Goal: Task Accomplishment & Management: Manage account settings

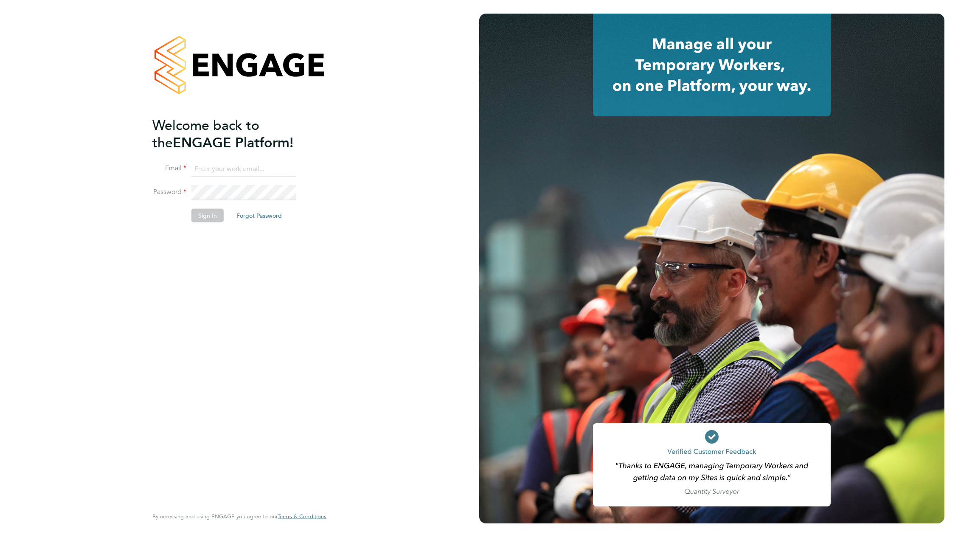
type input "support@engagelabs.io"
click at [205, 219] on button "Sign In" at bounding box center [207, 216] width 32 height 14
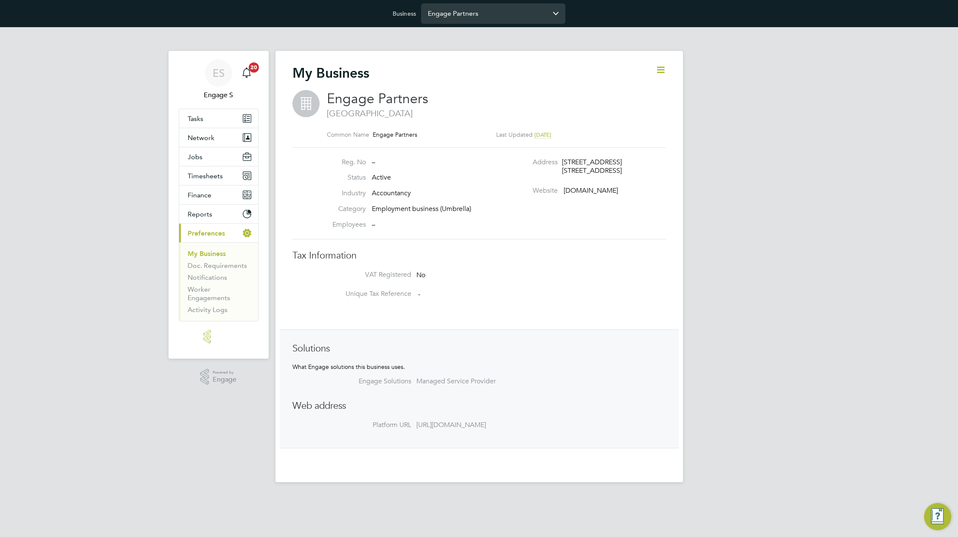
click at [493, 16] on input "Engage Partners" at bounding box center [493, 13] width 144 height 20
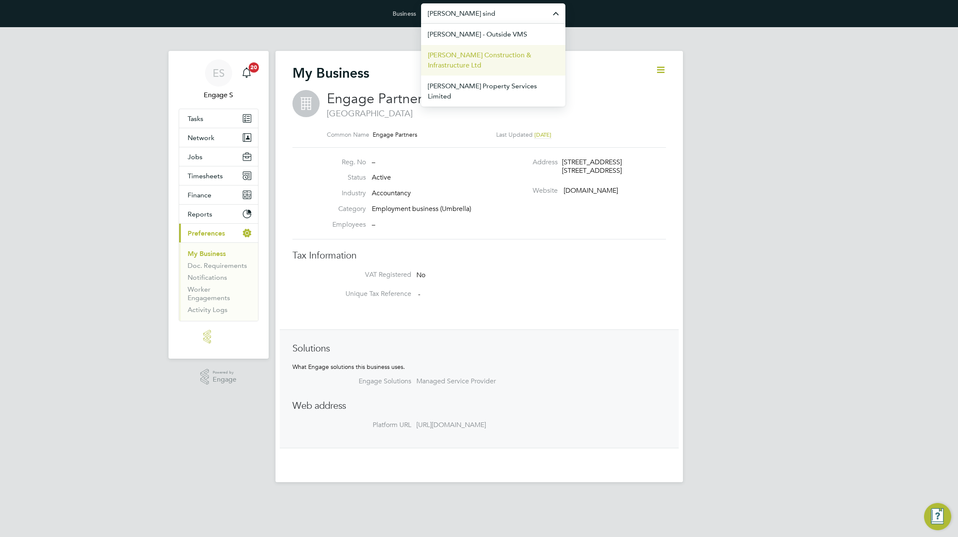
click at [494, 63] on span "[PERSON_NAME] Construction & Infrastructure Ltd" at bounding box center [493, 60] width 131 height 20
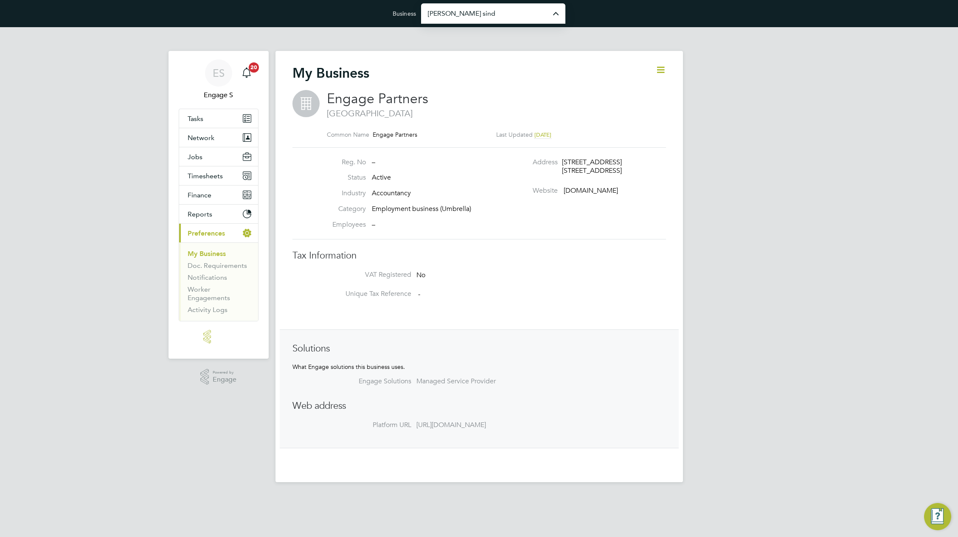
type input "[PERSON_NAME] Construction & Infrastructure Ltd"
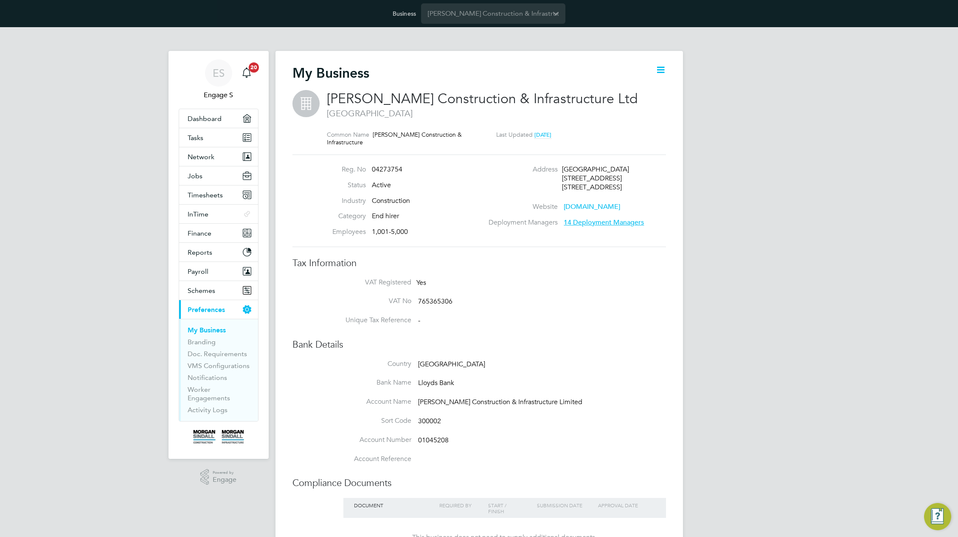
click at [650, 265] on h3 "Tax Information" at bounding box center [478, 263] width 373 height 12
click at [212, 195] on span "Timesheets" at bounding box center [205, 195] width 35 height 8
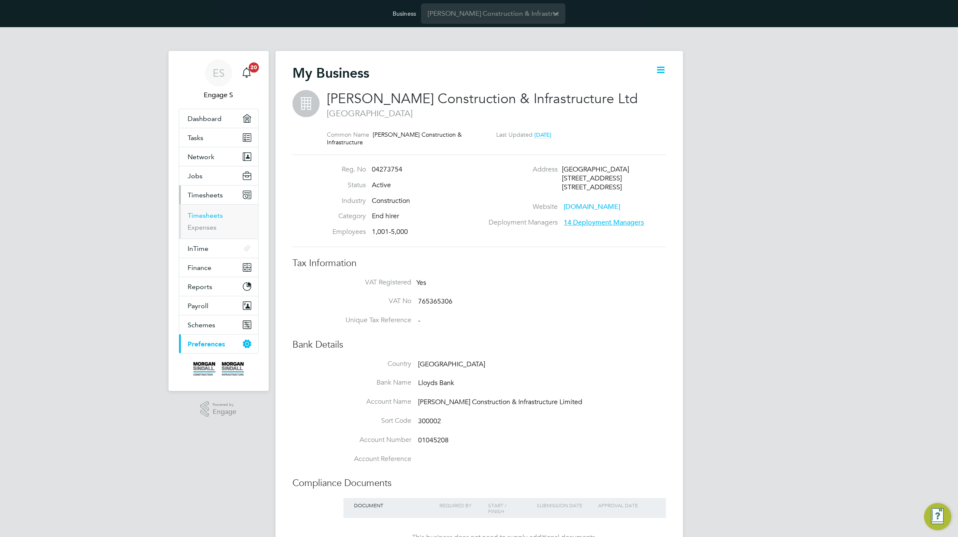
drag, startPoint x: 195, startPoint y: 218, endPoint x: 199, endPoint y: 215, distance: 5.2
click at [195, 218] on link "Timesheets" at bounding box center [205, 215] width 35 height 8
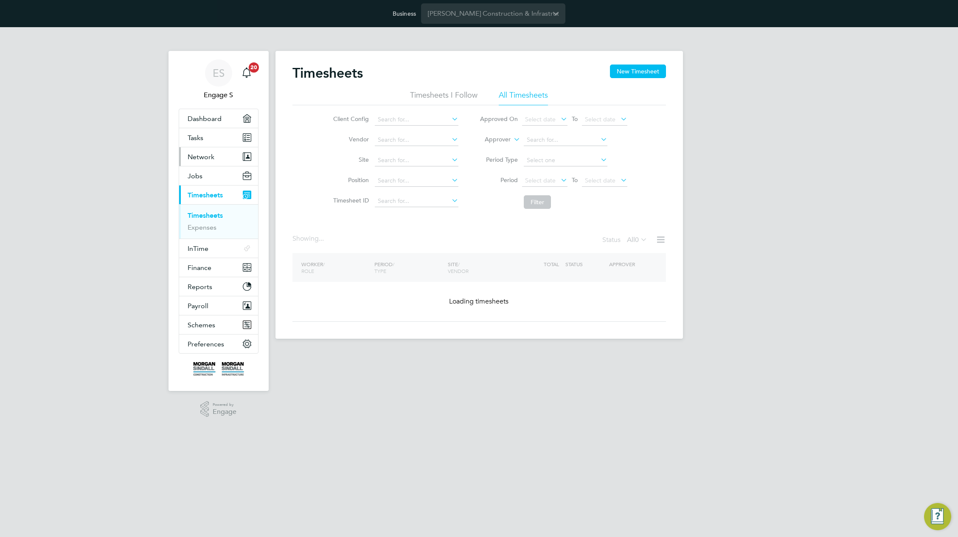
click at [211, 156] on span "Network" at bounding box center [201, 157] width 27 height 8
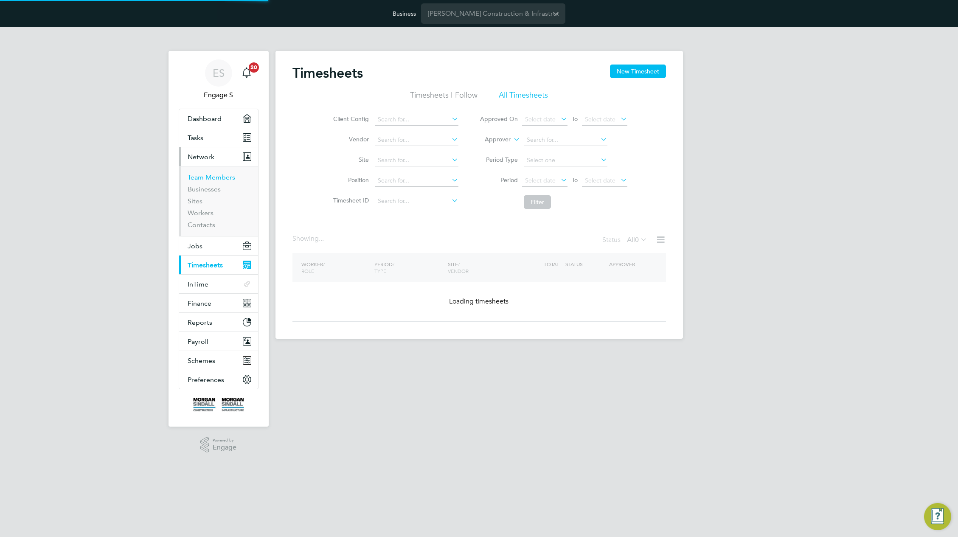
click at [207, 176] on link "Team Members" at bounding box center [212, 177] width 48 height 8
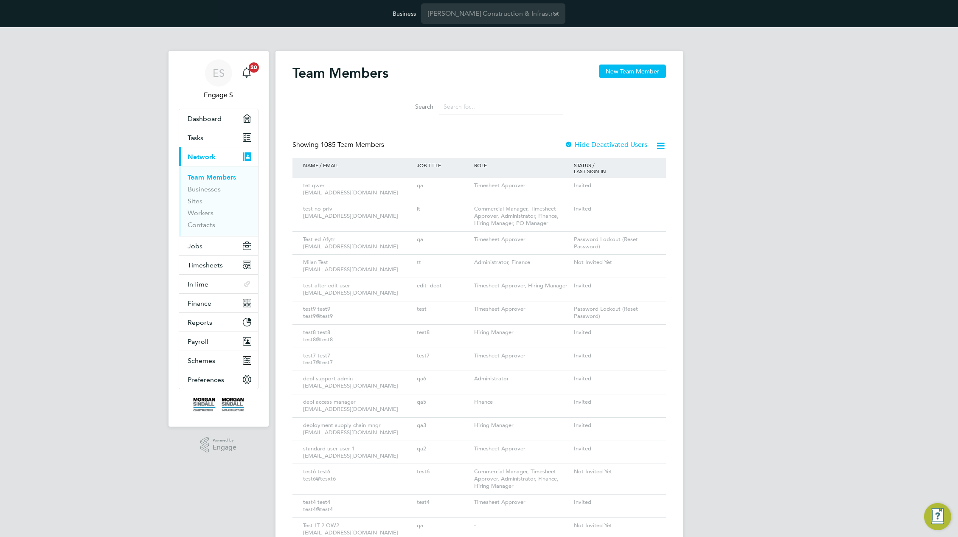
click at [387, 144] on div "Showing 1085 Team Members" at bounding box center [339, 144] width 95 height 9
click at [648, 210] on icon at bounding box center [647, 209] width 8 height 10
click at [572, 306] on li "Impersonate" at bounding box center [600, 305] width 102 height 12
click at [452, 179] on div "qa" at bounding box center [443, 186] width 57 height 16
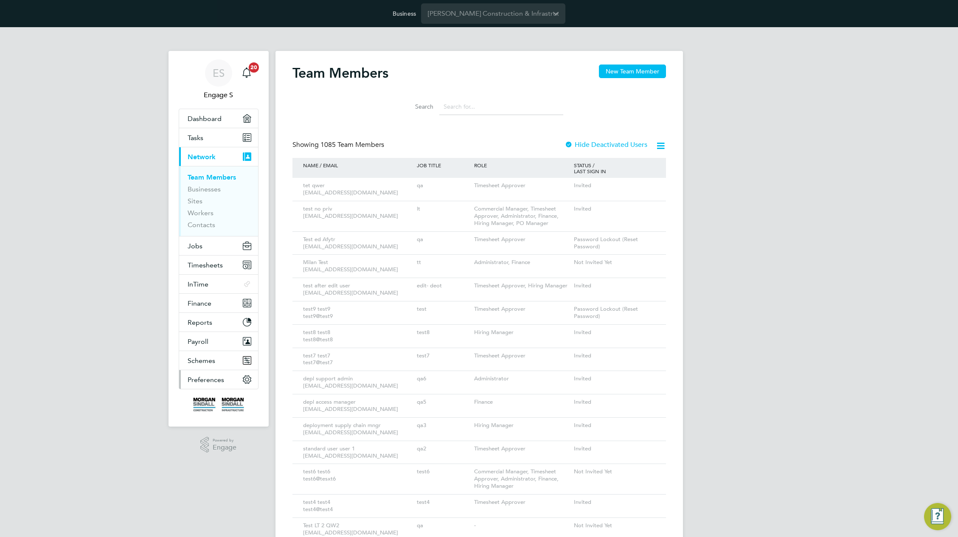
click at [205, 377] on span "Preferences" at bounding box center [206, 380] width 36 height 8
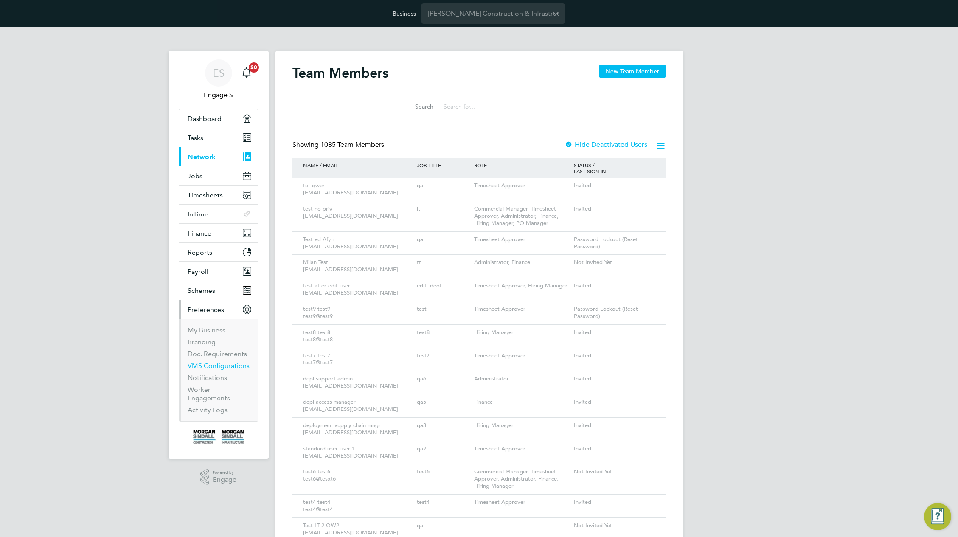
click at [206, 365] on link "VMS Configurations" at bounding box center [219, 366] width 62 height 8
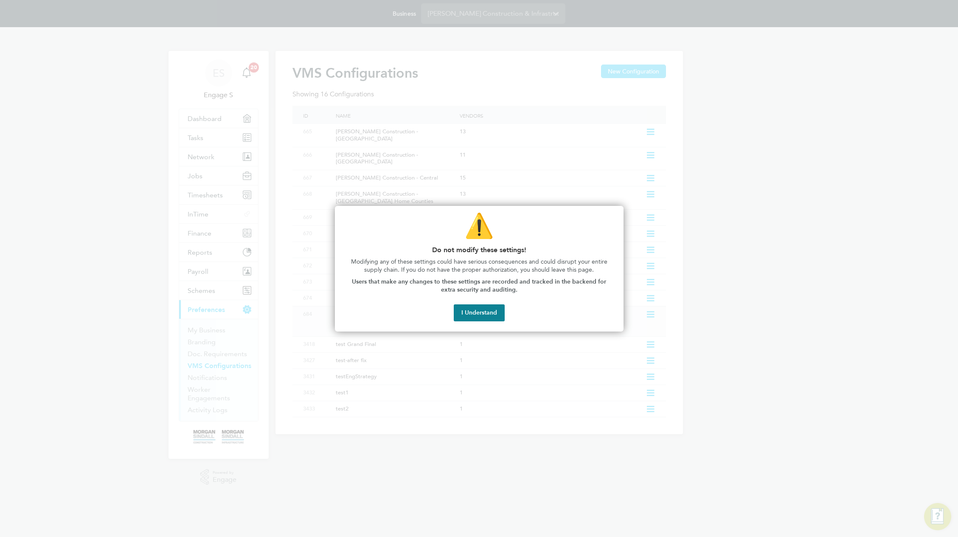
click at [479, 313] on button "I Understand" at bounding box center [479, 312] width 51 height 17
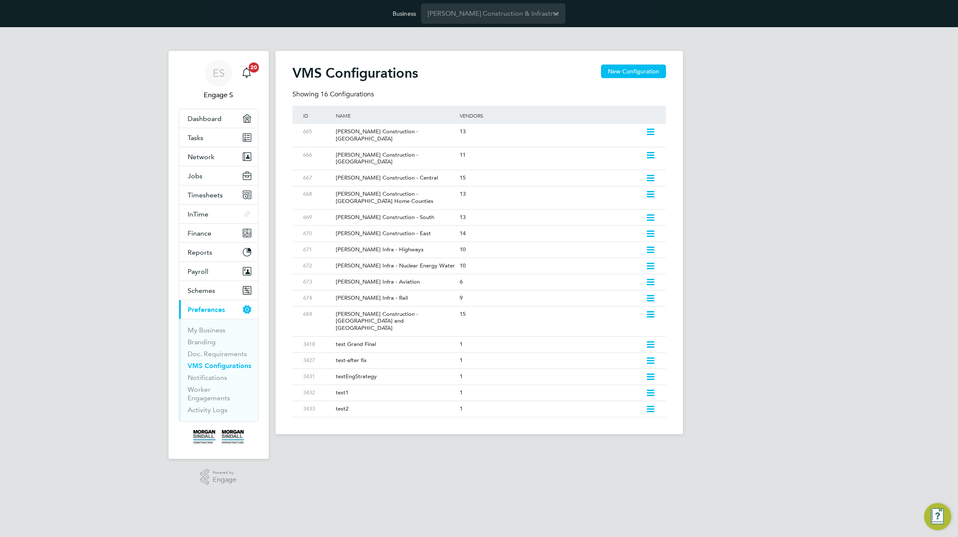
click at [750, 186] on div "ES Engage S Notifications 20 Applications: Dashboard Tasks Network Team Members…" at bounding box center [479, 237] width 958 height 421
click at [652, 131] on icon at bounding box center [650, 132] width 11 height 7
click at [597, 149] on li "Edit VMS Configuration" at bounding box center [612, 150] width 81 height 12
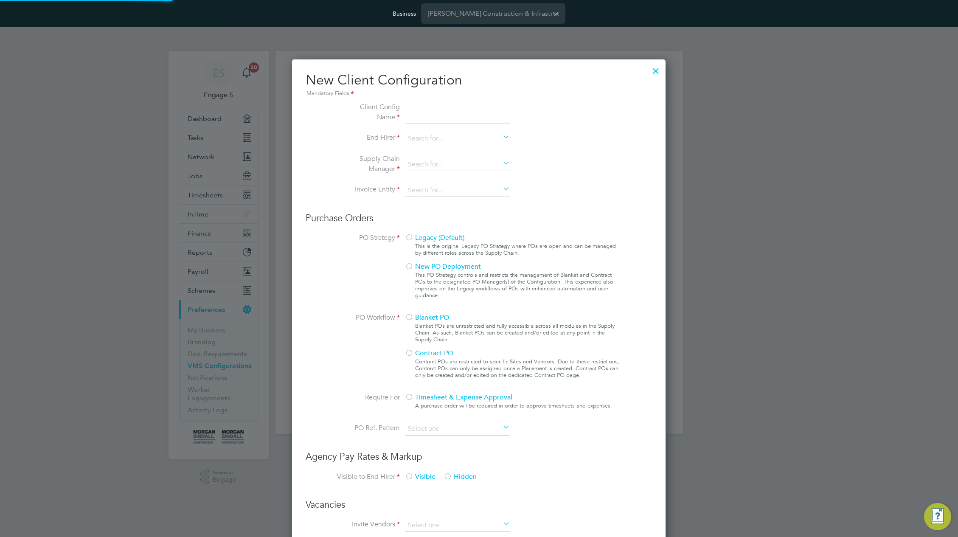
scroll to position [777, 374]
type input "Morgan Sindall Construction - Scotland"
type input "[PERSON_NAME] Construction & Infrastructure Ltd"
type input "Custom"
type input "By Vendor Group"
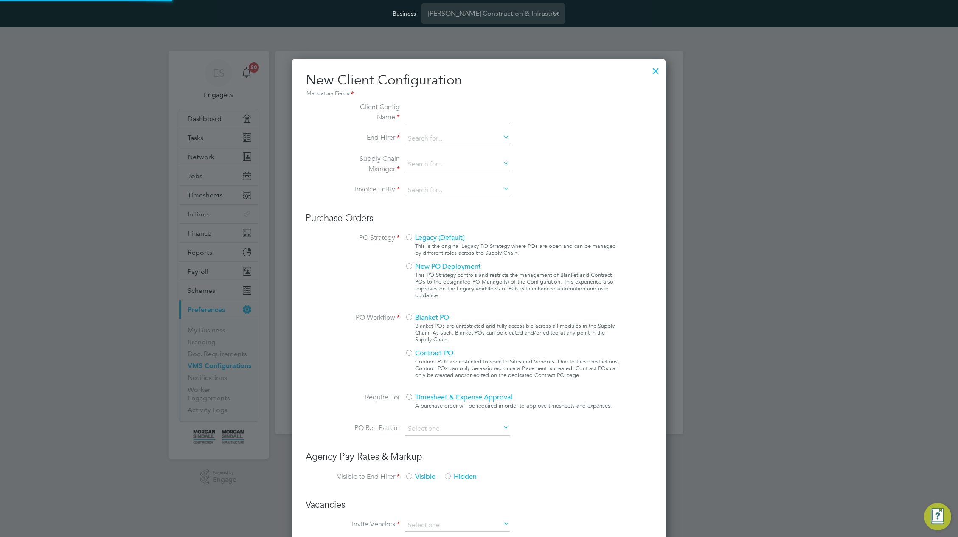
type input "No Limits"
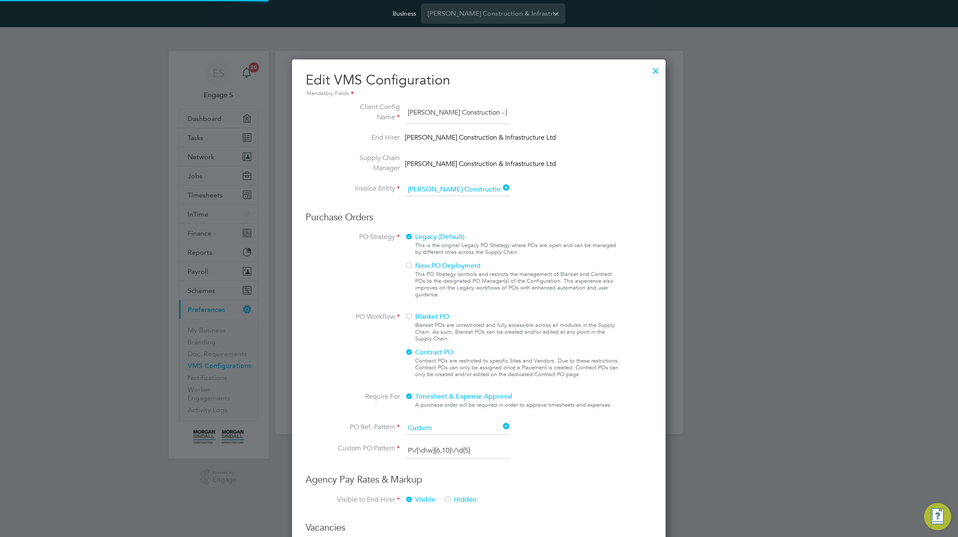
scroll to position [998, 374]
type input "Labour Desk"
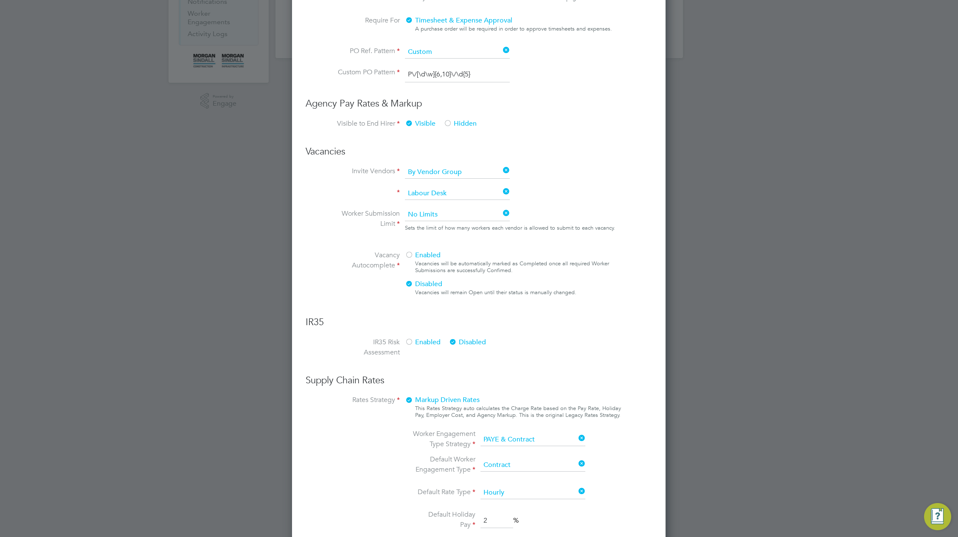
scroll to position [520, 0]
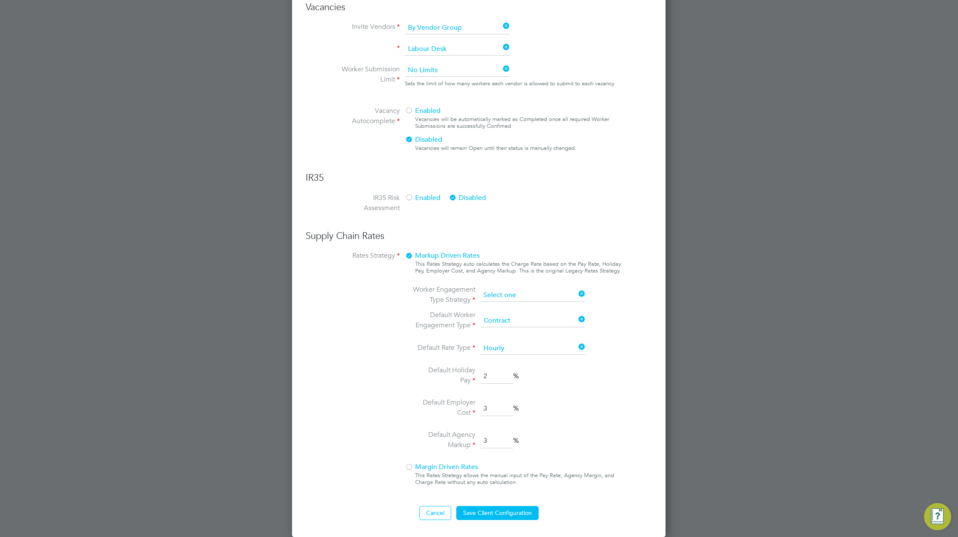
click at [526, 292] on ng-form "Client Config Name Morgan Sindall Construction - Scotland End Hirer Morgan Sind…" at bounding box center [479, 51] width 346 height 938
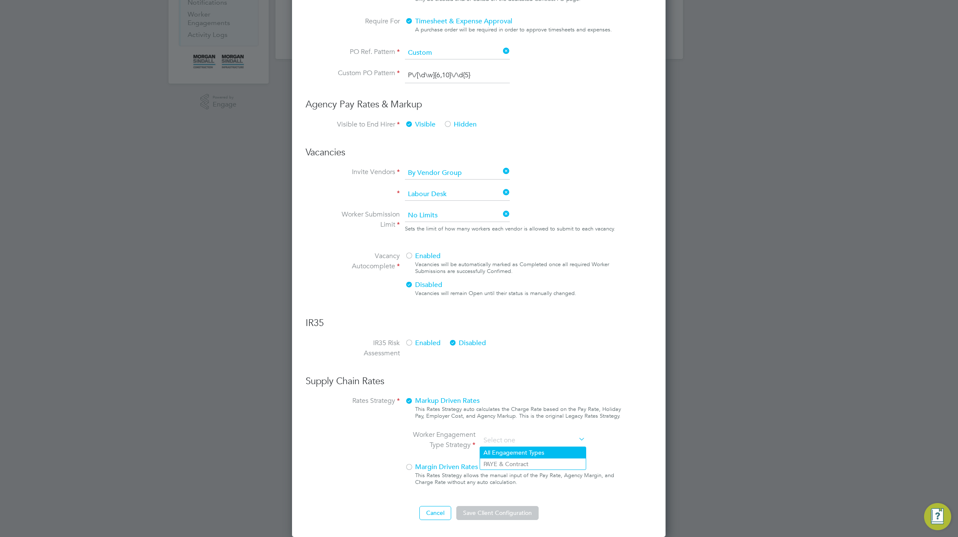
click at [514, 452] on li "All Engagement Types" at bounding box center [533, 452] width 106 height 11
type input "All Engagement Types"
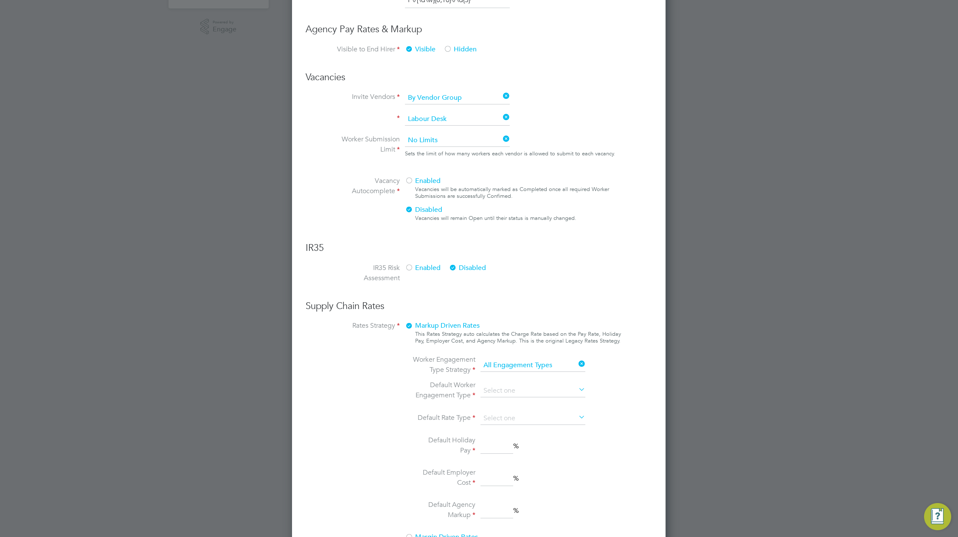
scroll to position [520, 0]
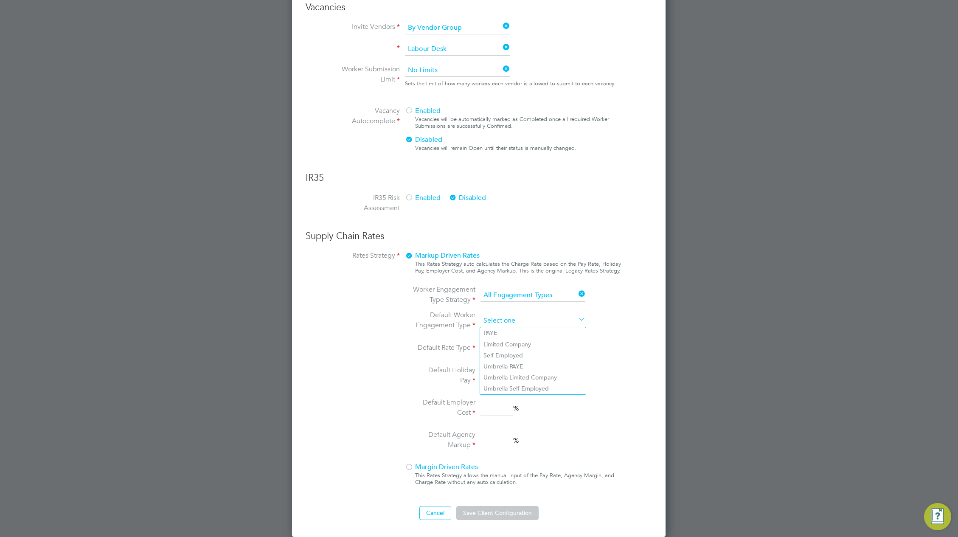
click at [528, 320] on input at bounding box center [532, 320] width 105 height 13
click at [521, 348] on li "Limited Company" at bounding box center [533, 344] width 106 height 11
type input "Limited Company"
click at [521, 349] on input at bounding box center [532, 348] width 105 height 13
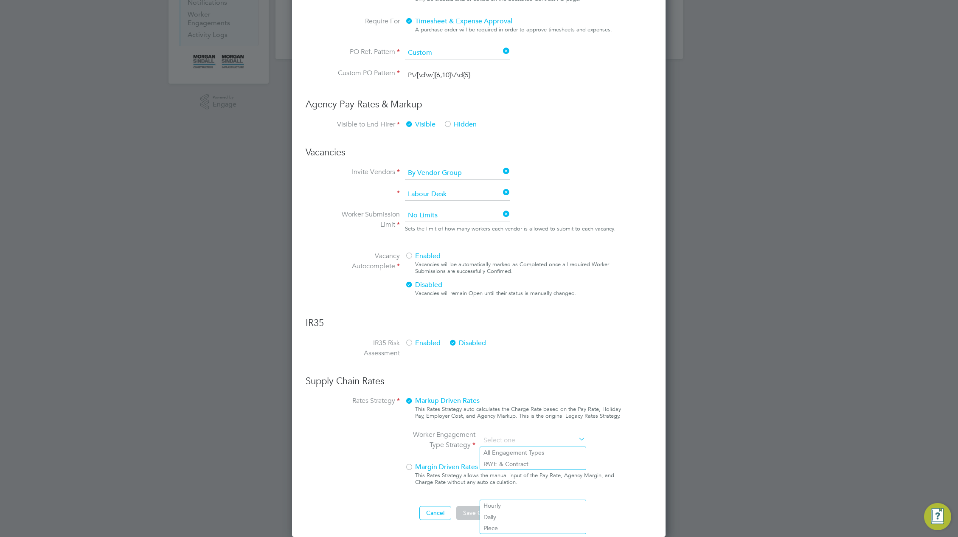
click at [537, 293] on ng-form "Client Config Name Morgan Sindall Construction - Scotland End Hirer Morgan Sind…" at bounding box center [479, 123] width 346 height 793
click at [608, 474] on div "This Rates Strategy allows the manual input of the Pay Rate, Agency Margin, and…" at bounding box center [518, 479] width 206 height 14
click at [562, 444] on input at bounding box center [532, 440] width 105 height 13
click at [594, 483] on div "This Rates Strategy allows the manual input of the Pay Rate, Agency Margin, and…" at bounding box center [518, 479] width 206 height 14
click at [621, 429] on ng-form "Client Config Name Morgan Sindall Construction - Scotland End Hirer Morgan Sind…" at bounding box center [479, 123] width 346 height 793
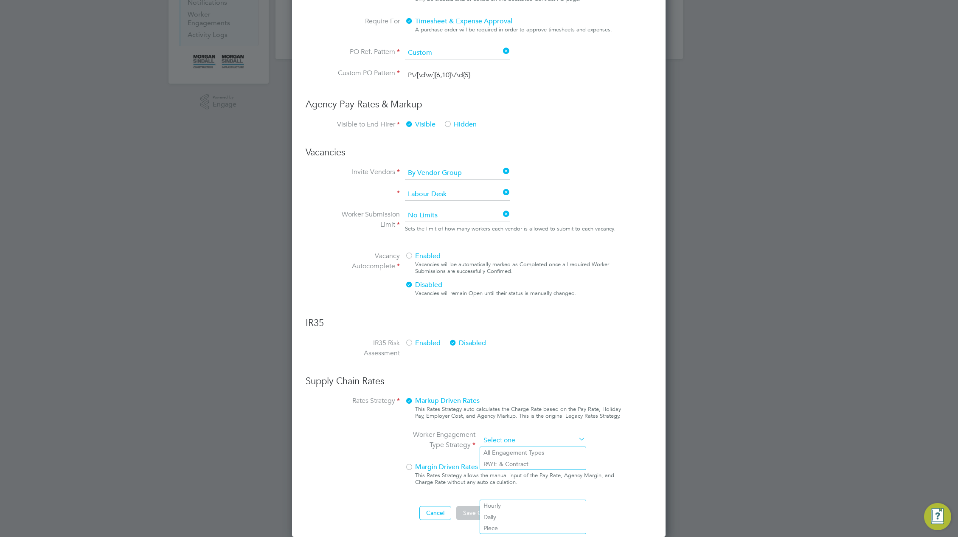
click at [560, 444] on input at bounding box center [532, 440] width 105 height 13
click at [603, 476] on div "This Rates Strategy allows the manual input of the Pay Rate, Agency Margin, and…" at bounding box center [518, 479] width 206 height 14
click at [506, 519] on li "Daily" at bounding box center [533, 516] width 106 height 11
click at [510, 512] on li "Daily" at bounding box center [533, 516] width 106 height 11
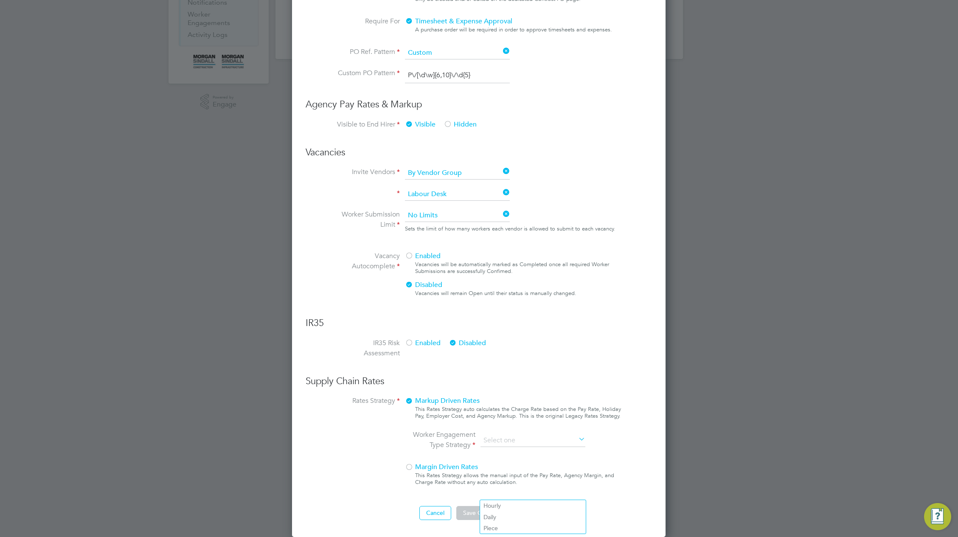
click at [620, 275] on div "Enabled Vacancies will be automatically marked as Completed once all required W…" at bounding box center [513, 276] width 216 height 51
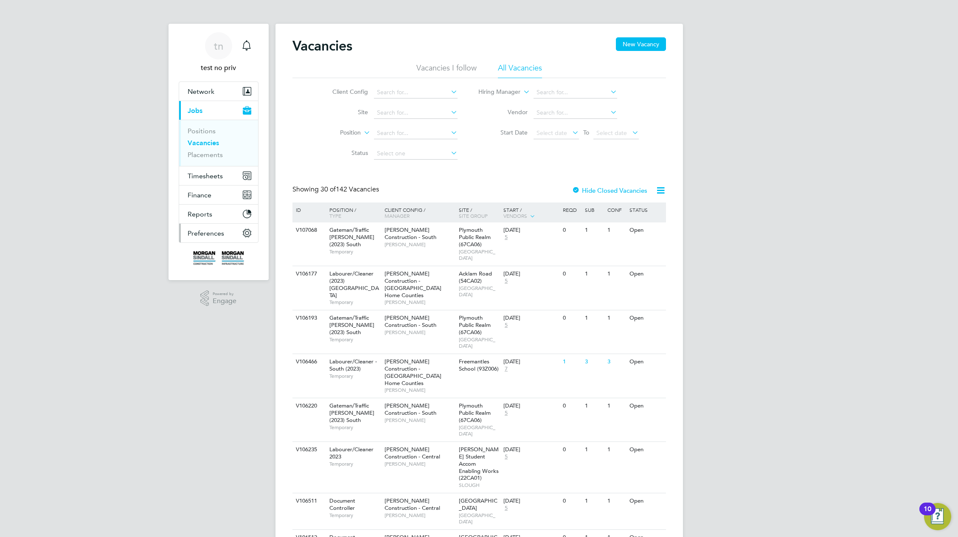
click at [205, 233] on span "Preferences" at bounding box center [206, 233] width 36 height 8
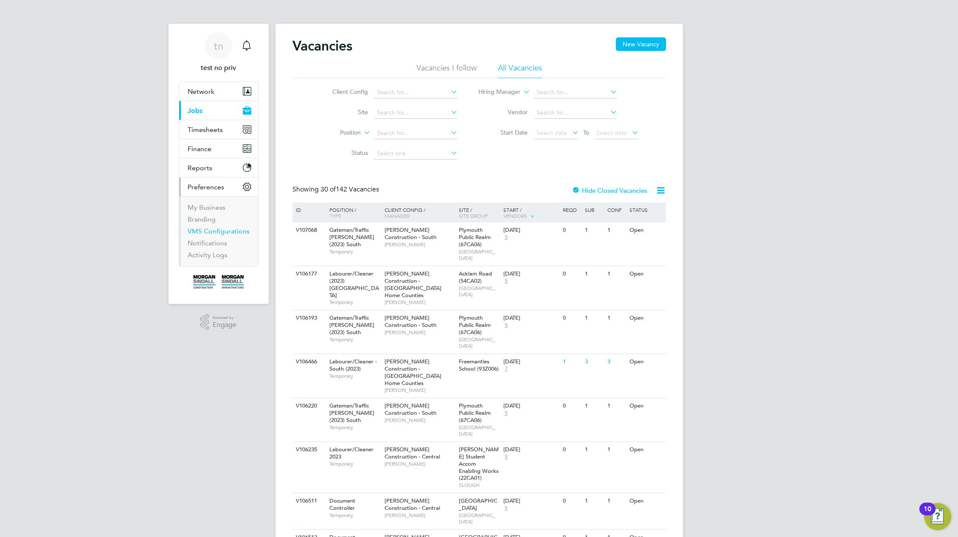
click at [214, 229] on link "VMS Configurations" at bounding box center [219, 231] width 62 height 8
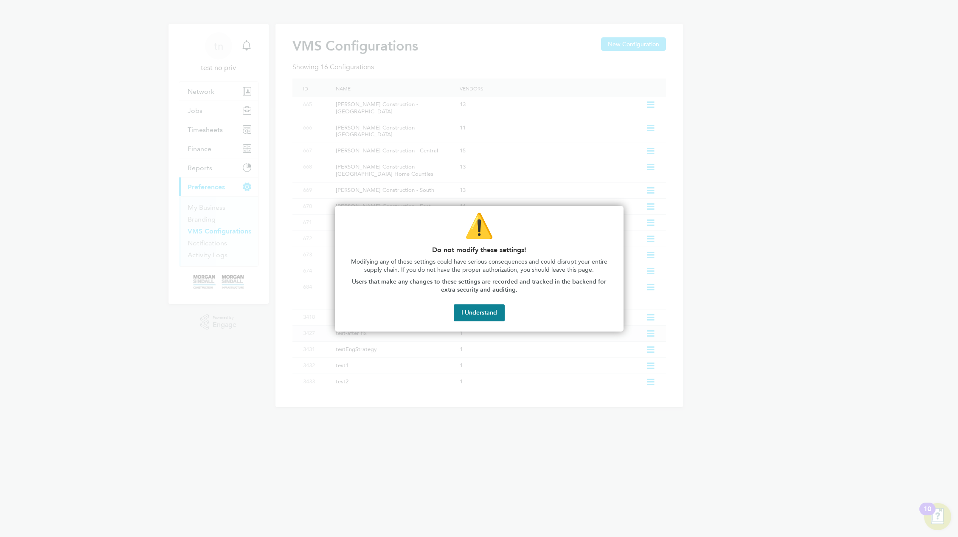
drag, startPoint x: 483, startPoint y: 314, endPoint x: 492, endPoint y: 308, distance: 10.1
click at [484, 314] on button "I Understand" at bounding box center [479, 312] width 51 height 17
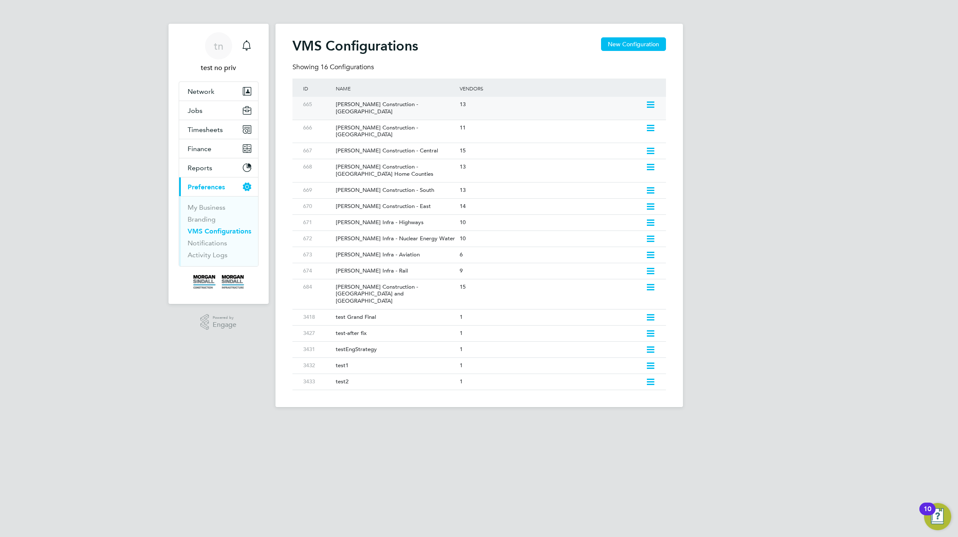
click at [650, 101] on icon at bounding box center [650, 104] width 11 height 7
click at [616, 122] on li "Edit VMS Configuration" at bounding box center [612, 123] width 81 height 12
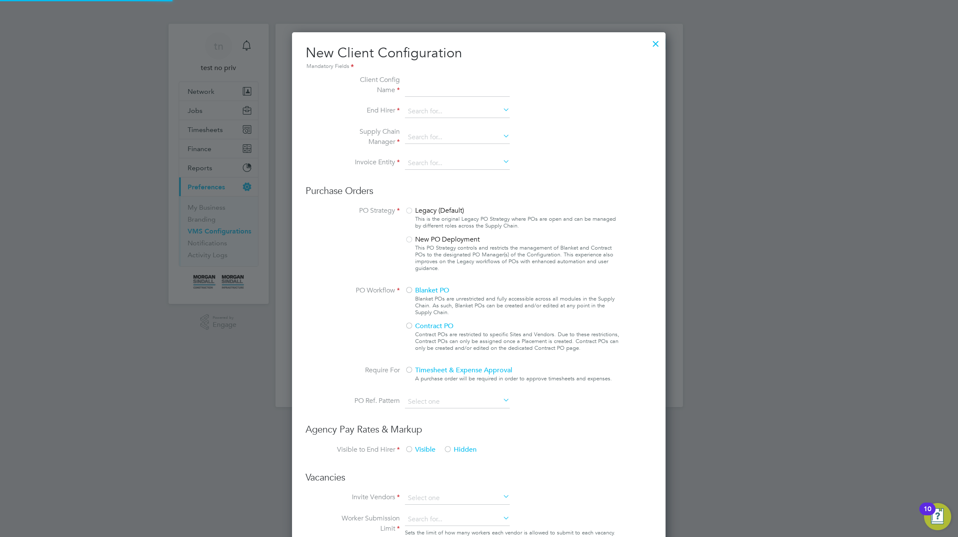
type input "[PERSON_NAME] Construction - [GEOGRAPHIC_DATA]"
type input "[PERSON_NAME] Construction & Infrastructure Ltd"
type input "Custom"
type input "By Vendor Group"
type input "No Limits"
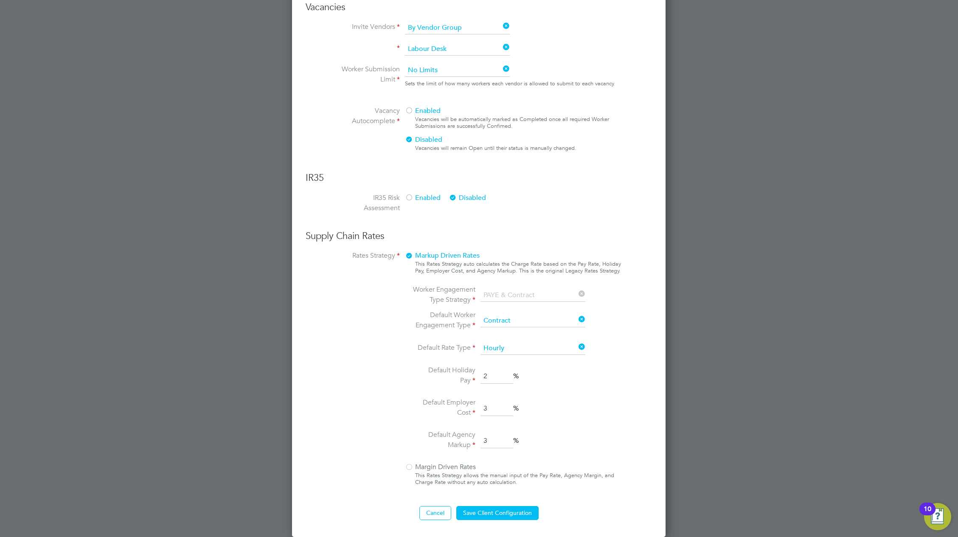
click at [411, 468] on div at bounding box center [409, 467] width 8 height 8
click at [555, 409] on li "Default Employer Cost 3 %" at bounding box center [501, 408] width 179 height 22
drag, startPoint x: 444, startPoint y: 468, endPoint x: 416, endPoint y: 465, distance: 27.8
click at [443, 468] on span "Margin Driven Rates" at bounding box center [440, 467] width 71 height 8
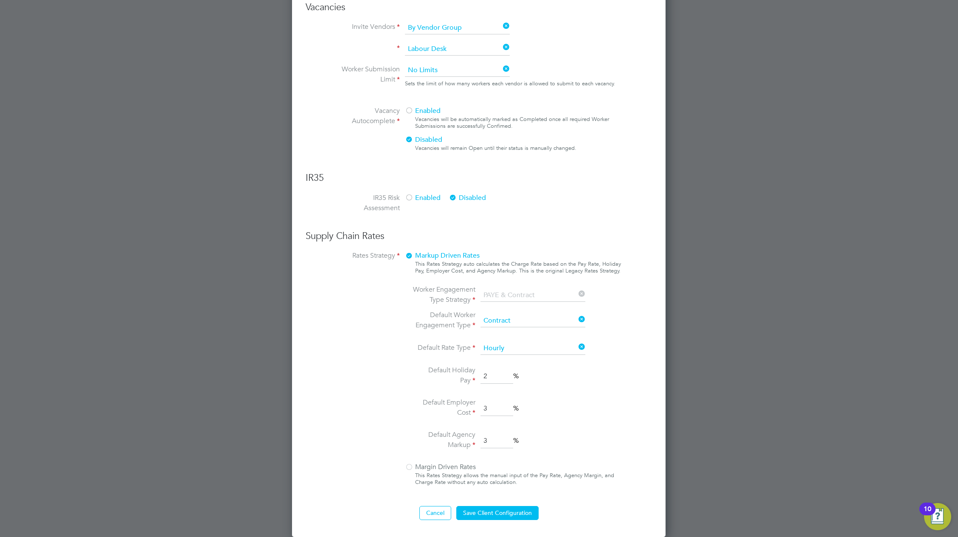
click at [408, 466] on div at bounding box center [409, 467] width 8 height 8
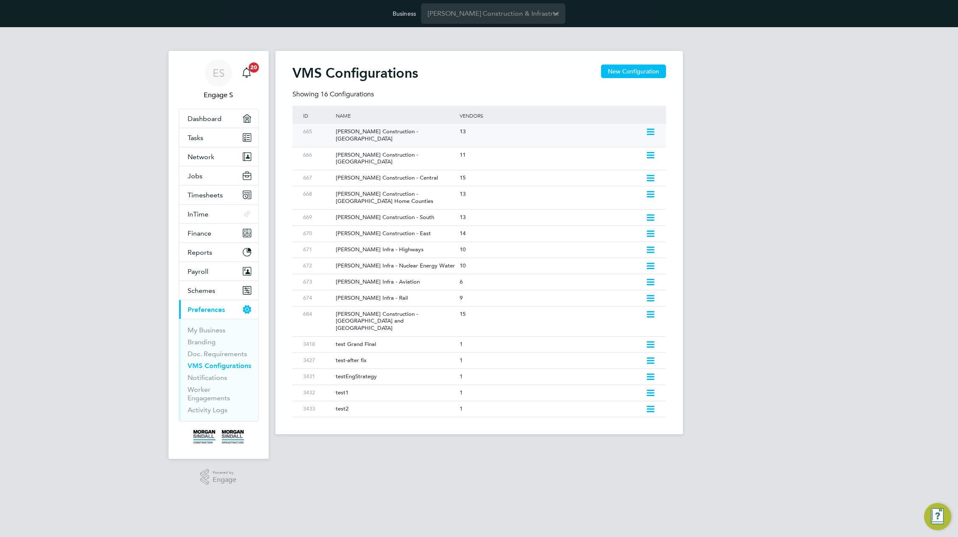
click at [403, 129] on div "[PERSON_NAME] Construction - [GEOGRAPHIC_DATA]" at bounding box center [393, 135] width 128 height 23
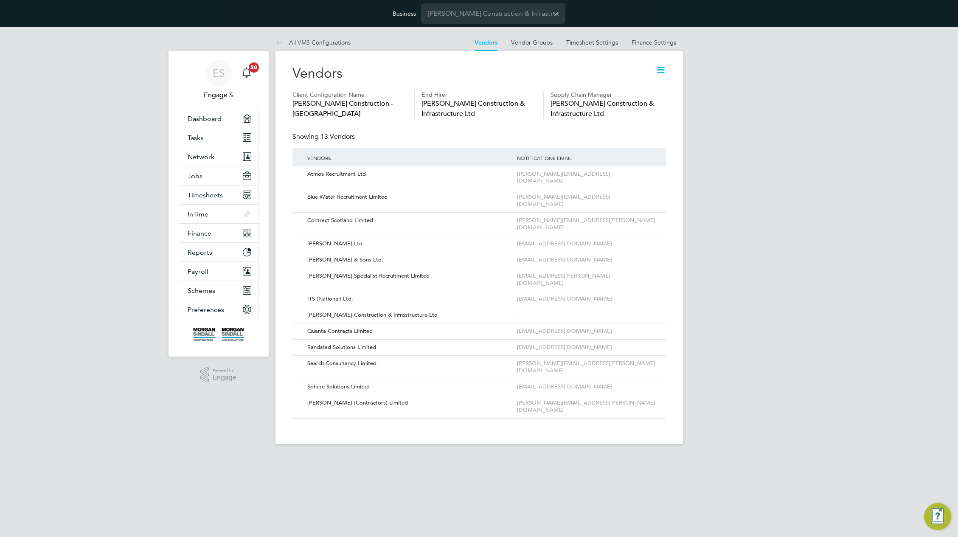
click at [657, 69] on icon at bounding box center [660, 69] width 11 height 11
click at [632, 88] on li "Edit VMS Configuration" at bounding box center [627, 90] width 76 height 12
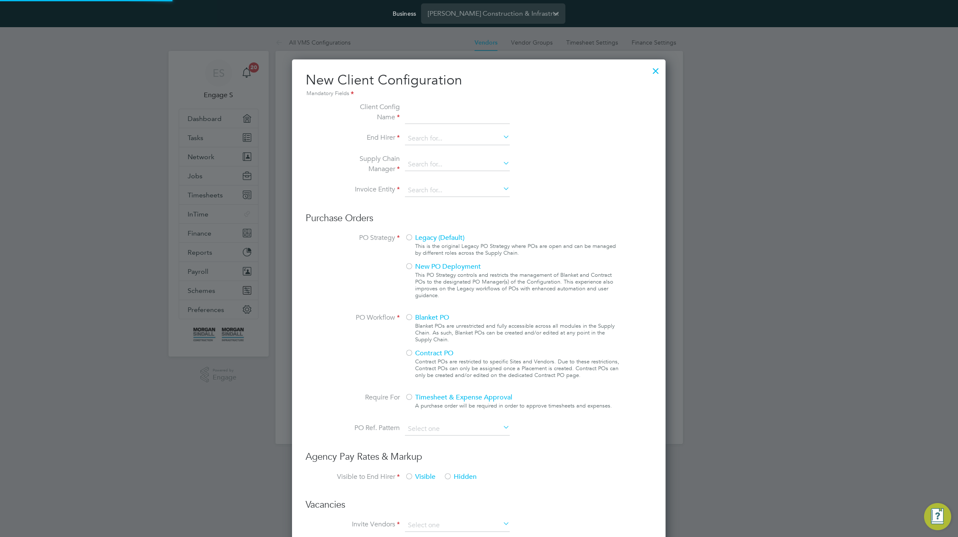
scroll to position [777, 374]
type input "[PERSON_NAME] Construction - [GEOGRAPHIC_DATA]"
type input "[PERSON_NAME] Construction & Infrastructure Ltd"
type input "Custom"
type input "By Vendor Group"
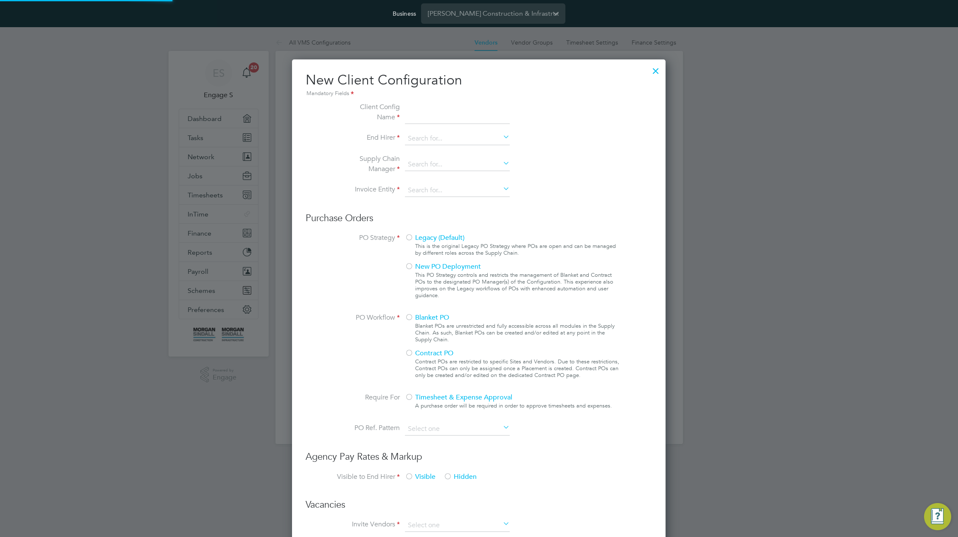
type input "No Limits"
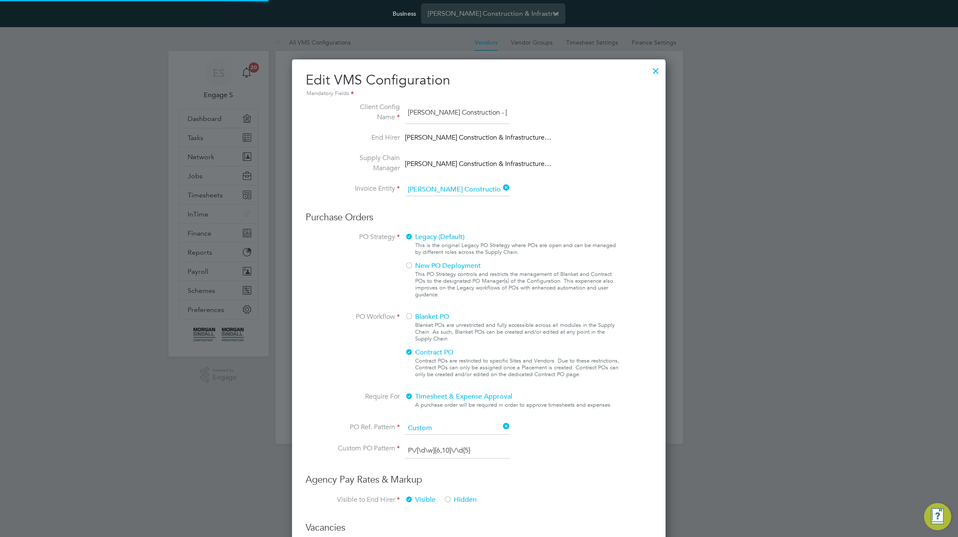
scroll to position [31, 286]
type input "Labour Desk"
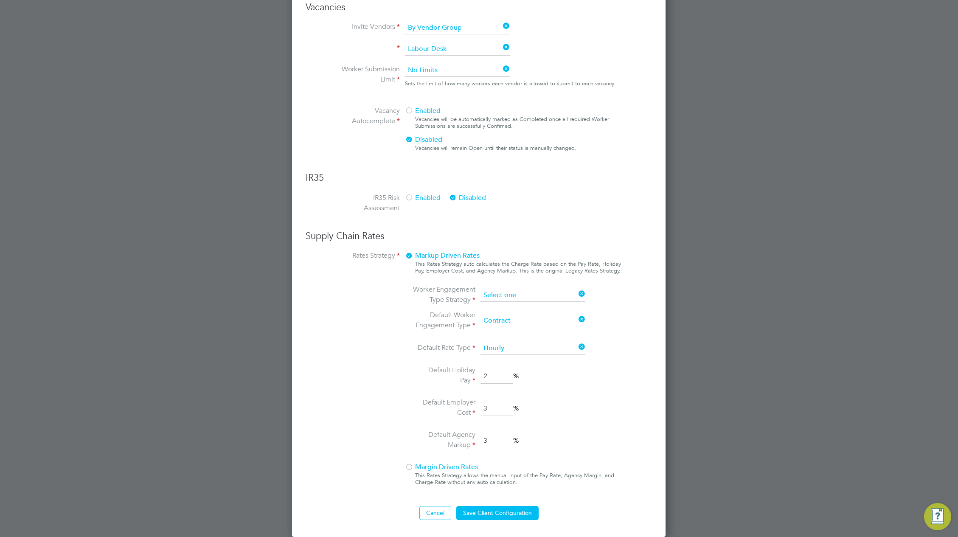
scroll to position [375, 0]
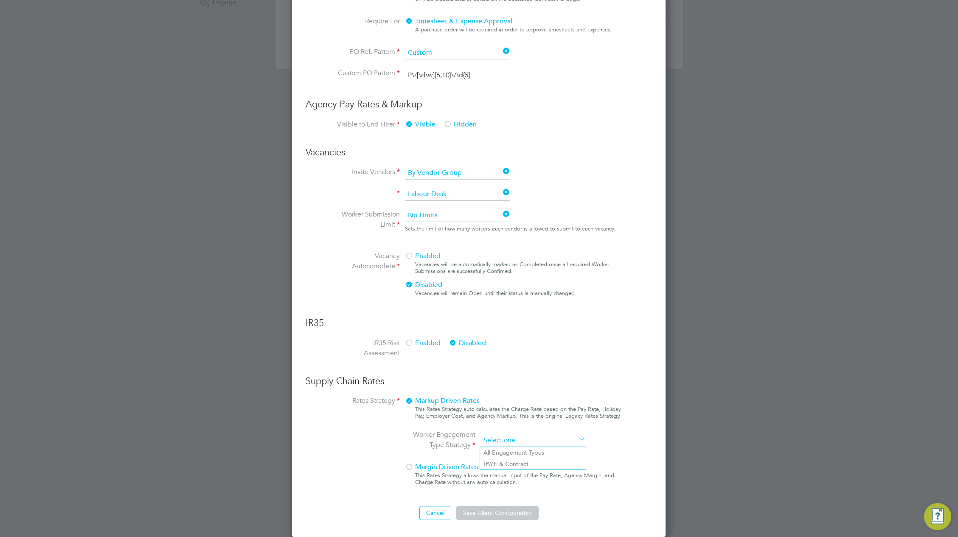
click at [547, 293] on ng-form "Client Config Name [PERSON_NAME] Construction - [GEOGRAPHIC_DATA] End Hirer [PE…" at bounding box center [479, 123] width 346 height 793
click at [507, 465] on li "PAYE & Contract" at bounding box center [533, 463] width 106 height 11
type input "PAYE & Contract"
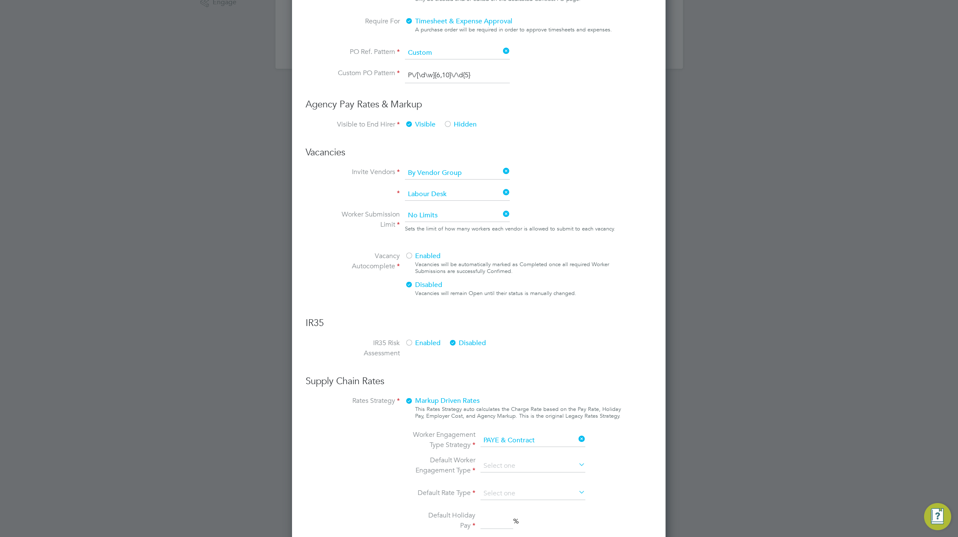
scroll to position [998, 374]
click at [503, 468] on input at bounding box center [532, 466] width 105 height 13
click at [554, 442] on input at bounding box center [532, 440] width 105 height 13
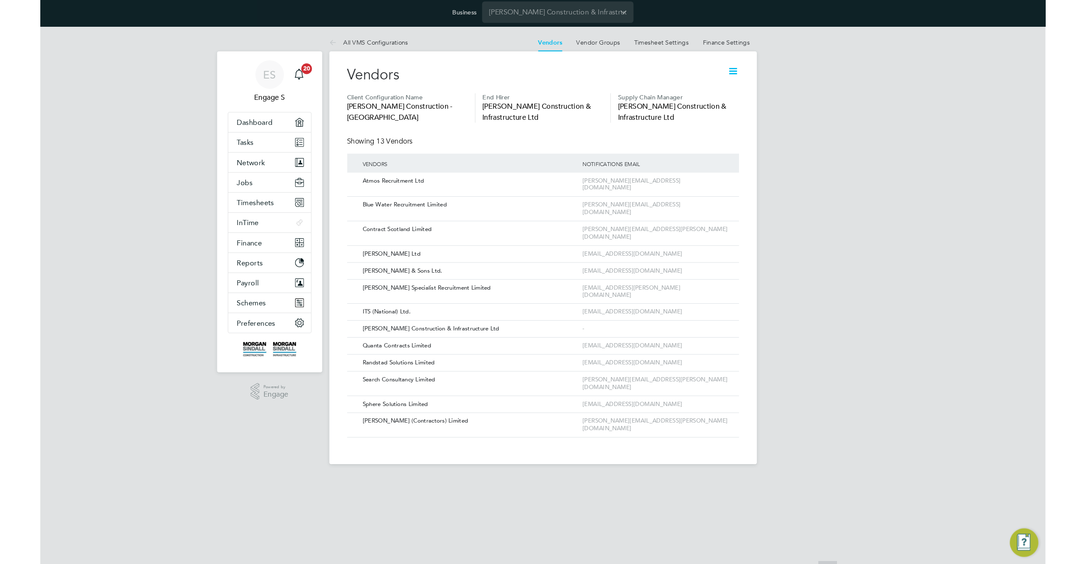
scroll to position [0, 0]
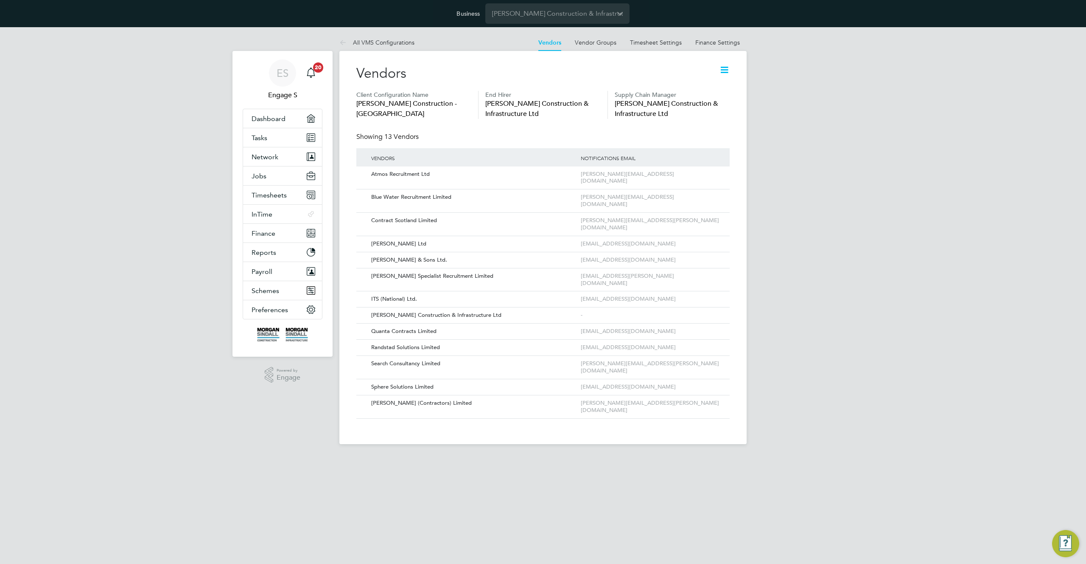
click at [721, 69] on icon at bounding box center [724, 69] width 11 height 11
click at [695, 90] on li "Edit VMS Configuration" at bounding box center [691, 90] width 76 height 12
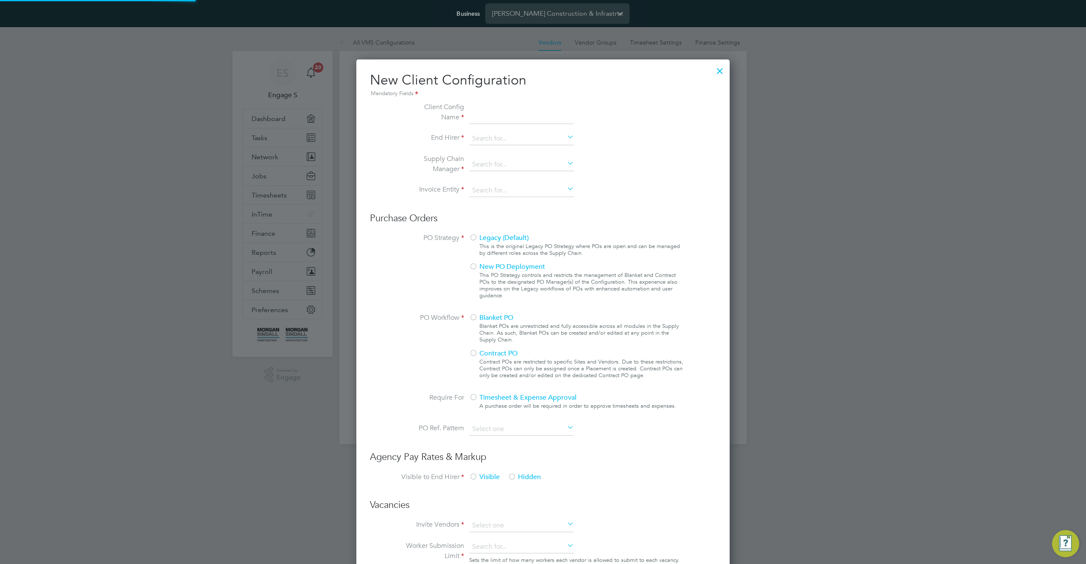
type input "[PERSON_NAME] Construction - [GEOGRAPHIC_DATA]"
type input "[PERSON_NAME] Construction & Infrastructure Ltd"
type input "Custom"
type input "By Vendor Group"
type input "No Limits"
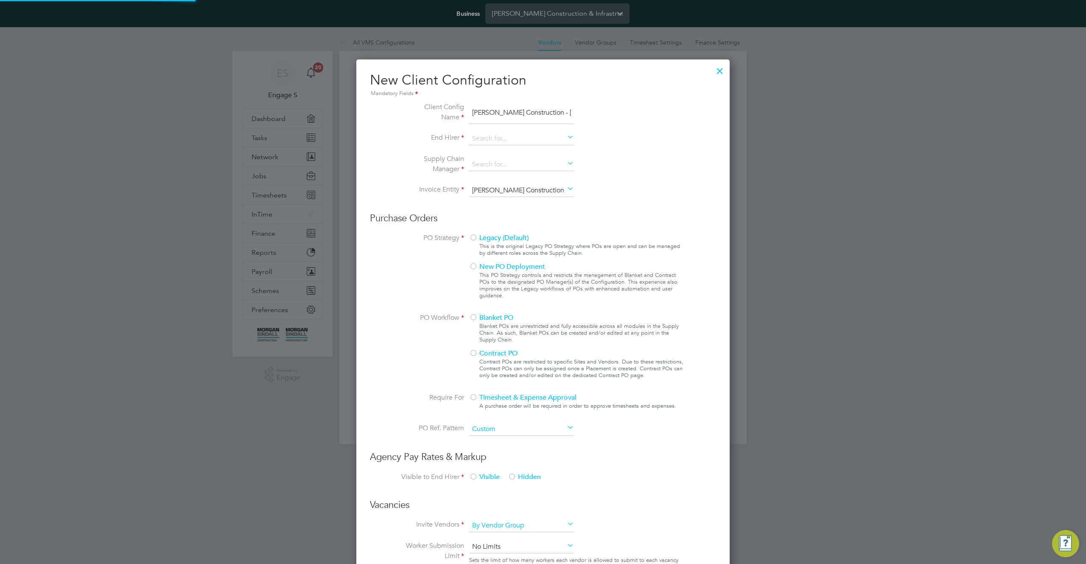
scroll to position [998, 374]
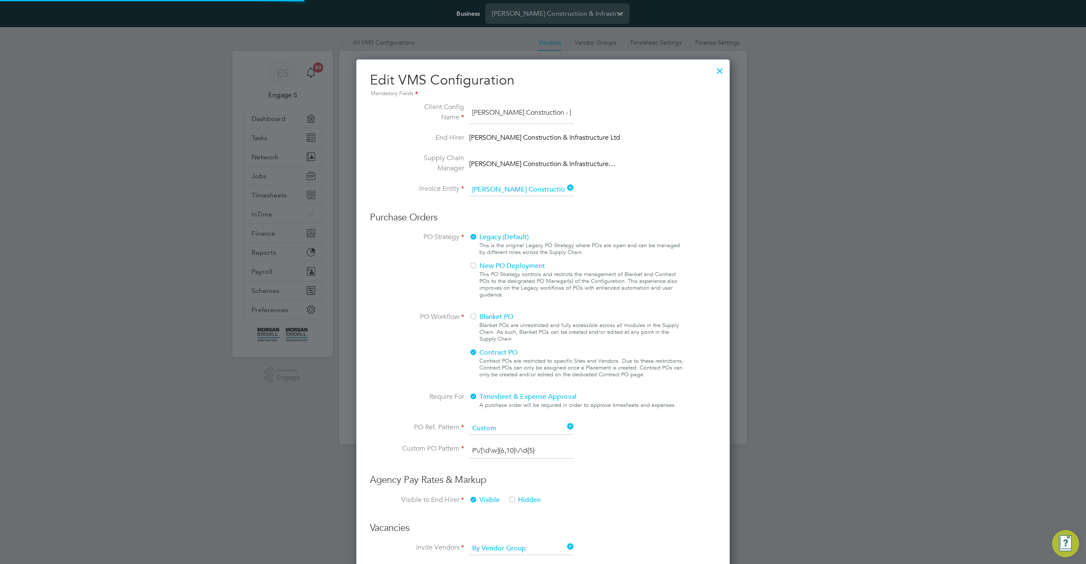
type input "Labour Desk"
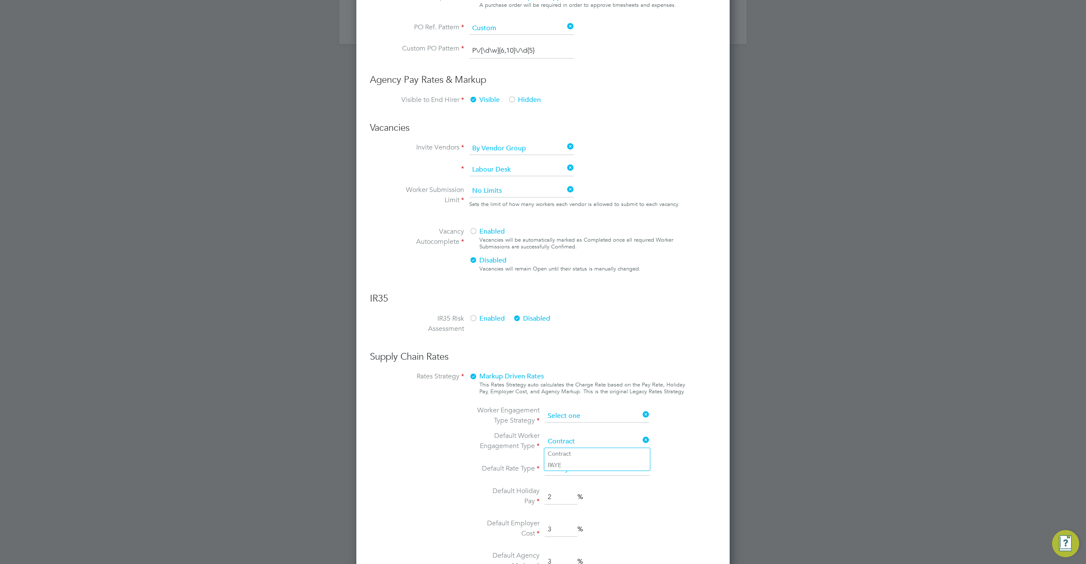
scroll to position [348, 0]
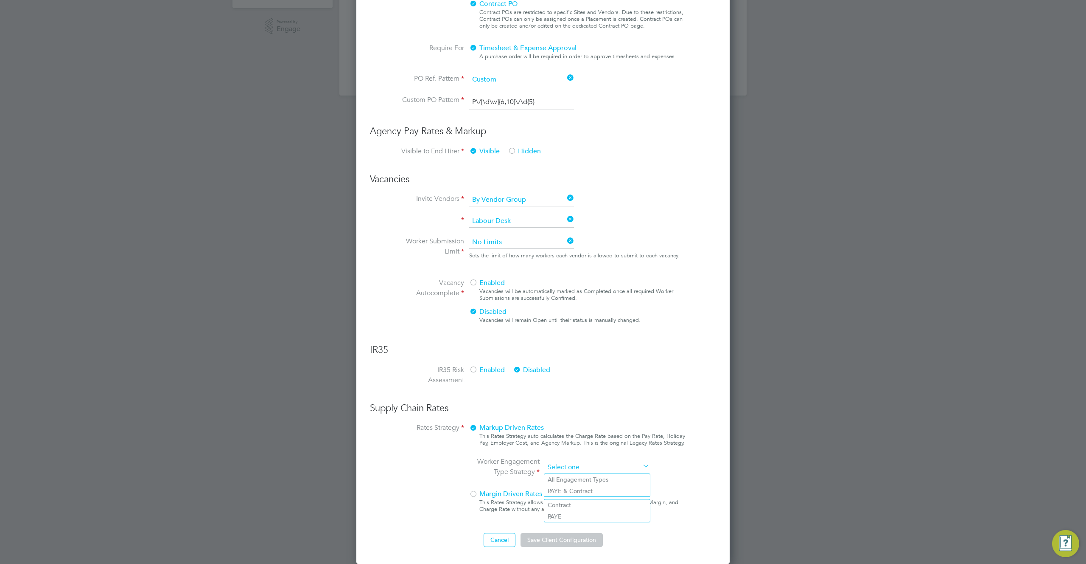
click at [603, 412] on ng-form "Client Config Name Morgan Sindall Construction - Scotland End Hirer Morgan Sind…" at bounding box center [543, 149] width 346 height 793
click at [495, 536] on button "Cancel" at bounding box center [500, 540] width 32 height 14
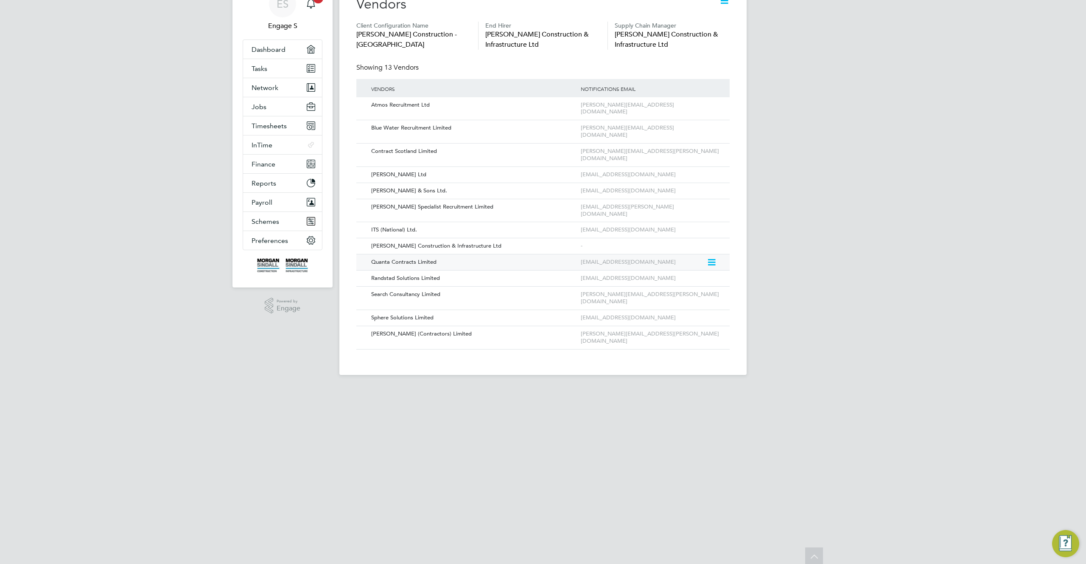
scroll to position [0, 0]
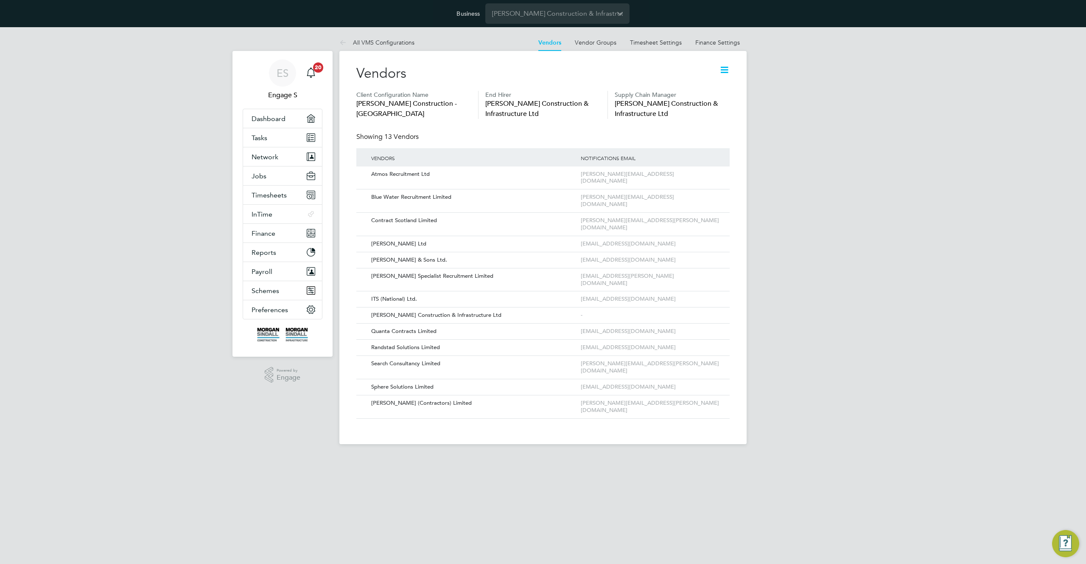
click at [766, 246] on div "ES Engage S Notifications 20 Applications: Dashboard Tasks Network Team Members…" at bounding box center [543, 242] width 1086 height 430
click at [721, 71] on icon at bounding box center [724, 69] width 11 height 11
click at [690, 90] on li "Edit VMS Configuration" at bounding box center [691, 90] width 76 height 12
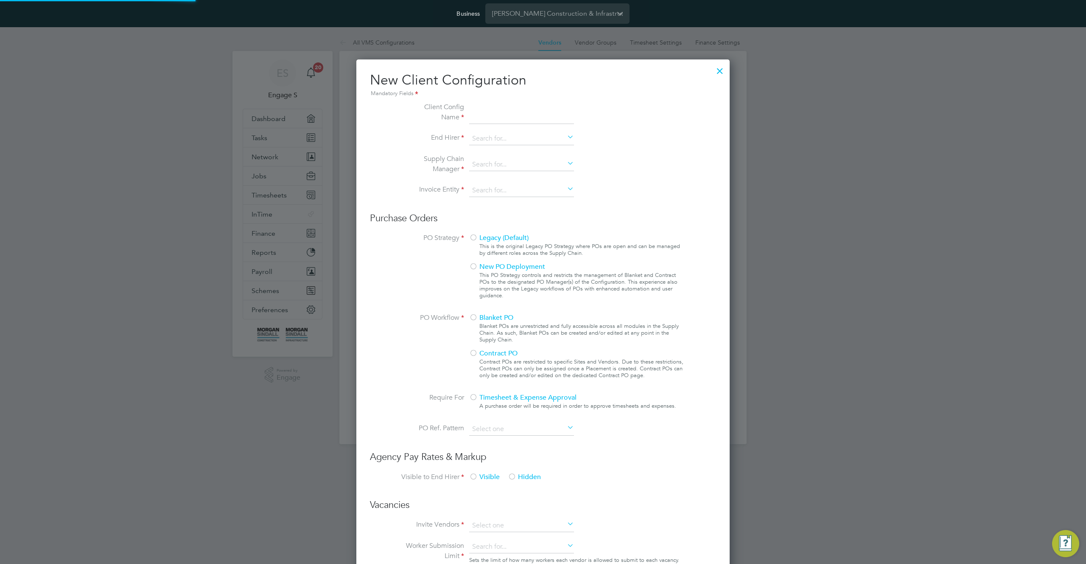
scroll to position [777, 374]
type input "[PERSON_NAME] Construction - [GEOGRAPHIC_DATA]"
type input "[PERSON_NAME] Construction & Infrastructure Ltd"
type input "Custom"
type input "By Vendor Group"
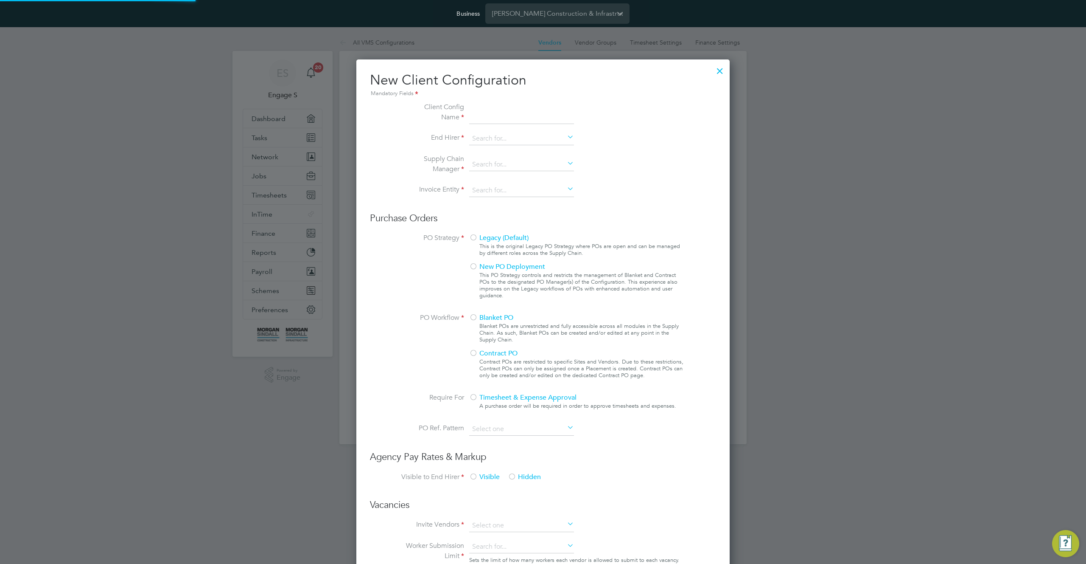
type input "No Limits"
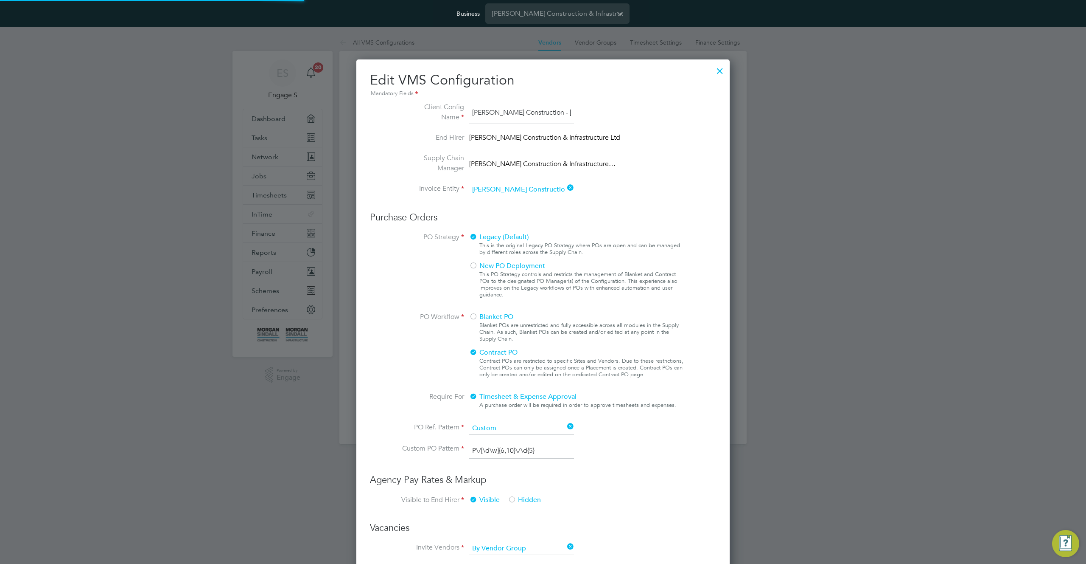
type input "Labour Desk"
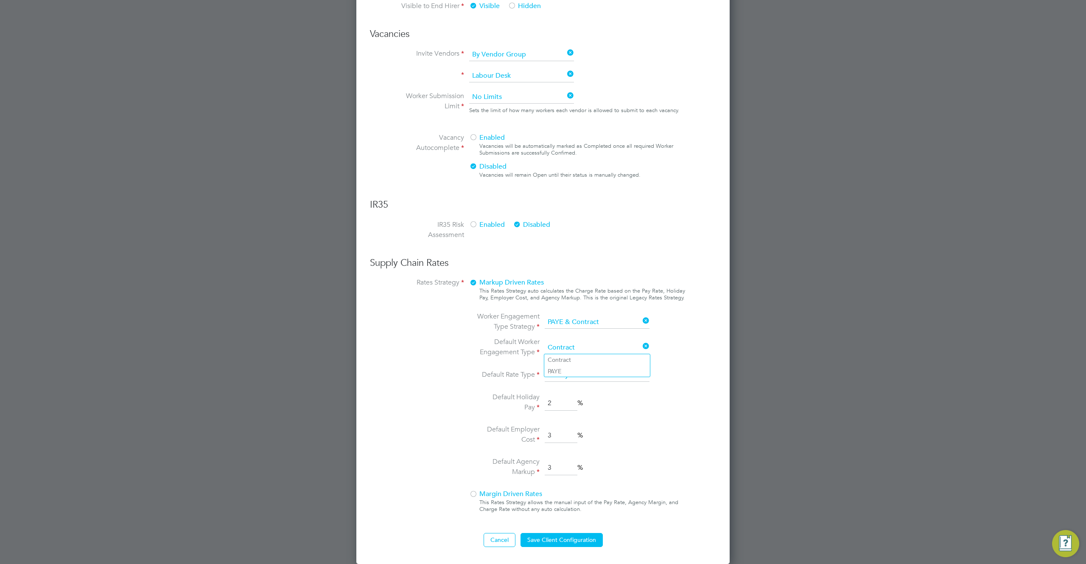
click at [653, 407] on li "Default Holiday Pay 2 %" at bounding box center [565, 403] width 179 height 22
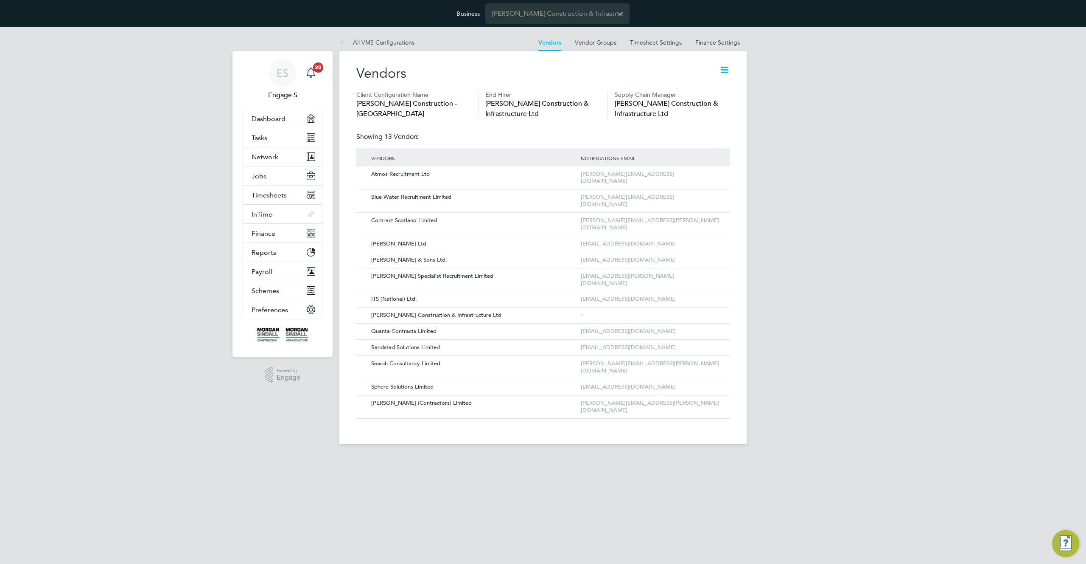
click at [837, 328] on div "ES Engage S Notifications 20 Applications: Dashboard Tasks Network Team Members…" at bounding box center [543, 242] width 1086 height 430
click at [723, 69] on icon at bounding box center [724, 69] width 11 height 11
click at [708, 88] on li "Edit VMS Configuration" at bounding box center [691, 90] width 76 height 12
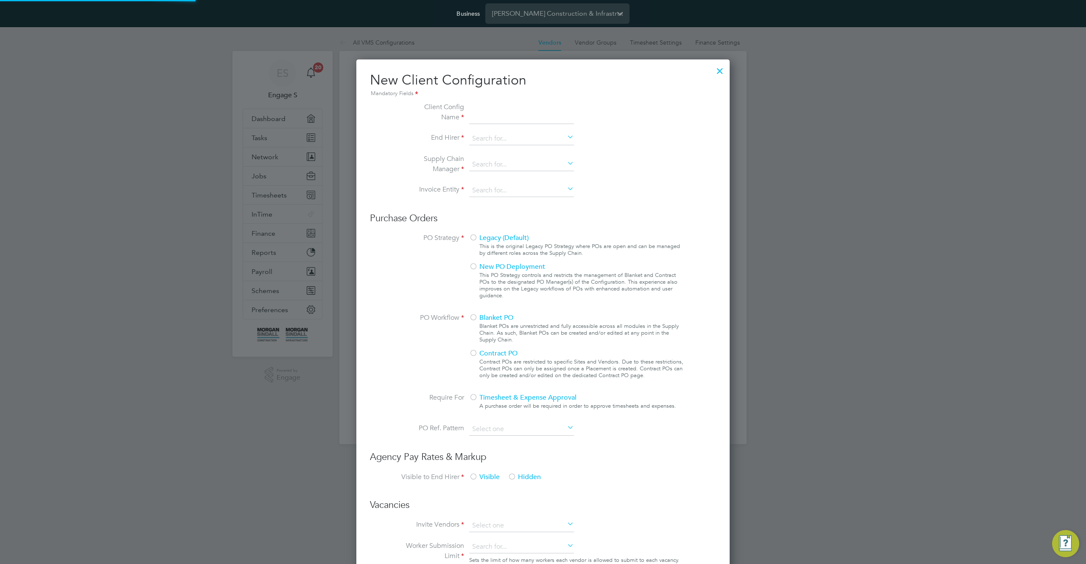
type input "[PERSON_NAME] Construction - [GEOGRAPHIC_DATA]"
type input "[PERSON_NAME] Construction & Infrastructure Ltd"
type input "Custom"
type input "By Vendor Group"
type input "No Limits"
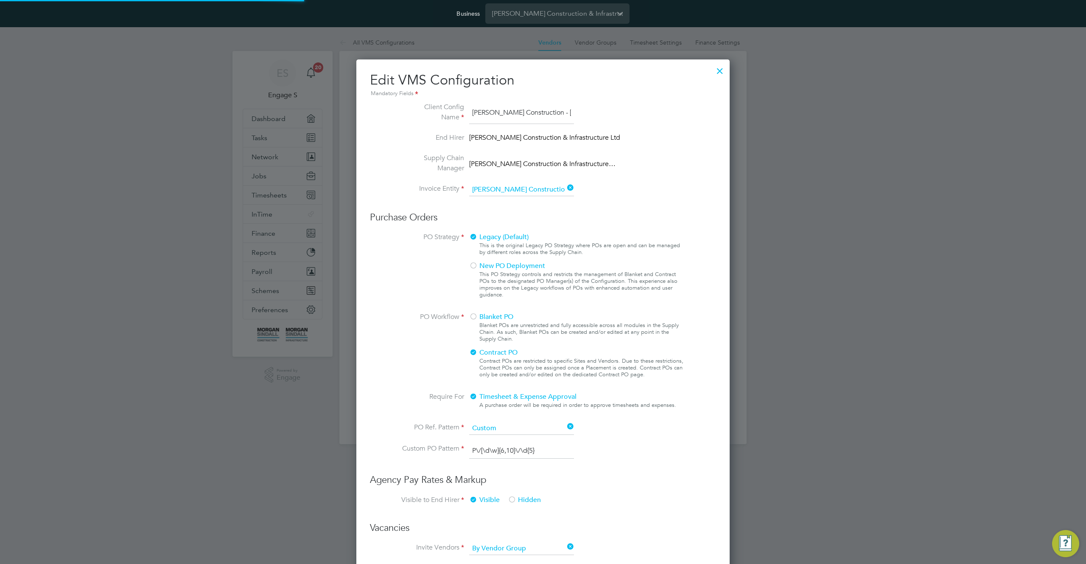
scroll to position [31, 286]
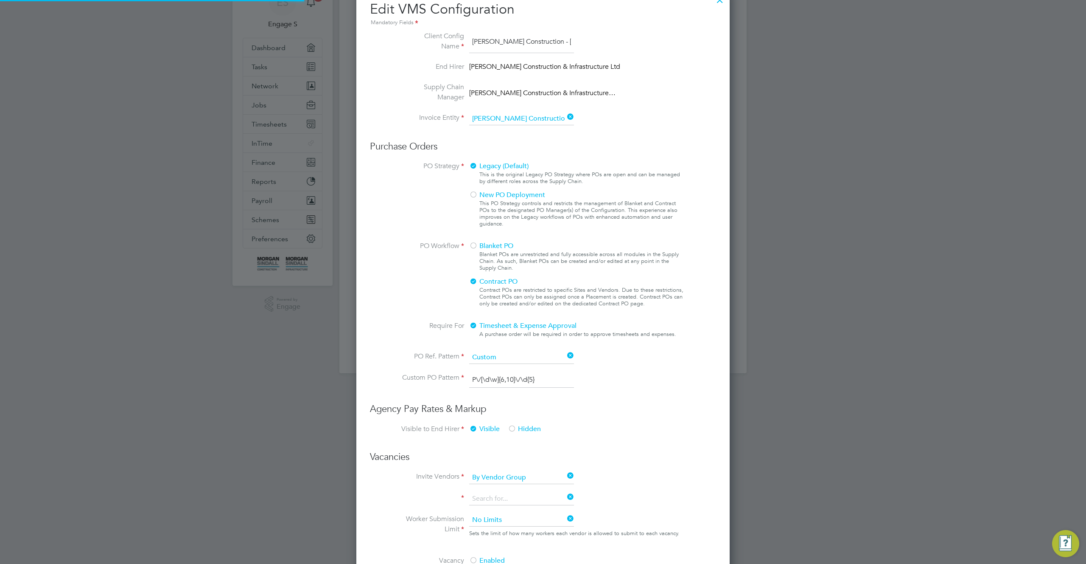
type input "Labour Desk"
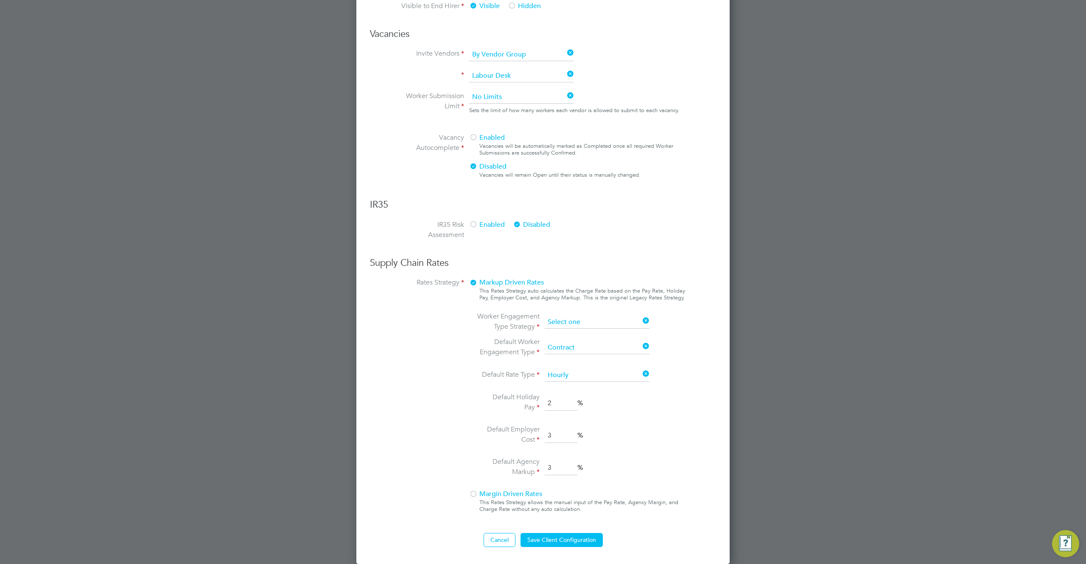
scroll to position [348, 0]
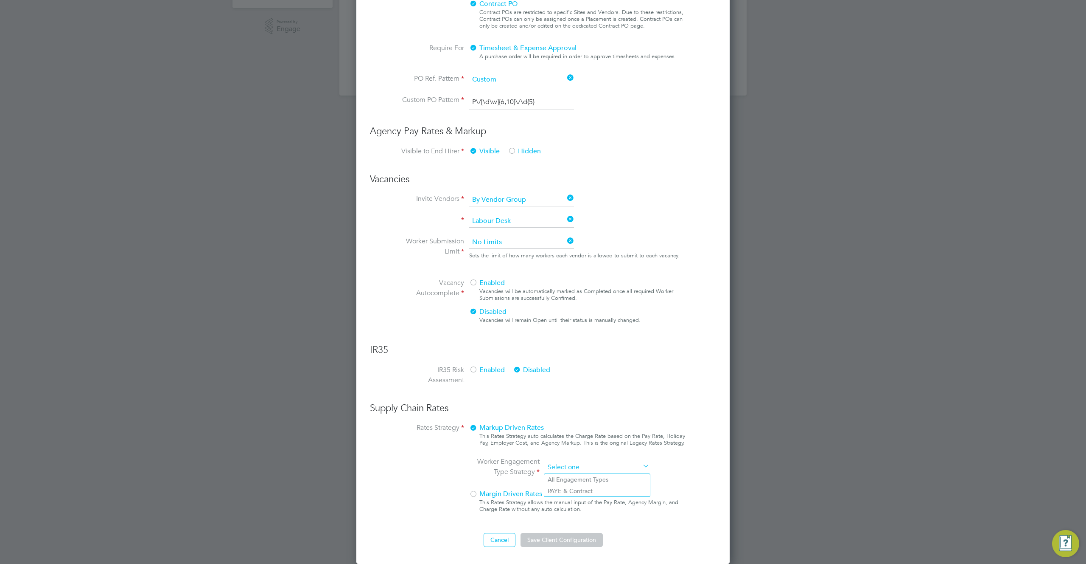
click at [596, 320] on ng-form "Client Config Name [PERSON_NAME] Construction - [GEOGRAPHIC_DATA] End Hirer [PE…" at bounding box center [543, 149] width 346 height 793
click at [578, 475] on li "All Engagement Types" at bounding box center [597, 479] width 106 height 11
type input "All Engagement Types"
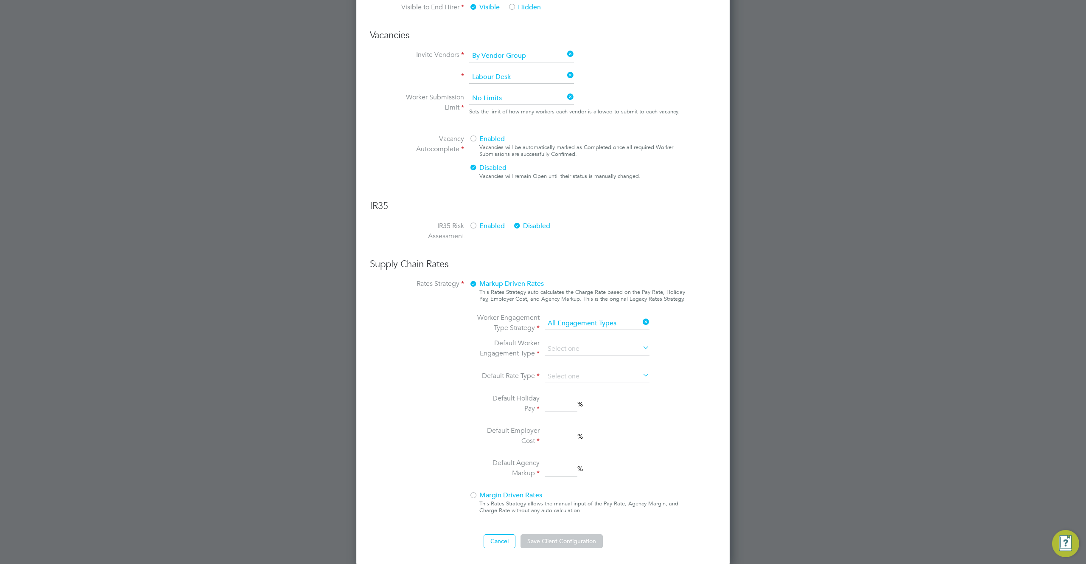
scroll to position [494, 0]
click at [582, 347] on input at bounding box center [597, 347] width 105 height 13
click at [619, 322] on ng-form "Client Config Name Morgan Sindall Construction - Scotland End Hirer Morgan Sind…" at bounding box center [543, 77] width 346 height 938
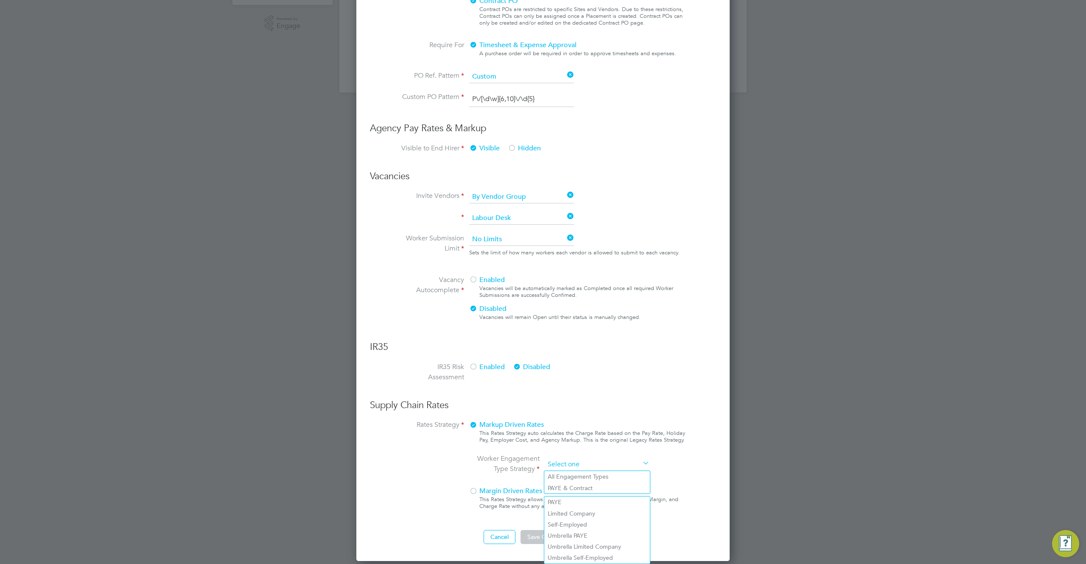
click at [597, 463] on input at bounding box center [597, 464] width 105 height 13
click at [593, 474] on li "All Engagement Types" at bounding box center [597, 476] width 106 height 11
type input "All Engagement Types"
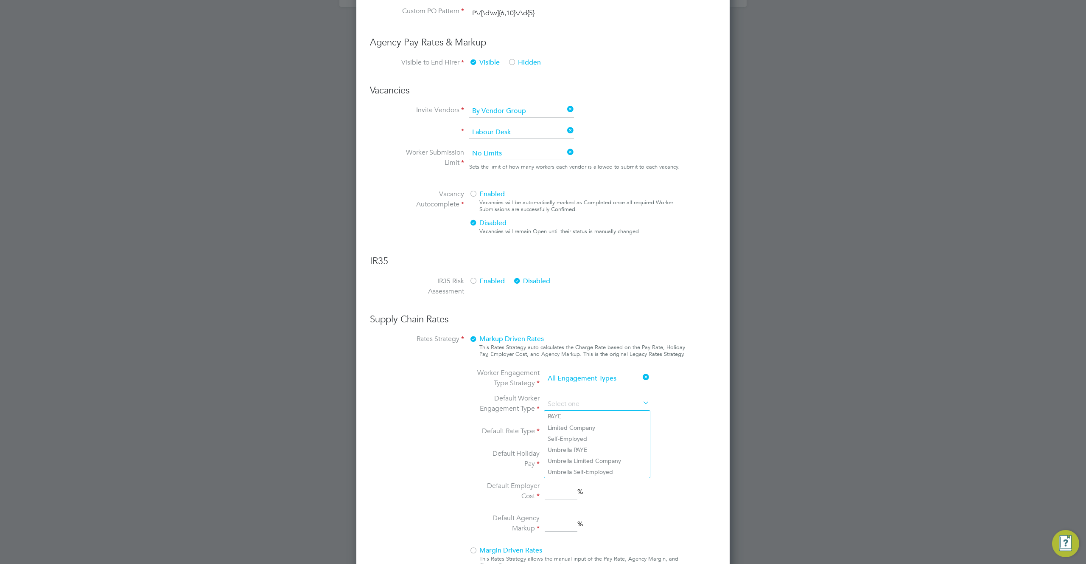
scroll to position [472, 0]
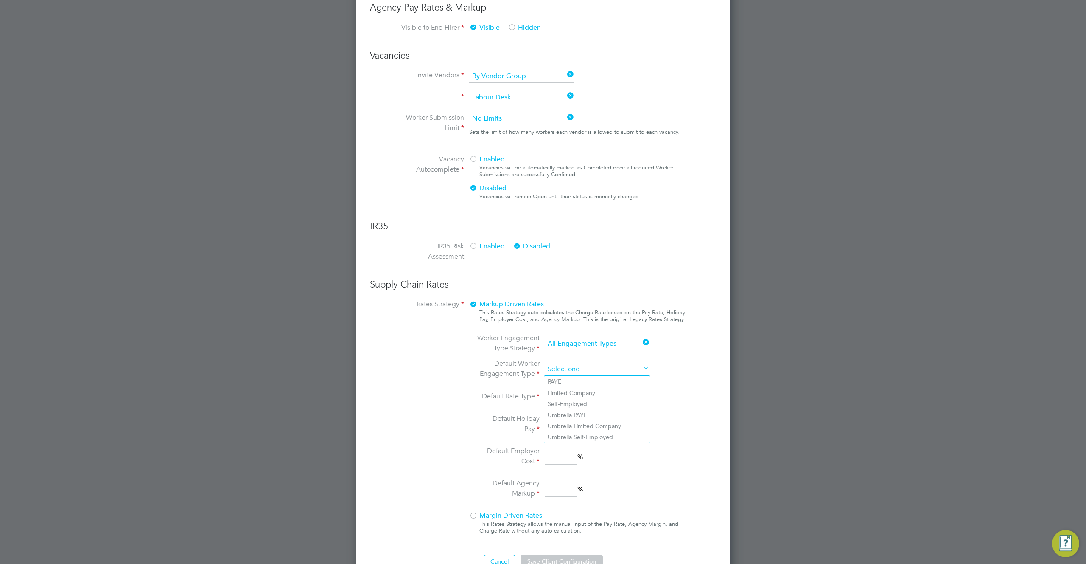
click at [560, 368] on input at bounding box center [597, 369] width 105 height 13
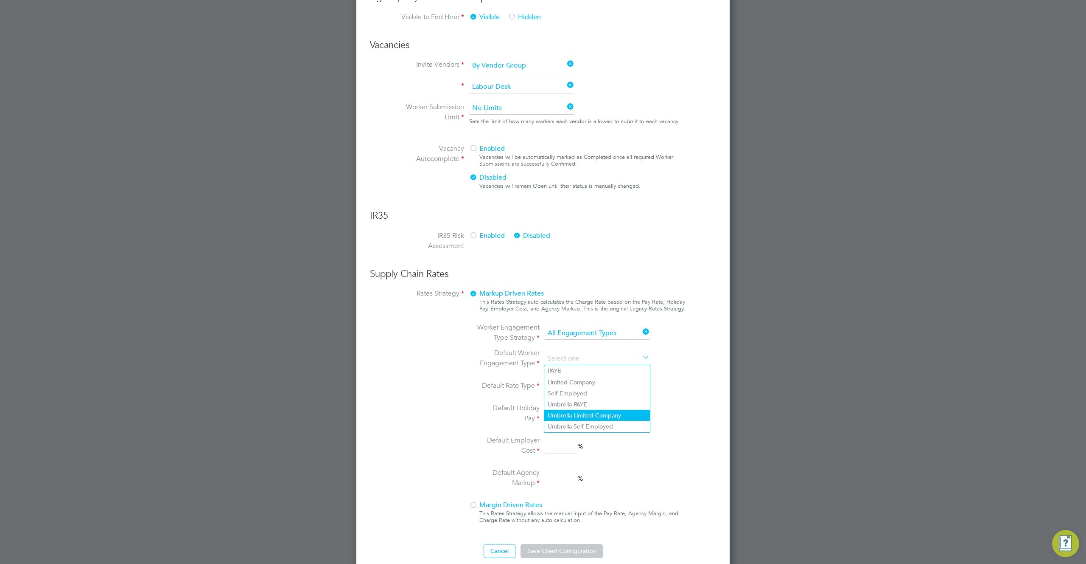
scroll to position [494, 0]
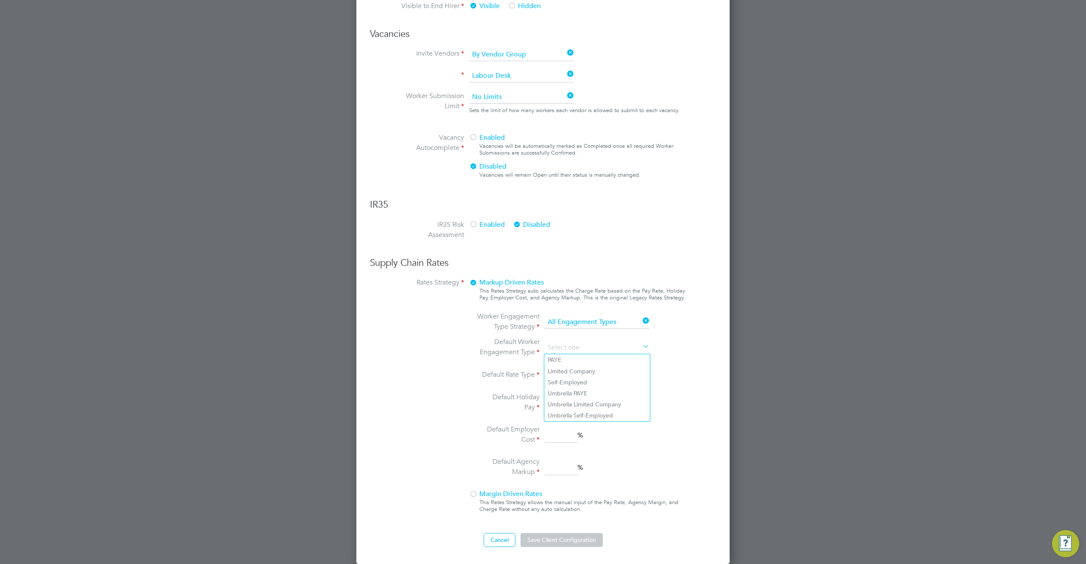
click at [562, 444] on li "Default Employer Cost %" at bounding box center [565, 435] width 179 height 22
click at [473, 496] on div at bounding box center [473, 494] width 8 height 8
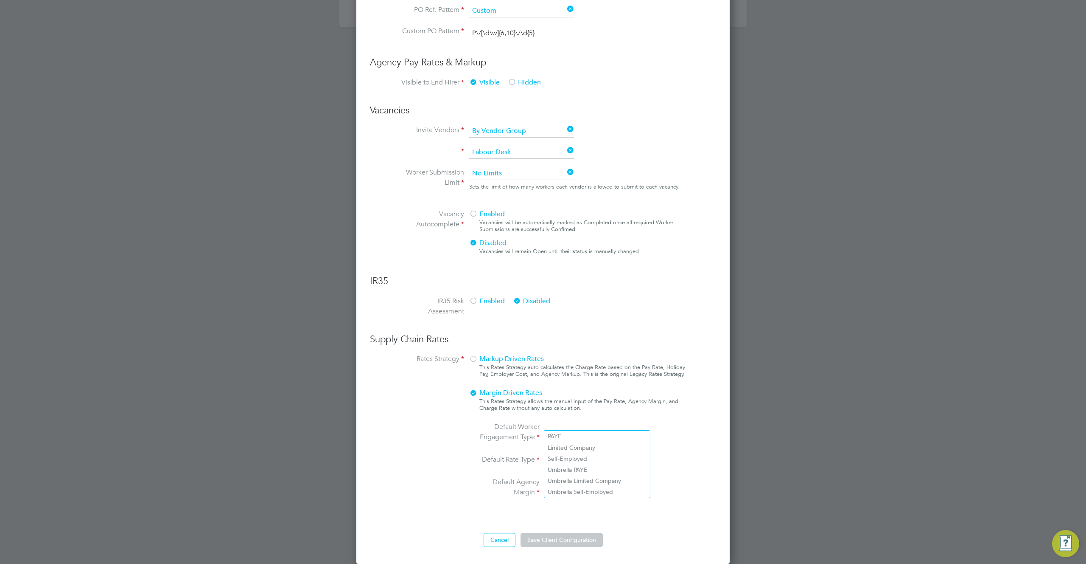
scroll to position [921, 374]
click at [566, 437] on li "PAYE" at bounding box center [597, 435] width 106 height 11
click at [567, 448] on li "Limited Company" at bounding box center [597, 447] width 106 height 11
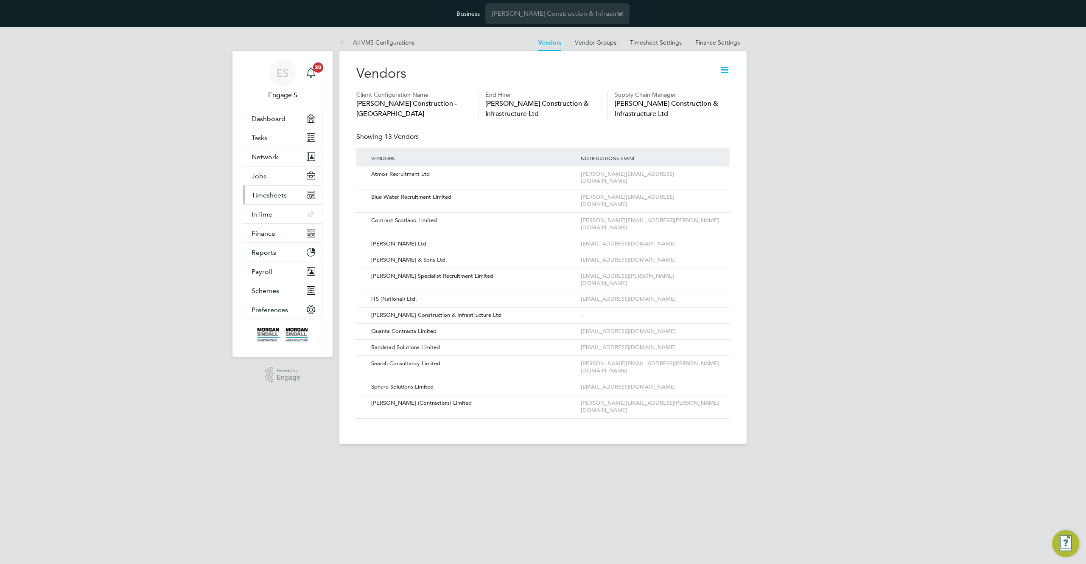
click at [269, 191] on span "Timesheets" at bounding box center [269, 195] width 35 height 8
click at [266, 177] on button "Jobs" at bounding box center [282, 175] width 79 height 19
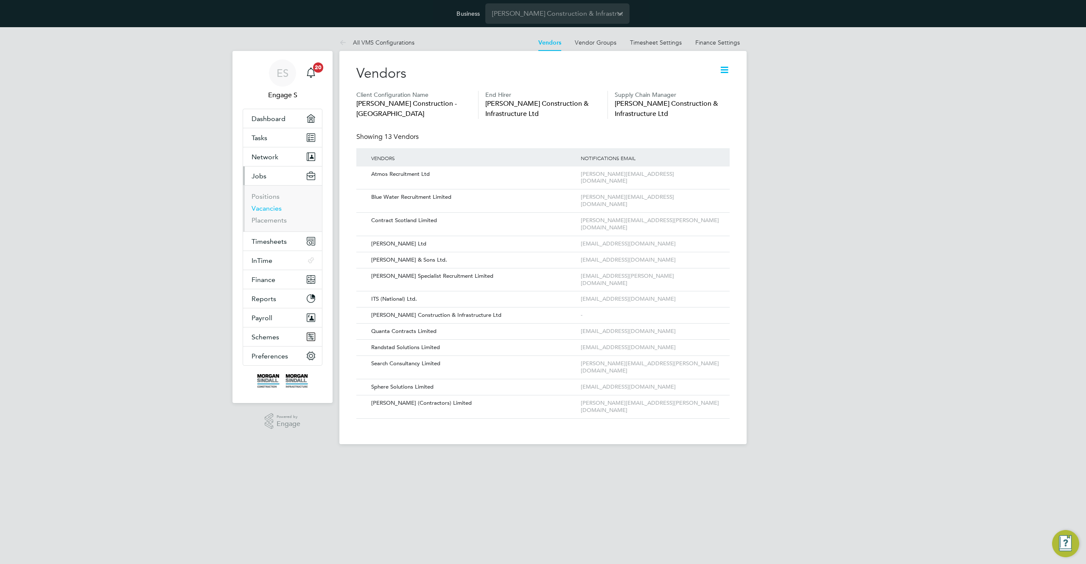
click at [265, 210] on link "Vacancies" at bounding box center [267, 208] width 30 height 8
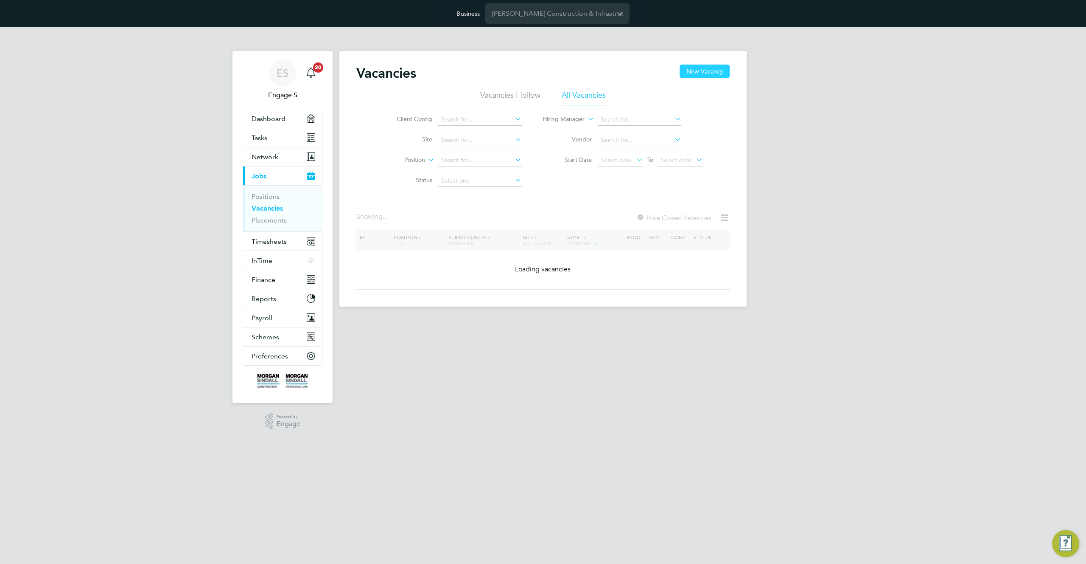
click at [695, 75] on button "New Vacancy" at bounding box center [705, 71] width 50 height 14
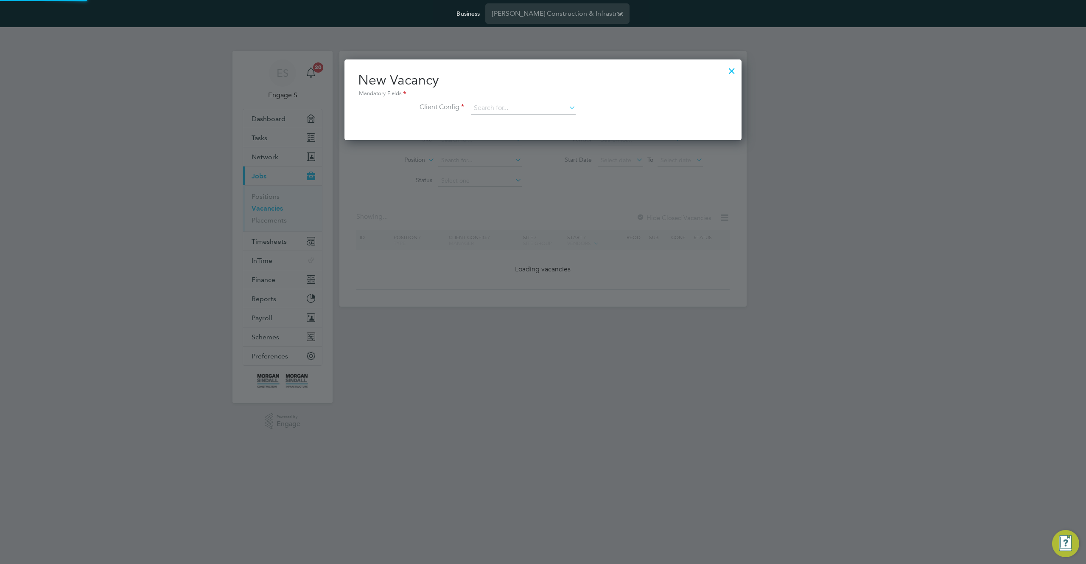
scroll to position [81, 398]
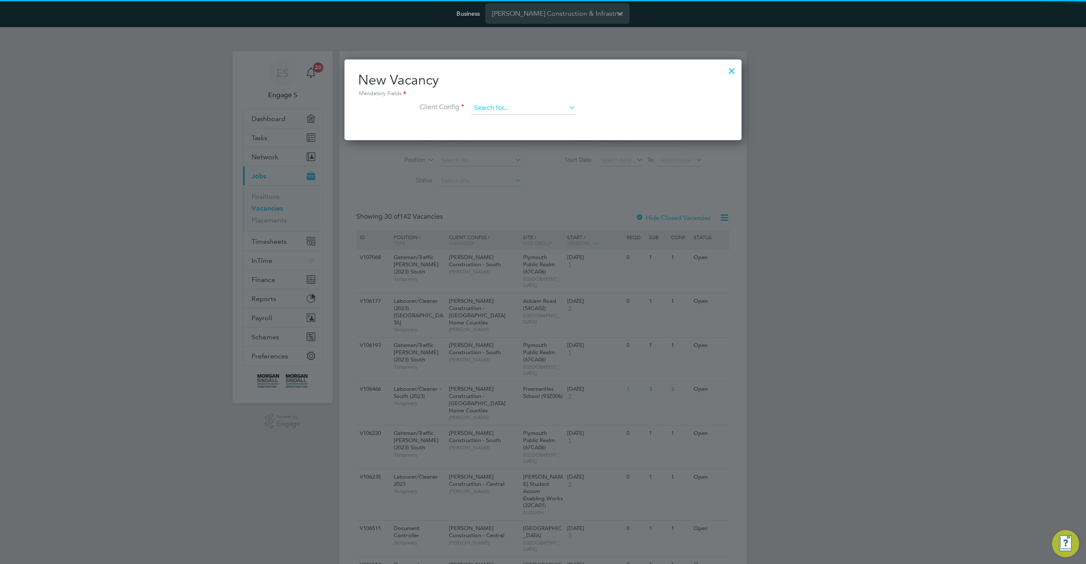
click at [495, 105] on input at bounding box center [523, 108] width 105 height 13
click at [488, 127] on li "[PERSON_NAME] Construction - East" at bounding box center [587, 131] width 233 height 11
type input "[PERSON_NAME] Construction - East"
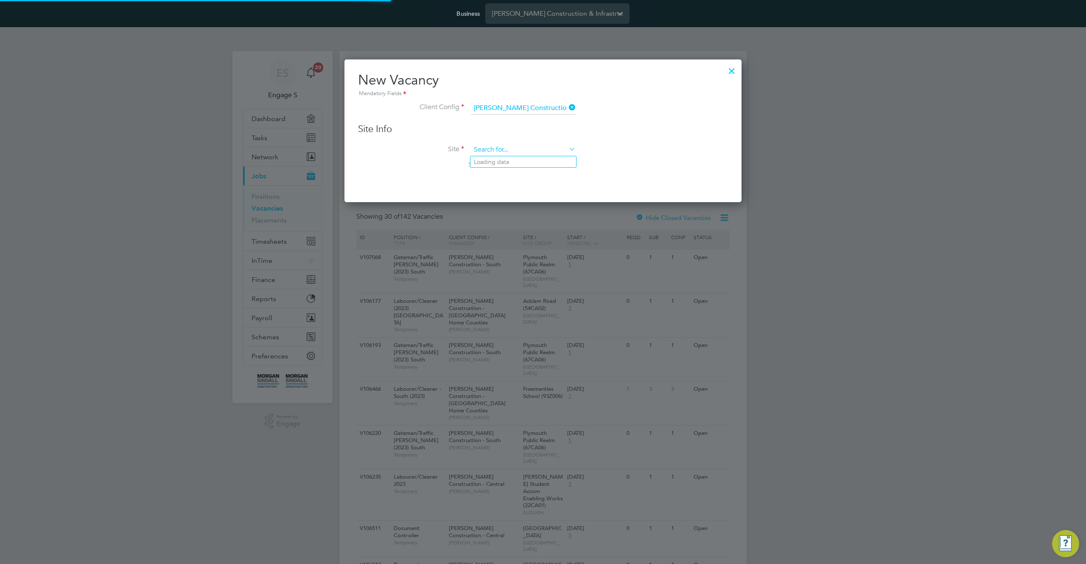
click at [500, 152] on input at bounding box center [523, 149] width 105 height 13
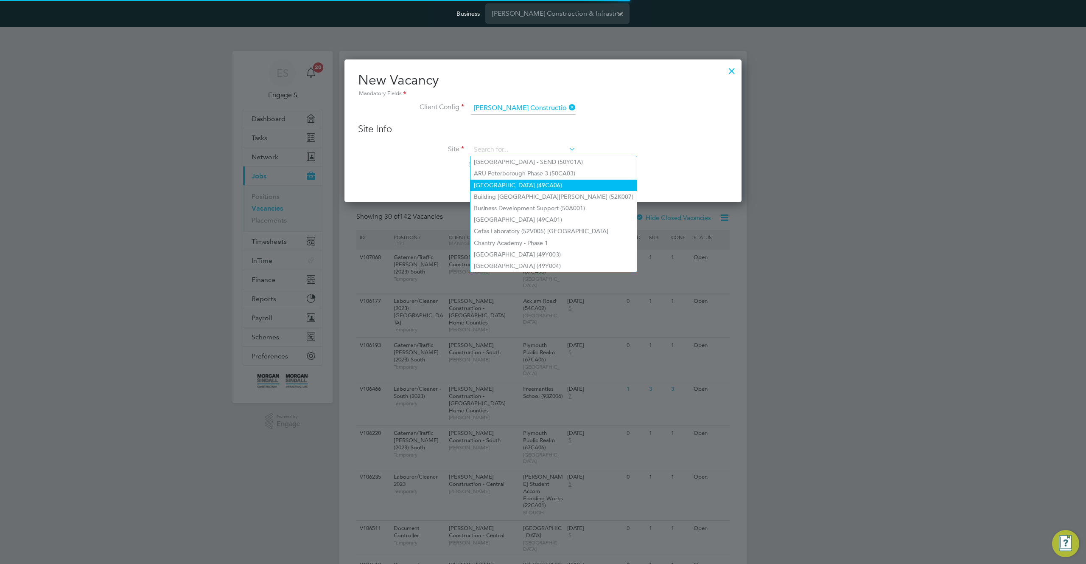
click at [499, 181] on li "[GEOGRAPHIC_DATA] (49CA06)" at bounding box center [554, 184] width 166 height 11
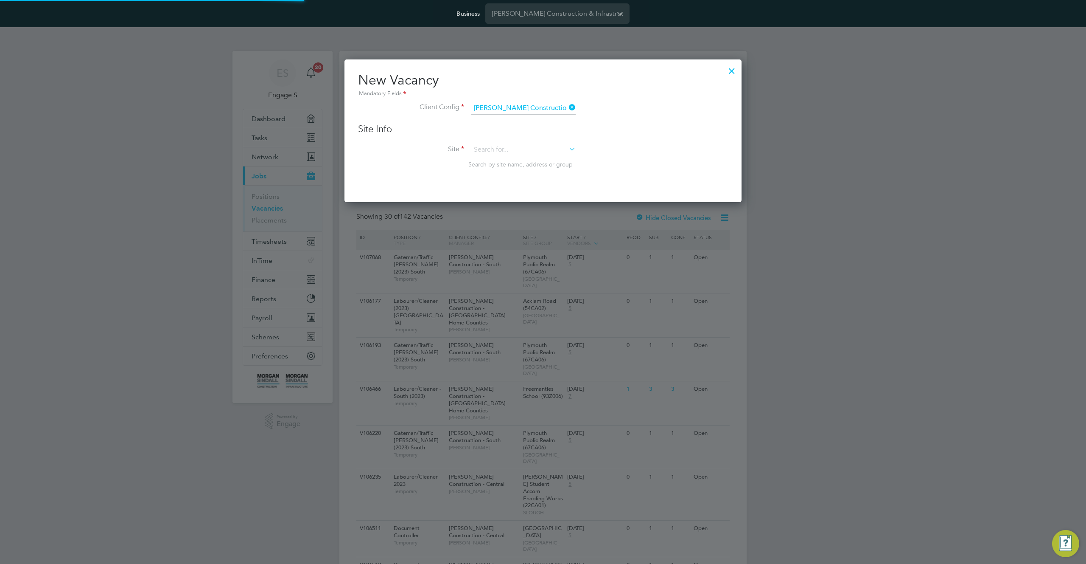
type input "[GEOGRAPHIC_DATA] (49CA06)"
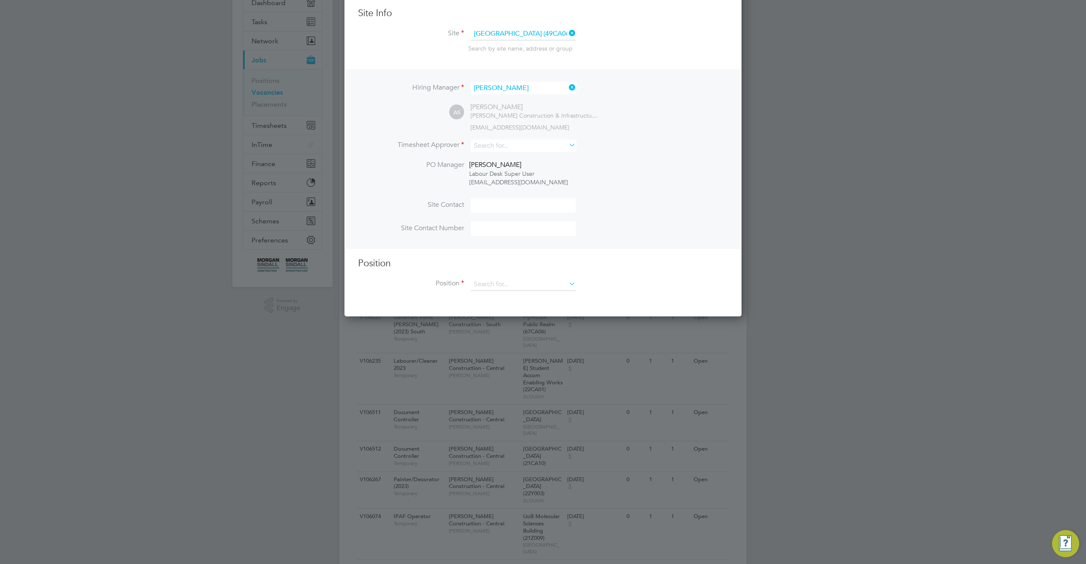
scroll to position [127, 0]
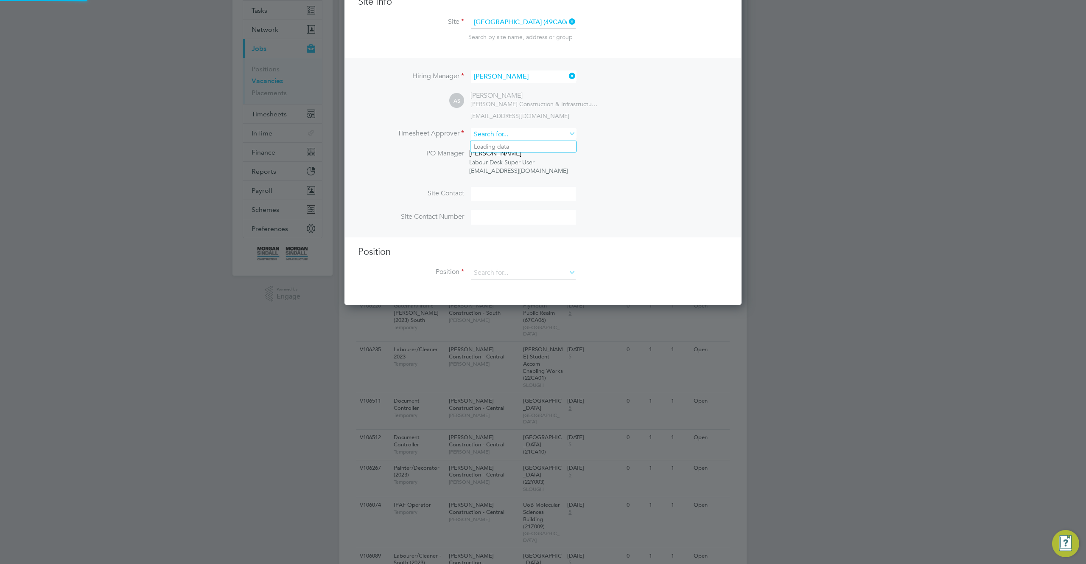
click at [508, 132] on input at bounding box center [523, 134] width 105 height 12
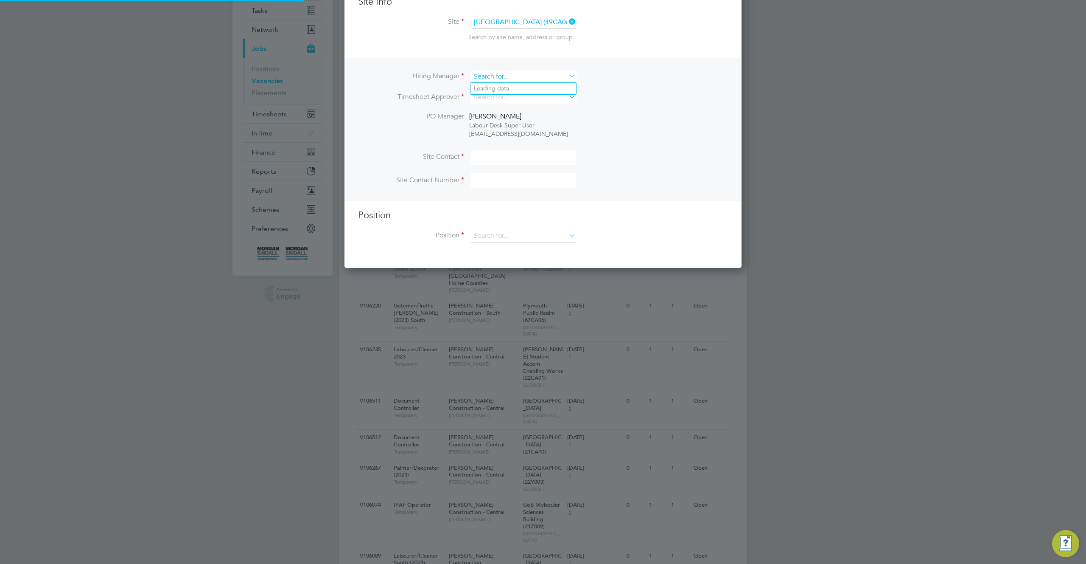
click at [510, 77] on input at bounding box center [523, 76] width 105 height 12
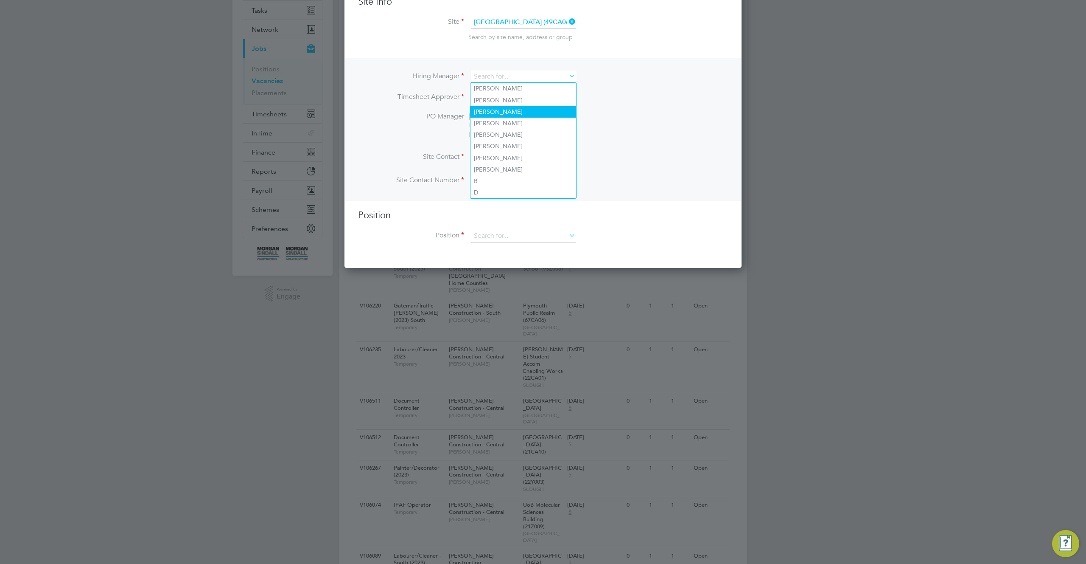
click at [506, 111] on li "Adam C" at bounding box center [524, 111] width 106 height 11
type input "Adam C"
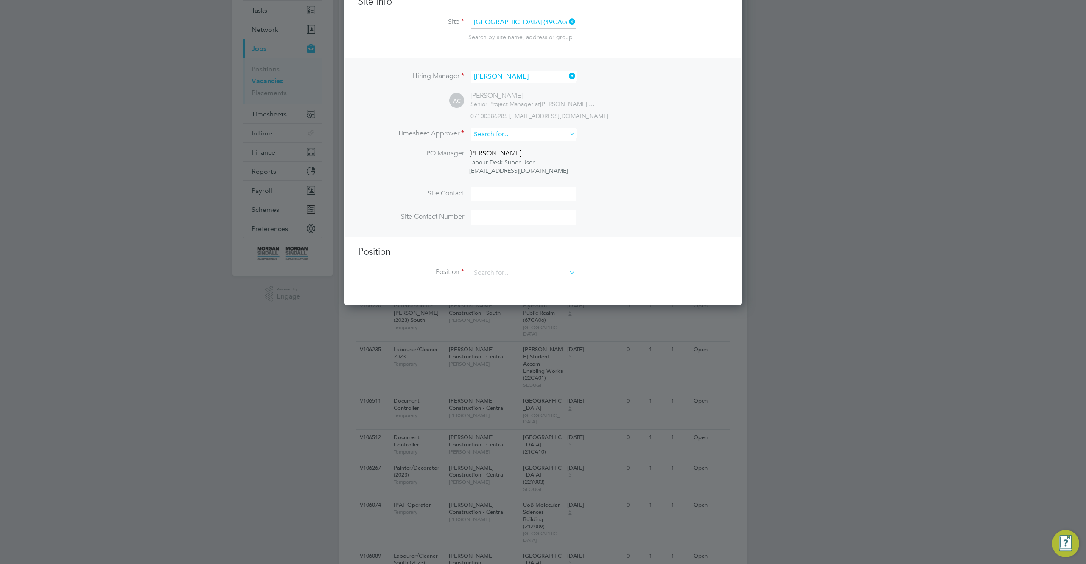
click at [513, 131] on input at bounding box center [523, 134] width 105 height 12
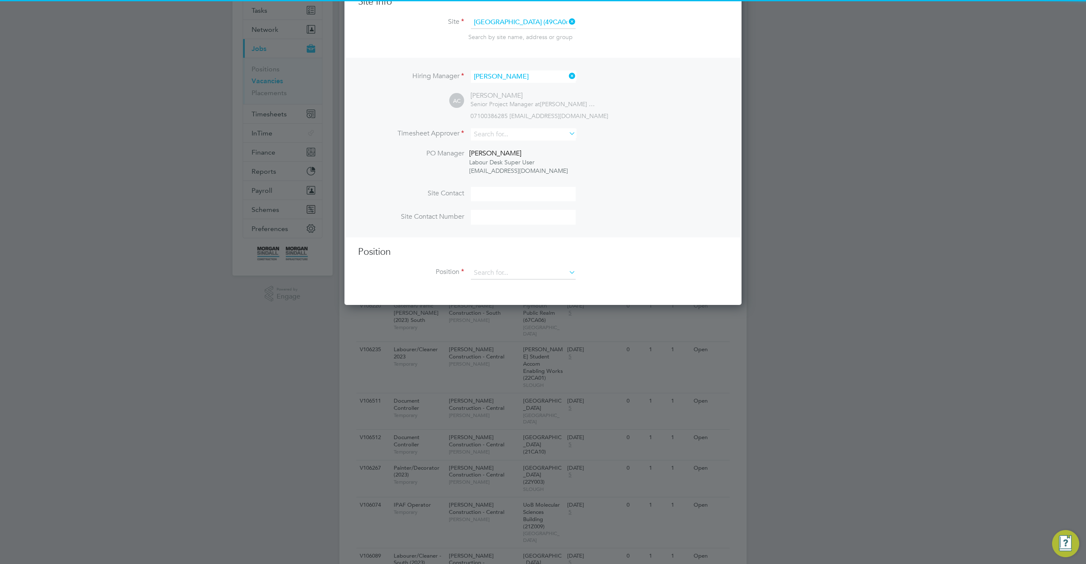
click at [516, 199] on li "Adrian A" at bounding box center [524, 204] width 106 height 11
type input "Adrian A"
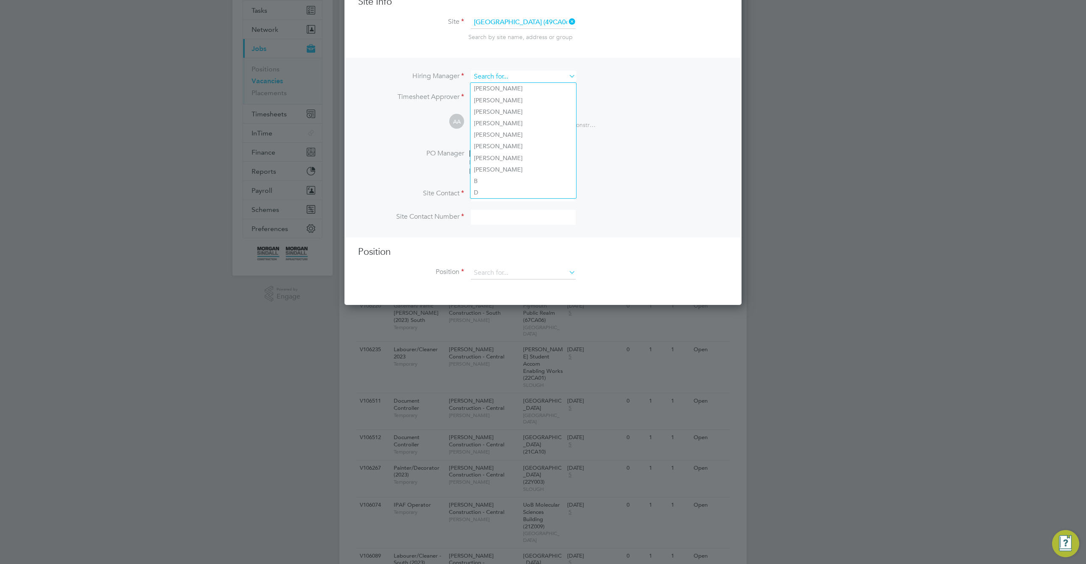
click at [524, 78] on input at bounding box center [523, 76] width 105 height 12
click at [525, 129] on li "Adam A" at bounding box center [524, 134] width 106 height 11
type input "Adam A"
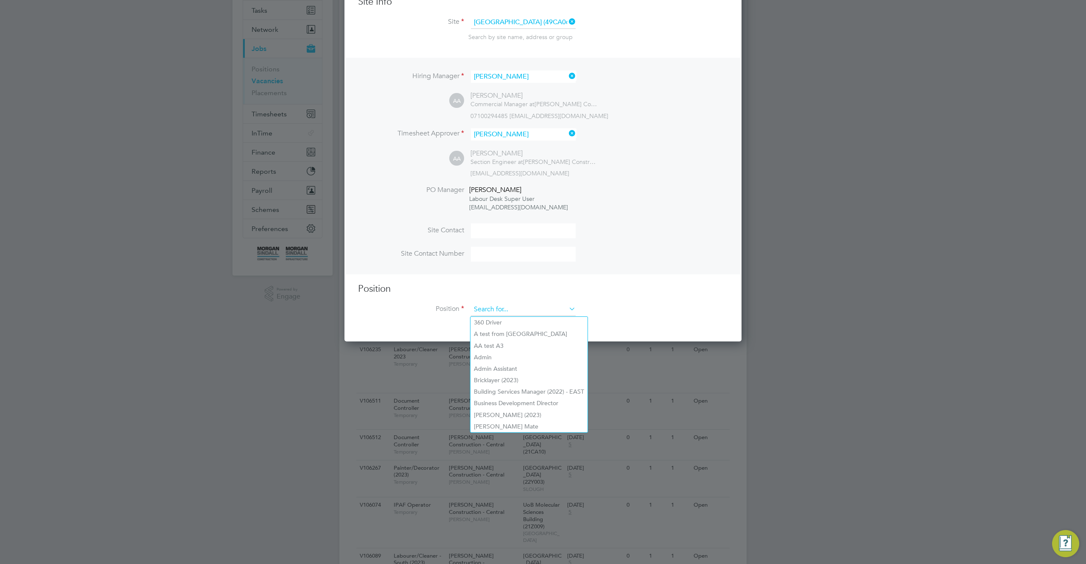
click at [521, 310] on input at bounding box center [523, 309] width 105 height 13
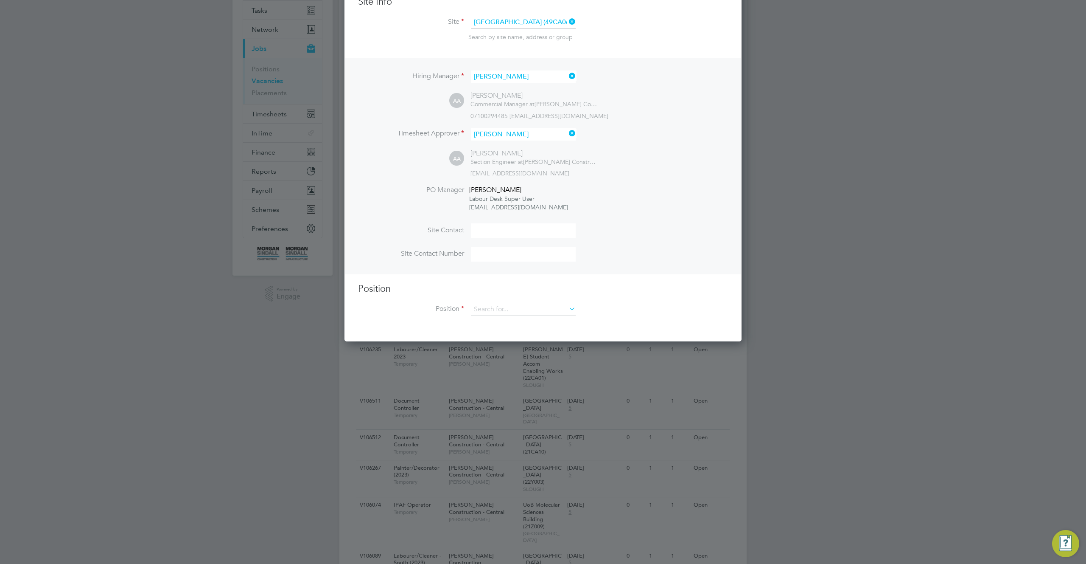
click at [532, 363] on li "Admin Assistant" at bounding box center [529, 368] width 117 height 11
type input "Admin Assistant"
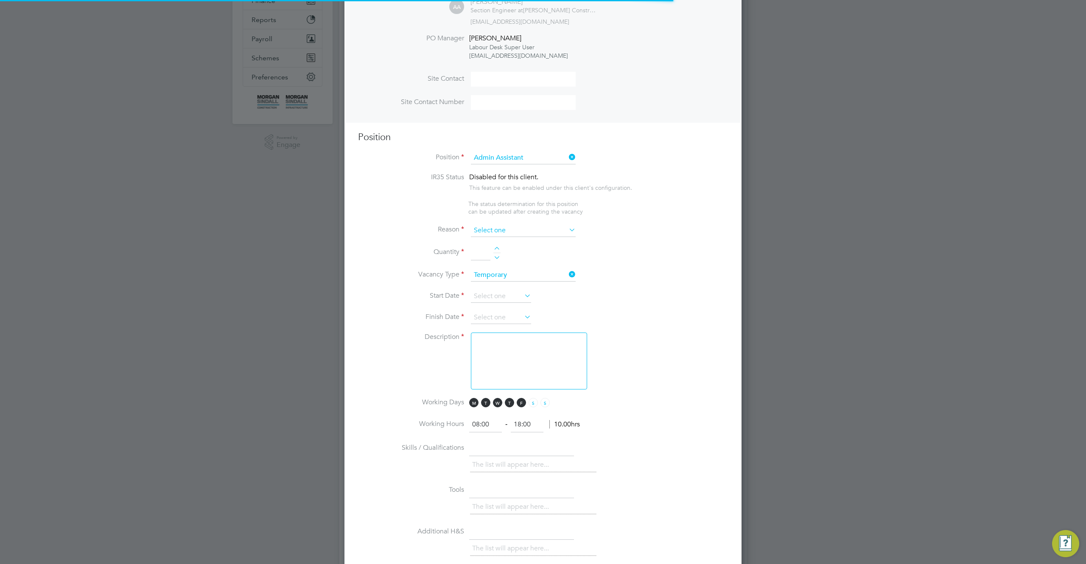
scroll to position [25, 45]
click at [552, 233] on input at bounding box center [523, 230] width 105 height 13
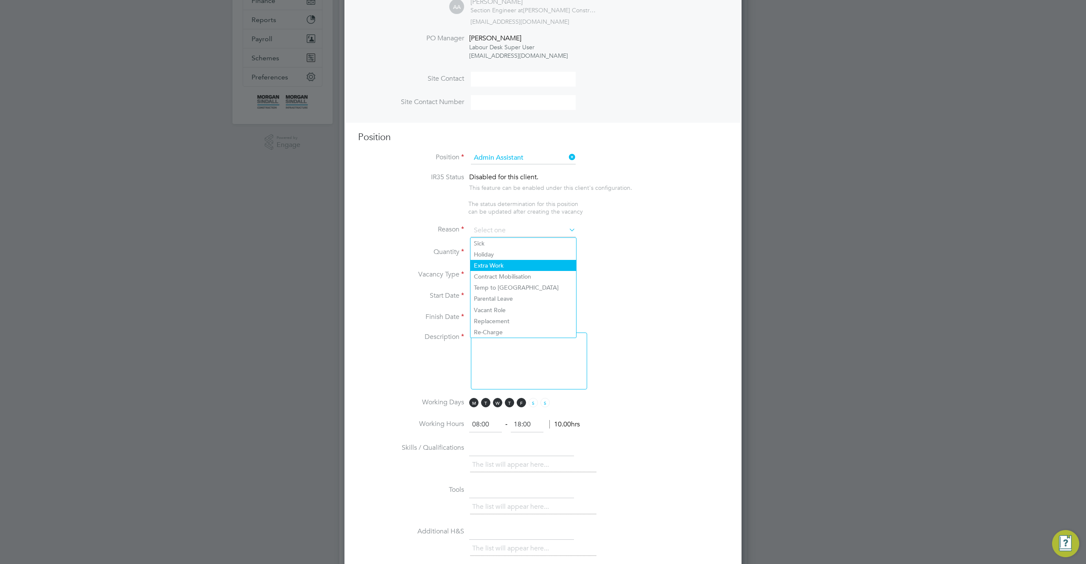
click at [549, 260] on li "Extra Work" at bounding box center [524, 265] width 106 height 11
type input "Extra Work"
click at [505, 280] on input at bounding box center [523, 275] width 105 height 13
click at [533, 229] on input at bounding box center [523, 230] width 105 height 13
click at [513, 303] on li "Parental Leave" at bounding box center [524, 298] width 106 height 11
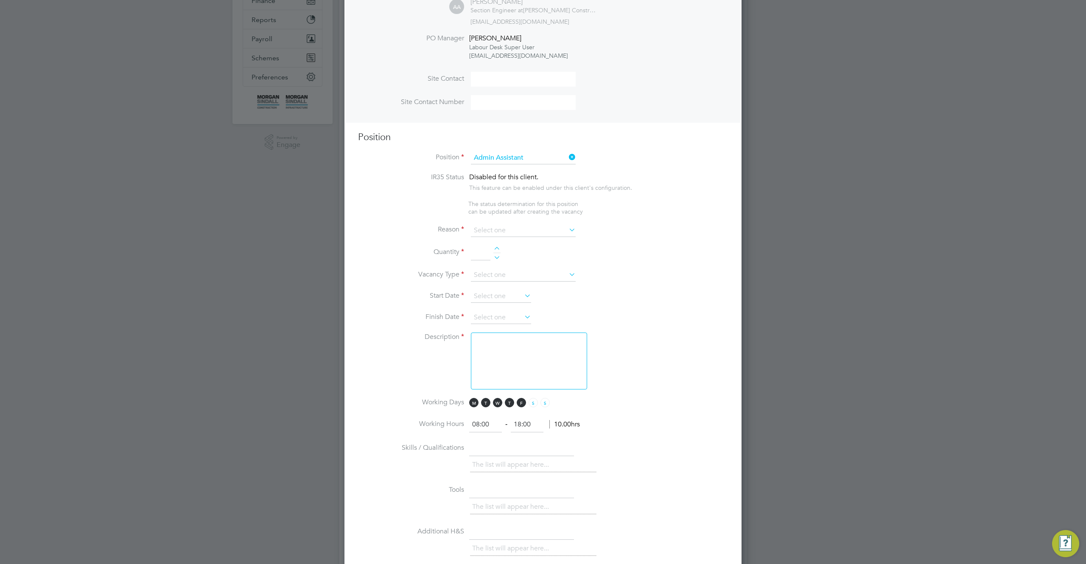
type input "Parental Leave"
click at [522, 277] on input at bounding box center [523, 275] width 105 height 13
click at [601, 246] on li "Quantity" at bounding box center [543, 257] width 370 height 24
click at [552, 280] on input at bounding box center [523, 275] width 105 height 13
click at [550, 296] on li "Permanent" at bounding box center [524, 299] width 106 height 11
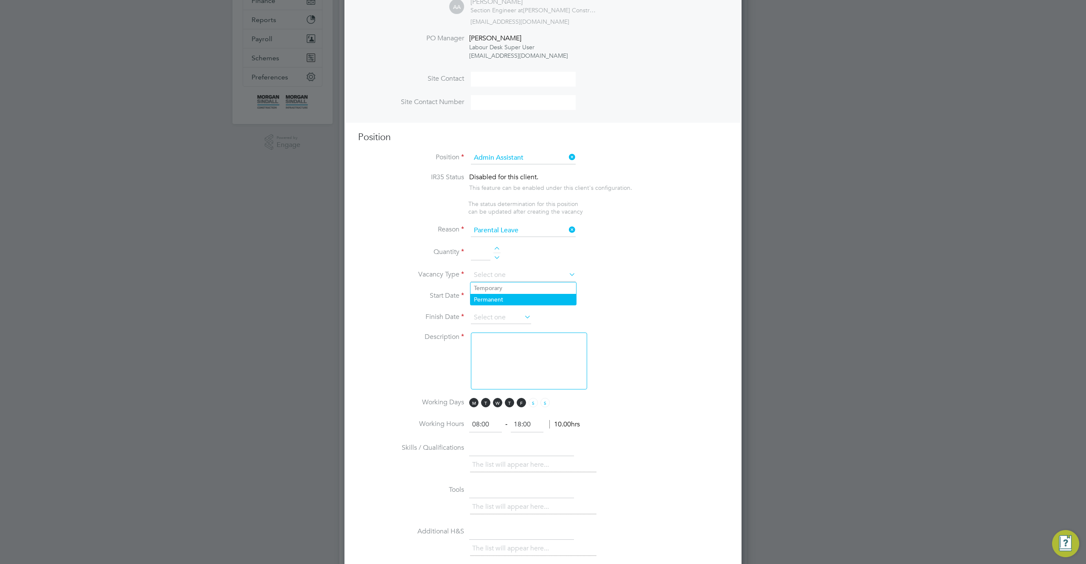
type input "Permanent"
click at [510, 319] on input at bounding box center [501, 317] width 60 height 13
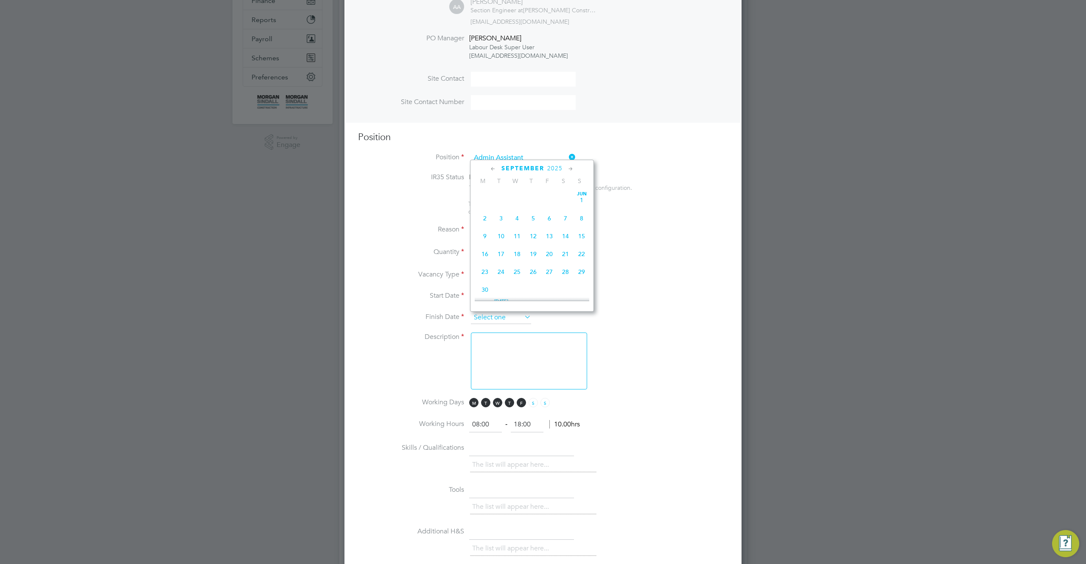
scroll to position [257, 0]
click at [618, 287] on li "Vacancy Type Permanent" at bounding box center [543, 279] width 370 height 21
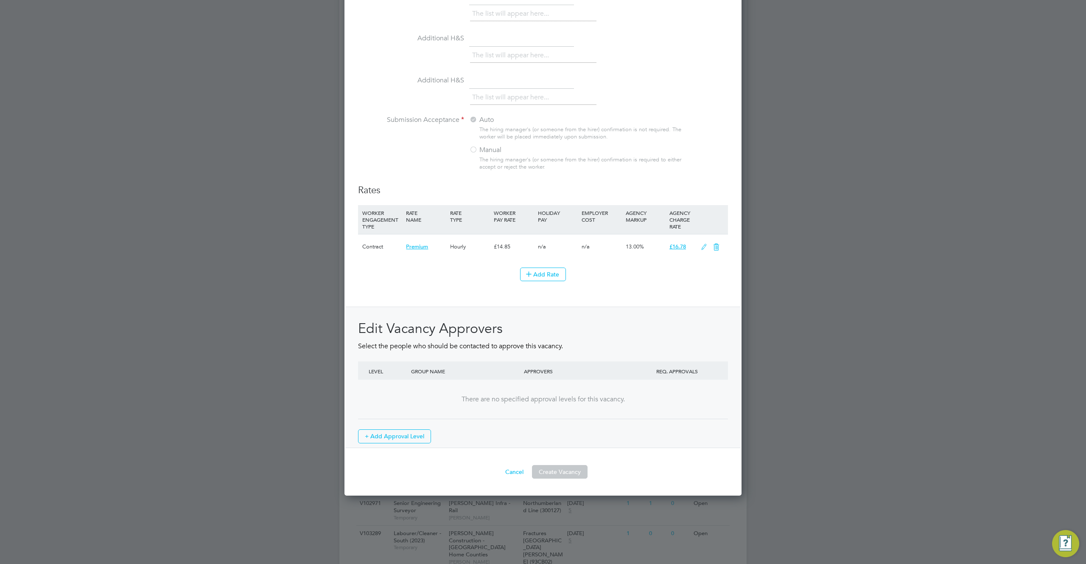
scroll to position [828, 0]
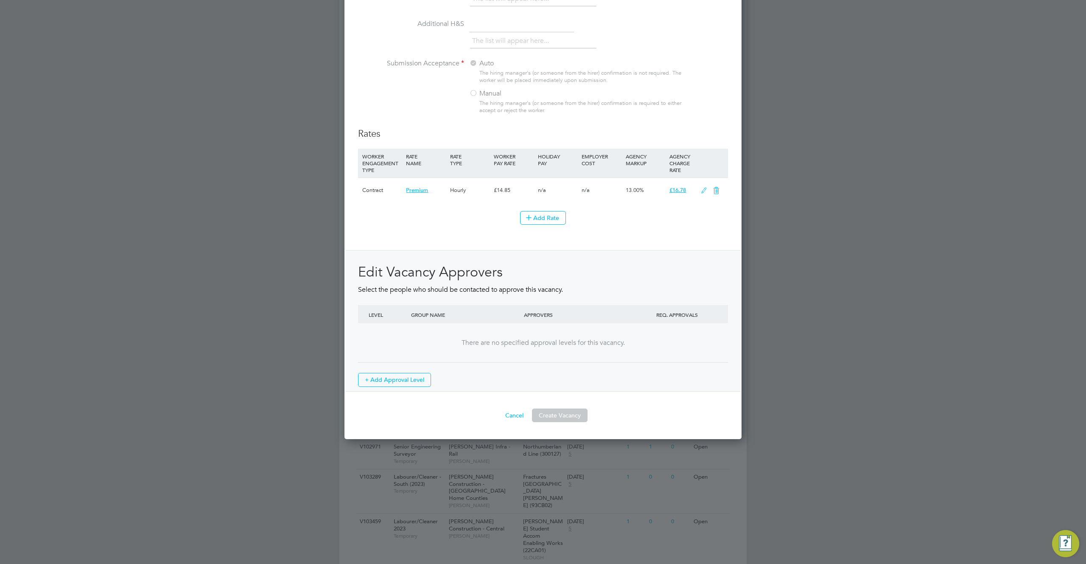
click at [508, 415] on button "Cancel" at bounding box center [515, 415] width 32 height 14
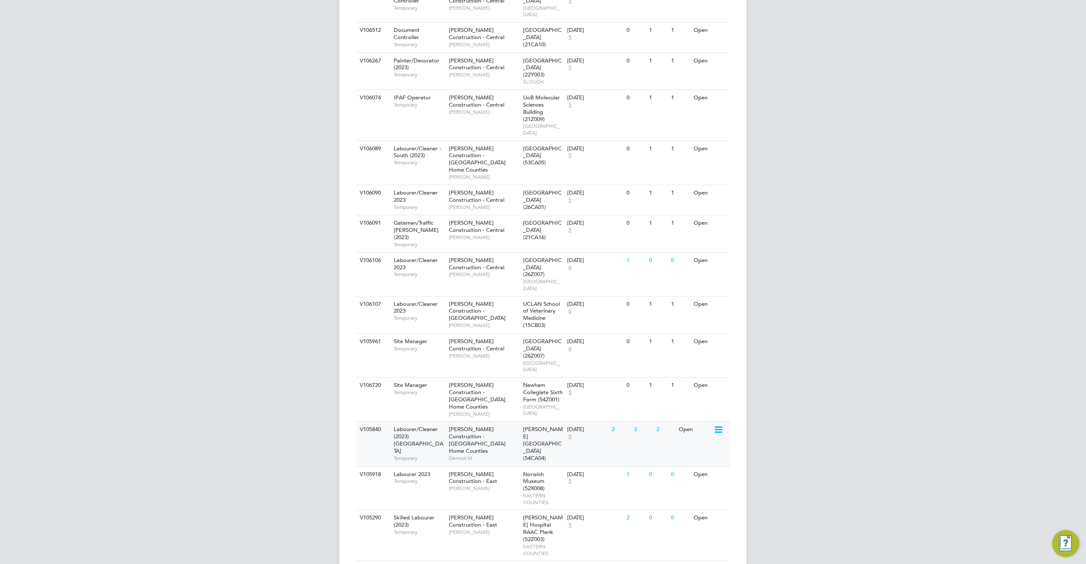
scroll to position [0, 0]
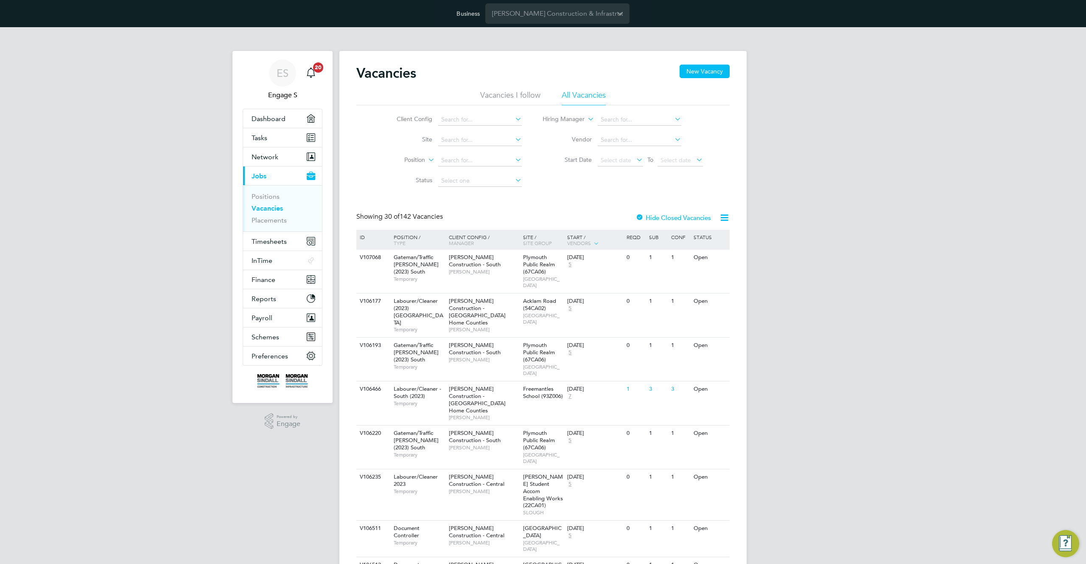
drag, startPoint x: 447, startPoint y: 212, endPoint x: 383, endPoint y: 218, distance: 64.3
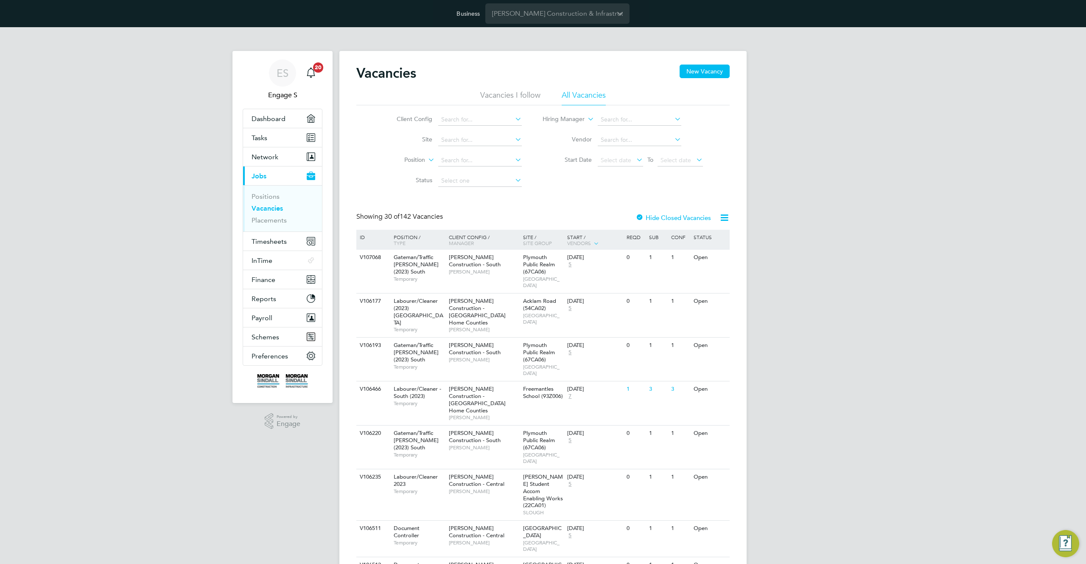
click at [383, 218] on div "Showing 30 of 142 Vacancies Hide Closed Vacancies" at bounding box center [542, 220] width 373 height 17
drag, startPoint x: 397, startPoint y: 215, endPoint x: 557, endPoint y: 224, distance: 159.8
click at [557, 224] on div "Showing 30 of 142 Vacancies Hide Closed Vacancies" at bounding box center [542, 220] width 373 height 17
click at [556, 224] on div "Showing 30 of 142 Vacancies Hide Closed Vacancies" at bounding box center [542, 220] width 373 height 17
click at [505, 223] on div "Showing 30 of 142 Vacancies Hide Closed Vacancies" at bounding box center [542, 220] width 373 height 17
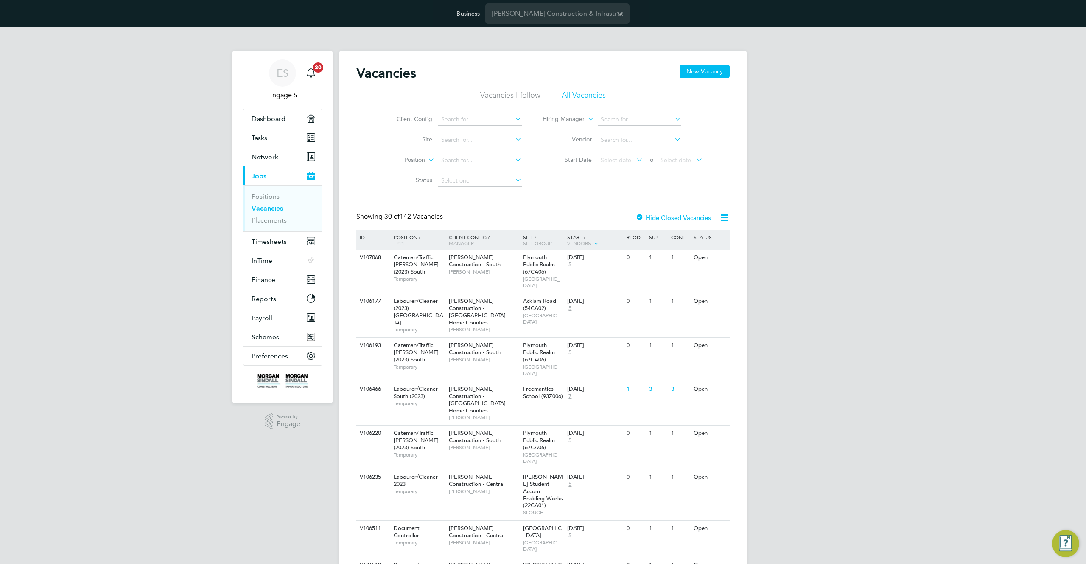
click at [726, 219] on icon at bounding box center [724, 217] width 11 height 11
click at [701, 238] on li "Download Vacancies Report" at bounding box center [685, 238] width 86 height 12
drag, startPoint x: 416, startPoint y: 76, endPoint x: 347, endPoint y: 78, distance: 68.8
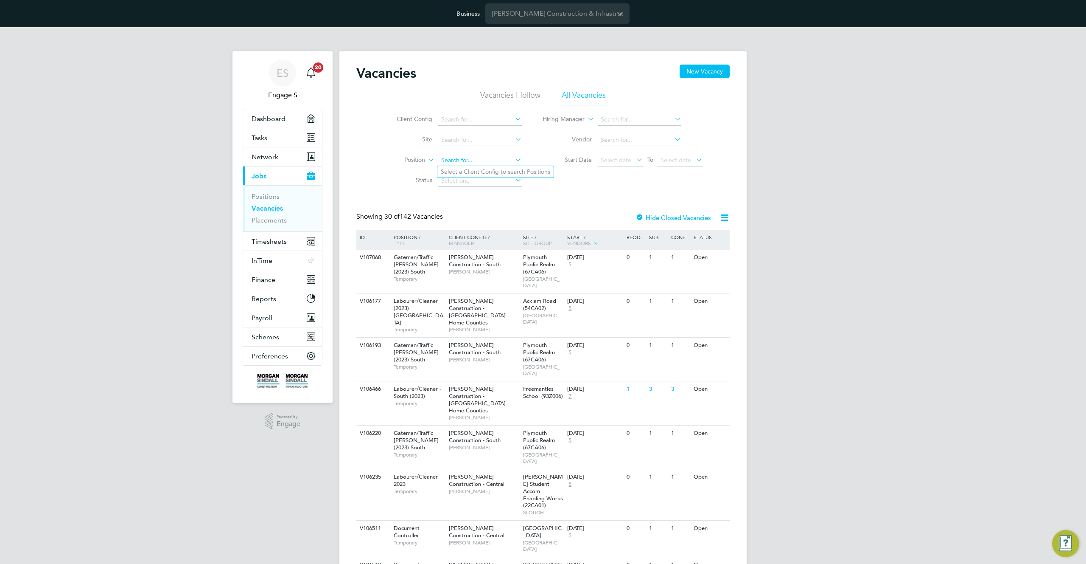
click at [489, 162] on input at bounding box center [480, 160] width 84 height 12
click at [275, 198] on link "Positions" at bounding box center [266, 196] width 28 height 8
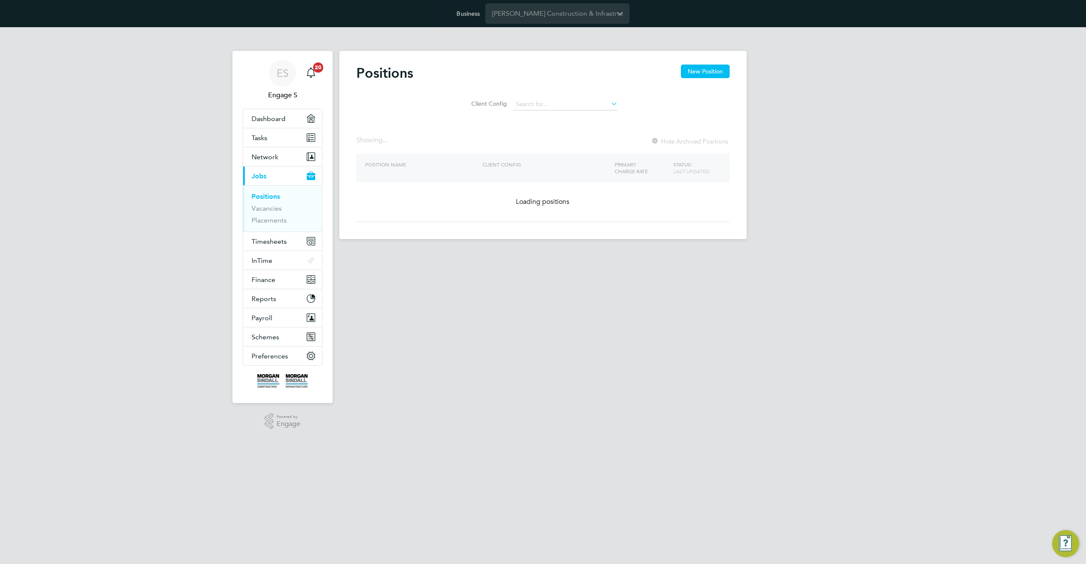
click at [688, 79] on div "Positions New Position" at bounding box center [542, 76] width 373 height 25
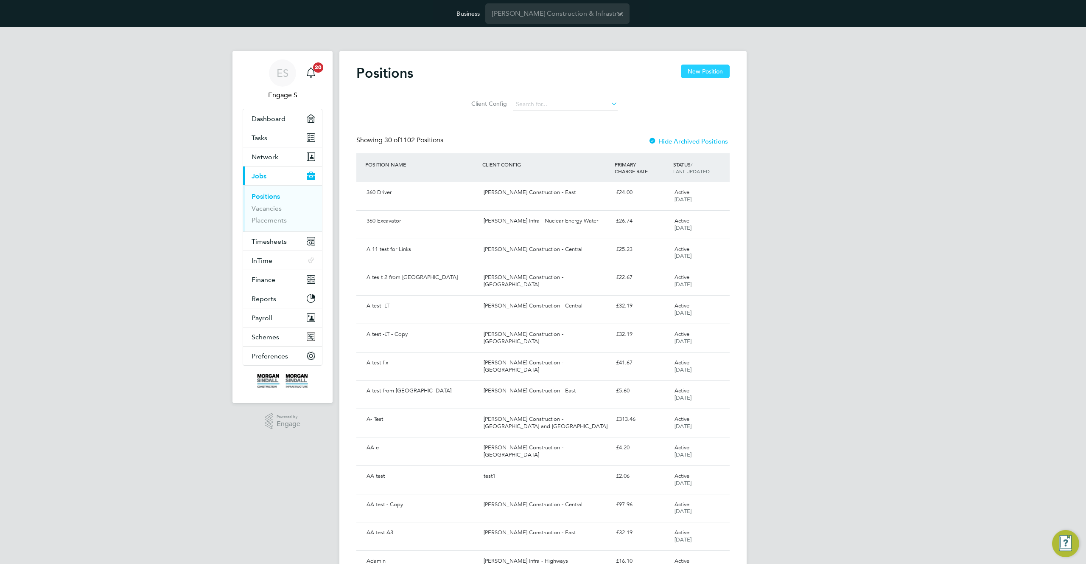
click at [691, 73] on button "New Position" at bounding box center [705, 71] width 49 height 14
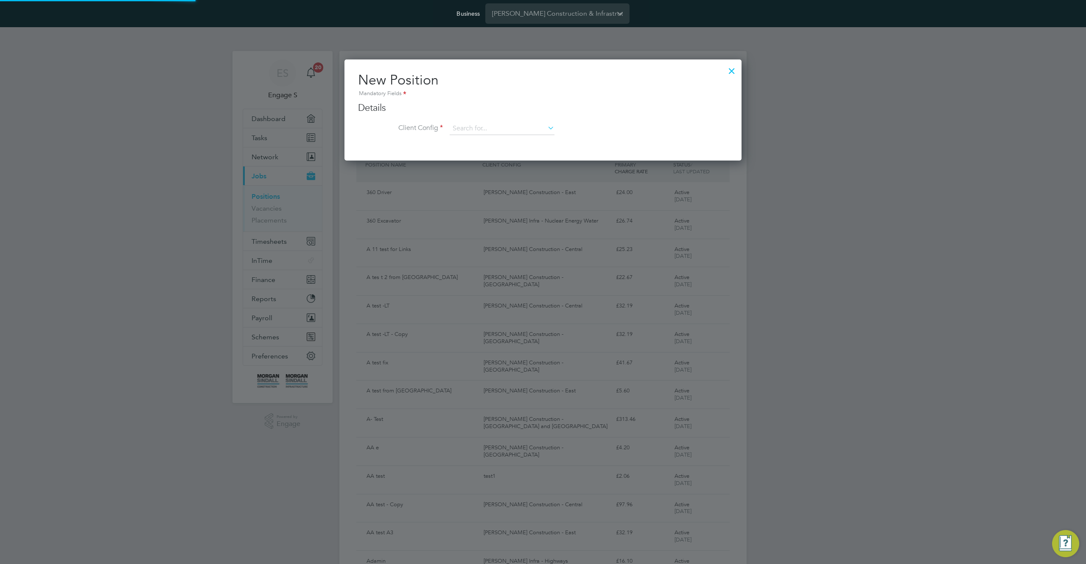
scroll to position [102, 398]
click at [534, 126] on input at bounding box center [502, 128] width 105 height 13
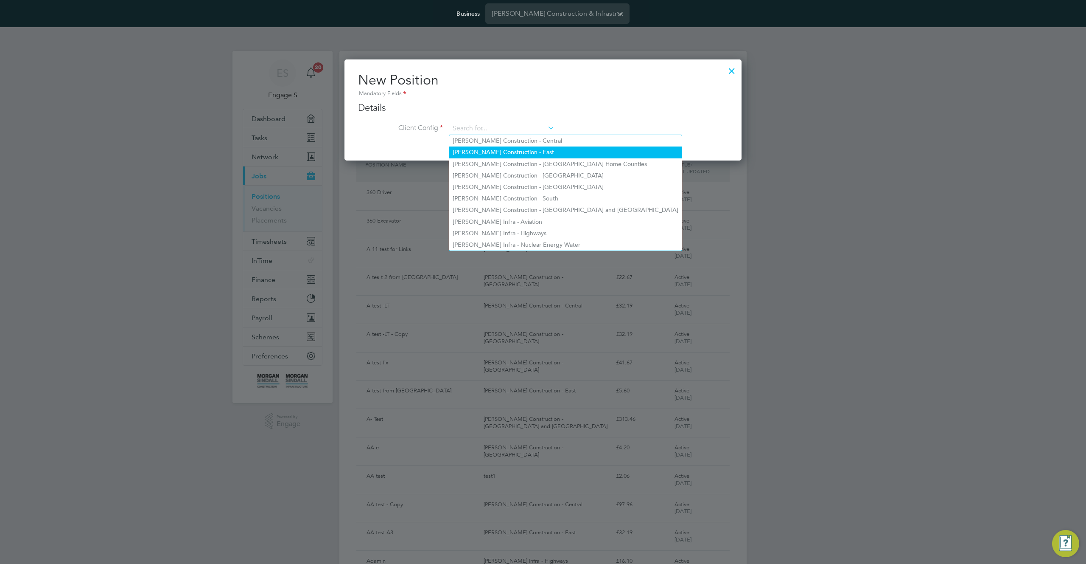
click at [513, 154] on li "Morgan Sindall Construction - East" at bounding box center [565, 151] width 233 height 11
type input "Morgan Sindall Construction - East"
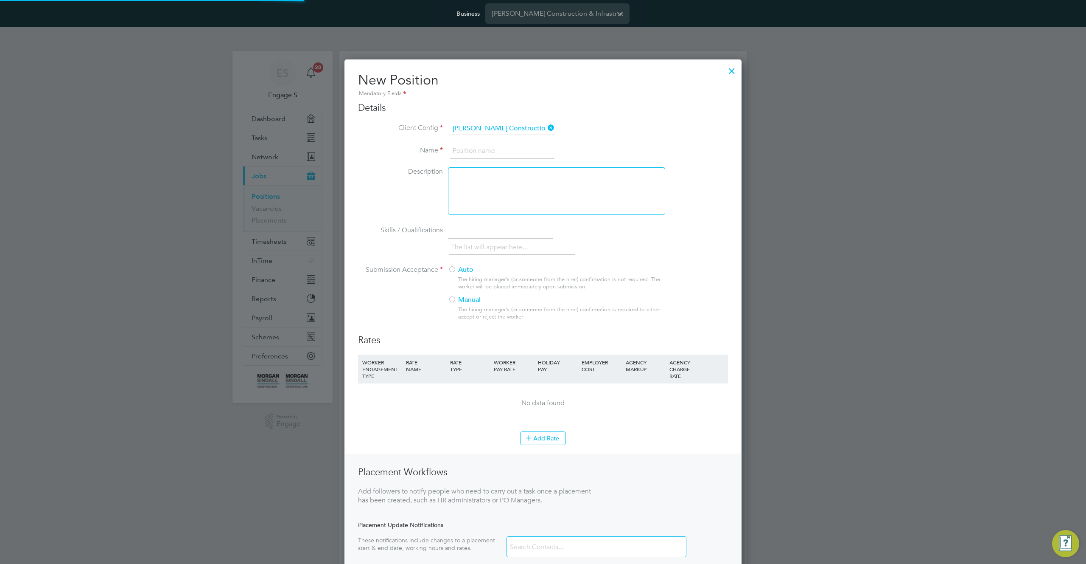
scroll to position [558, 398]
click at [510, 157] on input at bounding box center [502, 150] width 105 height 15
click at [730, 69] on div at bounding box center [731, 68] width 15 height 15
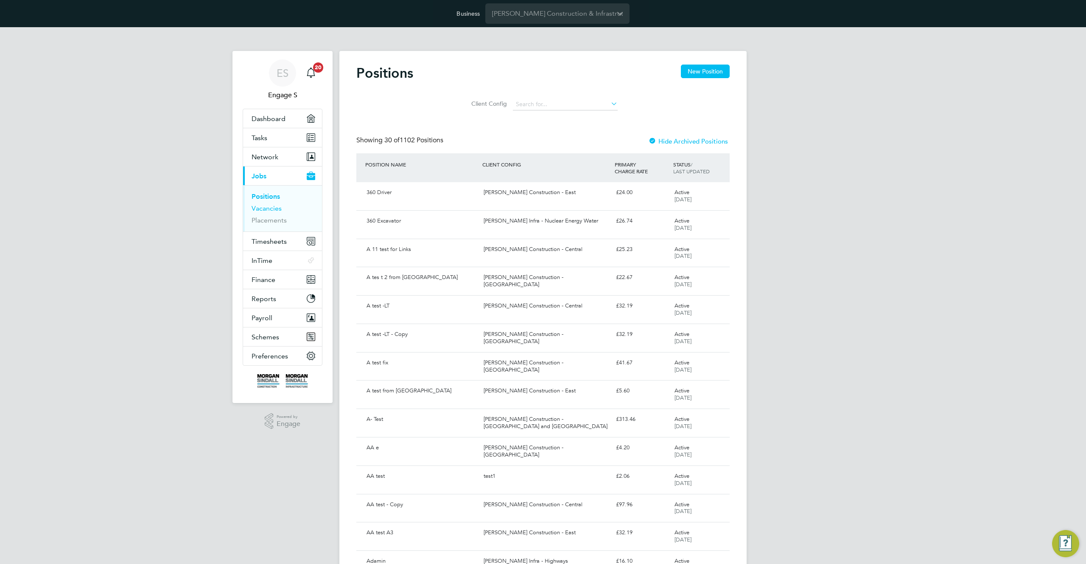
click at [274, 208] on link "Vacancies" at bounding box center [267, 208] width 30 height 8
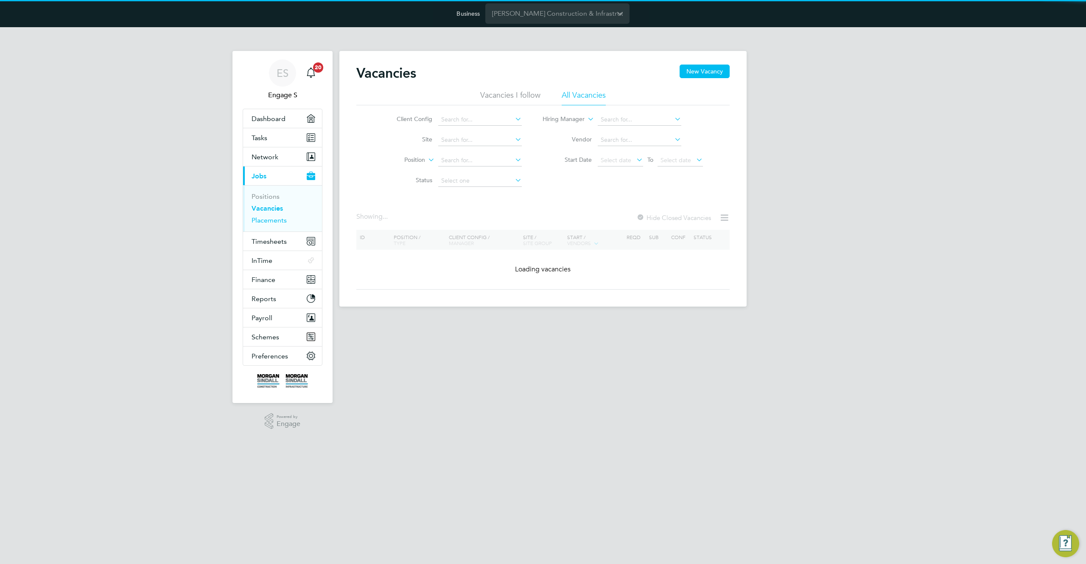
click at [267, 221] on link "Placements" at bounding box center [269, 220] width 35 height 8
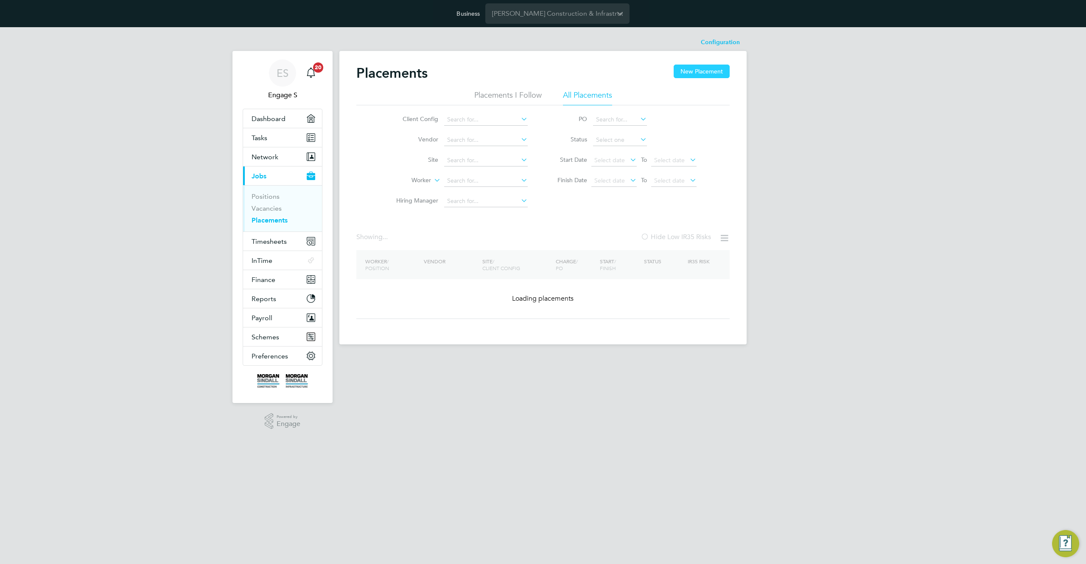
click at [694, 73] on button "New Placement" at bounding box center [702, 71] width 56 height 14
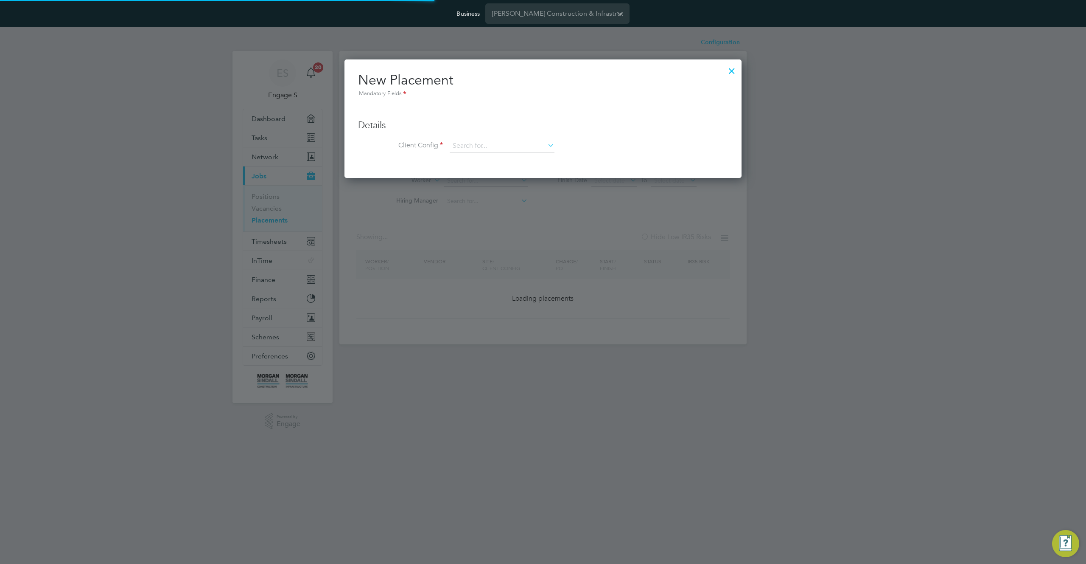
scroll to position [119, 398]
click at [505, 144] on input at bounding box center [502, 146] width 105 height 13
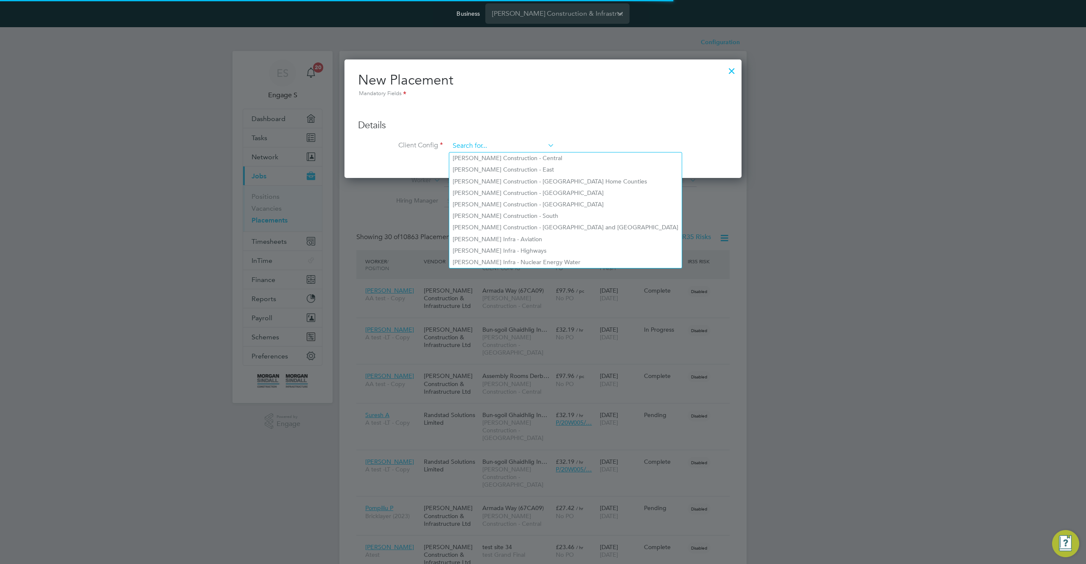
scroll to position [0, 0]
click at [493, 183] on li "Morgan Sindall Construction - London Home Counties" at bounding box center [565, 181] width 233 height 11
type input "Morgan Sindall Construction - London Home Counties"
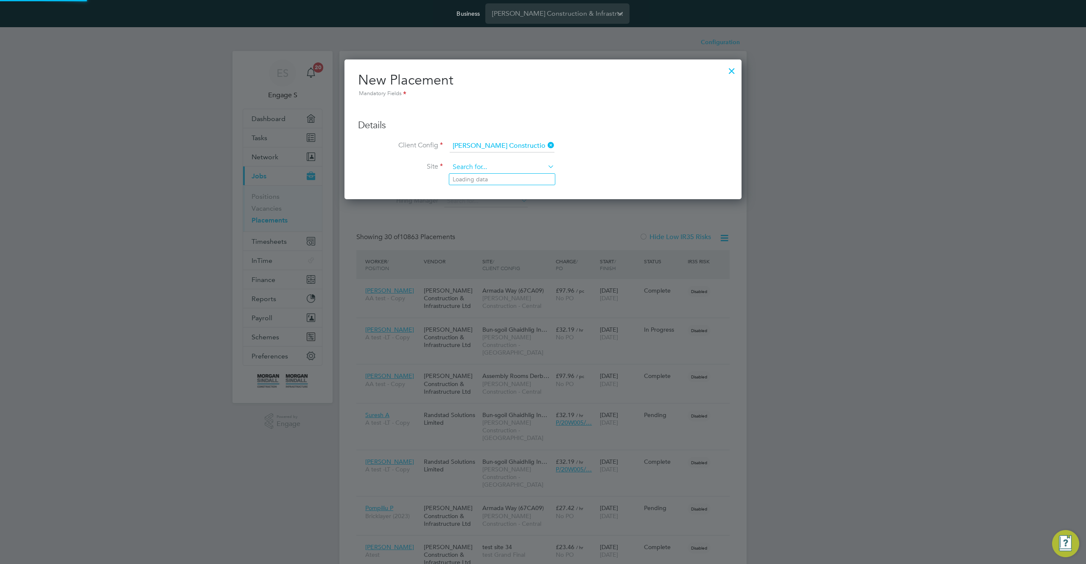
click at [499, 168] on input at bounding box center [502, 167] width 105 height 13
click at [491, 186] on li "Amersham School (53X008)" at bounding box center [521, 190] width 144 height 11
type input "Amersham School (53X008)"
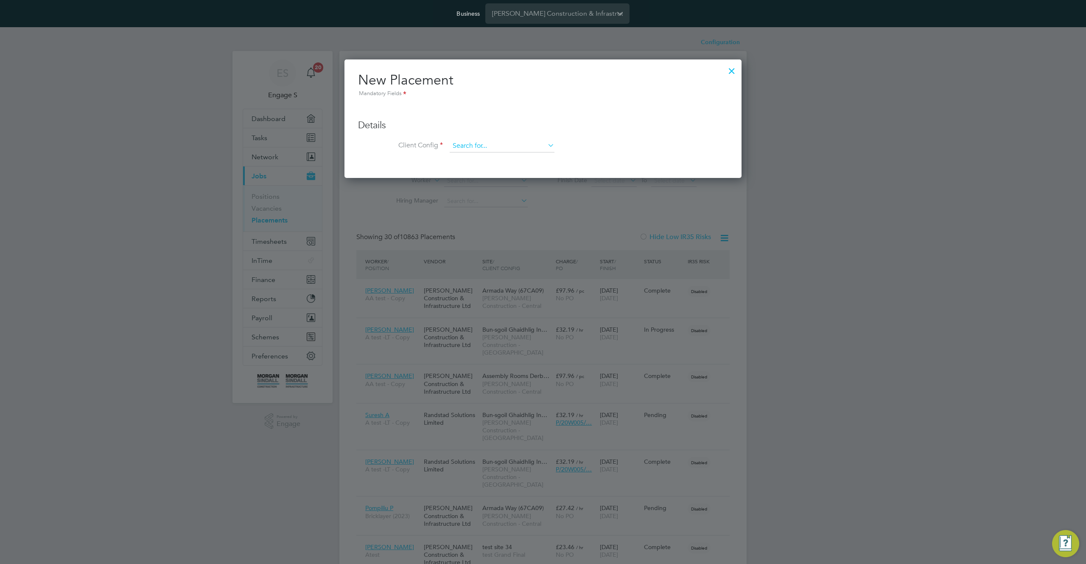
click at [509, 143] on input at bounding box center [502, 146] width 105 height 13
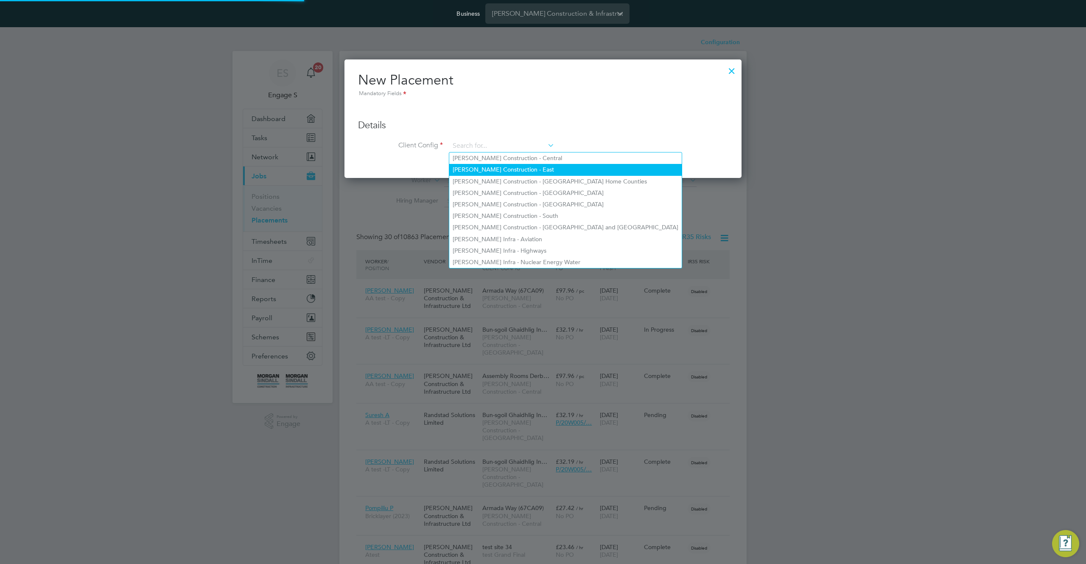
click at [503, 168] on li "Morgan Sindall Construction - East" at bounding box center [565, 169] width 233 height 11
type input "Morgan Sindall Construction - East"
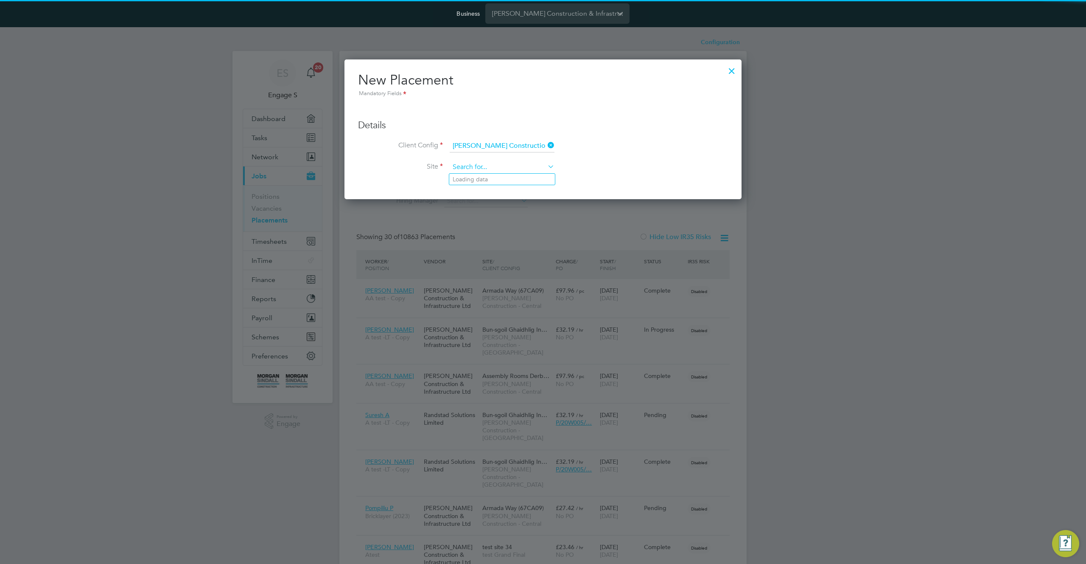
click at [503, 170] on input at bounding box center [502, 167] width 105 height 13
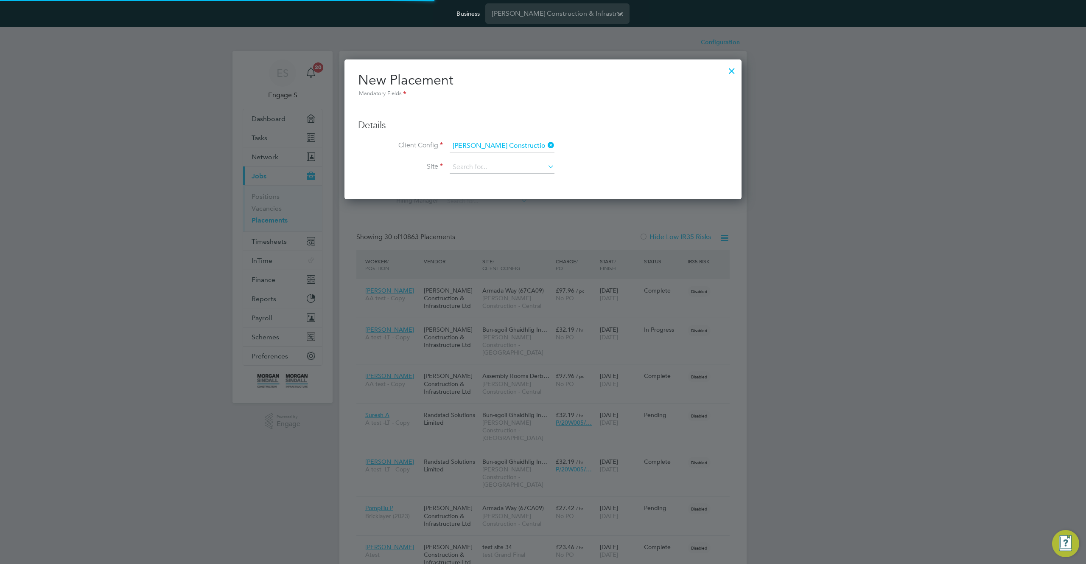
click at [487, 209] on li "Building 26 Jon Innes Centre (52K007)" at bounding box center [532, 213] width 166 height 11
type input "Building 26 Jon Innes Centre (52K007)"
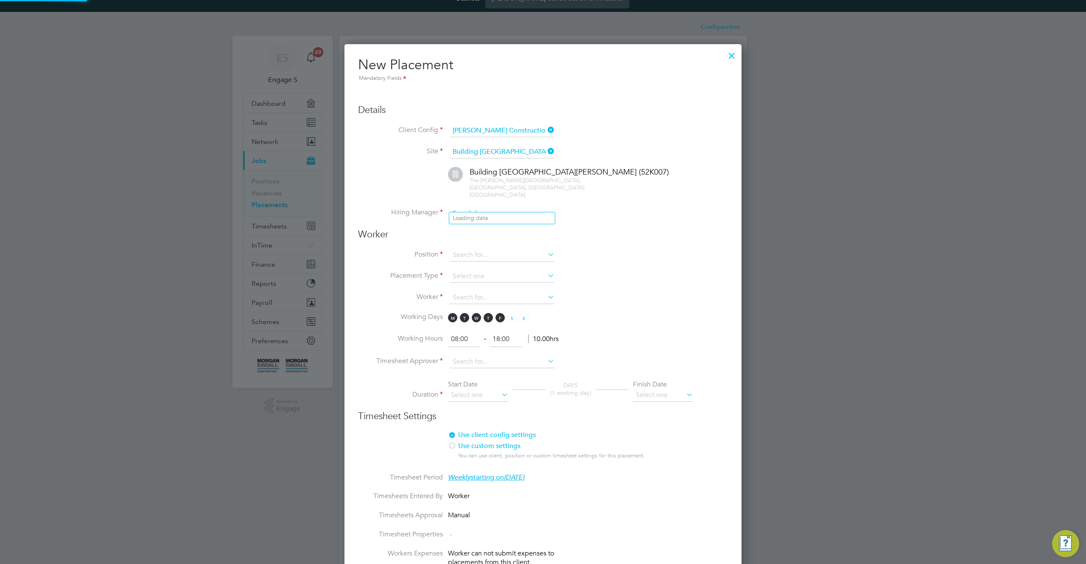
click at [500, 207] on input at bounding box center [502, 213] width 105 height 13
click at [564, 230] on h3 "Worker" at bounding box center [543, 234] width 370 height 12
click at [499, 254] on li "Position" at bounding box center [543, 259] width 370 height 21
click at [499, 249] on input at bounding box center [502, 255] width 105 height 13
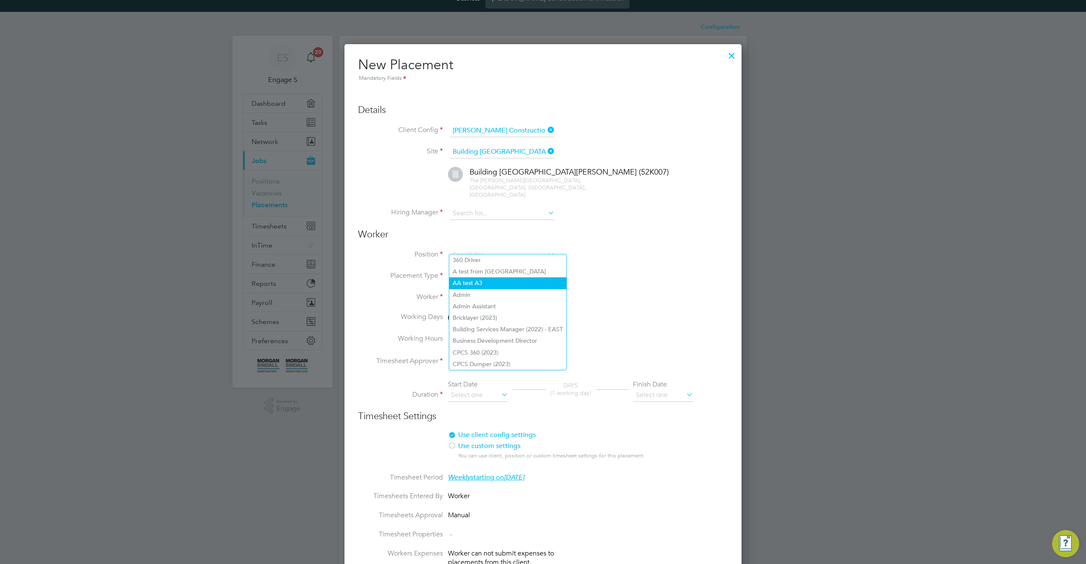
click at [488, 278] on li "AA test A3" at bounding box center [507, 282] width 117 height 11
type input "AA test A3"
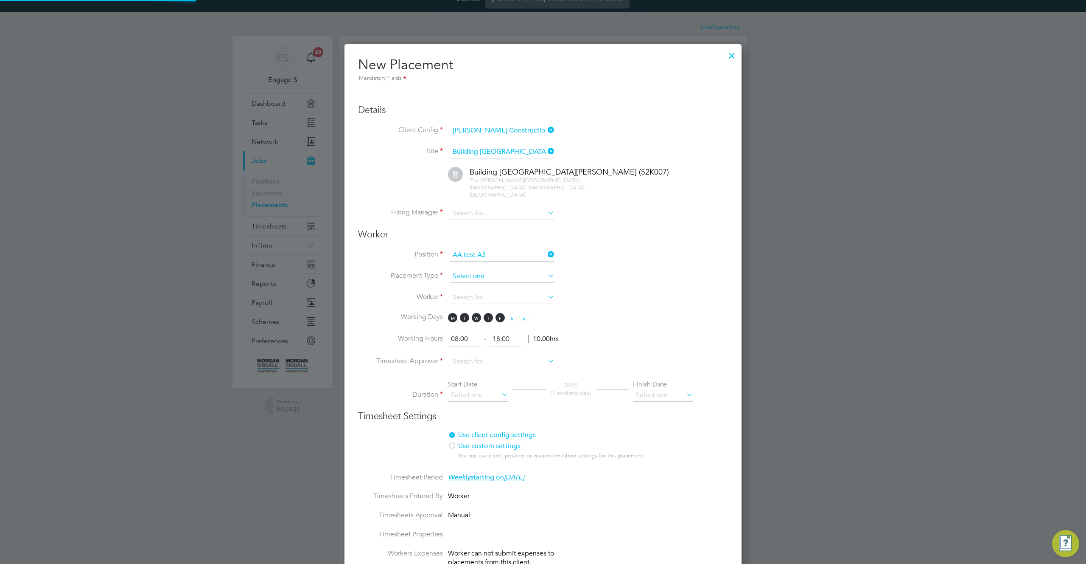
click at [477, 269] on ul "Position AA test A3 Placement Type Worker Working Days M T W T F S S Working Ho…" at bounding box center [543, 329] width 370 height 161
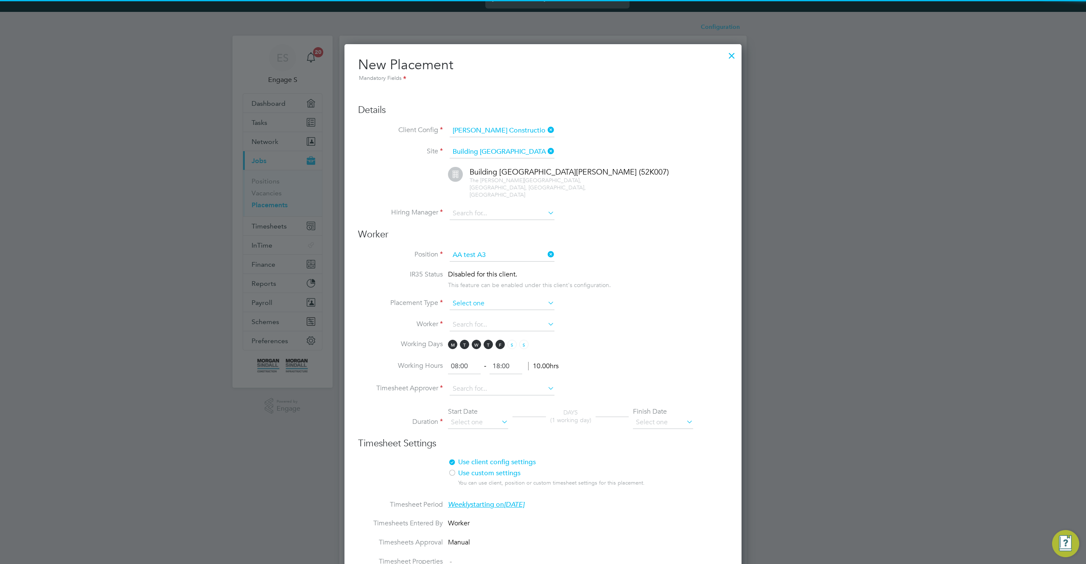
click at [477, 297] on input at bounding box center [502, 303] width 105 height 13
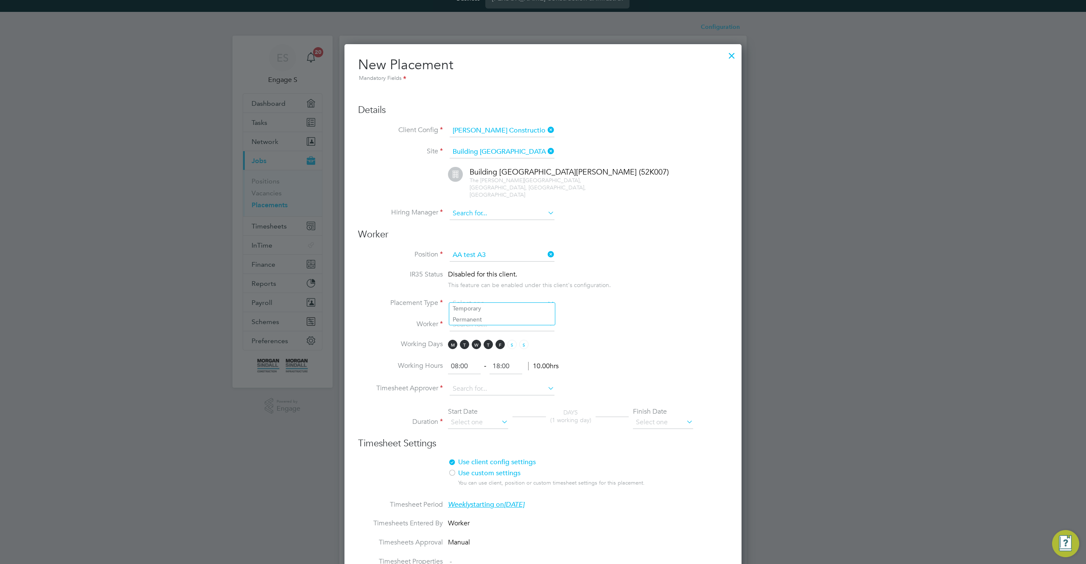
click at [471, 207] on input at bounding box center [502, 213] width 105 height 13
click at [461, 270] on li "Adam C" at bounding box center [502, 275] width 106 height 11
type input "Adam C"
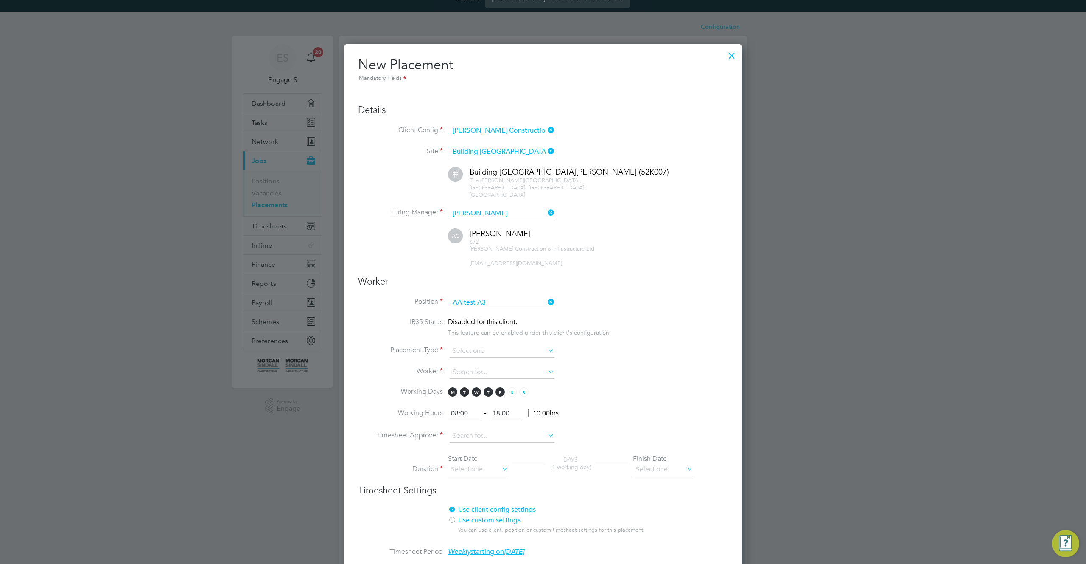
click at [492, 352] on li "Placement Type" at bounding box center [543, 355] width 370 height 21
click at [498, 346] on input at bounding box center [502, 351] width 105 height 13
click at [514, 365] on li "Permanent" at bounding box center [502, 366] width 106 height 11
type input "Permanent"
click at [518, 366] on input at bounding box center [502, 372] width 105 height 13
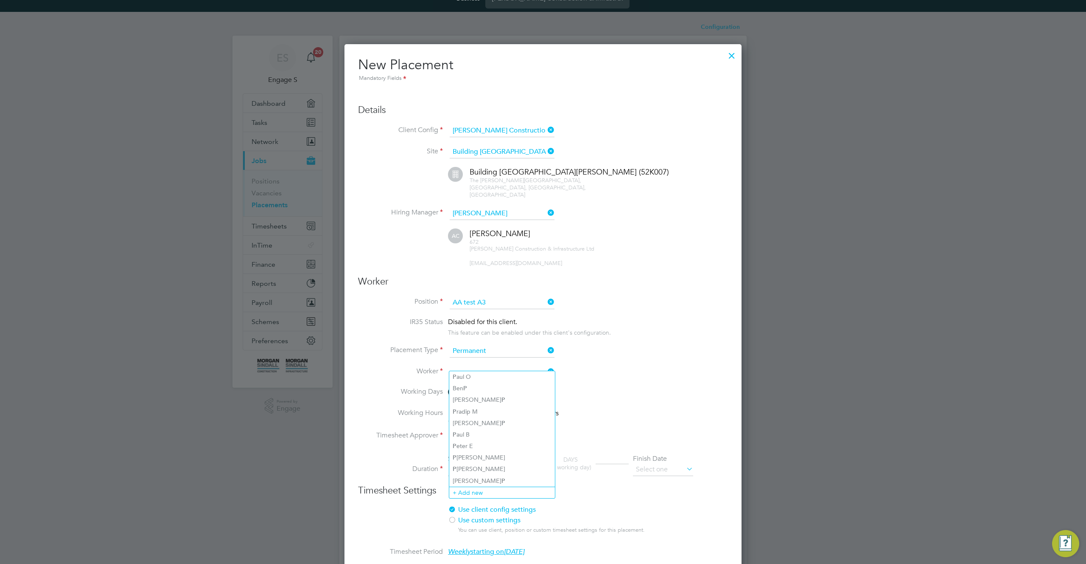
type input "p"
click at [515, 345] on input at bounding box center [502, 351] width 105 height 13
click at [505, 354] on li "Temporary" at bounding box center [502, 355] width 106 height 11
type input "Temporary"
click at [498, 366] on input at bounding box center [502, 372] width 105 height 13
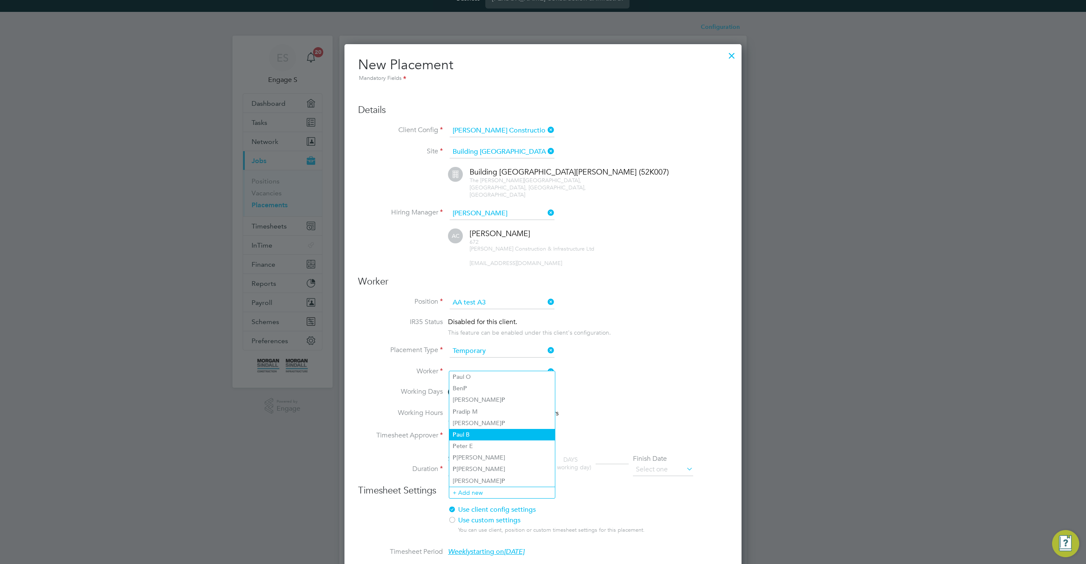
click at [498, 432] on li "P aul B" at bounding box center [502, 434] width 106 height 11
type input "Paul B"
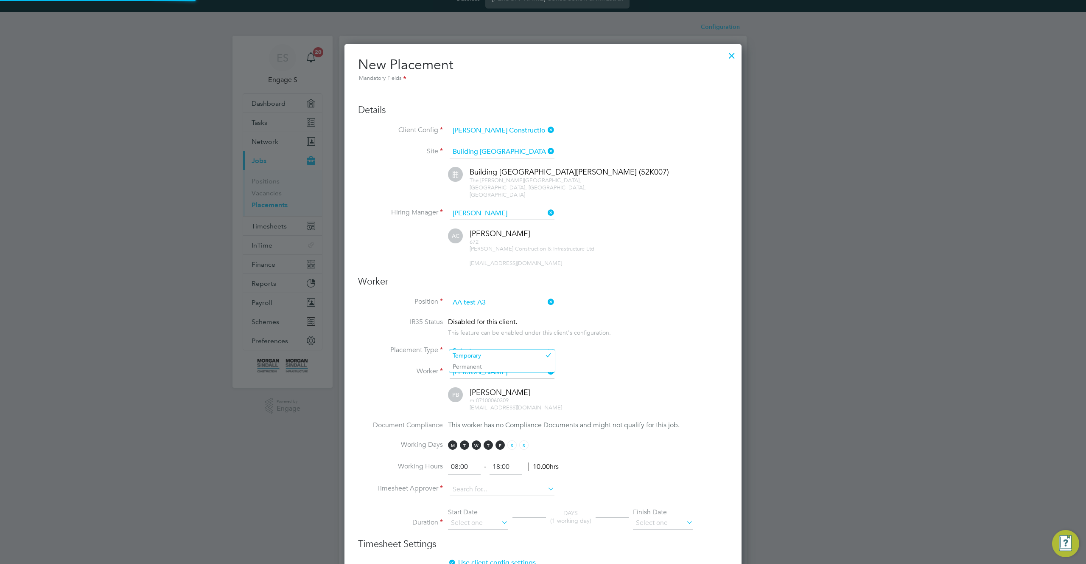
click at [504, 346] on input at bounding box center [502, 351] width 105 height 13
click at [494, 364] on li "Permanent" at bounding box center [502, 366] width 106 height 11
type input "Permanent"
click at [539, 401] on div "m: 07100060309 60389@testop.com" at bounding box center [599, 404] width 258 height 14
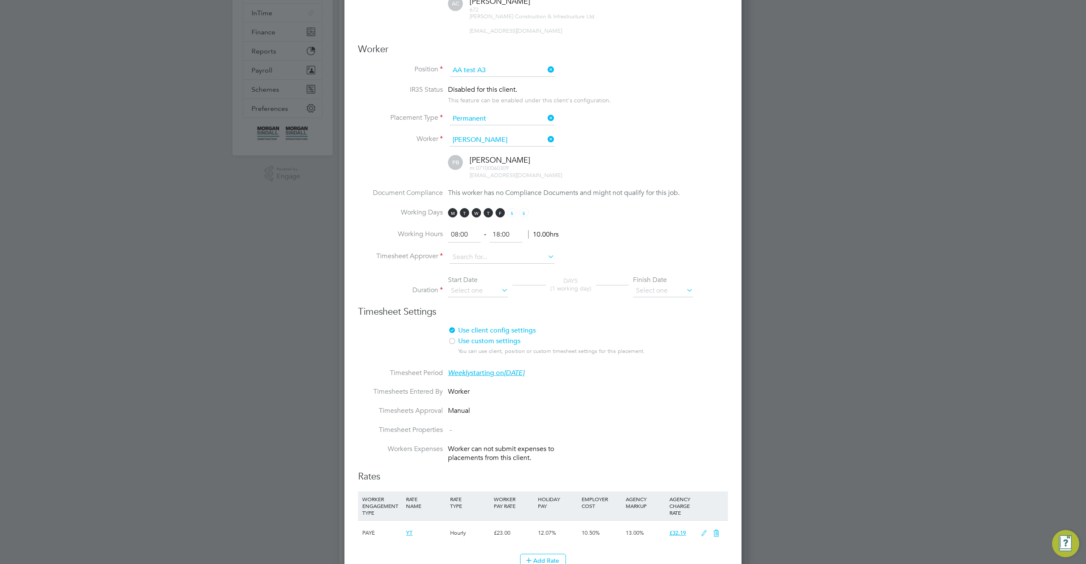
click at [508, 260] on li "Timesheet Approver" at bounding box center [543, 261] width 370 height 21
click at [507, 252] on input at bounding box center [502, 257] width 105 height 13
click at [510, 337] on li "Adrian B" at bounding box center [502, 342] width 106 height 11
type input "Adrian B"
click at [481, 284] on input at bounding box center [478, 290] width 60 height 13
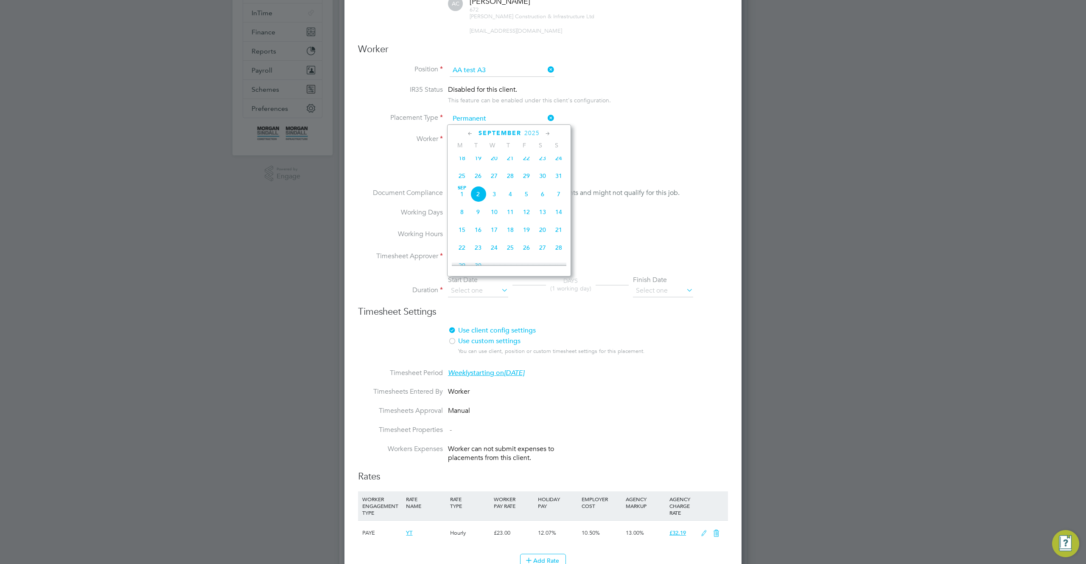
click at [461, 161] on span "18" at bounding box center [462, 158] width 16 height 16
type input "18 Aug 2025"
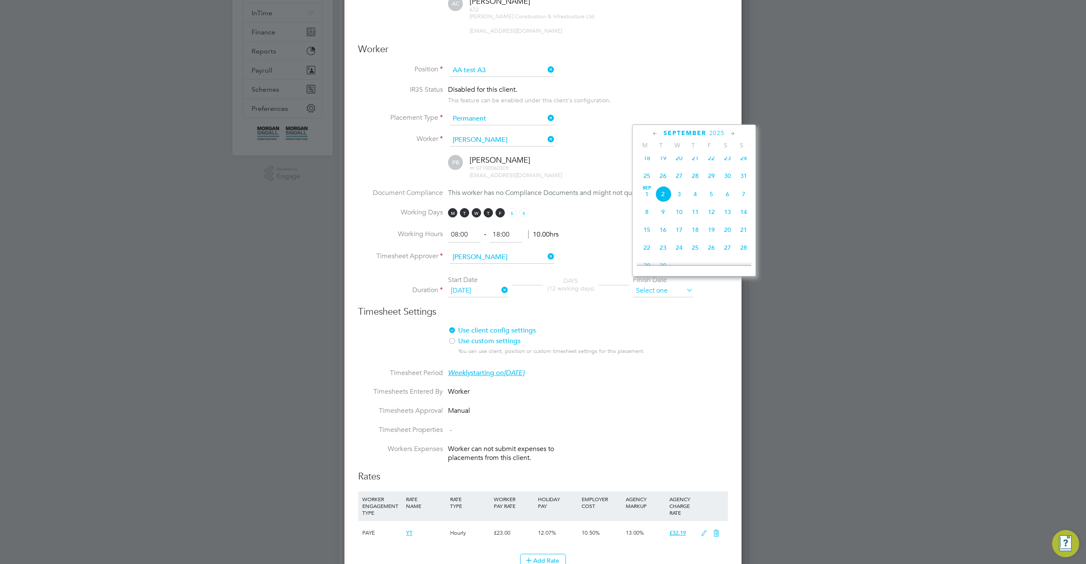
click at [681, 285] on input at bounding box center [663, 290] width 60 height 13
click at [738, 255] on span "28" at bounding box center [744, 247] width 16 height 16
type input "28 Sep 2025"
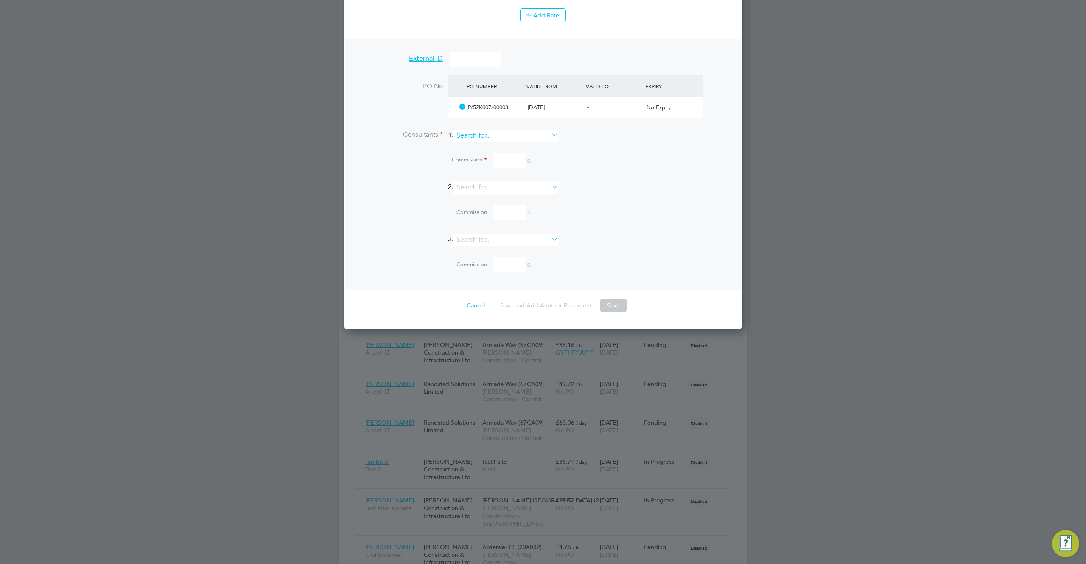
click at [488, 129] on input at bounding box center [506, 135] width 105 height 12
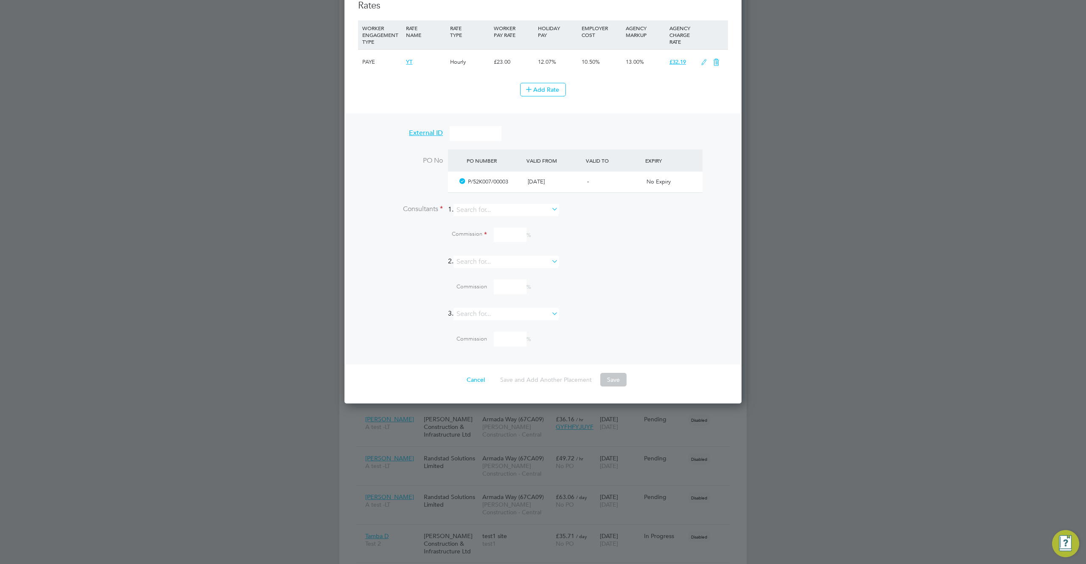
click at [465, 175] on div "P/52K007/00003" at bounding box center [494, 182] width 59 height 14
click at [477, 207] on input at bounding box center [506, 210] width 105 height 12
type input "Adam L"
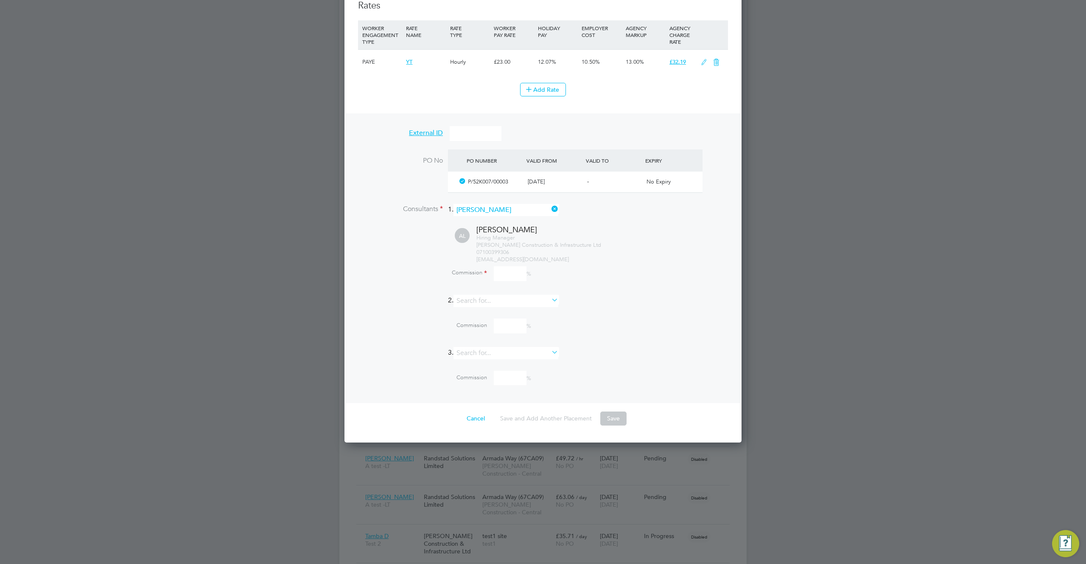
click at [512, 266] on input at bounding box center [510, 273] width 33 height 15
type input "100"
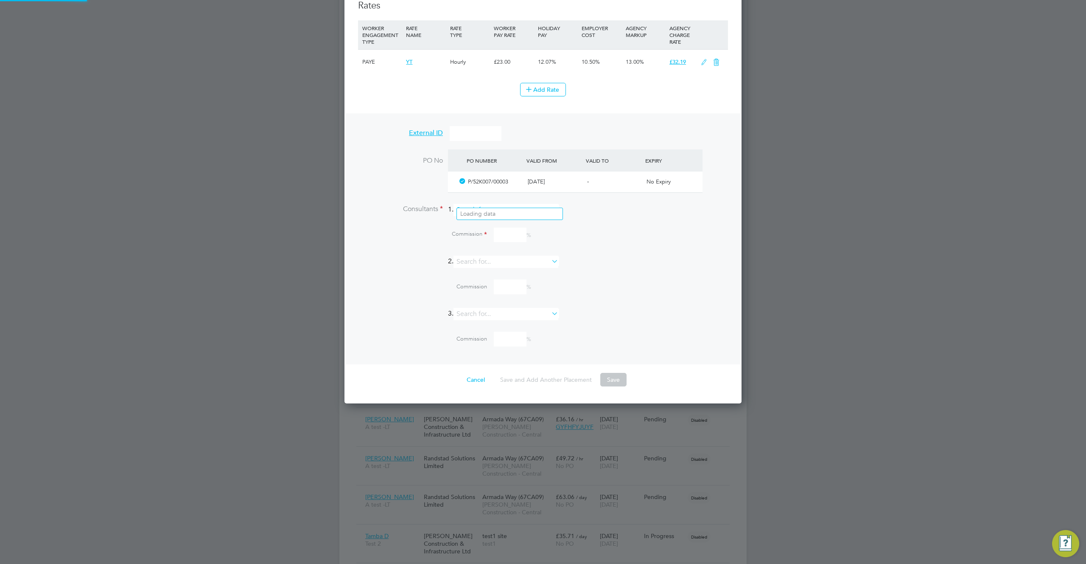
click at [510, 204] on input at bounding box center [506, 210] width 105 height 12
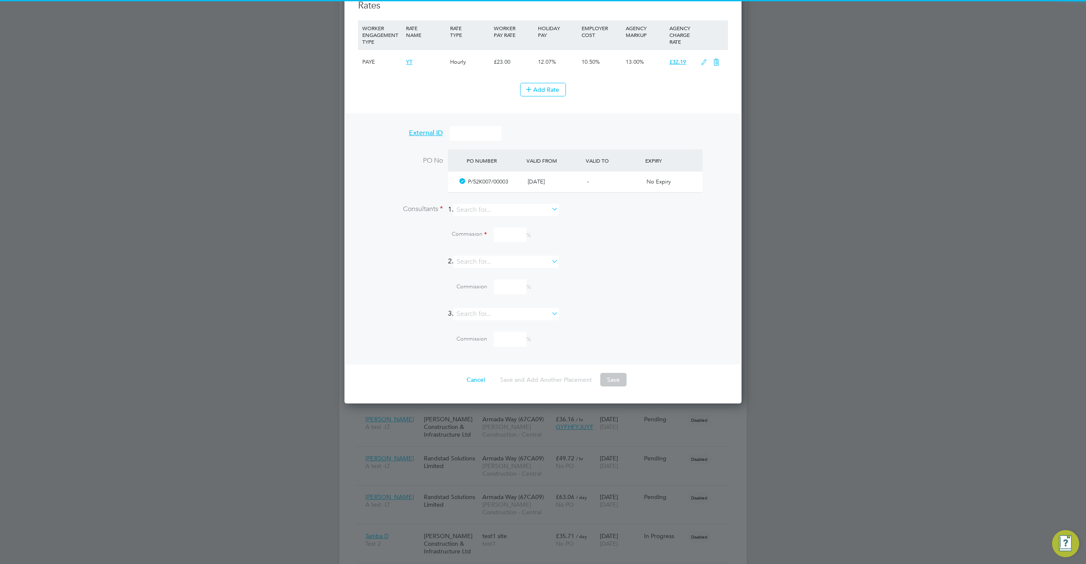
click at [517, 268] on li "Adam C" at bounding box center [510, 271] width 106 height 11
type input "Adam C"
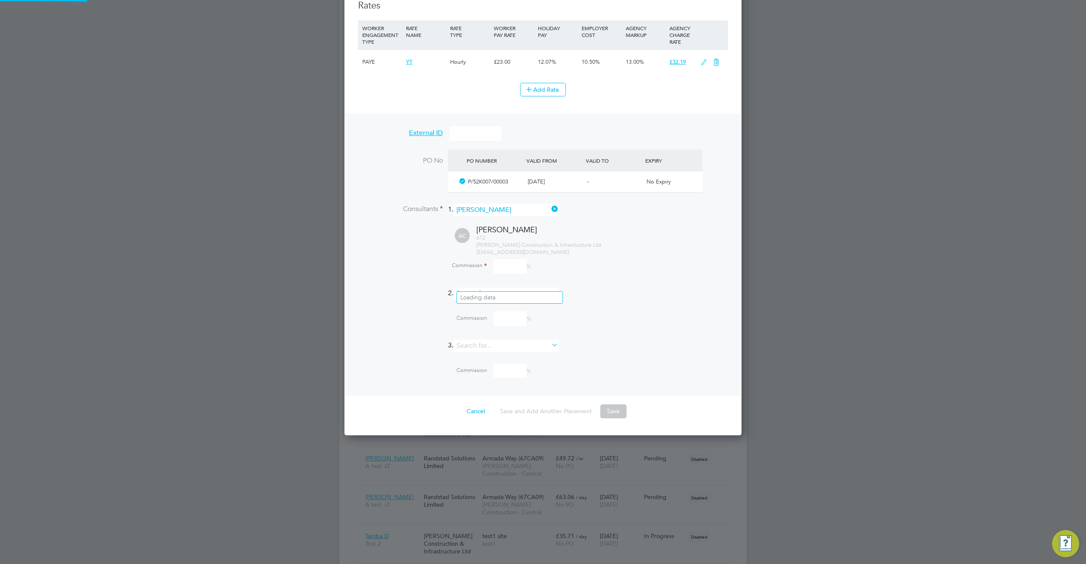
click at [541, 287] on input at bounding box center [506, 293] width 105 height 12
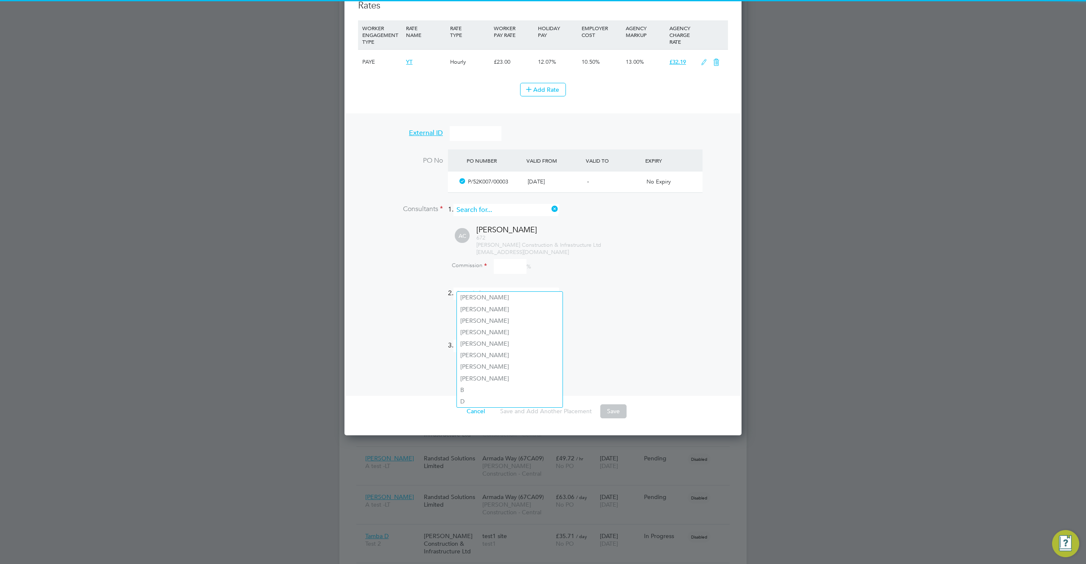
click at [515, 204] on input at bounding box center [506, 210] width 105 height 12
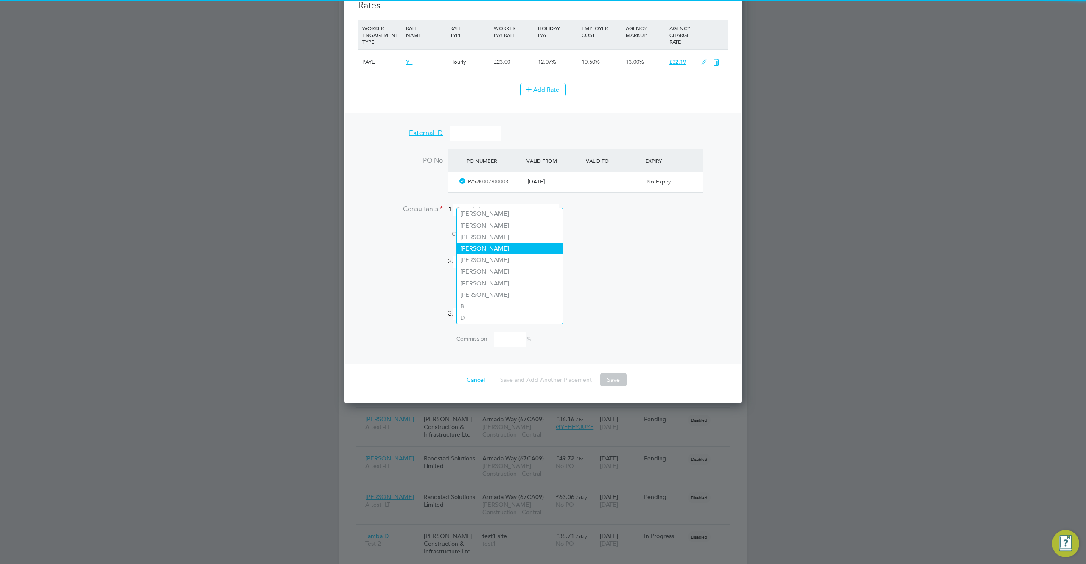
click at [505, 243] on li "Adam G" at bounding box center [510, 248] width 106 height 11
type input "Adam G"
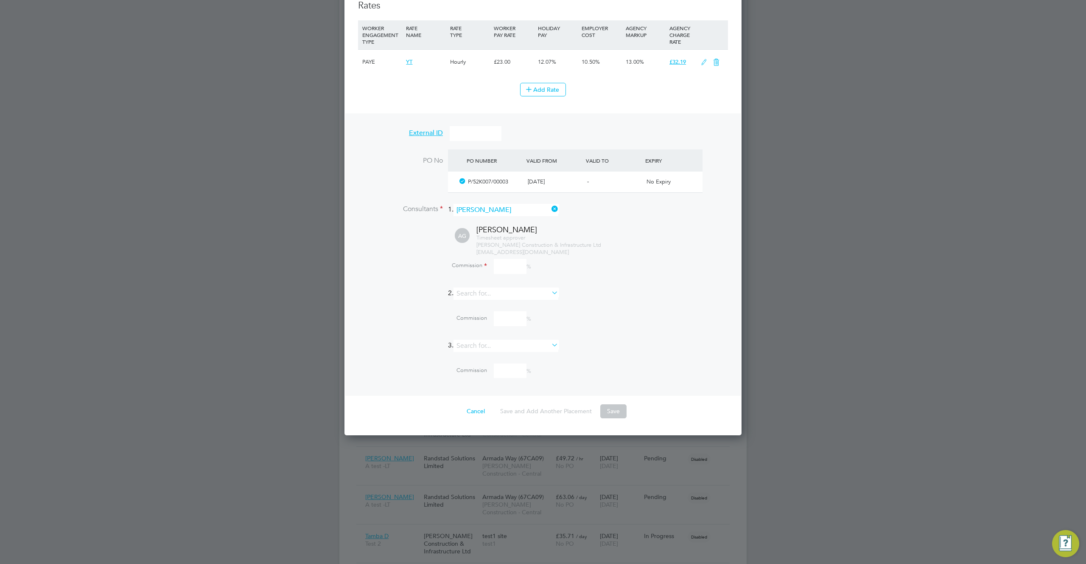
click at [540, 298] on li "2." at bounding box center [543, 297] width 370 height 21
click at [537, 287] on input at bounding box center [506, 293] width 105 height 12
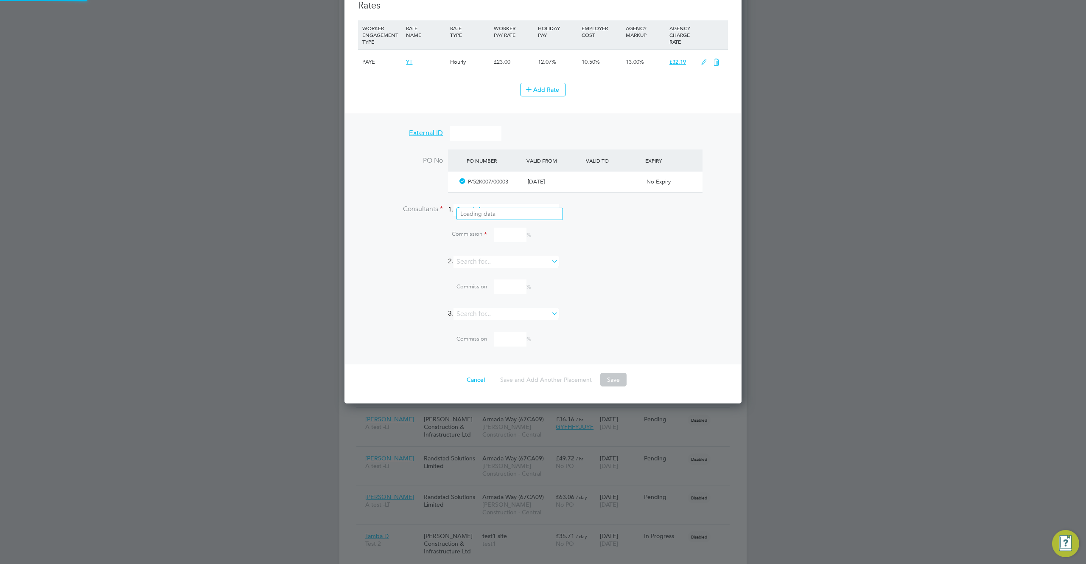
click at [513, 206] on input at bounding box center [506, 210] width 105 height 12
click at [508, 318] on li "D" at bounding box center [510, 317] width 106 height 11
type input "D"
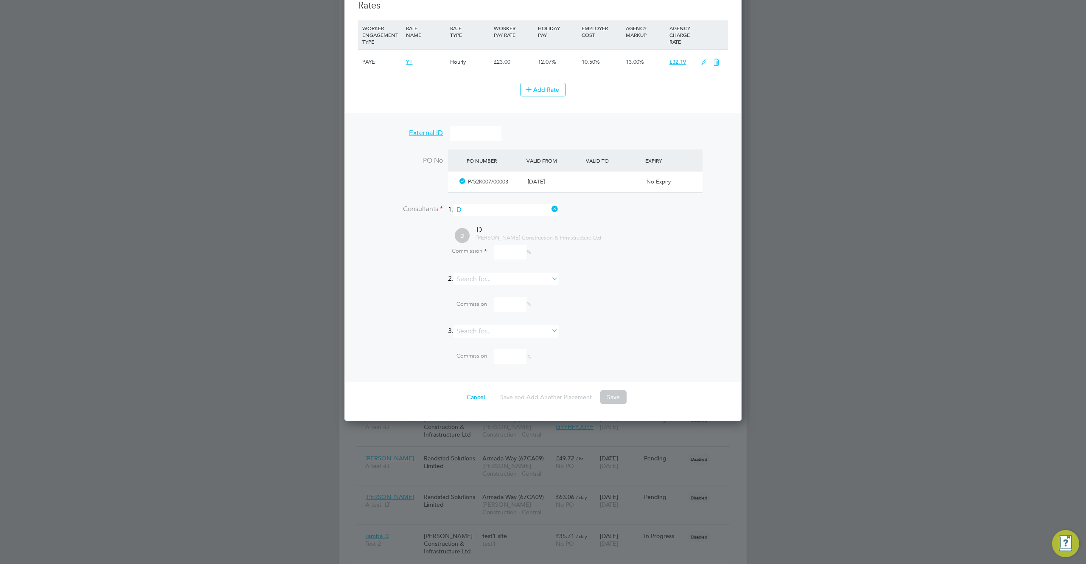
drag, startPoint x: 668, startPoint y: 261, endPoint x: 627, endPoint y: 289, distance: 50.1
click at [668, 261] on li "D D Morgan Sindall Construction & Infrastructure Ltd Commission %" at bounding box center [553, 248] width 349 height 48
drag, startPoint x: 471, startPoint y: 388, endPoint x: 480, endPoint y: 381, distance: 11.5
click at [472, 390] on button "Cancel" at bounding box center [476, 397] width 32 height 14
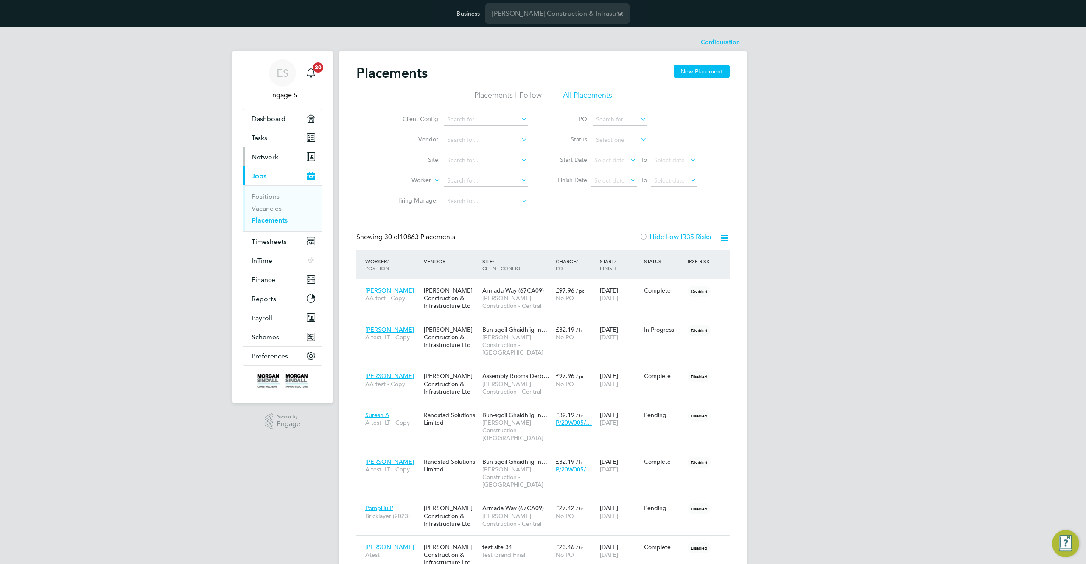
click at [281, 155] on button "Network" at bounding box center [282, 156] width 79 height 19
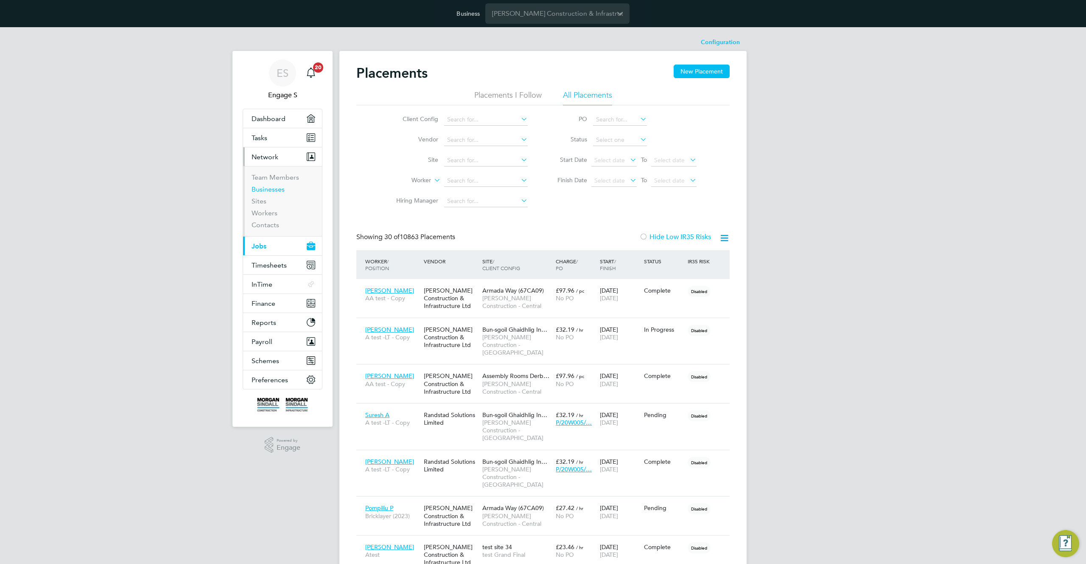
click at [273, 188] on link "Businesses" at bounding box center [268, 189] width 33 height 8
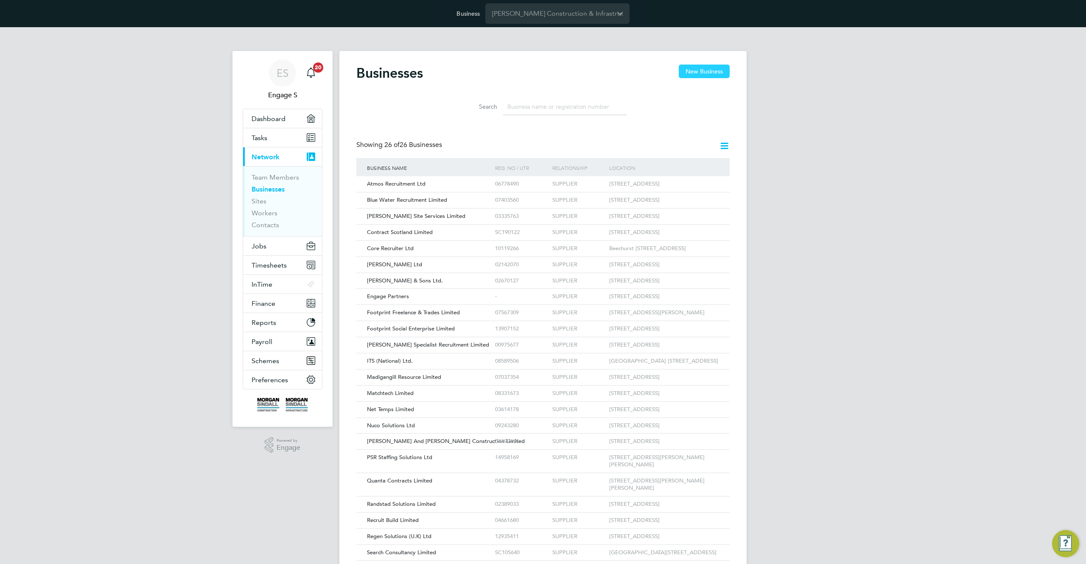
click at [705, 72] on button "New Business" at bounding box center [704, 71] width 51 height 14
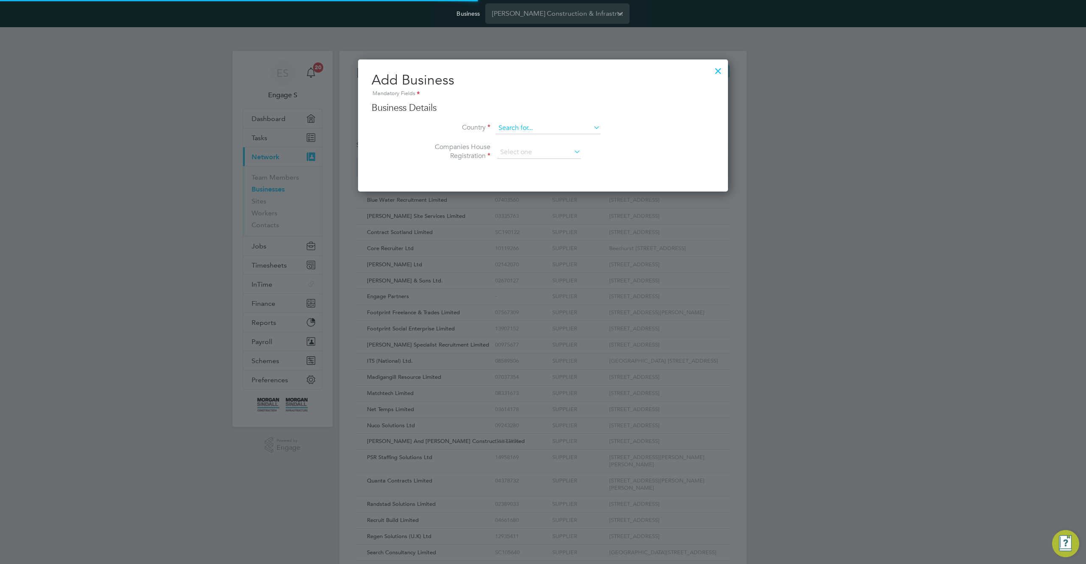
click at [582, 126] on input at bounding box center [548, 128] width 105 height 12
click at [539, 240] on li "Antigua and Barbuda" at bounding box center [548, 238] width 106 height 12
type input "Antigua and Barbuda"
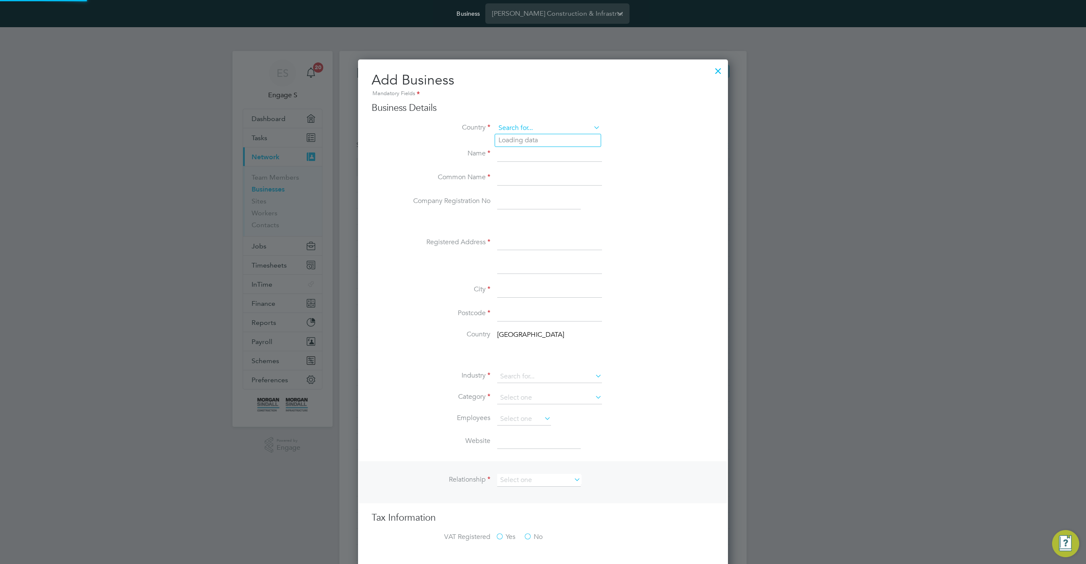
click at [587, 126] on input at bounding box center [548, 128] width 105 height 12
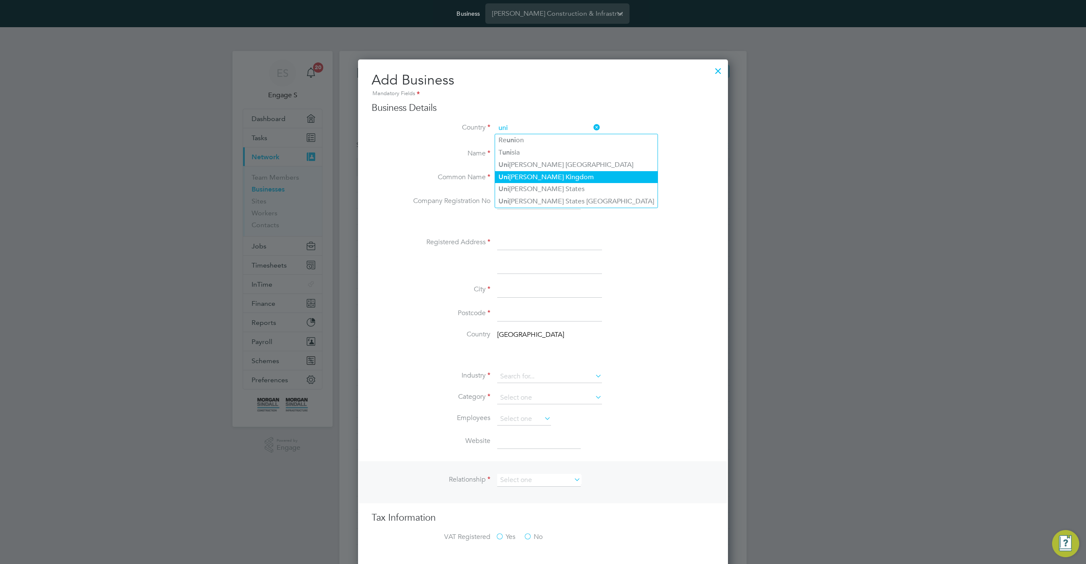
click at [558, 179] on li "Uni ted Kingdom" at bounding box center [576, 177] width 163 height 12
type input "[GEOGRAPHIC_DATA]"
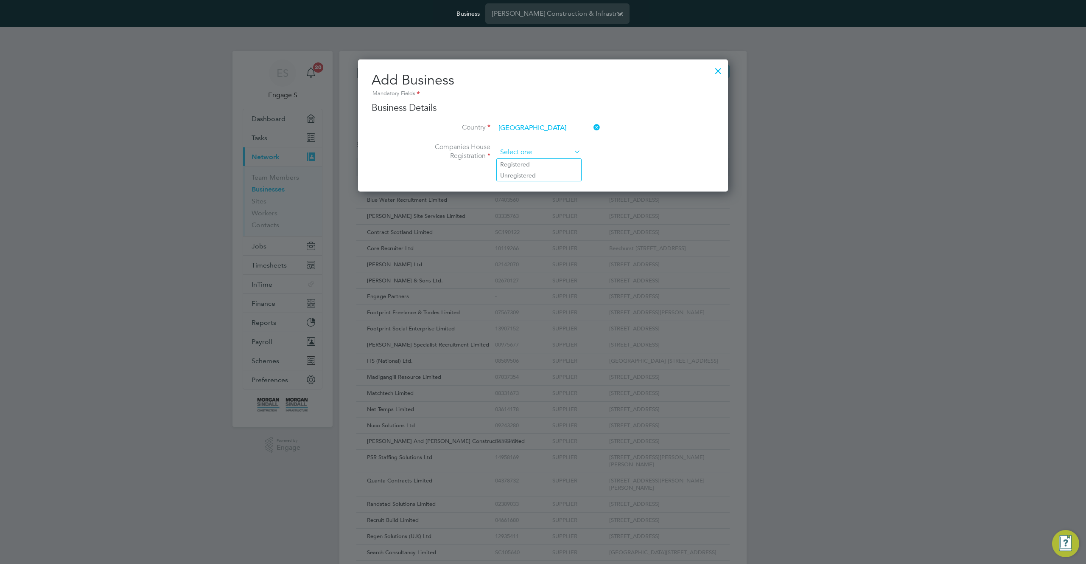
click at [555, 154] on input at bounding box center [539, 152] width 84 height 13
click at [553, 134] on div "Businesses New Business Search Showing 26 of 26 Businesses Business Name Reg. N…" at bounding box center [542, 338] width 407 height 575
click at [652, 154] on li "Companies House Registration" at bounding box center [560, 157] width 309 height 28
click at [553, 129] on input at bounding box center [548, 128] width 105 height 12
click at [543, 174] on li "Uni ted Kingdom" at bounding box center [576, 177] width 163 height 12
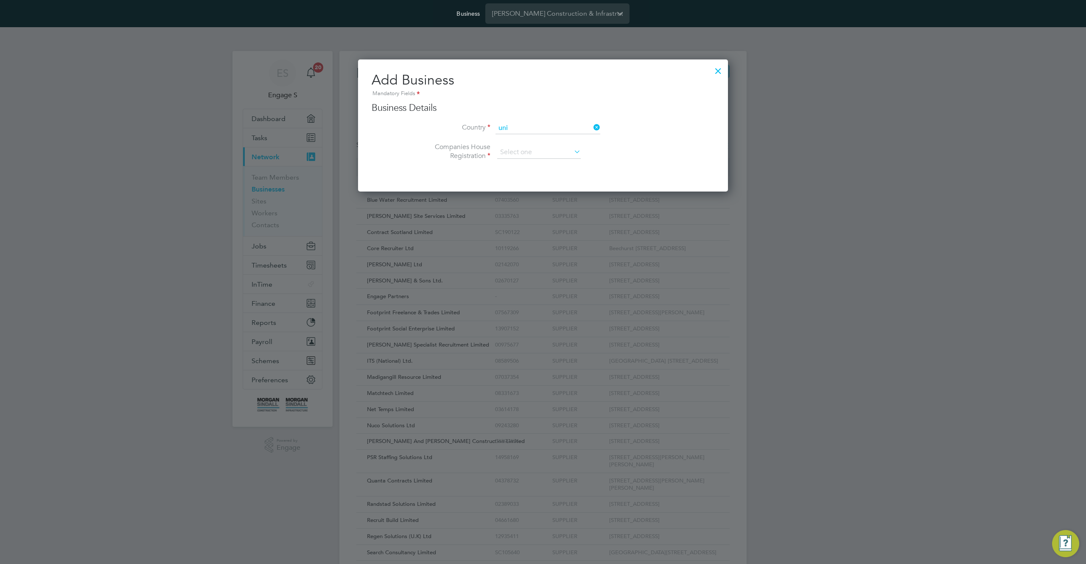
type input "[GEOGRAPHIC_DATA]"
click at [536, 151] on input at bounding box center [539, 152] width 84 height 13
click at [519, 173] on li "Unregistered" at bounding box center [539, 175] width 84 height 11
type input "Unregistered"
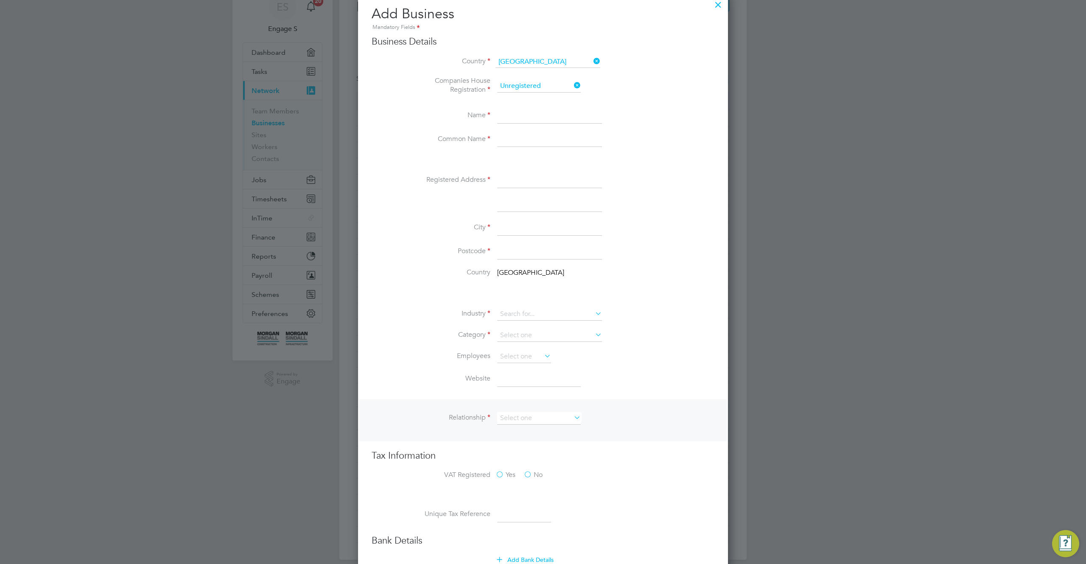
click at [536, 135] on input at bounding box center [549, 139] width 105 height 15
drag, startPoint x: 536, startPoint y: 125, endPoint x: 533, endPoint y: 118, distance: 7.9
click at [536, 125] on li "Name" at bounding box center [560, 120] width 309 height 24
click at [533, 118] on input at bounding box center [549, 115] width 105 height 15
type input "tt"
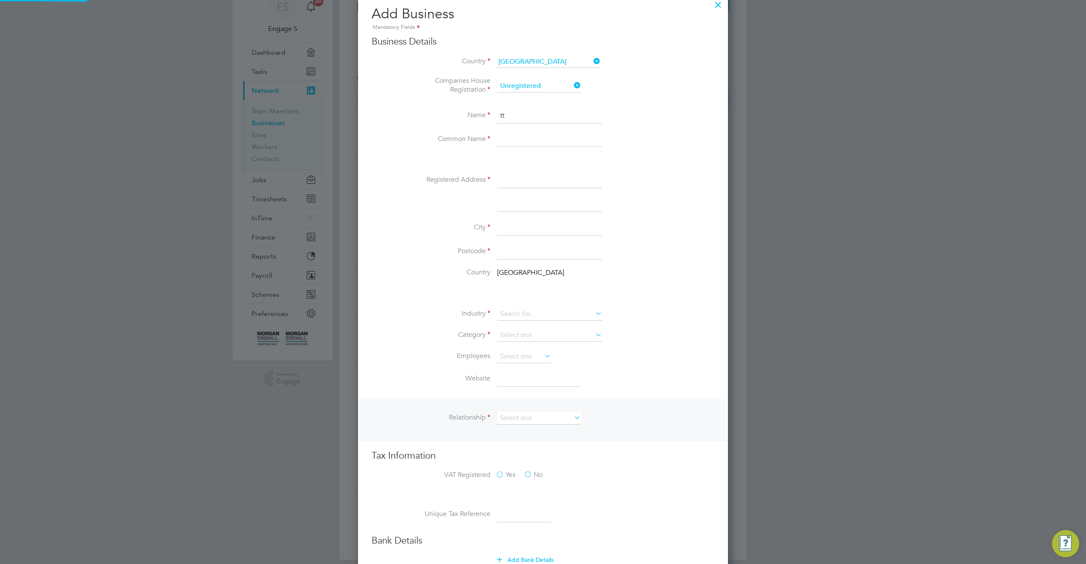
click at [523, 139] on input at bounding box center [549, 139] width 105 height 15
type input "tt"
click at [519, 174] on input at bounding box center [549, 180] width 105 height 15
type input "ttt"
click at [511, 224] on input at bounding box center [549, 227] width 105 height 15
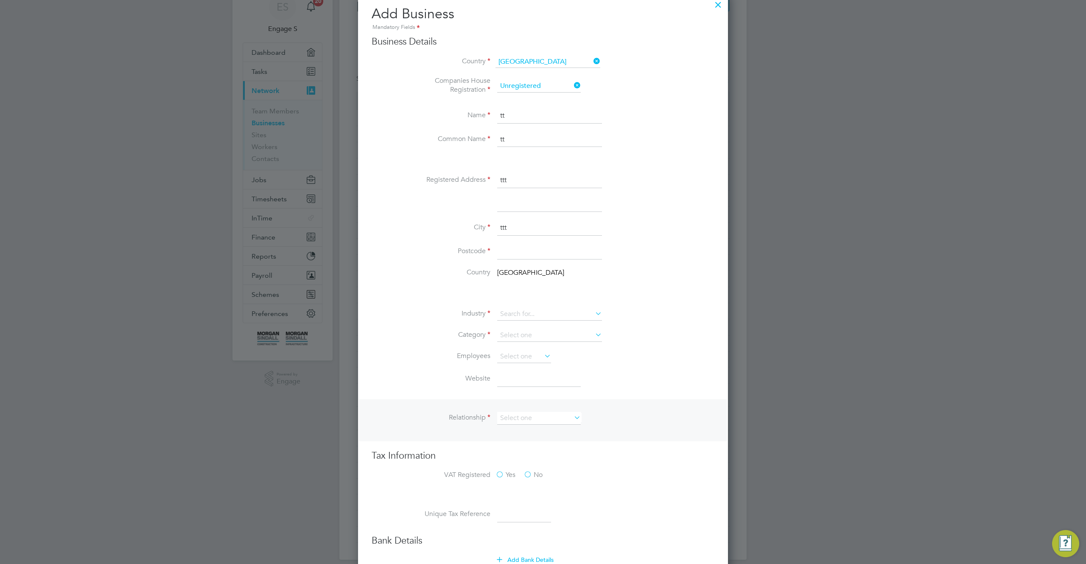
type input "ttt"
click at [473, 270] on label "Country" at bounding box center [448, 272] width 85 height 9
click at [511, 250] on input at bounding box center [549, 251] width 105 height 15
type input "E7 1AS"
click at [602, 349] on li "Category" at bounding box center [560, 339] width 309 height 21
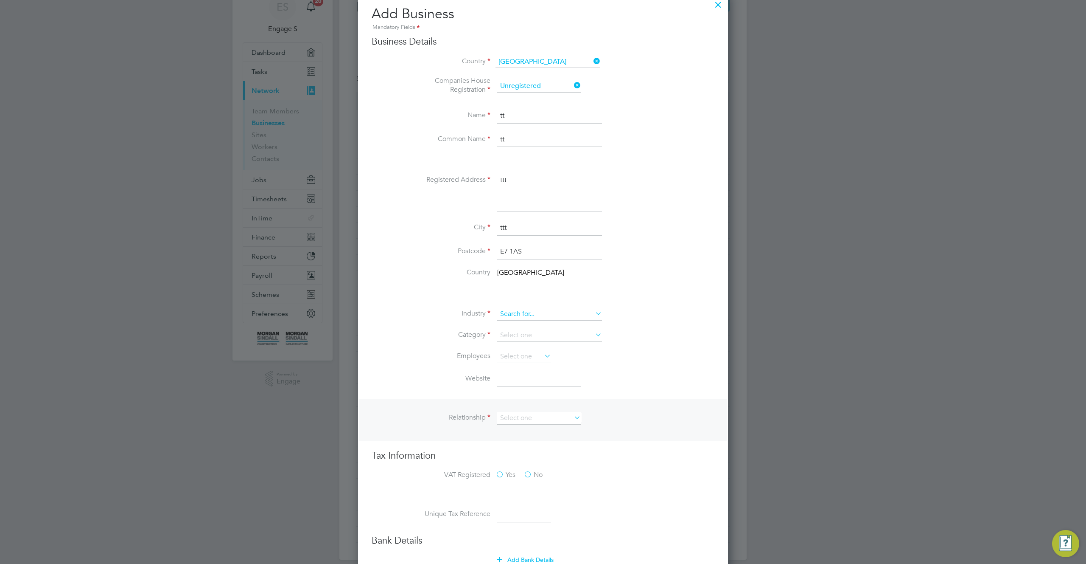
click at [570, 317] on input at bounding box center [549, 314] width 105 height 13
click at [520, 259] on input "E7 1AS" at bounding box center [549, 251] width 105 height 15
click at [520, 313] on input at bounding box center [549, 314] width 105 height 13
click at [524, 390] on li "Customer Service" at bounding box center [550, 395] width 106 height 11
type input "Customer Service"
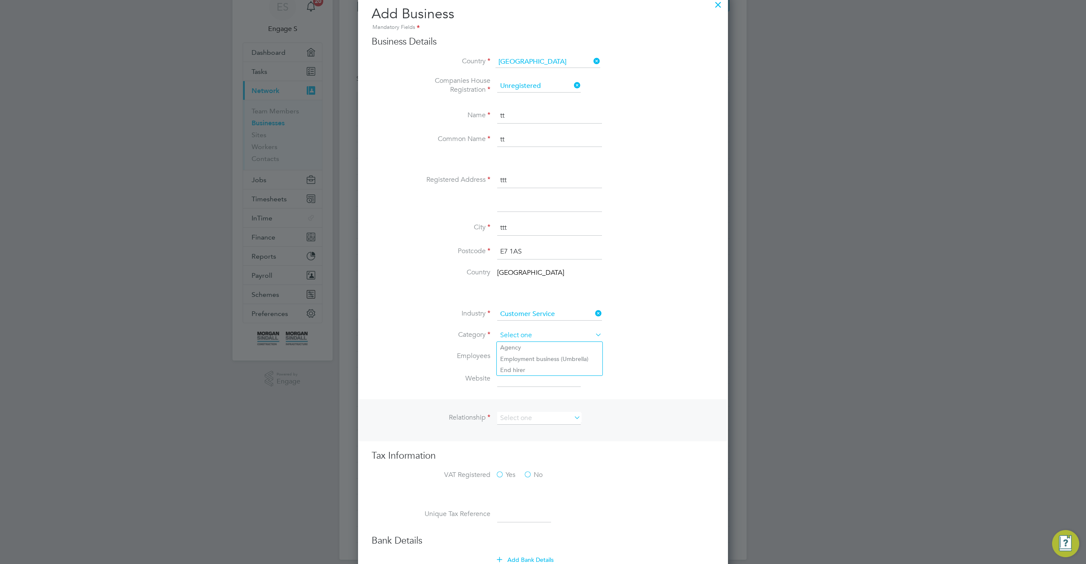
click at [523, 339] on input at bounding box center [549, 335] width 105 height 13
click at [569, 310] on input at bounding box center [549, 314] width 105 height 13
click at [566, 293] on li at bounding box center [560, 294] width 309 height 9
click at [531, 317] on input at bounding box center [549, 314] width 105 height 13
click at [520, 367] on li "Charity & Voluntary" at bounding box center [550, 372] width 106 height 11
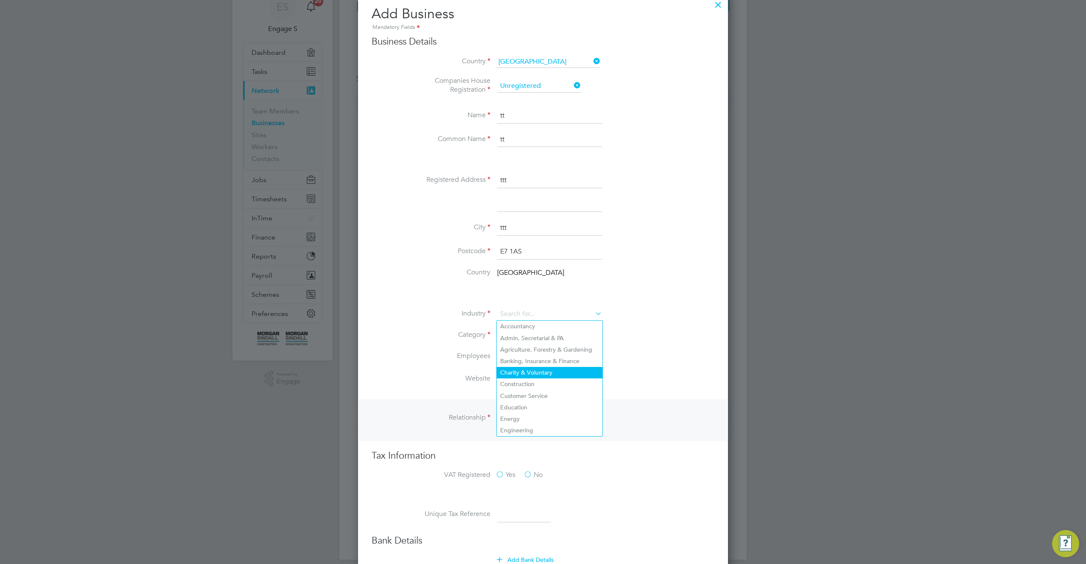
type input "Charity & Voluntary"
click at [528, 339] on input at bounding box center [549, 335] width 105 height 13
click at [519, 369] on li "End hirer" at bounding box center [550, 369] width 106 height 11
type input "End hirer"
click at [522, 359] on input at bounding box center [524, 356] width 54 height 13
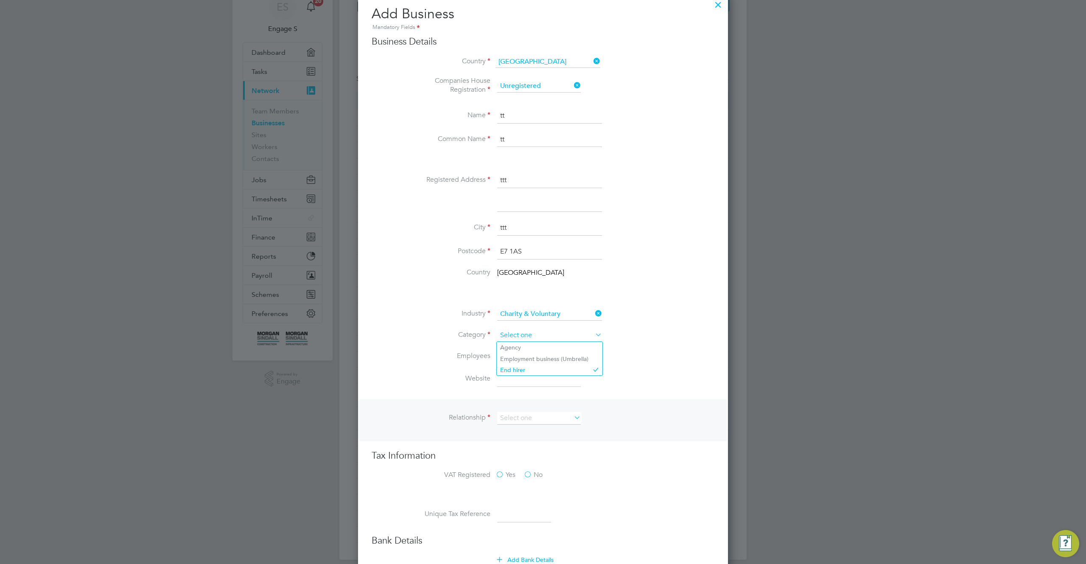
click at [558, 333] on input at bounding box center [549, 335] width 105 height 13
click at [540, 347] on li "Agency" at bounding box center [550, 347] width 106 height 11
type input "Agency"
click at [528, 360] on input at bounding box center [524, 356] width 54 height 13
click at [518, 384] on li "2-10" at bounding box center [524, 379] width 55 height 11
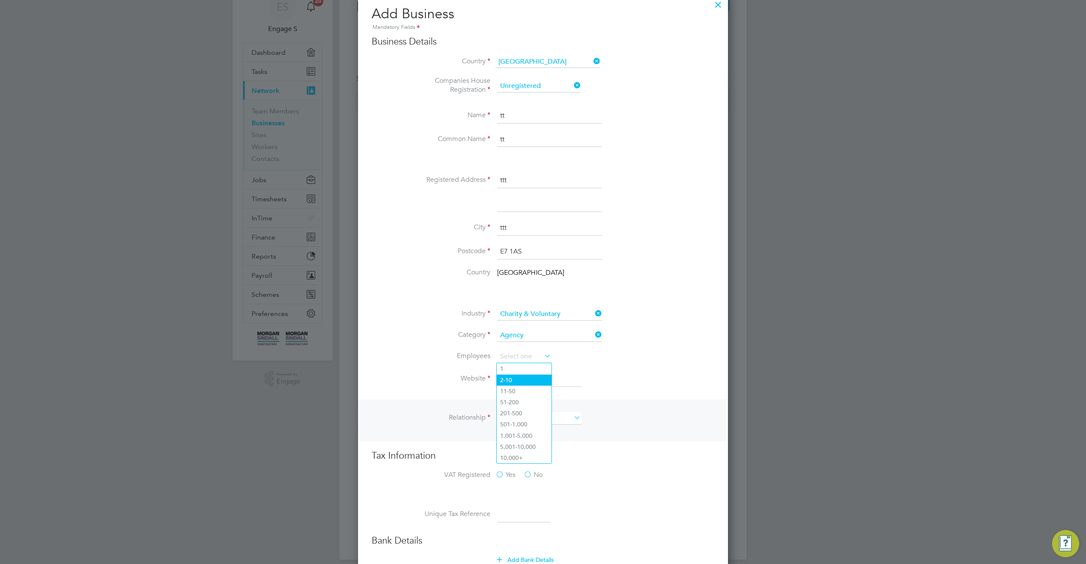
type input "2-10"
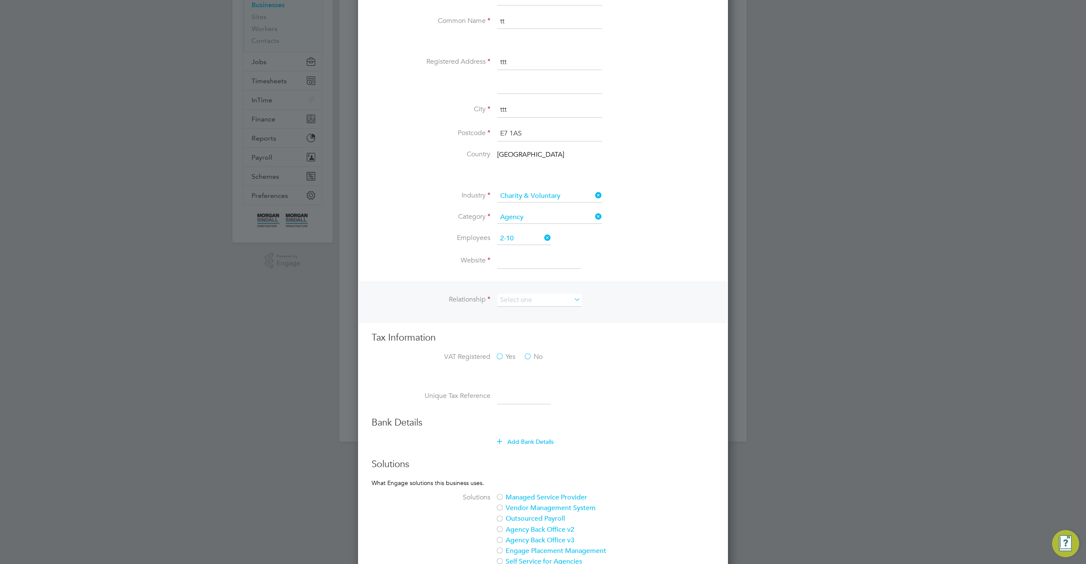
click at [553, 272] on li "Website" at bounding box center [560, 265] width 309 height 24
click at [555, 300] on input at bounding box center [539, 300] width 84 height 13
click at [532, 215] on input at bounding box center [549, 217] width 105 height 13
click at [533, 300] on input at bounding box center [539, 300] width 84 height 13
click at [529, 325] on li "Supplier" at bounding box center [539, 322] width 84 height 11
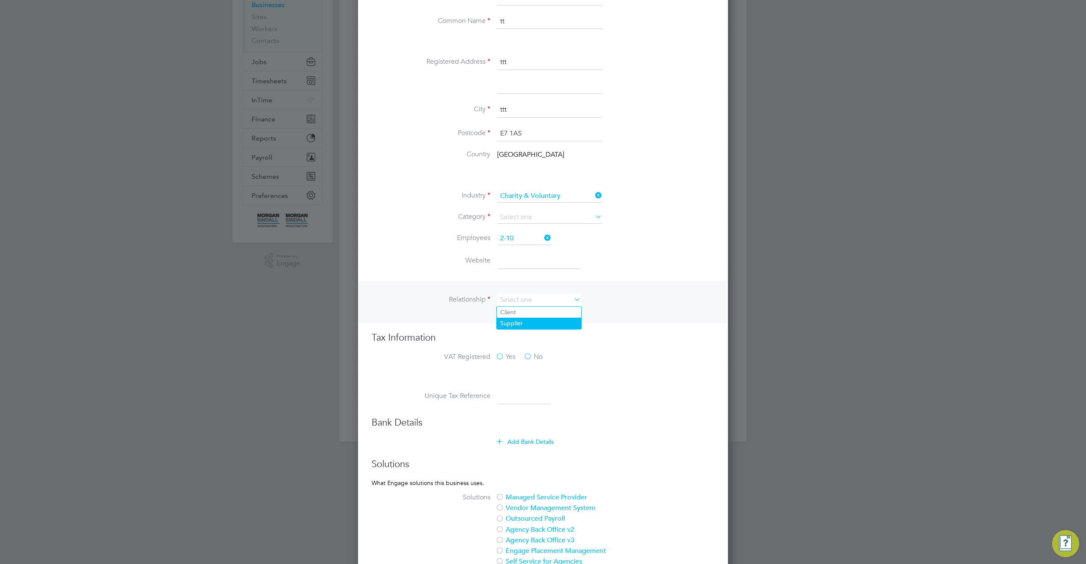
type input "Supplier"
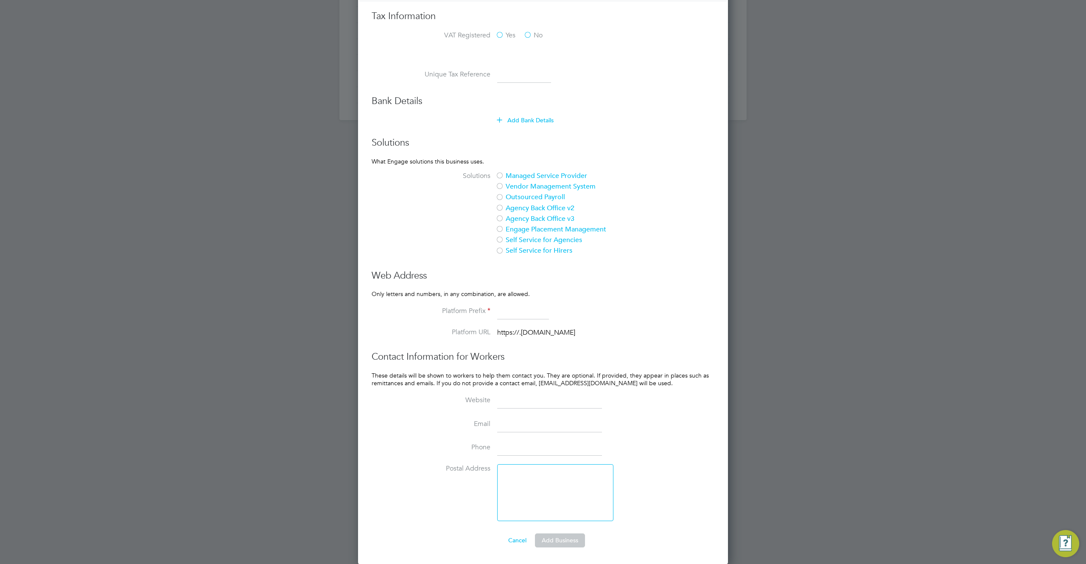
scroll to position [506, 0]
click at [516, 180] on div "Managed Service Provider Vendor Management System Outsourced Payroll Agency Bac…" at bounding box center [570, 214] width 149 height 86
click at [504, 172] on div at bounding box center [500, 175] width 8 height 8
click at [517, 540] on button "Cancel" at bounding box center [518, 540] width 32 height 14
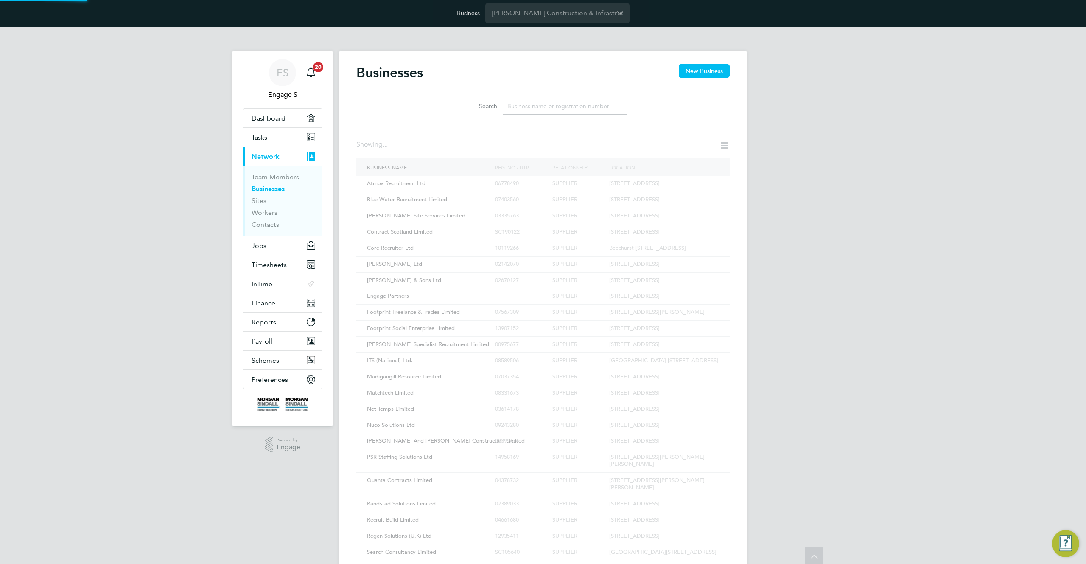
scroll to position [0, 0]
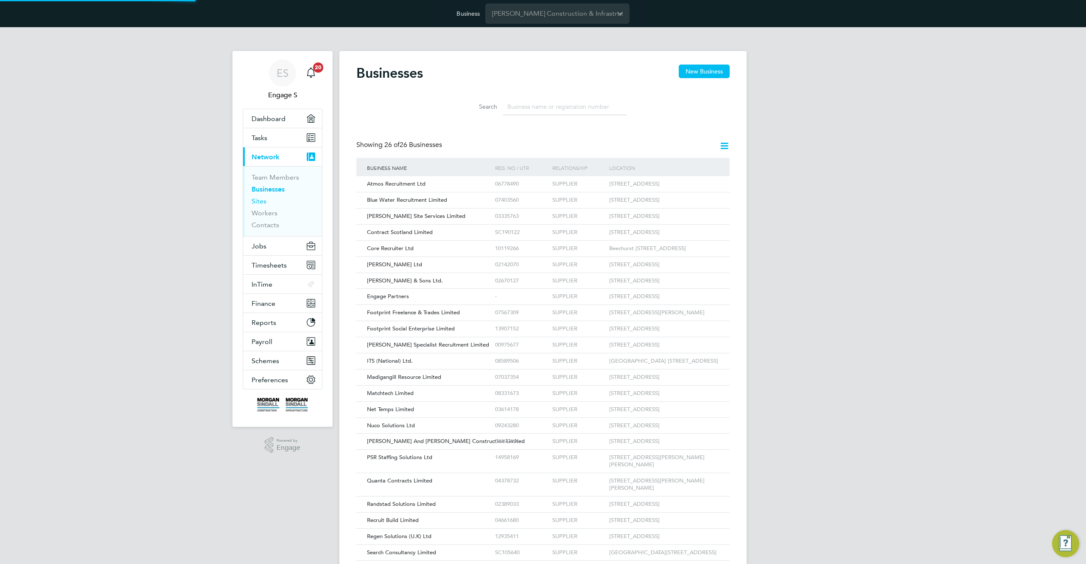
click at [252, 200] on link "Sites" at bounding box center [259, 201] width 15 height 8
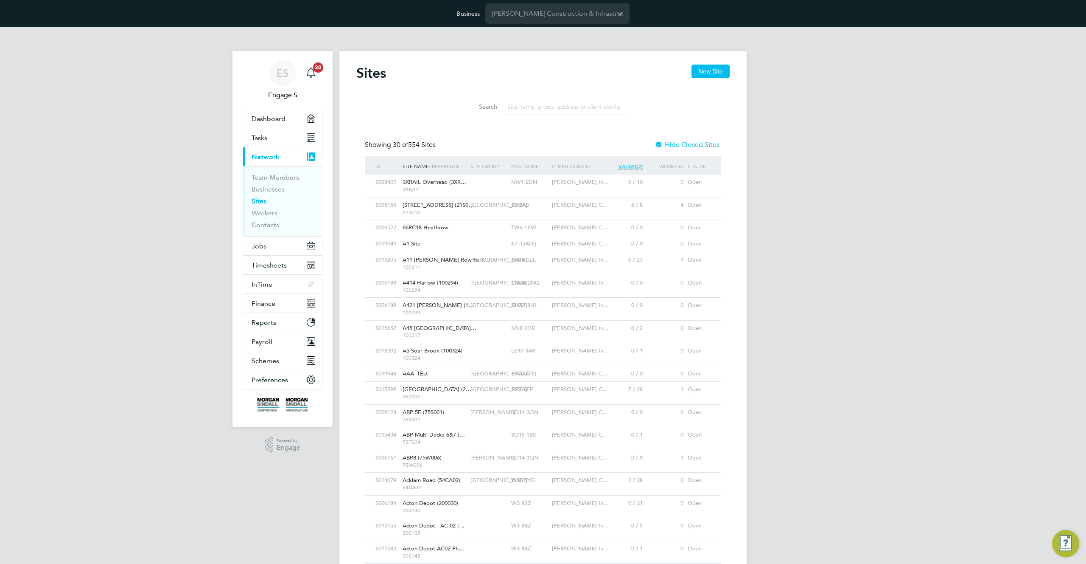
scroll to position [16, 41]
drag, startPoint x: 714, startPoint y: 74, endPoint x: 702, endPoint y: 90, distance: 19.7
click at [712, 75] on button "New Site" at bounding box center [711, 71] width 38 height 14
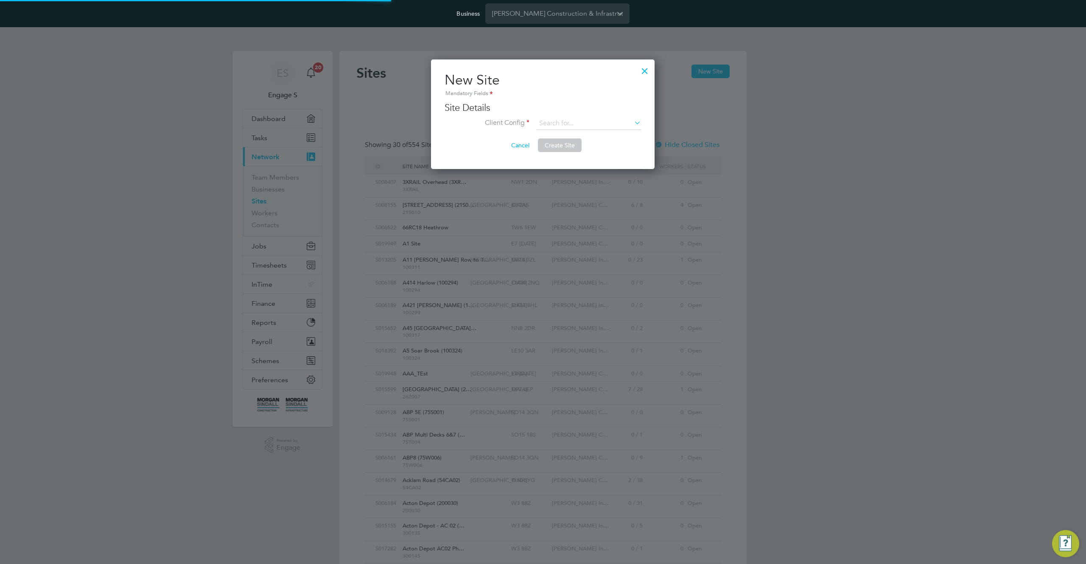
type input "[GEOGRAPHIC_DATA]"
click at [599, 124] on input at bounding box center [588, 123] width 105 height 13
click at [585, 177] on li "Morgan Sindall Construction - Scotland" at bounding box center [641, 181] width 210 height 11
type input "Morgan Sindall Construction - Scotland"
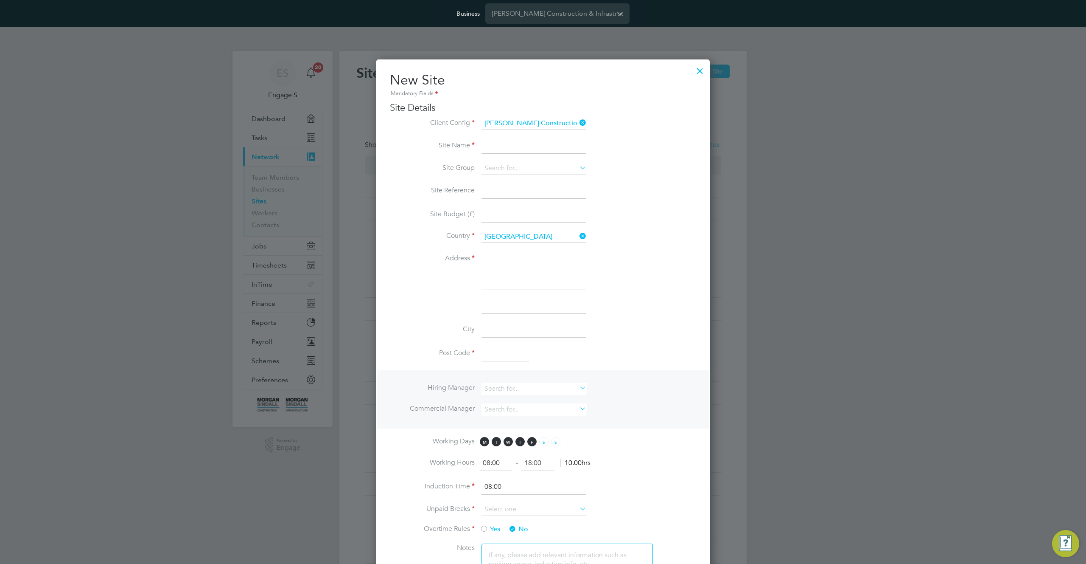
click at [499, 147] on input at bounding box center [534, 145] width 105 height 15
type input "uuu"
click at [680, 255] on li "Address" at bounding box center [543, 263] width 306 height 24
click at [565, 172] on input at bounding box center [534, 168] width 105 height 13
click at [527, 237] on input at bounding box center [534, 237] width 105 height 12
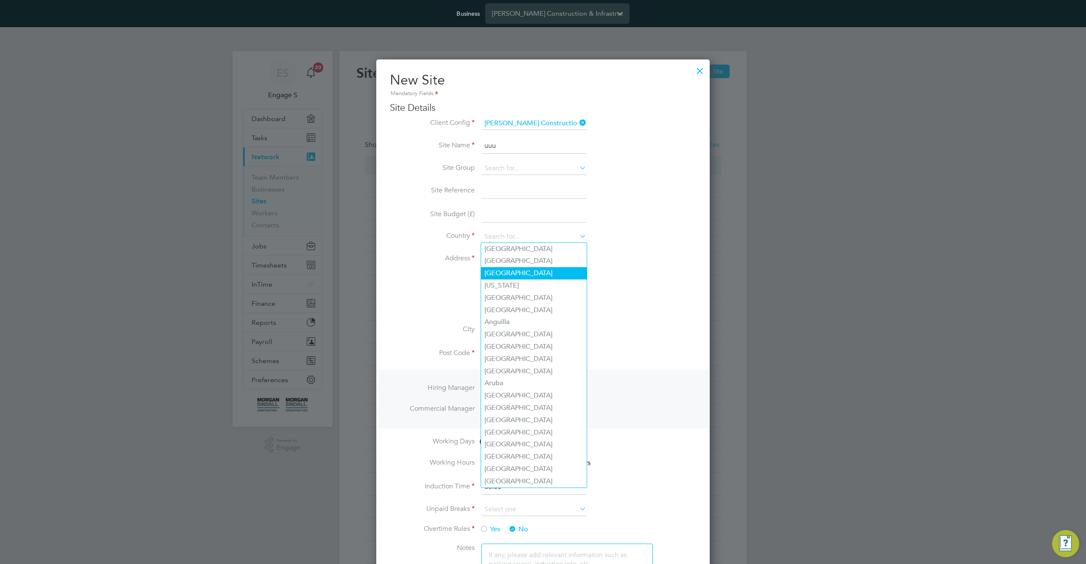
click at [521, 270] on li "Algeria" at bounding box center [534, 273] width 106 height 12
type input "Algeria"
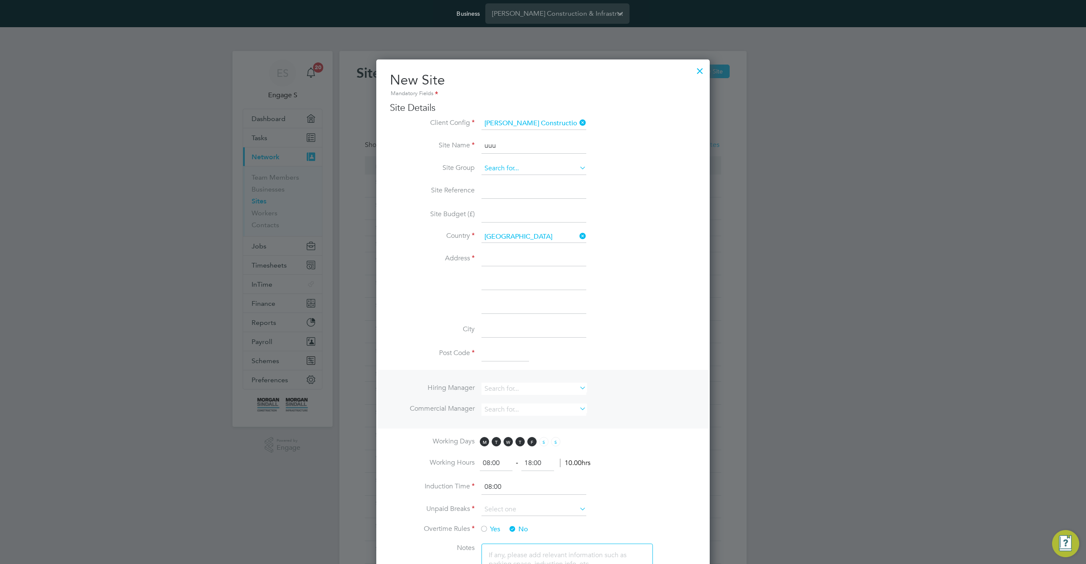
click at [523, 168] on input at bounding box center [534, 168] width 105 height 13
click at [520, 186] on li "IVERNESS" at bounding box center [534, 191] width 106 height 11
type input "IVERNESS"
click at [511, 241] on input at bounding box center [534, 237] width 105 height 12
click at [537, 397] on li "Australia" at bounding box center [534, 395] width 106 height 12
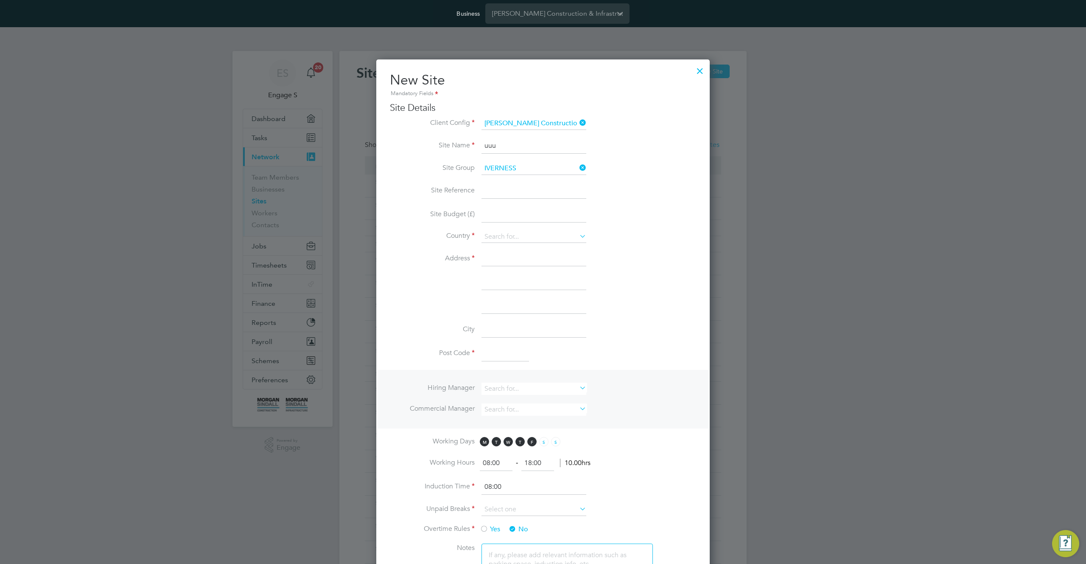
type input "Australia"
click at [578, 231] on icon at bounding box center [578, 236] width 0 height 12
click at [533, 265] on input at bounding box center [534, 258] width 105 height 15
type input "adr"
click at [525, 236] on input at bounding box center [534, 237] width 105 height 12
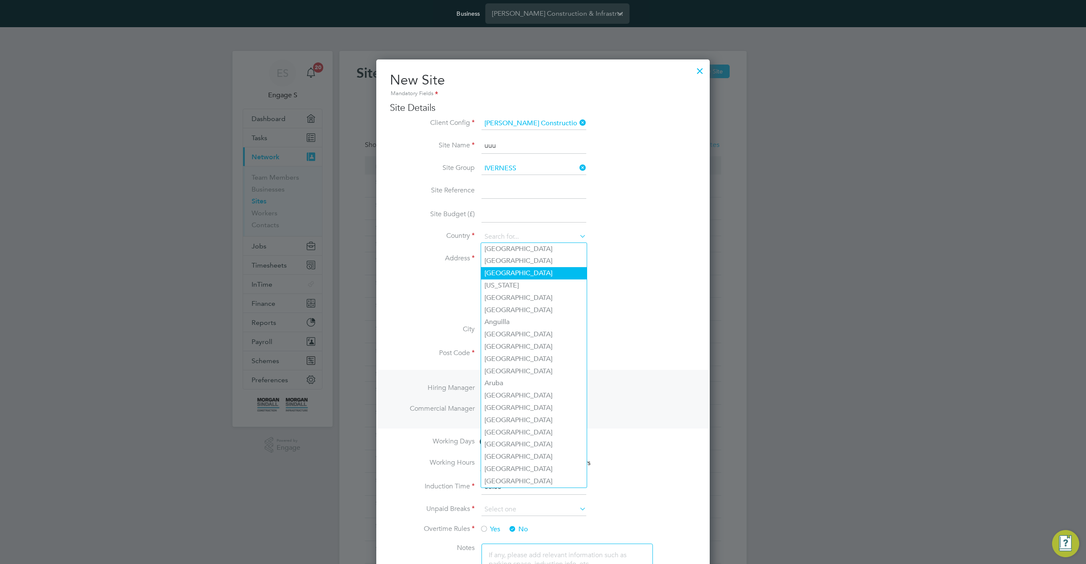
click at [510, 267] on li "Algeria" at bounding box center [534, 273] width 106 height 12
type input "Algeria"
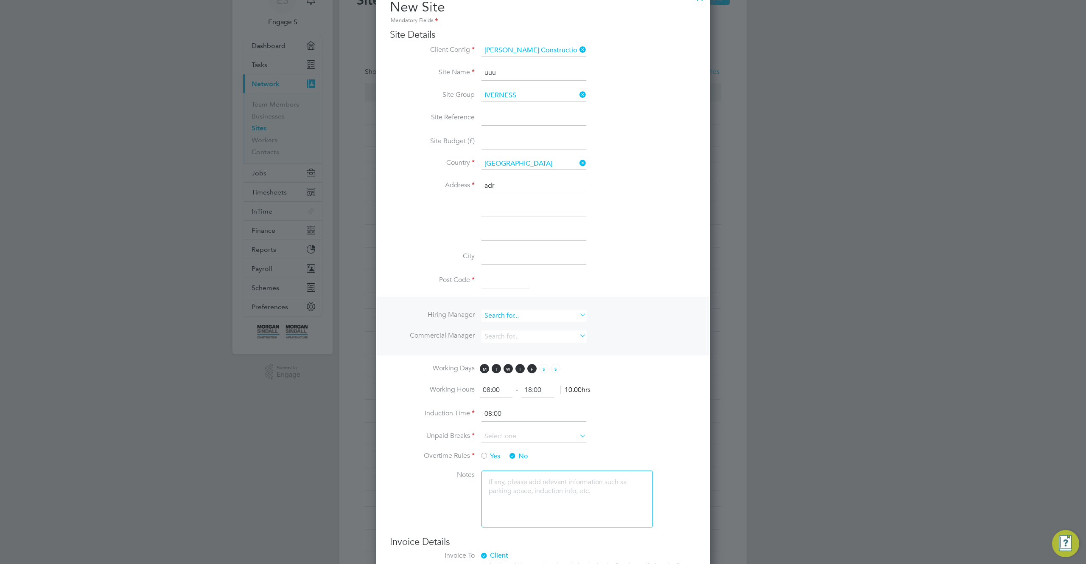
click at [523, 312] on input at bounding box center [534, 315] width 105 height 12
drag, startPoint x: 511, startPoint y: 351, endPoint x: 511, endPoint y: 335, distance: 15.3
click at [511, 350] on li "Adam C" at bounding box center [534, 348] width 106 height 11
type input "Adam C"
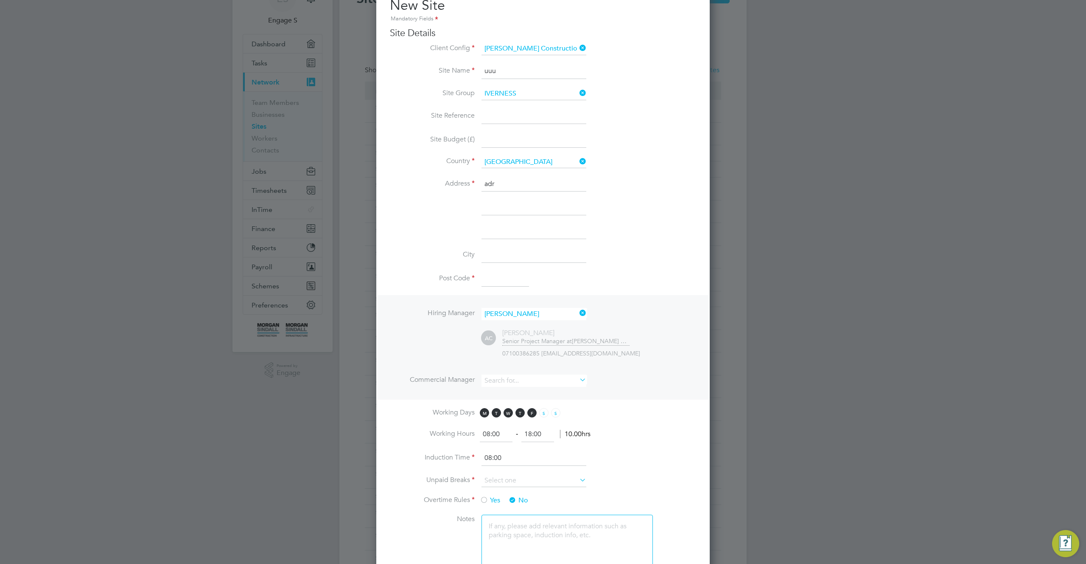
click at [502, 281] on input at bounding box center [506, 278] width 48 height 15
type input "323443"
click at [666, 367] on ul "Hiring Manager Adam C AC Adam C Senior Project Manager at Morgan Sindall Constr…" at bounding box center [543, 351] width 306 height 87
click at [544, 379] on input at bounding box center [534, 380] width 105 height 12
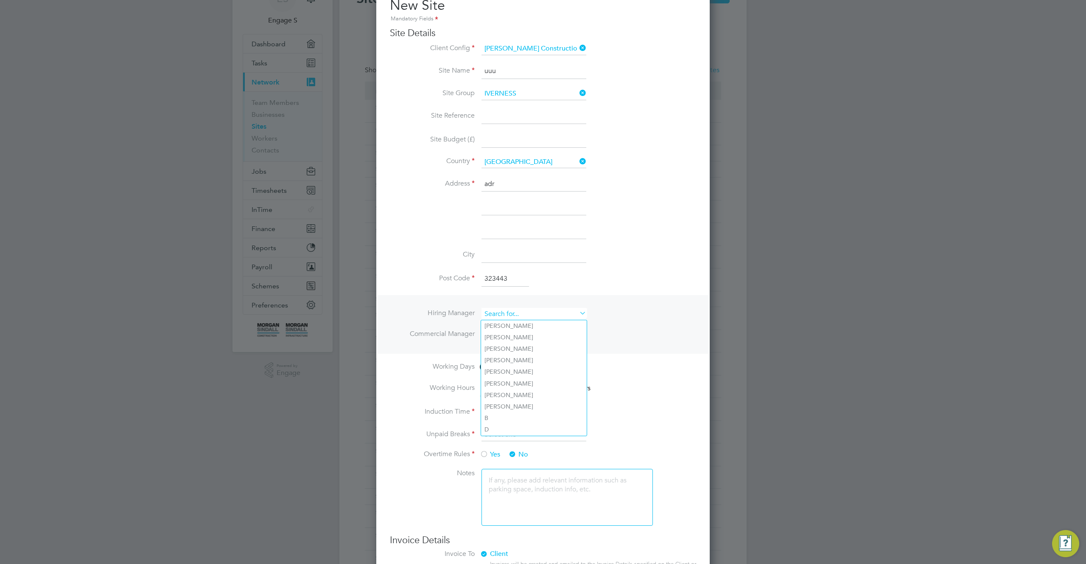
click at [538, 308] on input at bounding box center [534, 314] width 105 height 12
click at [508, 373] on li "Adam A" at bounding box center [534, 371] width 106 height 11
type input "Adam A"
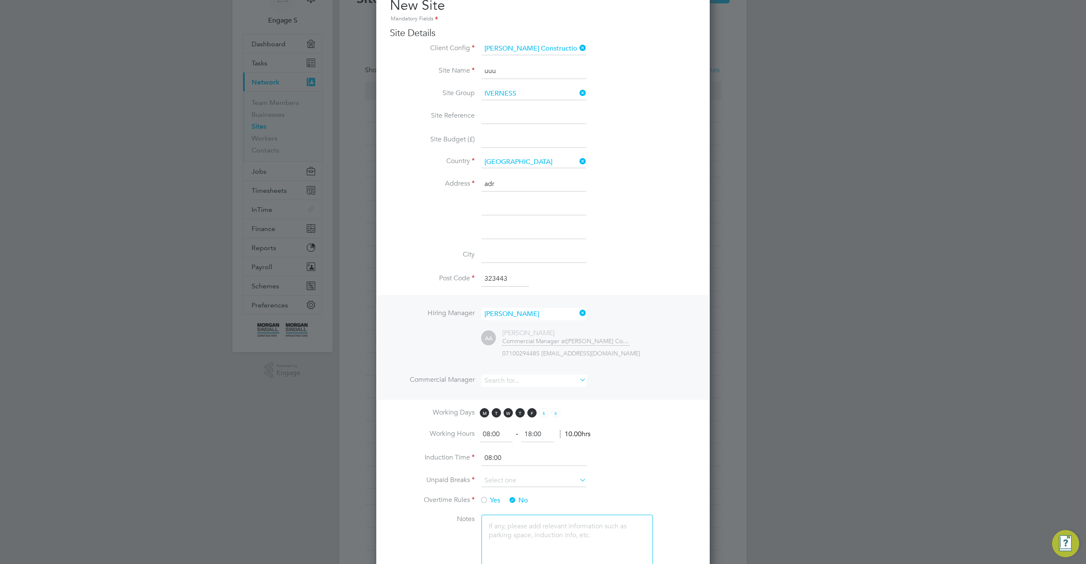
click at [556, 289] on li "Post Code 323443" at bounding box center [543, 283] width 306 height 24
click at [492, 380] on input at bounding box center [534, 380] width 105 height 12
click at [499, 403] on li "Adam L" at bounding box center [534, 403] width 106 height 11
type input "Adam L"
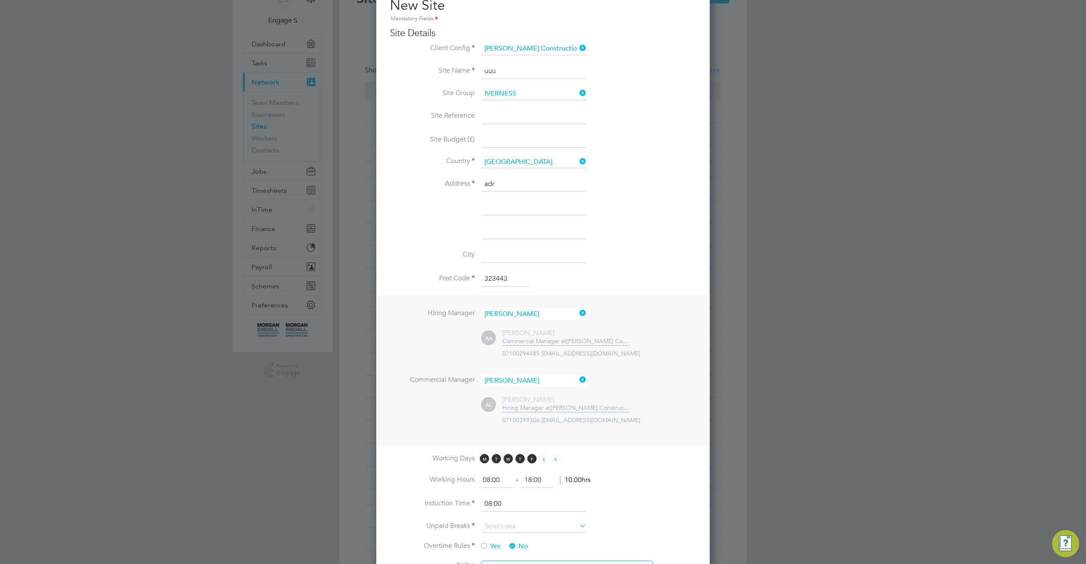
click at [511, 284] on input "323443" at bounding box center [506, 278] width 48 height 15
click at [505, 254] on input at bounding box center [534, 254] width 105 height 15
click at [635, 421] on div "07100399306 384625@testacc.com" at bounding box center [599, 420] width 194 height 8
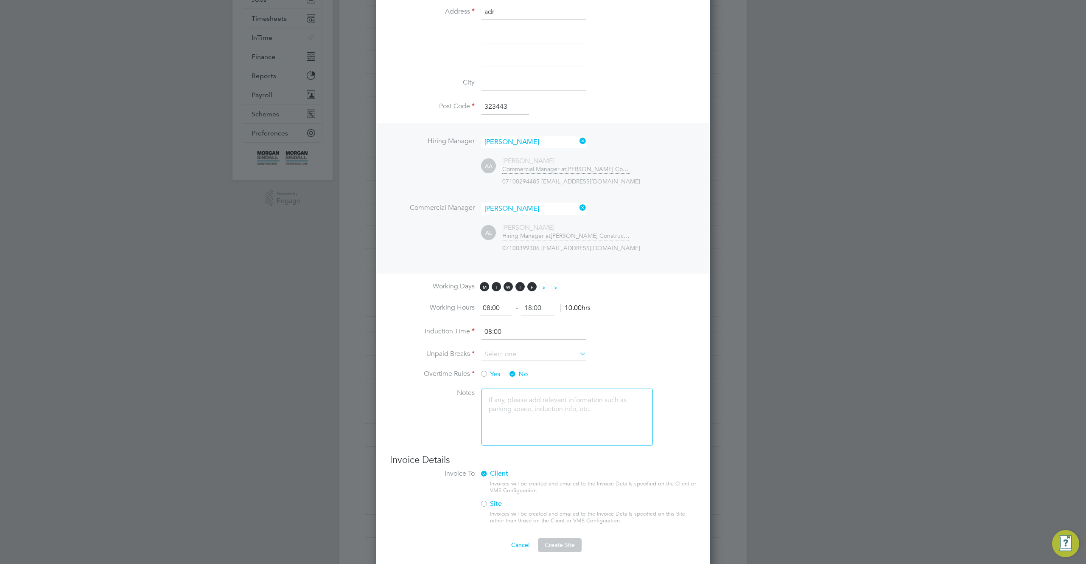
click at [558, 347] on ng-template "Site Name uuu Site Group IVERNESS Site Reference Site Budget (£) Country Algeri…" at bounding box center [543, 173] width 306 height 562
click at [527, 209] on input at bounding box center [534, 208] width 105 height 12
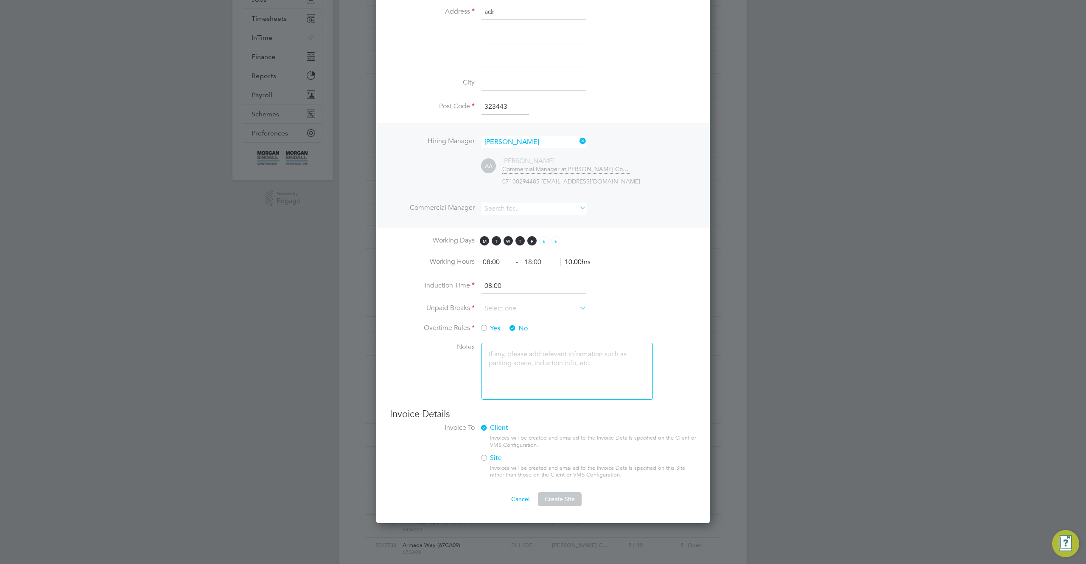
click at [523, 297] on li "Adam D" at bounding box center [534, 300] width 106 height 11
type input "Adam D"
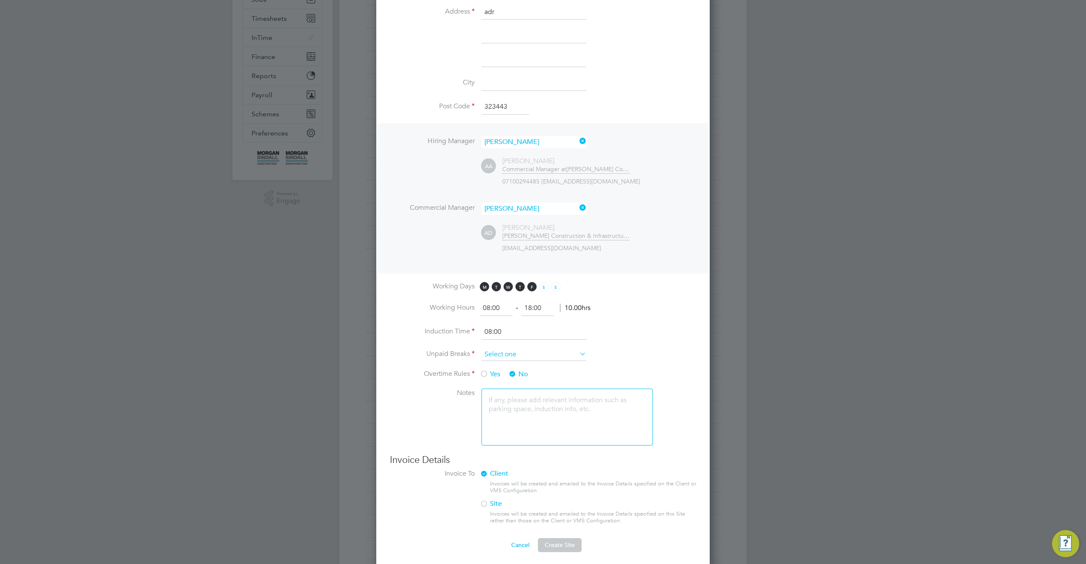
click at [558, 358] on input at bounding box center [534, 354] width 105 height 13
click at [542, 418] on li "75 mins" at bounding box center [534, 421] width 106 height 11
type input "75 mins"
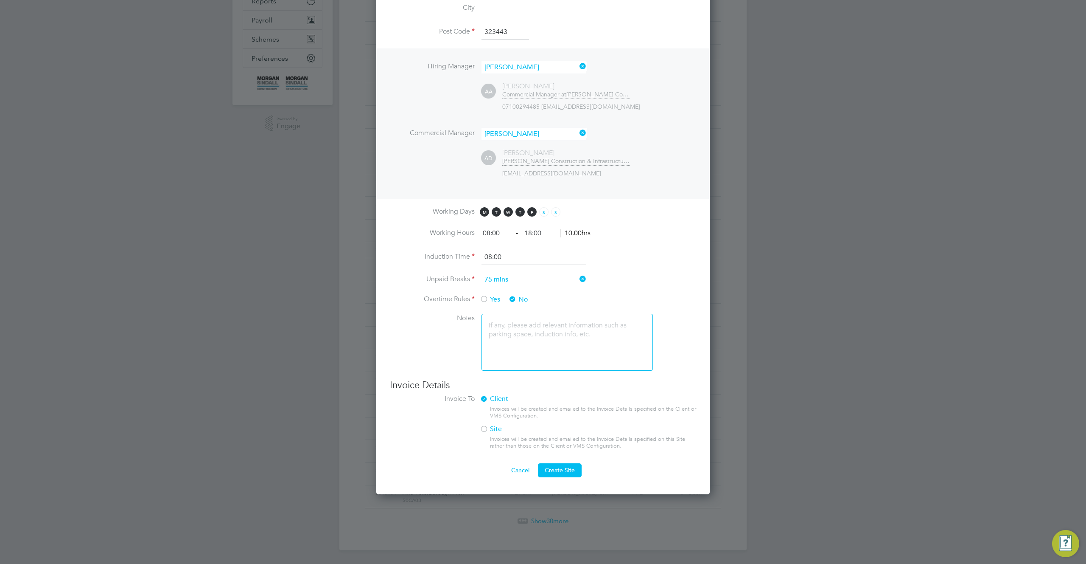
click at [519, 470] on button "Cancel" at bounding box center [521, 470] width 32 height 14
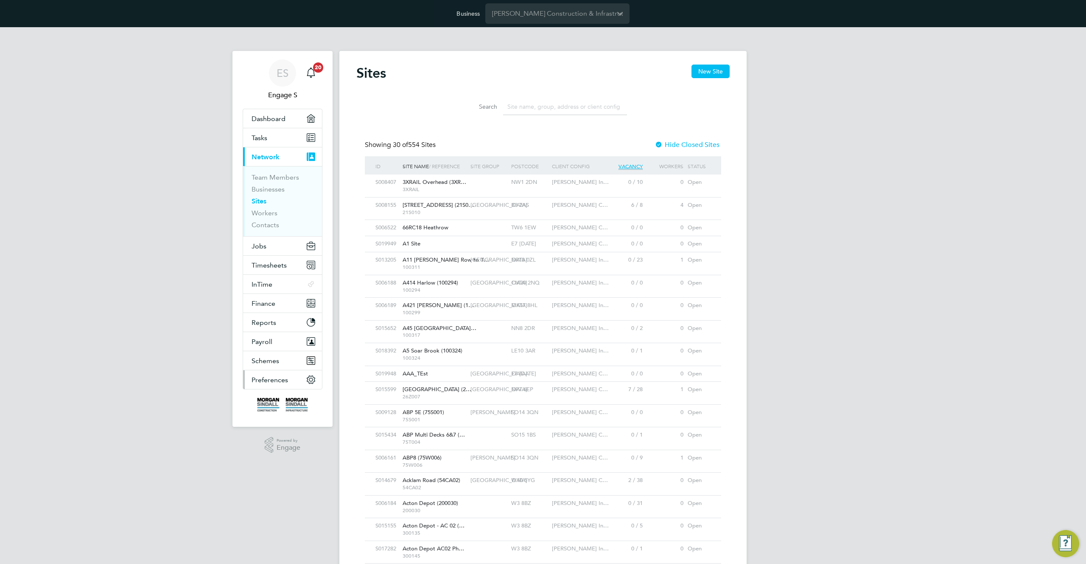
click at [282, 377] on span "Preferences" at bounding box center [270, 380] width 36 height 8
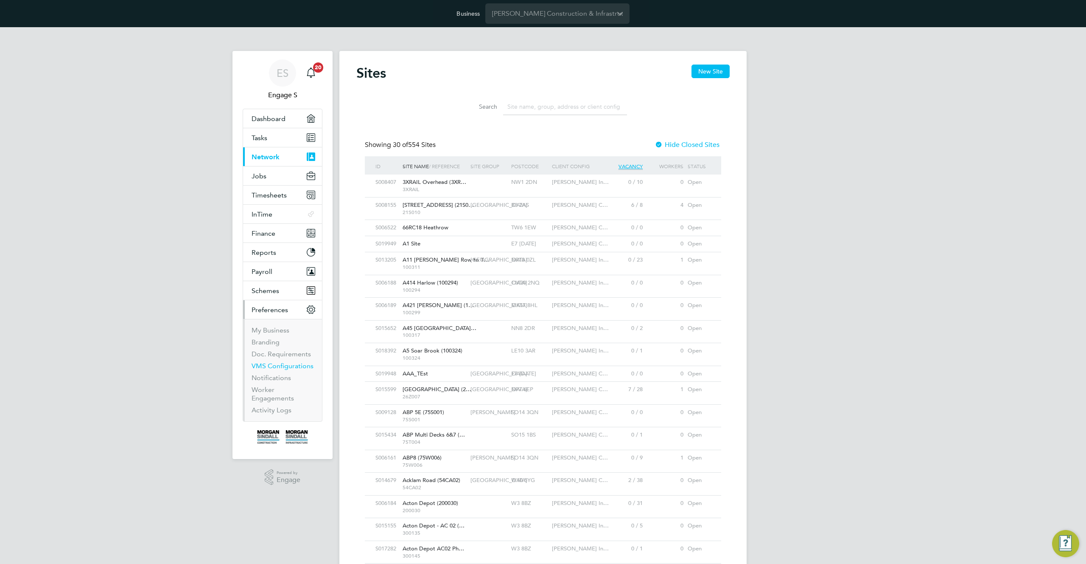
click at [276, 362] on link "VMS Configurations" at bounding box center [283, 366] width 62 height 8
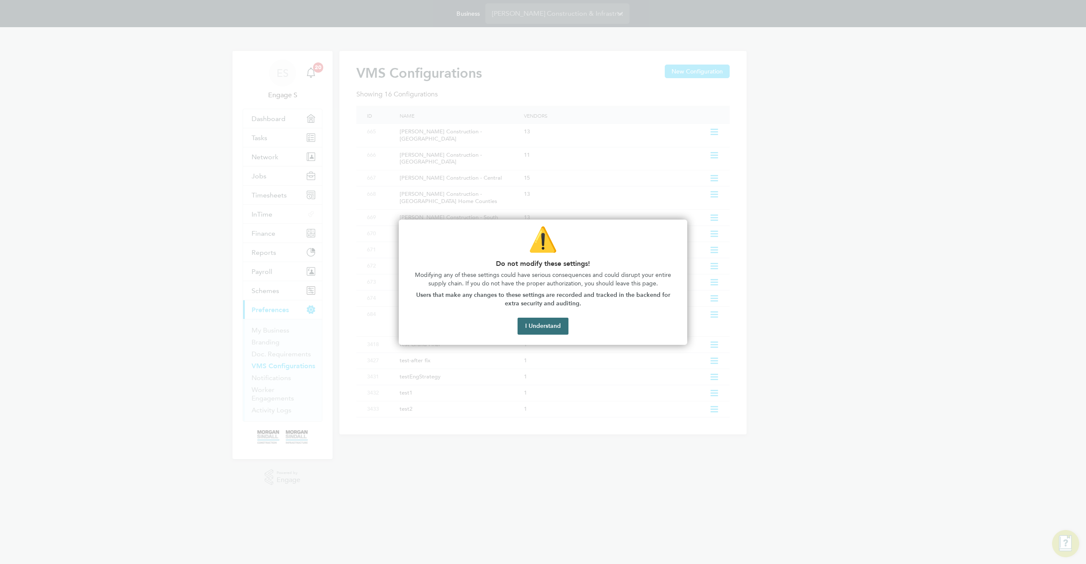
click at [547, 326] on button "I Understand" at bounding box center [543, 325] width 51 height 17
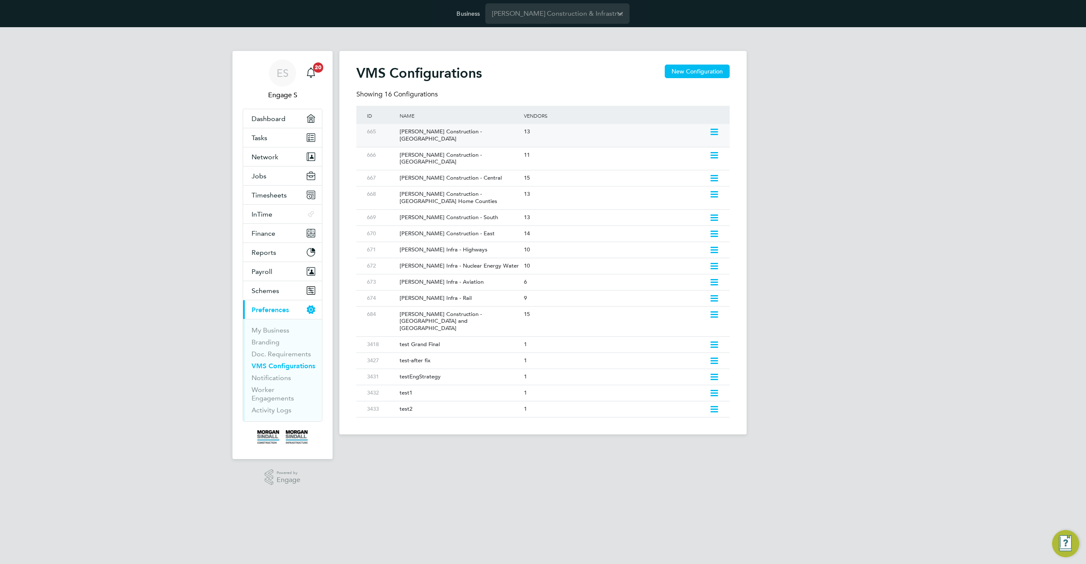
click at [713, 132] on icon at bounding box center [714, 132] width 11 height 7
click at [679, 151] on li "Edit VMS Configuration" at bounding box center [677, 150] width 81 height 12
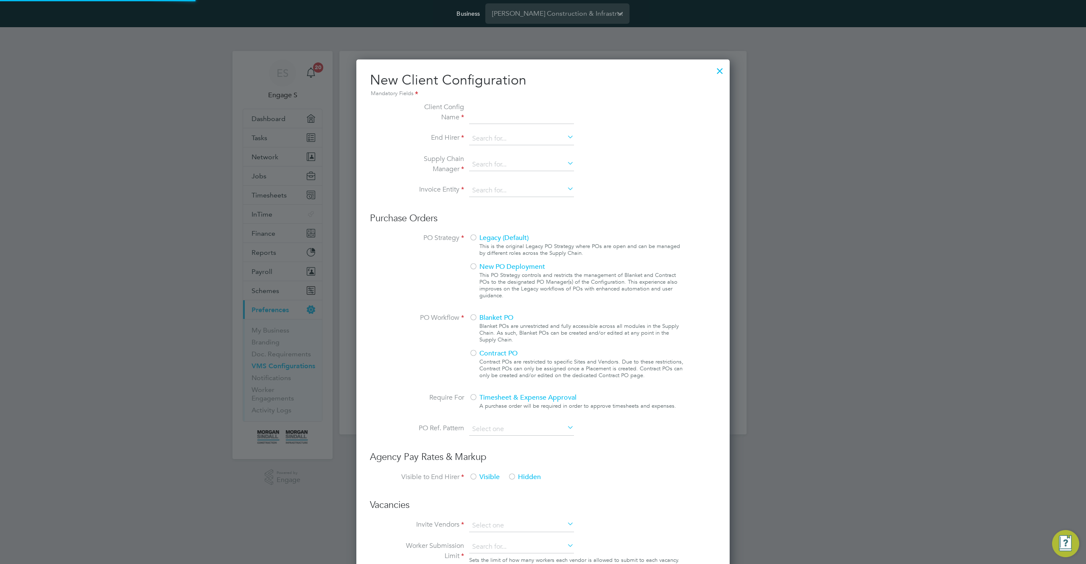
scroll to position [777, 374]
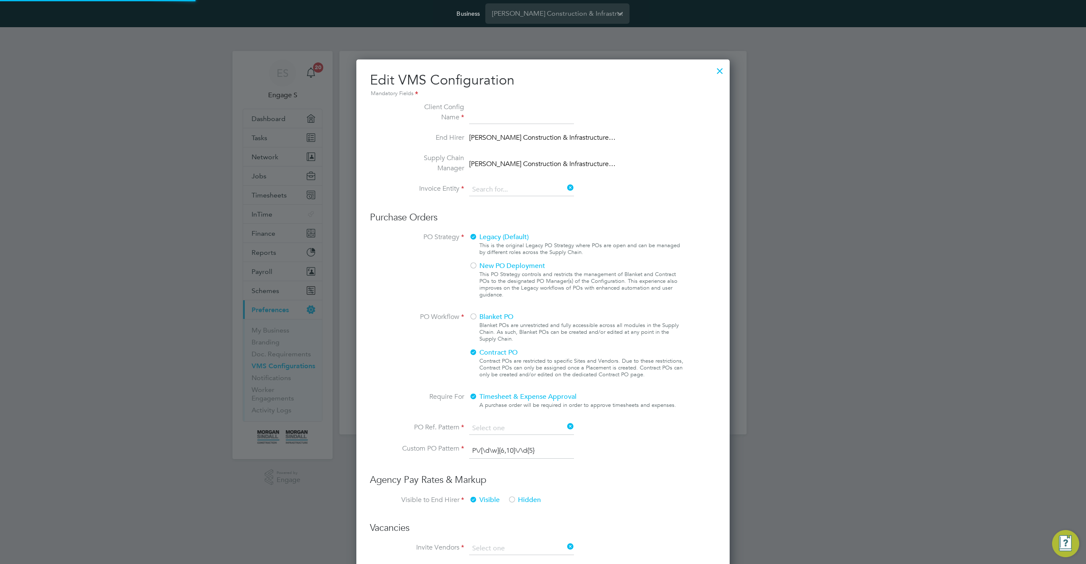
type input "Morgan Sindall Construction - Scotland"
type input "Morgan Sindall Construction & Infrastructure Ltd"
type input "Custom"
type input "By Vendor Group"
type input "No Limits"
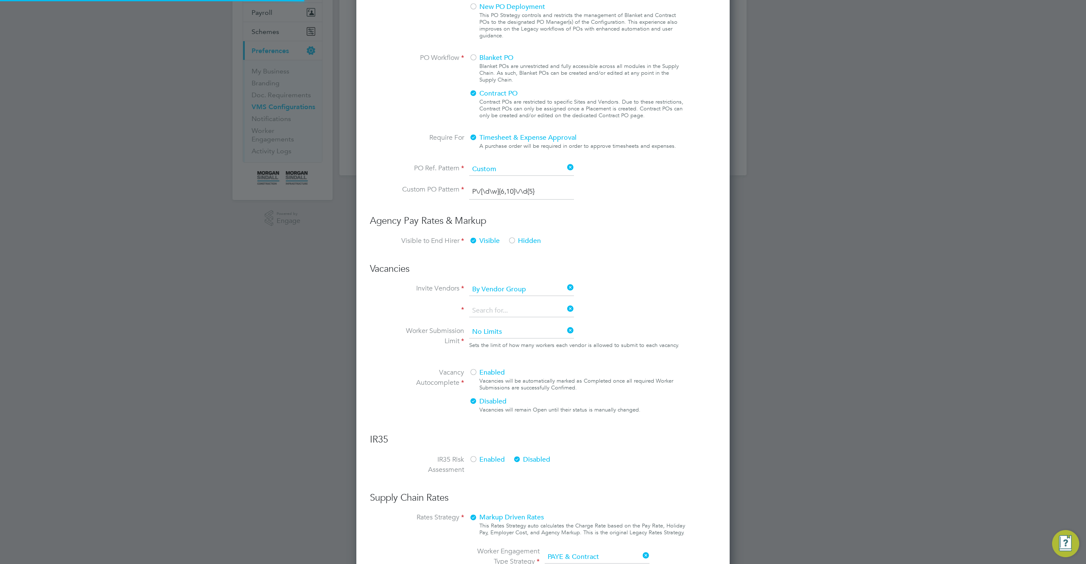
scroll to position [31, 286]
type input "Labour Desk"
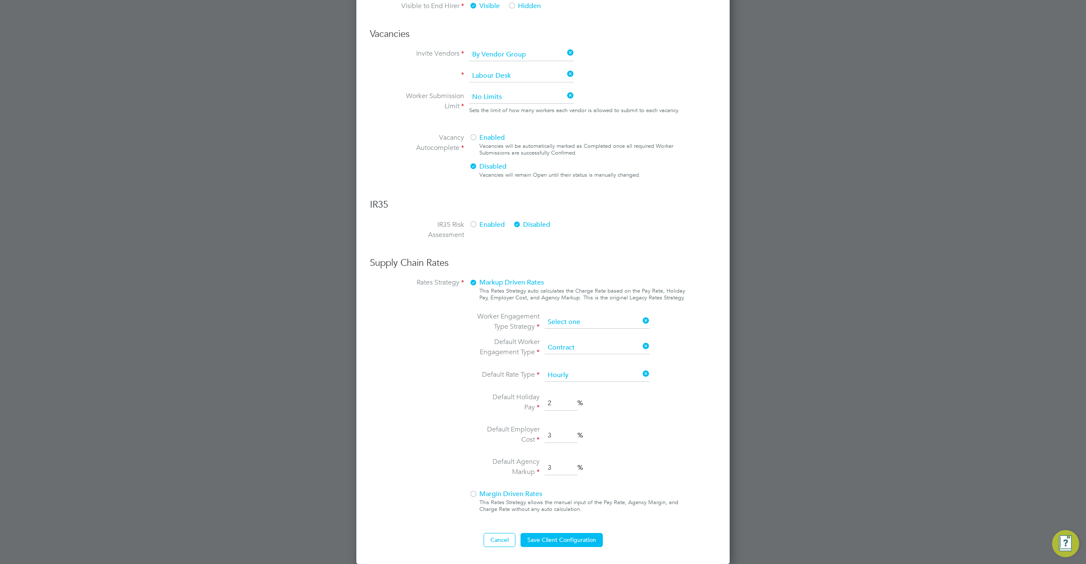
scroll to position [348, 0]
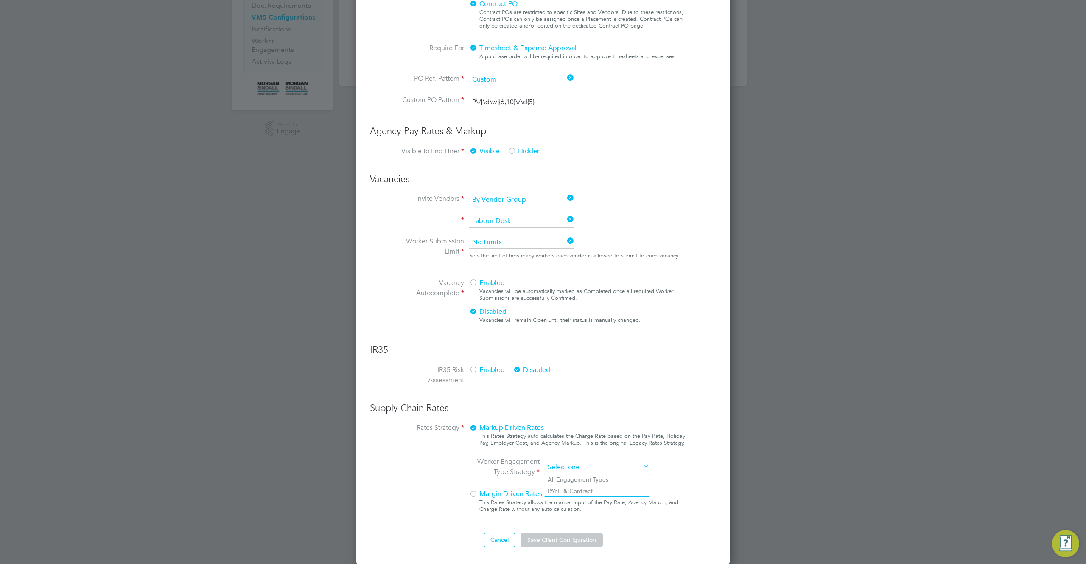
click at [612, 324] on ng-form "Client Config Name Morgan Sindall Construction - Scotland End Hirer Morgan Sind…" at bounding box center [543, 149] width 346 height 793
click at [582, 477] on li "All Engagement Types" at bounding box center [597, 479] width 106 height 11
type input "All Engagement Types"
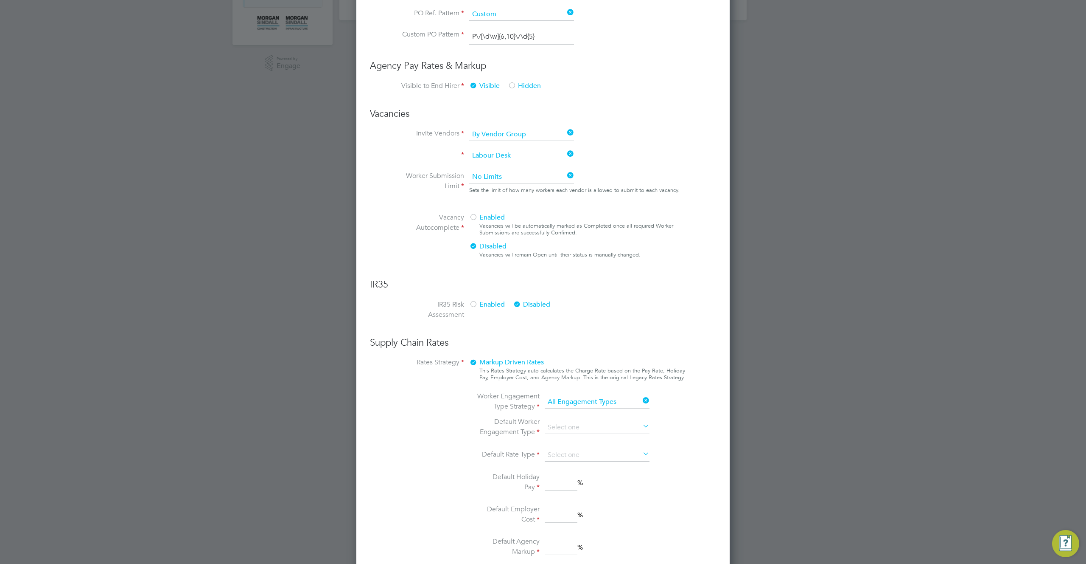
scroll to position [494, 0]
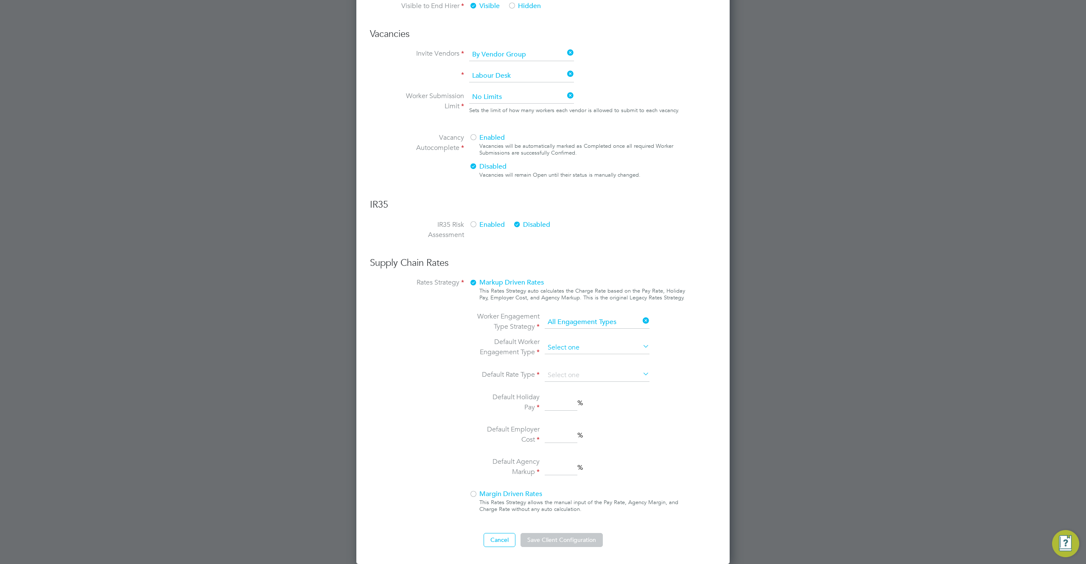
click at [597, 346] on input at bounding box center [597, 347] width 105 height 13
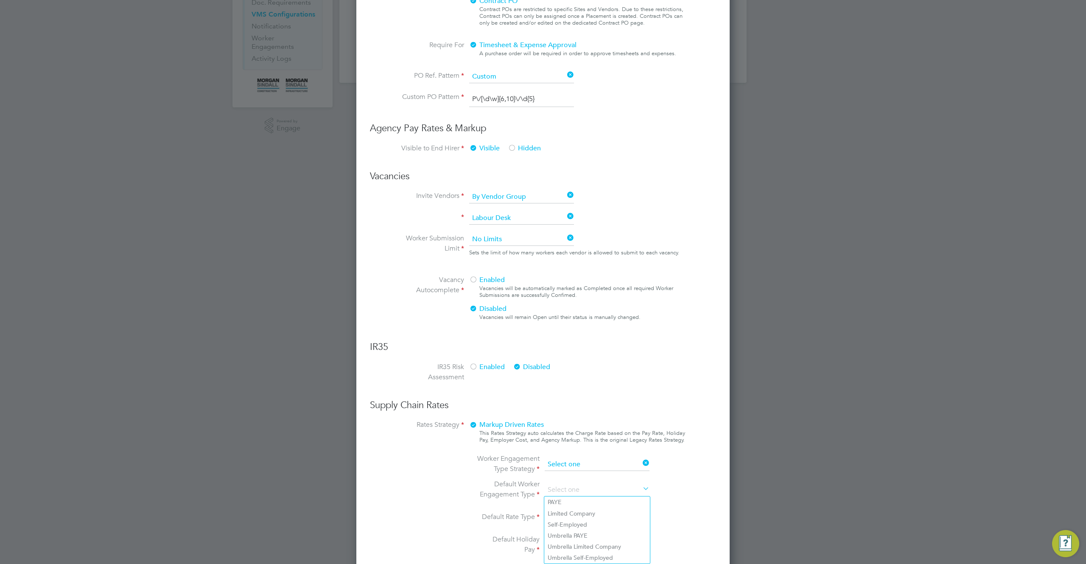
click at [615, 321] on ng-form "Client Config Name Morgan Sindall Construction - Scotland End Hirer Morgan Sind…" at bounding box center [543, 219] width 346 height 938
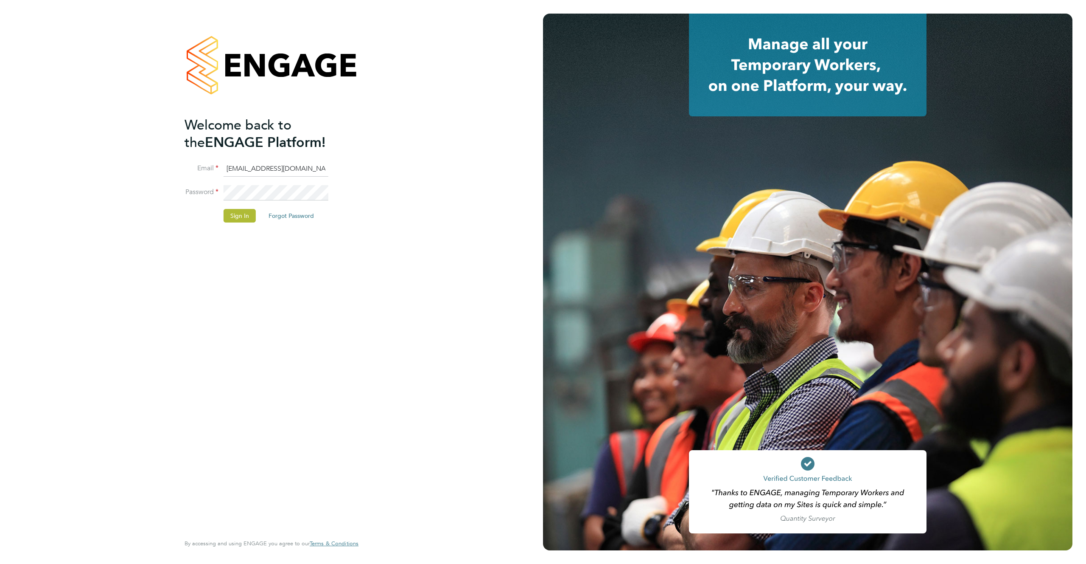
drag, startPoint x: 0, startPoint y: 0, endPoint x: 285, endPoint y: 59, distance: 291.1
click at [285, 59] on div at bounding box center [272, 65] width 174 height 103
drag, startPoint x: 285, startPoint y: 59, endPoint x: 238, endPoint y: 0, distance: 75.4
click at [286, 57] on div at bounding box center [272, 65] width 174 height 103
click at [238, 213] on button "Sign In" at bounding box center [240, 216] width 32 height 14
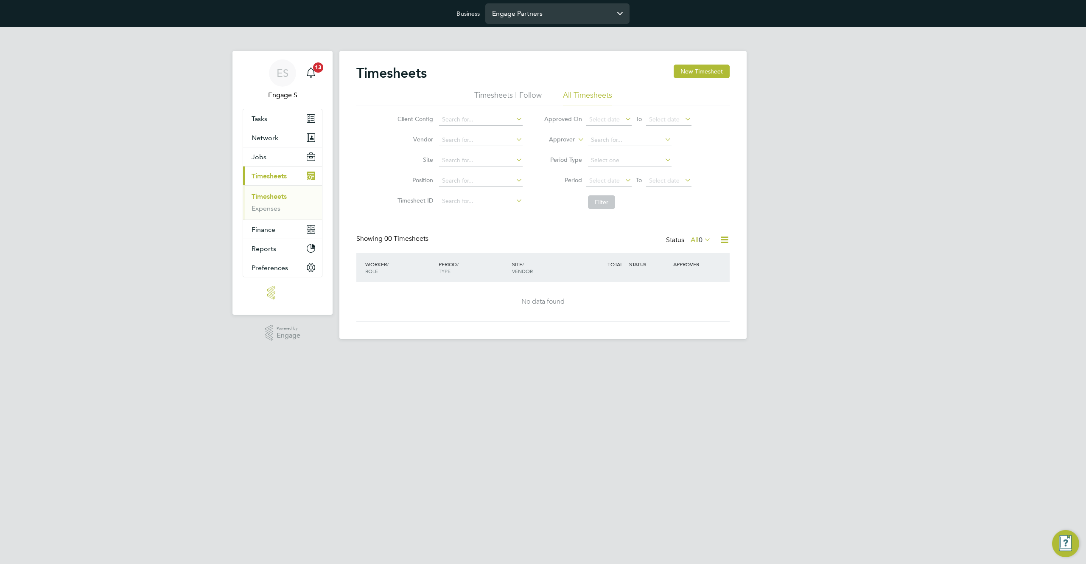
click at [584, 18] on input "Engage Partners" at bounding box center [557, 13] width 144 height 20
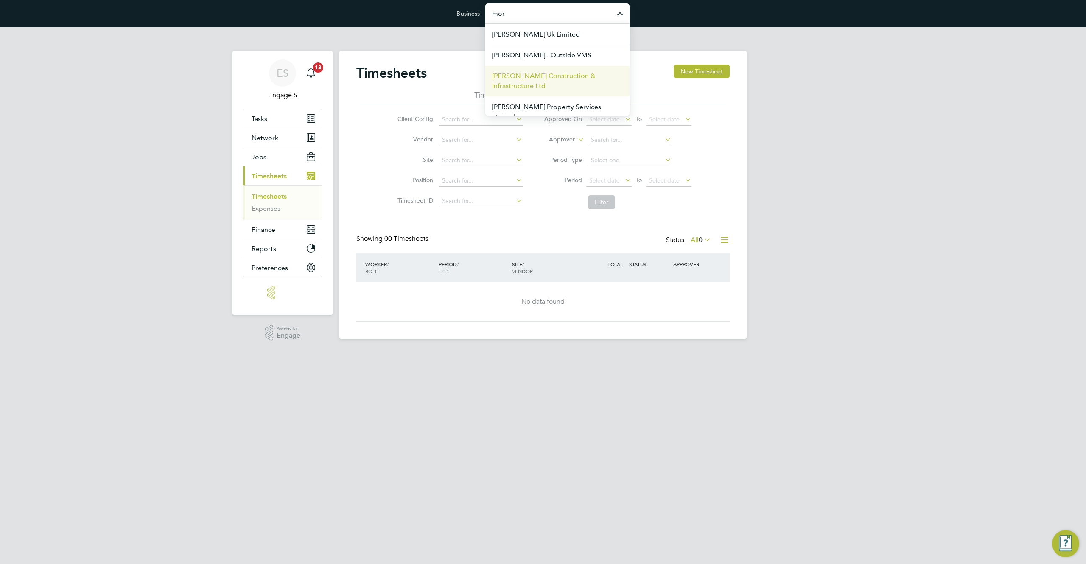
click at [558, 76] on span "[PERSON_NAME] Construction & Infrastructure Ltd" at bounding box center [557, 81] width 131 height 20
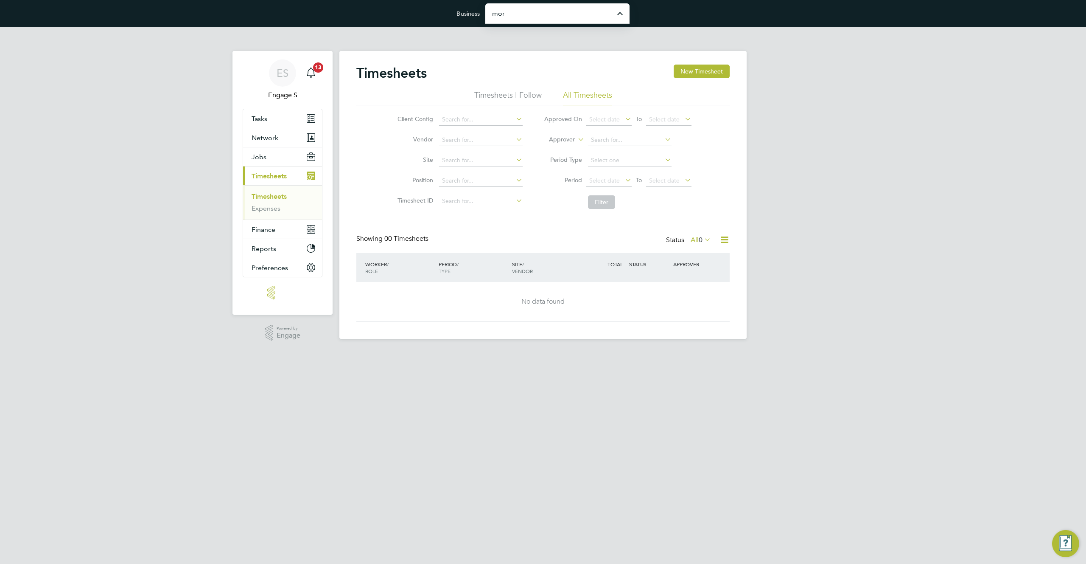
type input "[PERSON_NAME] Construction & Infrastructure Ltd"
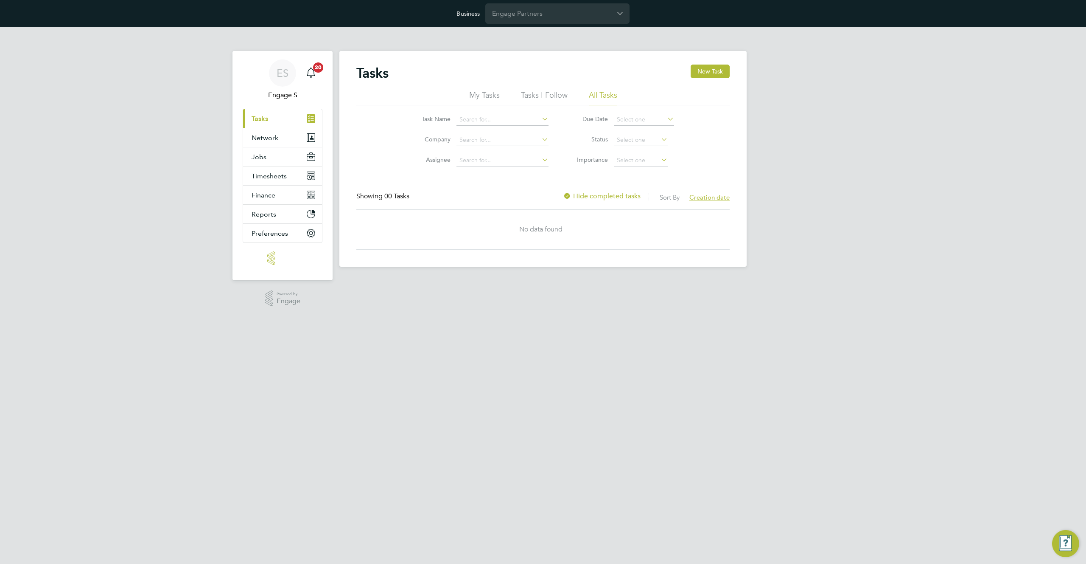
click at [727, 280] on html "Business Engage Partners ES Engage S Notifications 20 Applications: Current pag…" at bounding box center [543, 140] width 1086 height 280
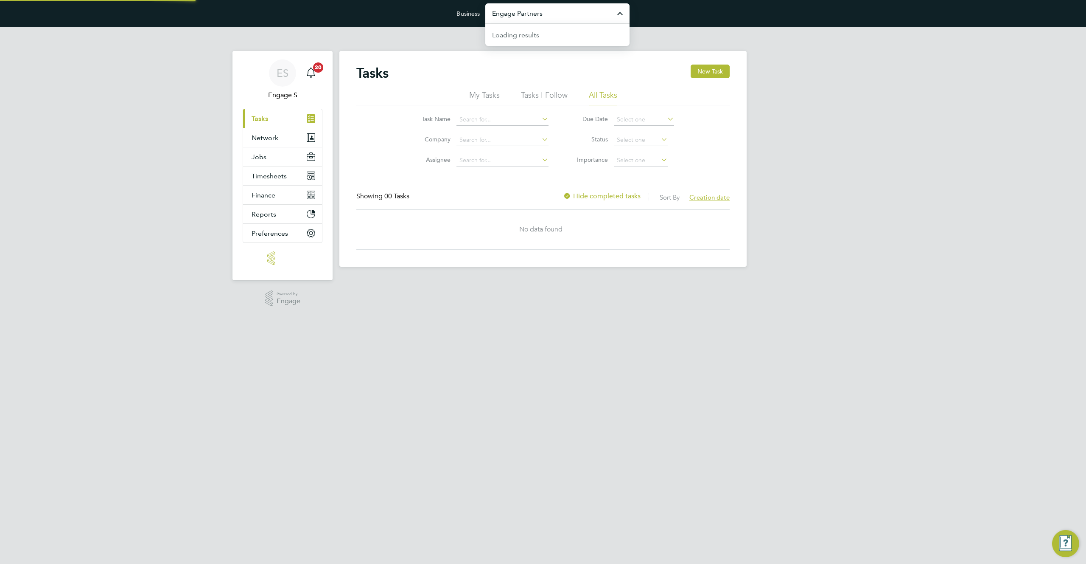
click at [565, 17] on input "Engage Partners" at bounding box center [557, 13] width 144 height 20
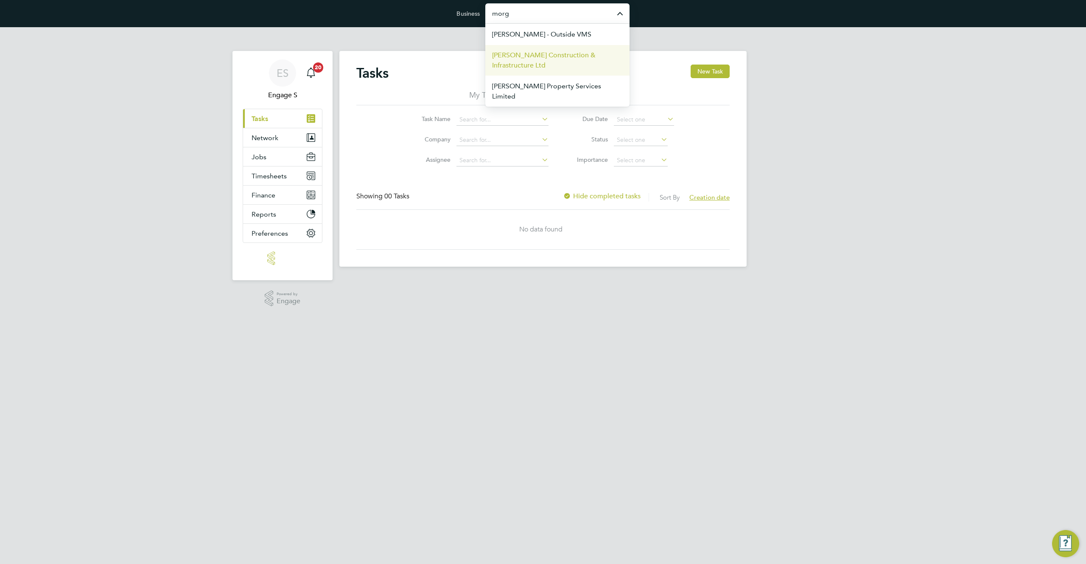
click at [558, 59] on span "[PERSON_NAME] Construction & Infrastructure Ltd" at bounding box center [557, 60] width 131 height 20
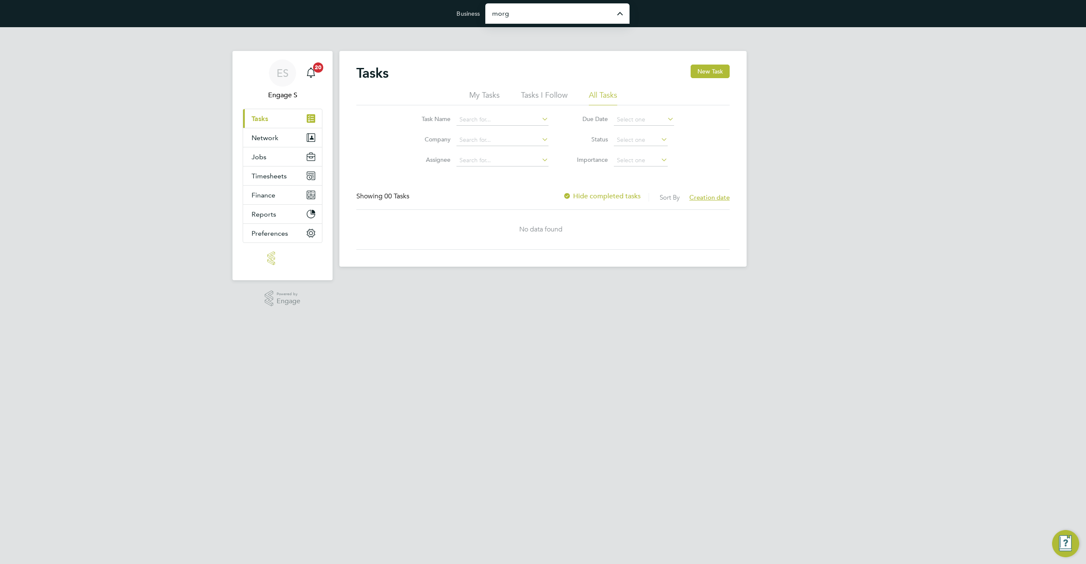
type input "[PERSON_NAME] Construction & Infrastructure Ltd"
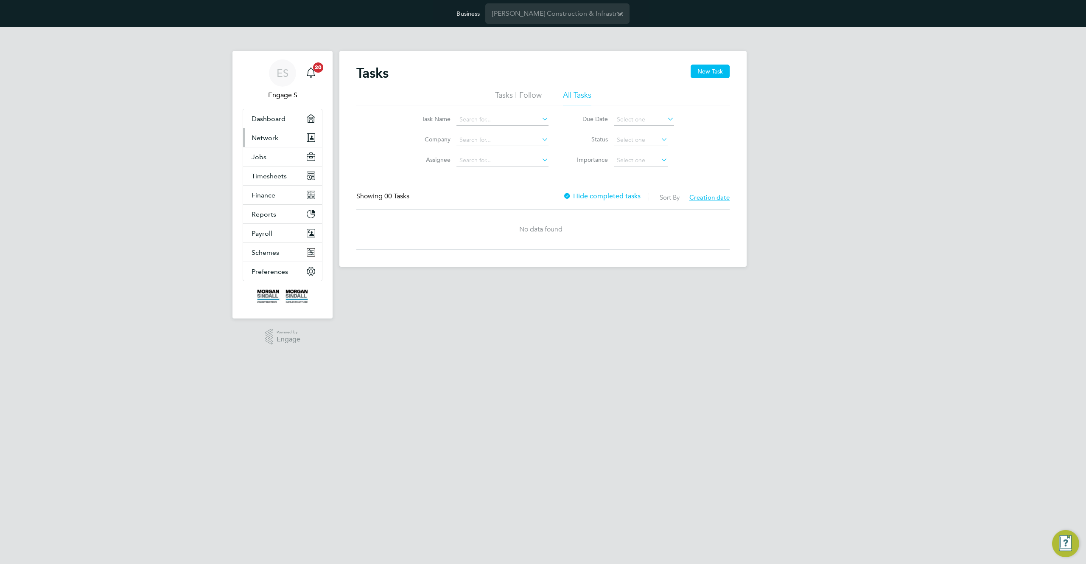
click at [265, 139] on span "Network" at bounding box center [265, 138] width 27 height 8
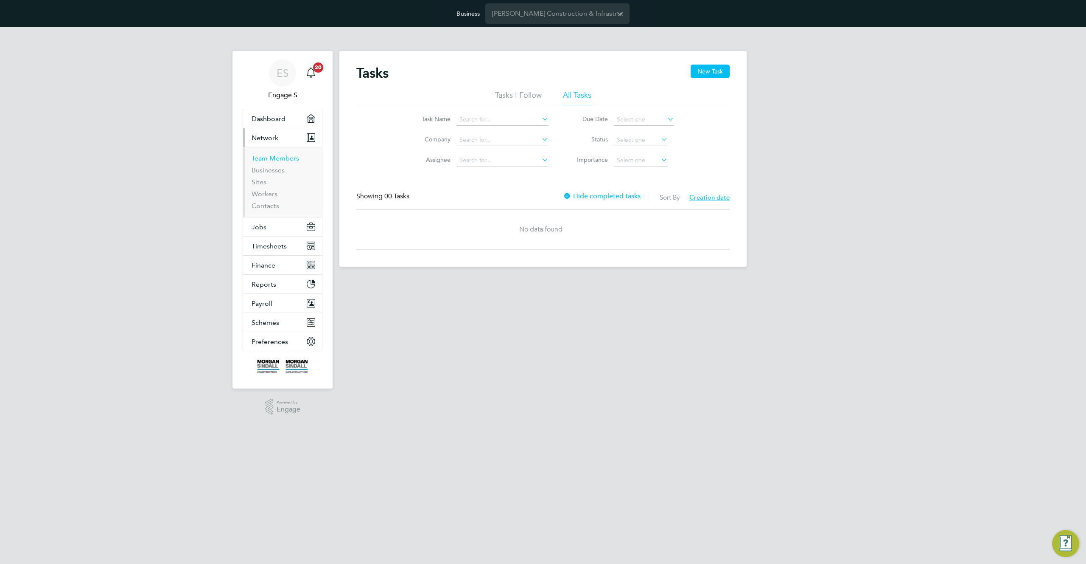
click at [266, 157] on link "Team Members" at bounding box center [276, 158] width 48 height 8
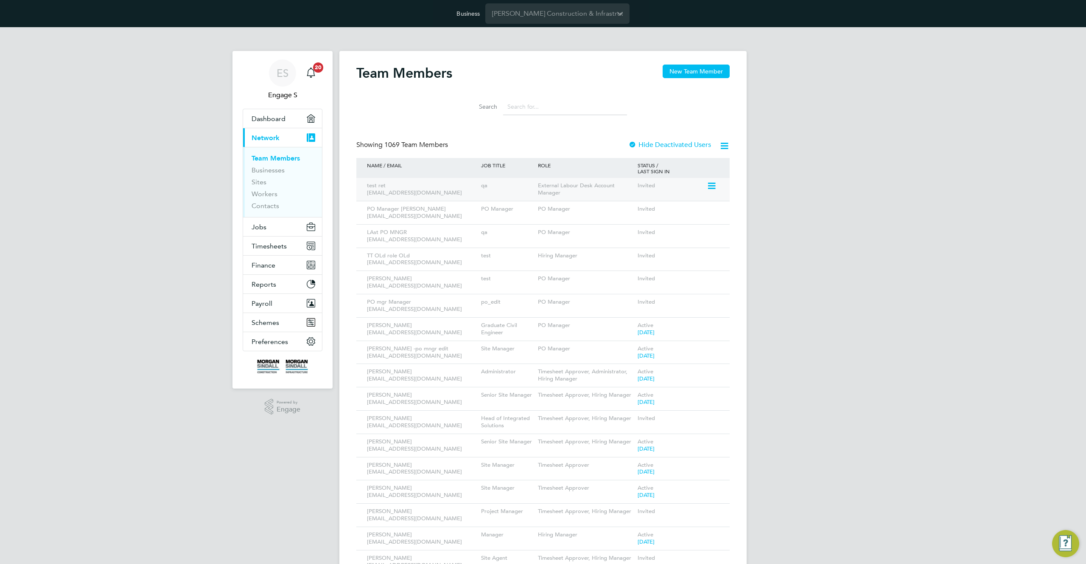
click at [713, 183] on icon at bounding box center [711, 186] width 8 height 10
click at [624, 201] on li "Edit User" at bounding box center [664, 205] width 102 height 12
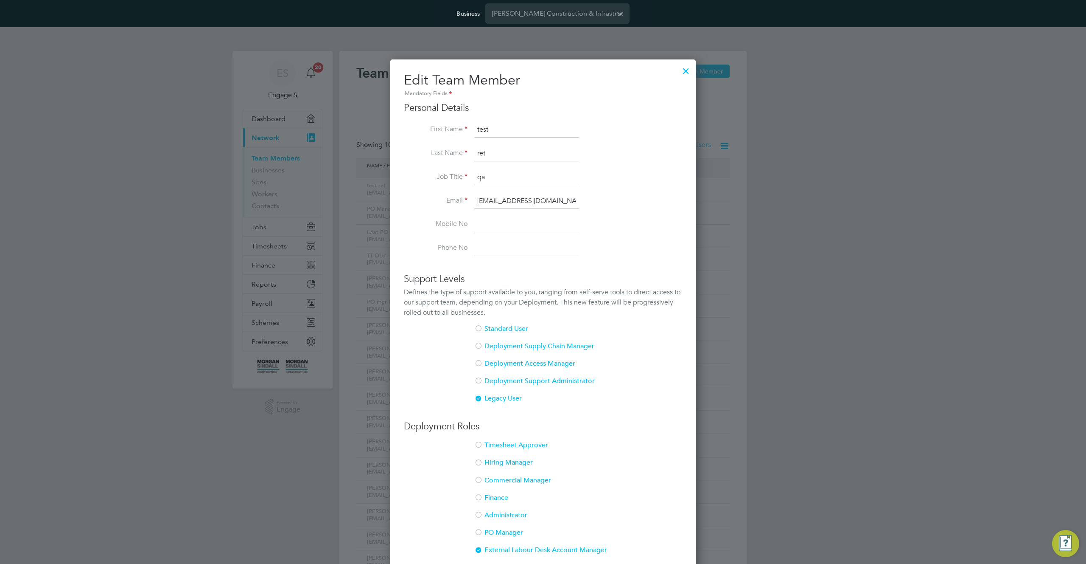
scroll to position [154, 0]
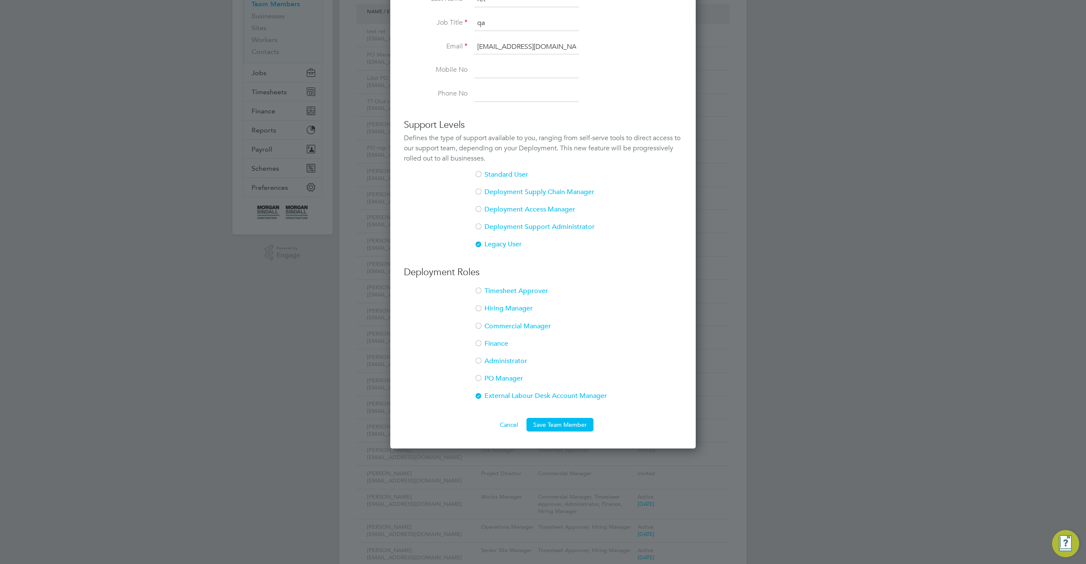
click at [498, 376] on li "PO Manager" at bounding box center [543, 382] width 278 height 17
click at [478, 393] on div at bounding box center [478, 396] width 8 height 8
click at [557, 423] on button "Save Team Member" at bounding box center [560, 425] width 67 height 14
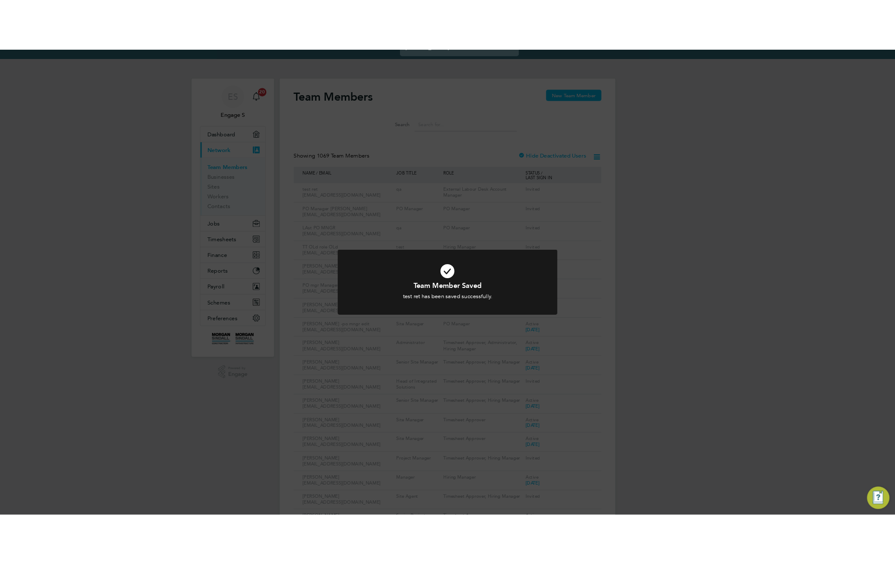
scroll to position [0, 0]
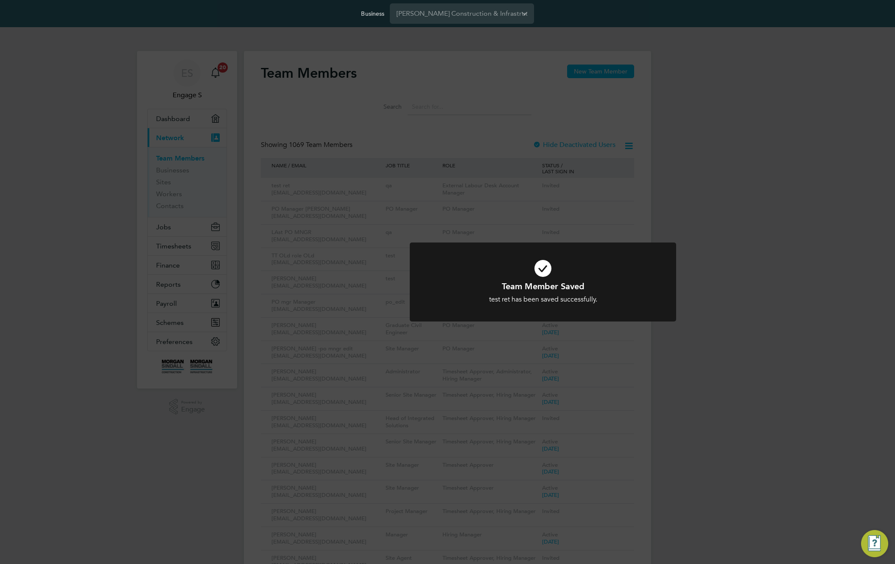
click at [626, 313] on div at bounding box center [543, 281] width 266 height 79
click at [682, 223] on div "Team Member Saved test ret has been saved successfully. Cancel Okay" at bounding box center [447, 282] width 895 height 564
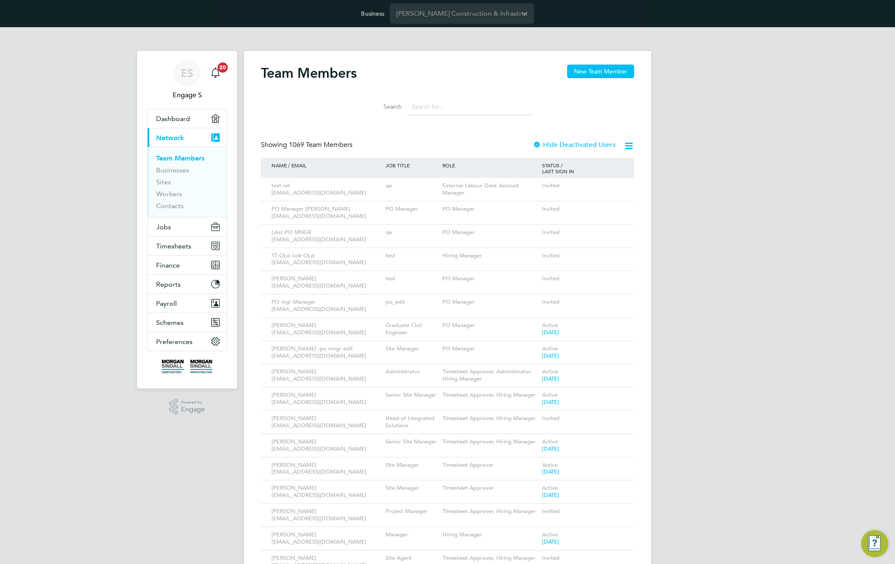
click at [635, 207] on div "Team Member Saved test ret has been saved successfully. Cancel Okay" at bounding box center [447, 282] width 895 height 564
click at [615, 185] on icon at bounding box center [615, 186] width 8 height 10
click at [536, 204] on li "Edit User" at bounding box center [569, 205] width 102 height 12
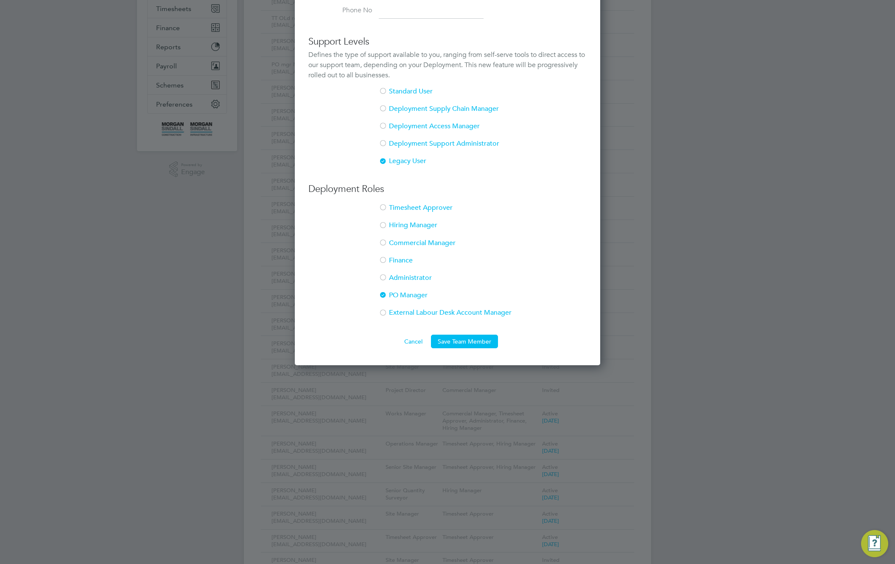
scroll to position [266, 0]
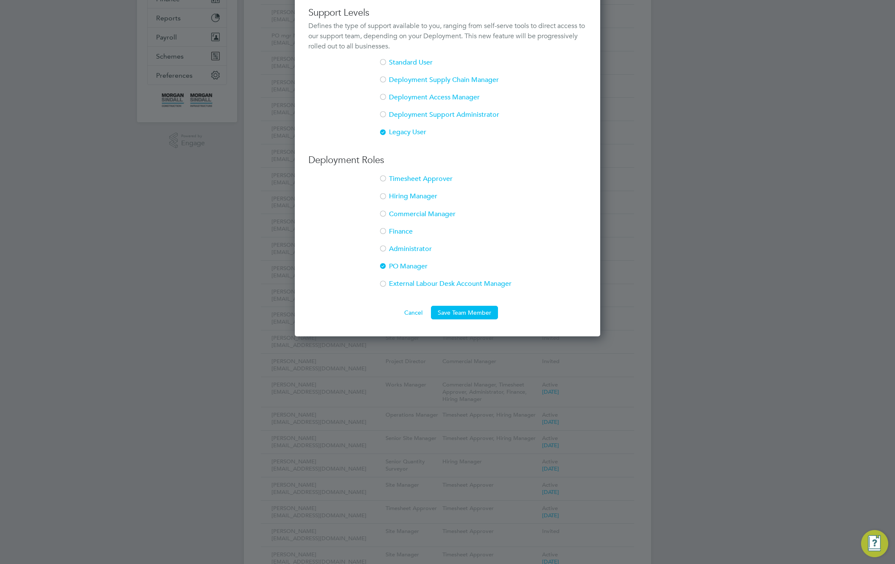
click at [389, 286] on li "External Labour Desk Account Manager" at bounding box center [447, 287] width 278 height 17
click at [382, 266] on div at bounding box center [383, 266] width 8 height 8
click at [463, 313] on button "Save Team Member" at bounding box center [464, 313] width 67 height 14
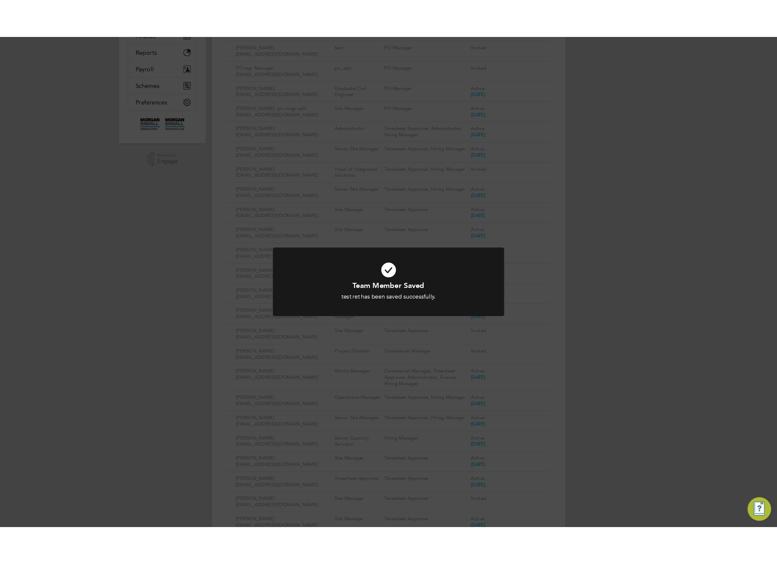
scroll to position [0, 0]
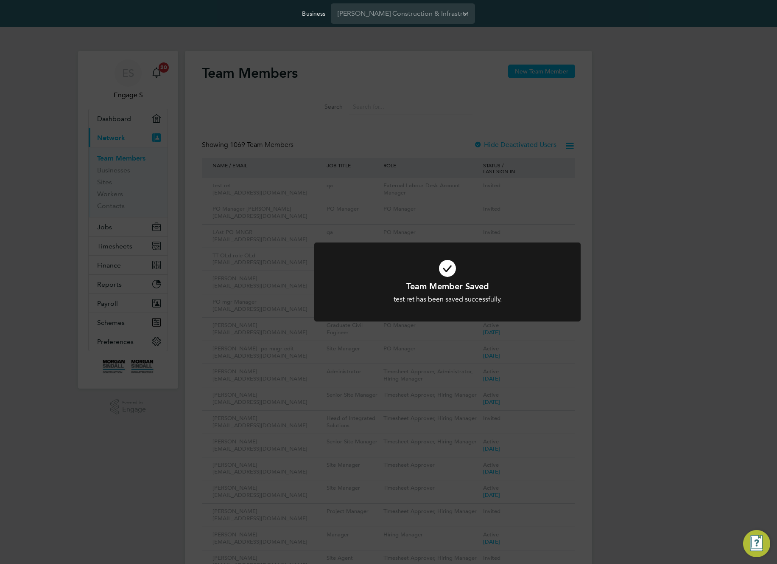
click at [573, 205] on div "Team Member Saved test ret has been saved successfully. Cancel Okay" at bounding box center [388, 282] width 777 height 564
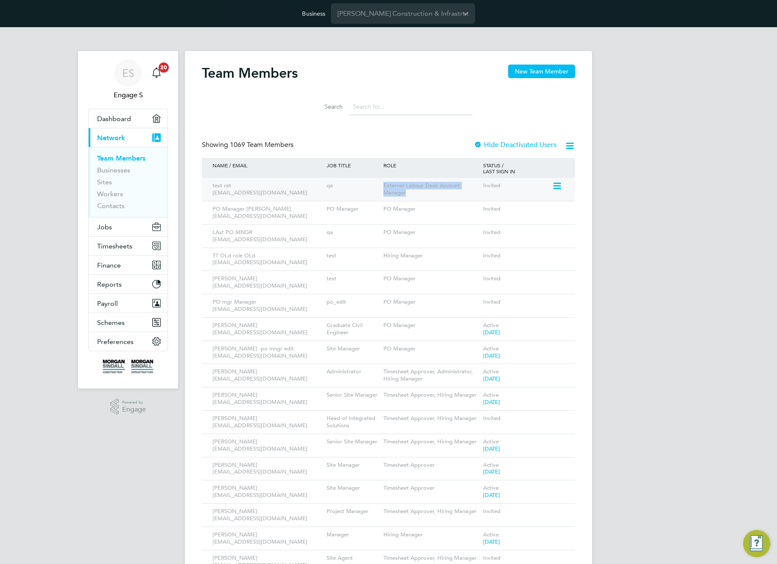
drag, startPoint x: 387, startPoint y: 193, endPoint x: 373, endPoint y: 183, distance: 16.8
click at [373, 183] on div "test ret asdggg@gmail.com qa External Labour Desk Account Manager Invited" at bounding box center [388, 189] width 373 height 23
click at [515, 180] on div "Invited" at bounding box center [516, 186] width 71 height 16
click at [558, 185] on icon at bounding box center [556, 186] width 8 height 10
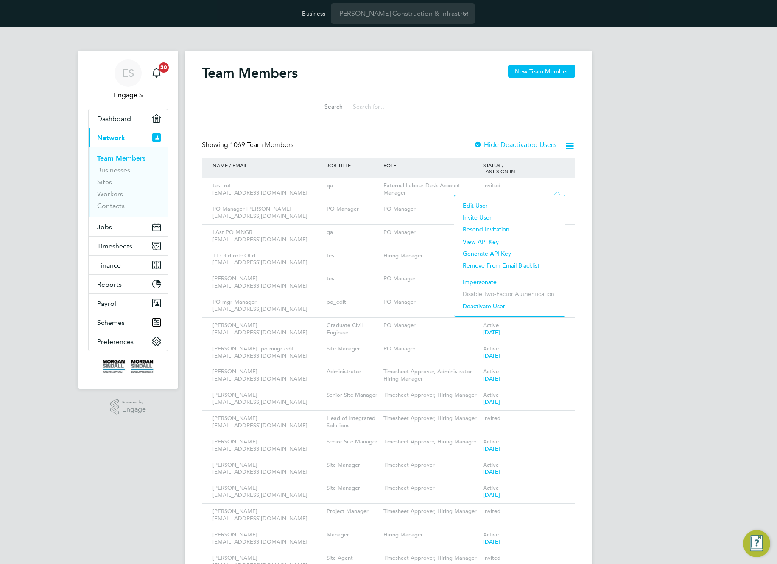
click at [479, 214] on li "Invite User" at bounding box center [510, 217] width 102 height 12
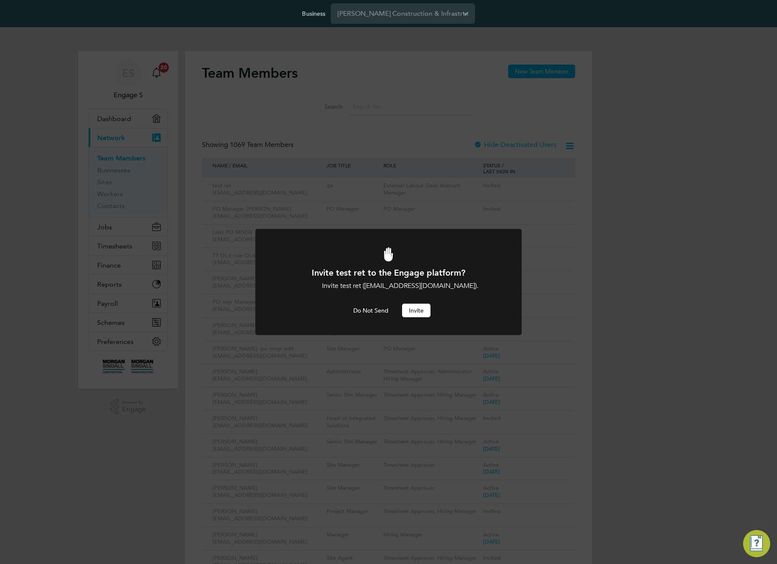
click at [419, 309] on button "Invite" at bounding box center [416, 310] width 28 height 14
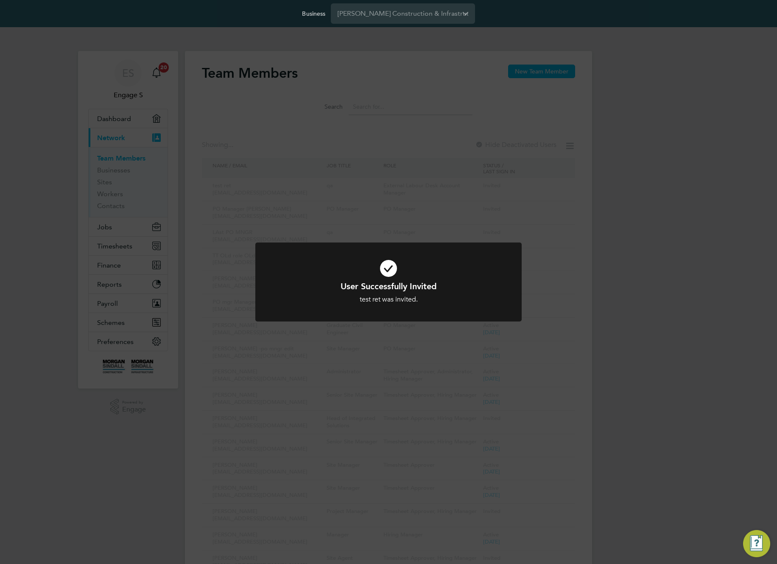
click at [578, 243] on div "User Successfully Invited test ret was invited. Cancel Okay" at bounding box center [388, 282] width 777 height 564
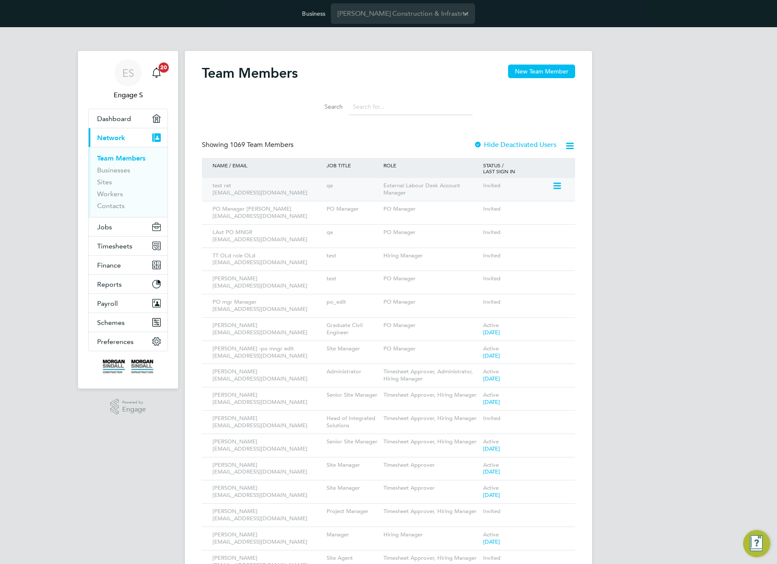
click at [558, 185] on icon at bounding box center [556, 186] width 8 height 10
click at [495, 226] on li "Resend Invitation" at bounding box center [510, 229] width 102 height 12
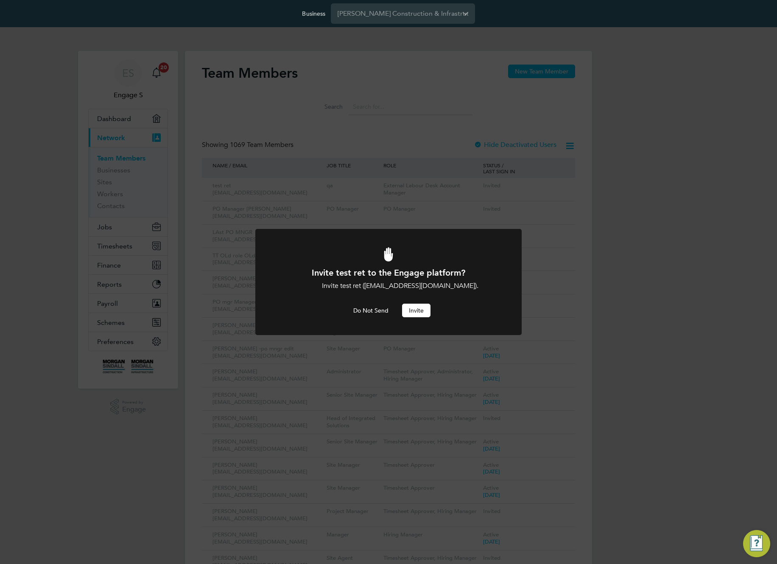
click at [418, 308] on button "Invite" at bounding box center [416, 310] width 28 height 14
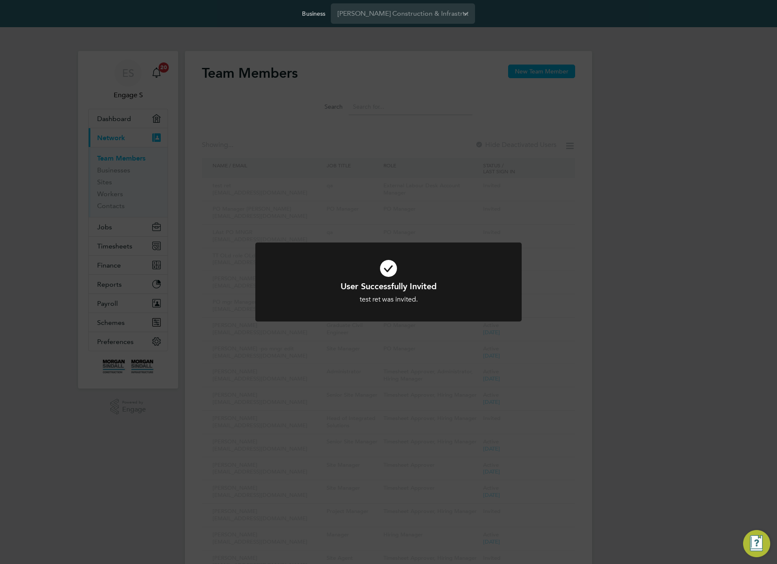
click at [641, 286] on div "User Successfully Invited test ret was invited. Cancel Okay" at bounding box center [388, 282] width 777 height 564
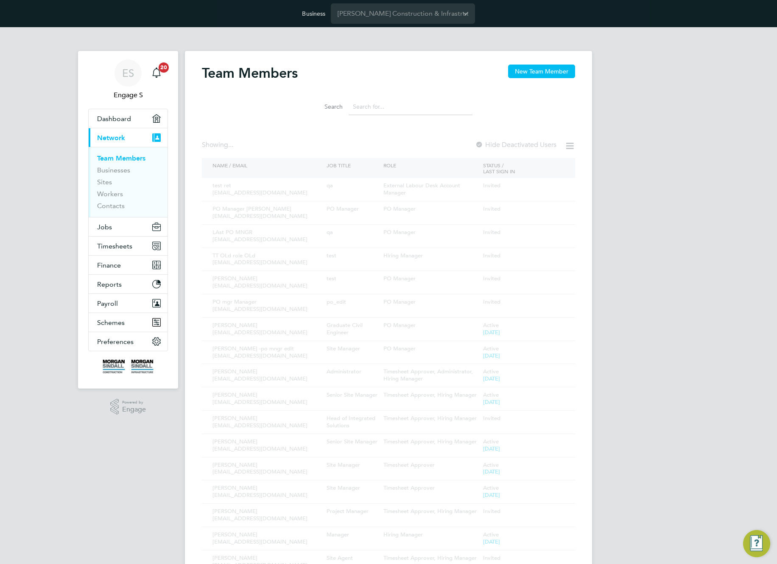
click at [559, 113] on div "Search" at bounding box center [388, 104] width 373 height 29
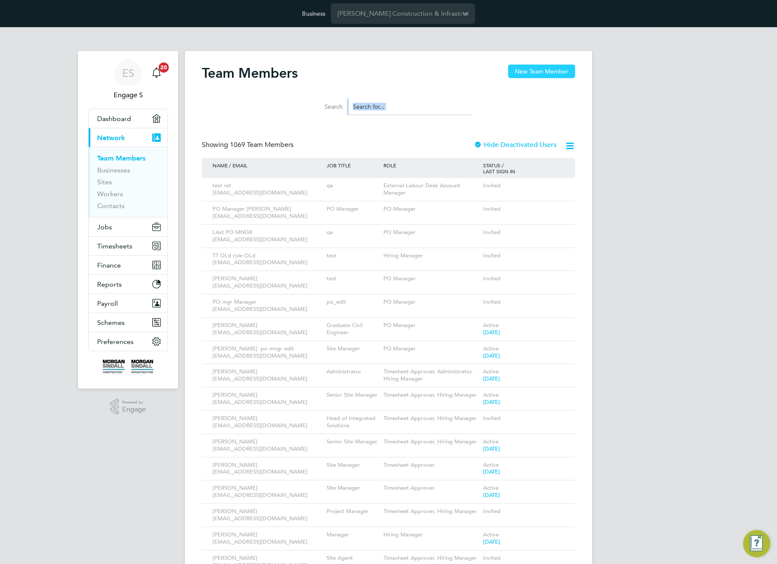
click at [541, 69] on button "New Team Member" at bounding box center [541, 71] width 67 height 14
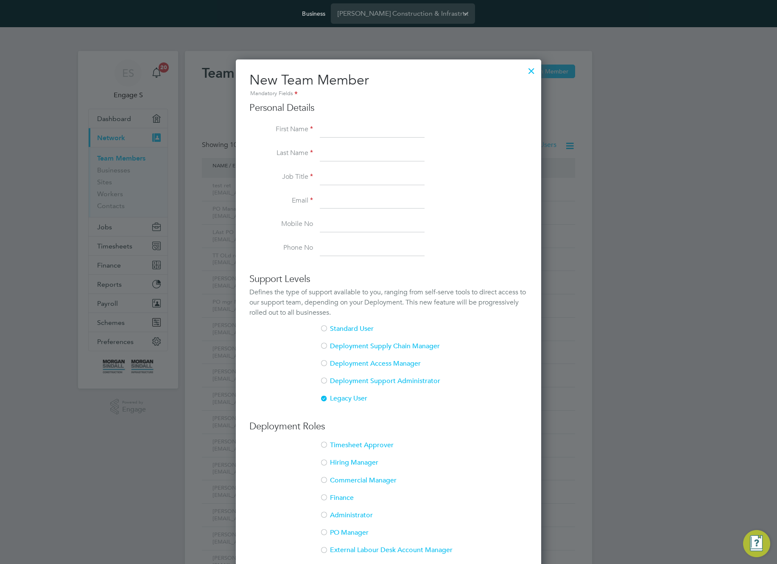
scroll to position [543, 306]
click at [534, 65] on div at bounding box center [531, 68] width 15 height 15
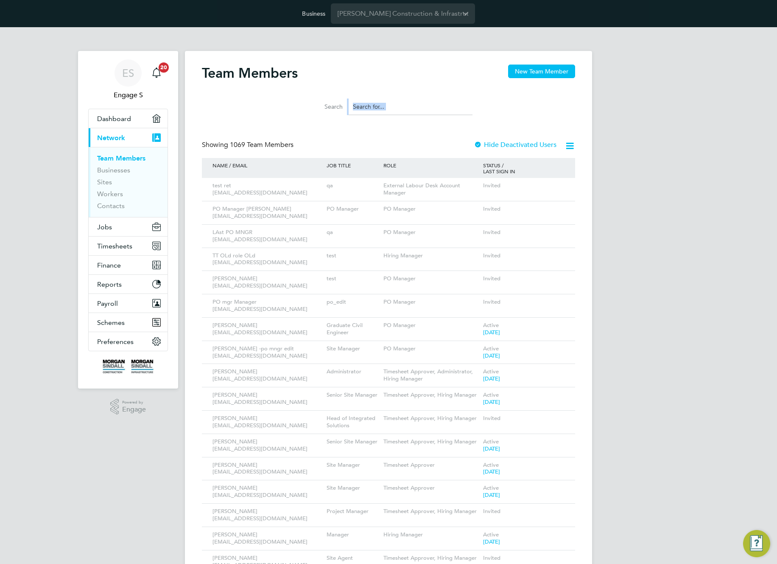
click at [529, 74] on button "New Team Member" at bounding box center [541, 71] width 67 height 14
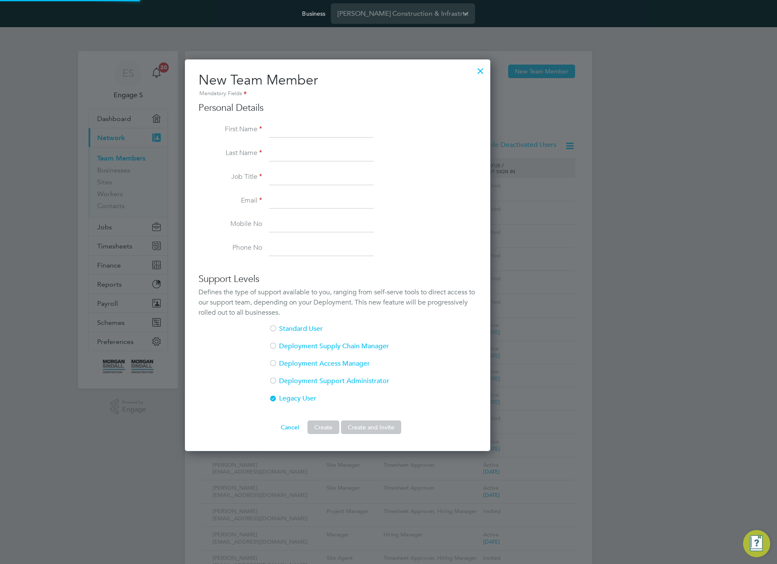
click at [564, 116] on div at bounding box center [388, 282] width 777 height 564
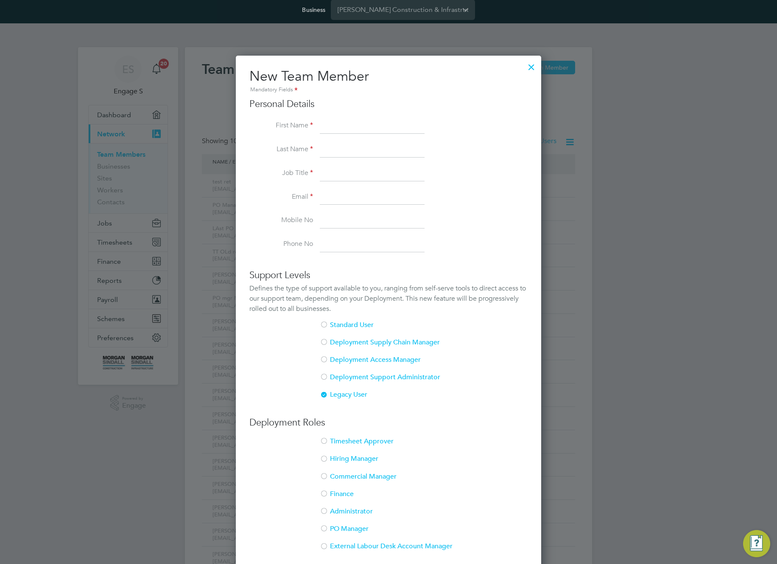
scroll to position [179, 0]
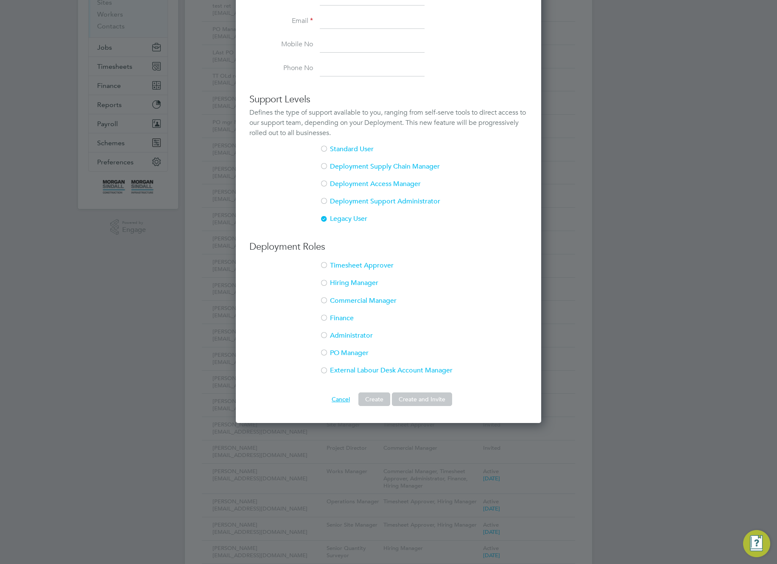
click at [336, 400] on button "Cancel" at bounding box center [341, 399] width 32 height 14
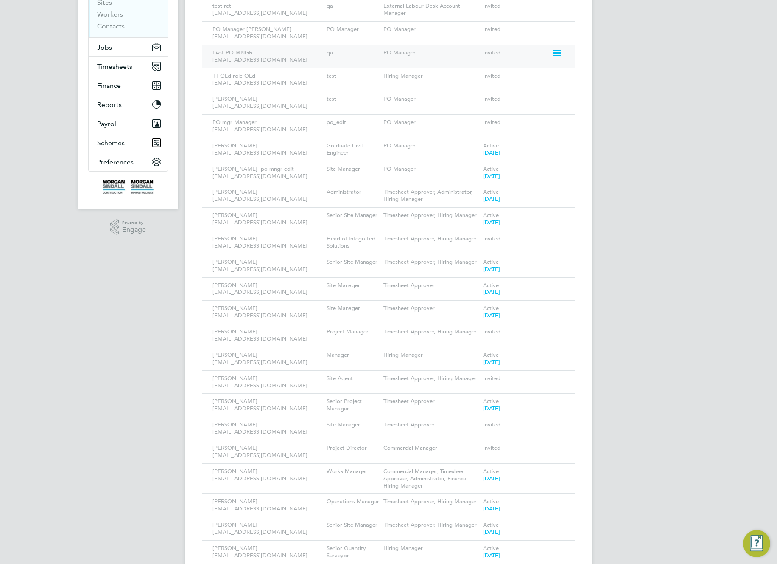
scroll to position [0, 0]
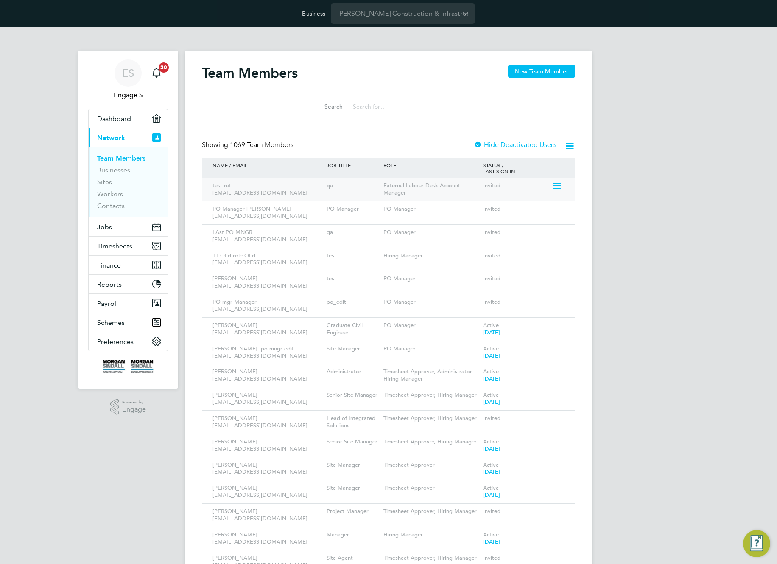
click at [556, 186] on icon at bounding box center [556, 186] width 8 height 10
click at [476, 241] on li "View API Key" at bounding box center [510, 242] width 102 height 12
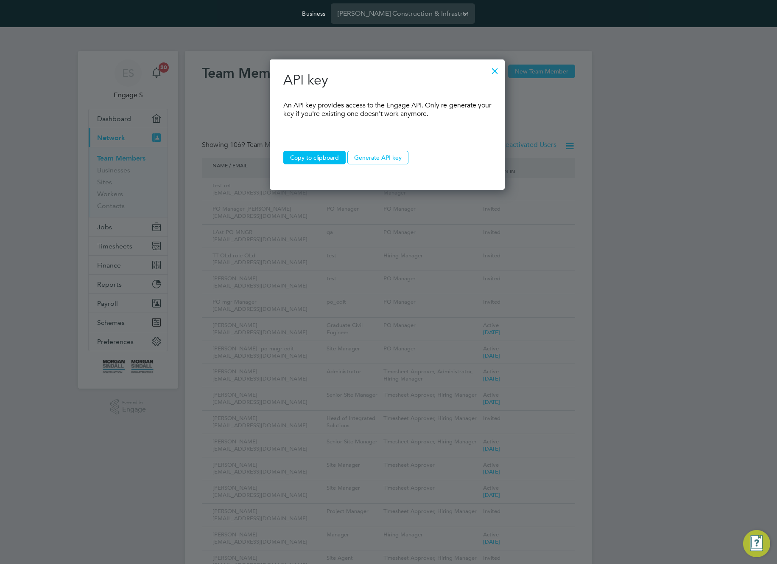
scroll to position [131, 238]
click at [318, 160] on button "Generate API key" at bounding box center [313, 158] width 61 height 14
type input "**********"
click at [317, 157] on button "Copy to clipboard" at bounding box center [314, 158] width 62 height 14
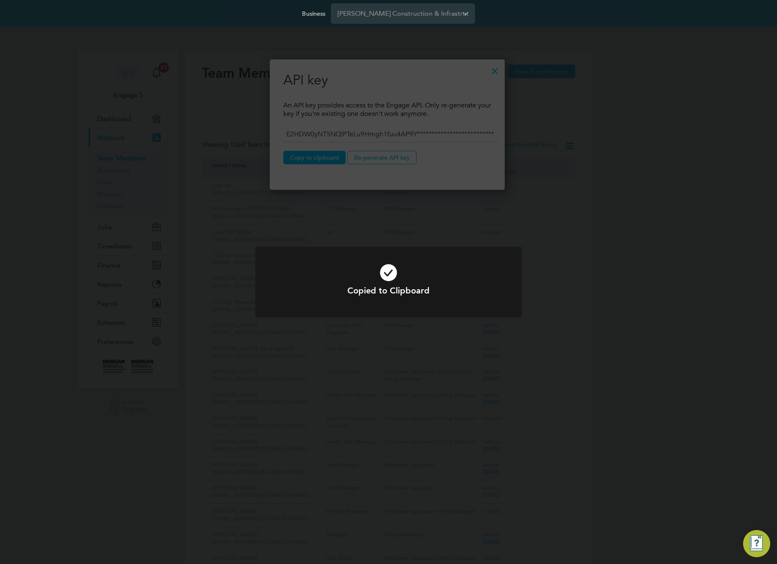
click at [503, 71] on div "Copied to Clipboard Cancel Okay" at bounding box center [388, 282] width 777 height 564
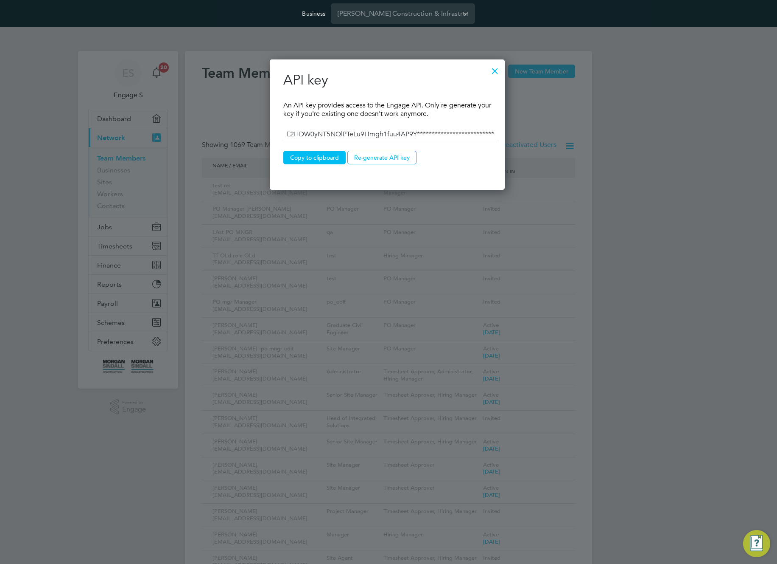
click at [497, 72] on div at bounding box center [495, 68] width 15 height 15
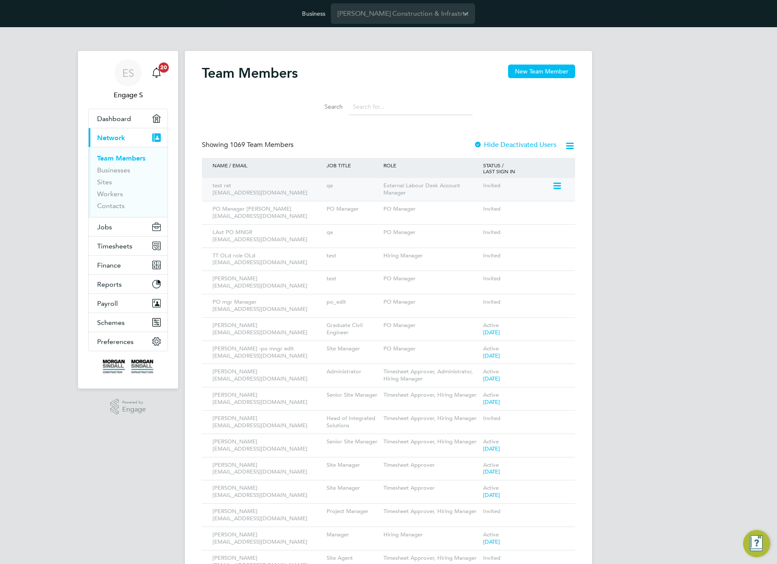
click at [561, 187] on div "test ret asdggg@gmail.com qa External Labour Desk Account Manager Invited" at bounding box center [388, 189] width 373 height 23
click at [559, 186] on icon at bounding box center [556, 186] width 8 height 10
click at [476, 268] on li "Remove From Email Blacklist" at bounding box center [510, 265] width 102 height 12
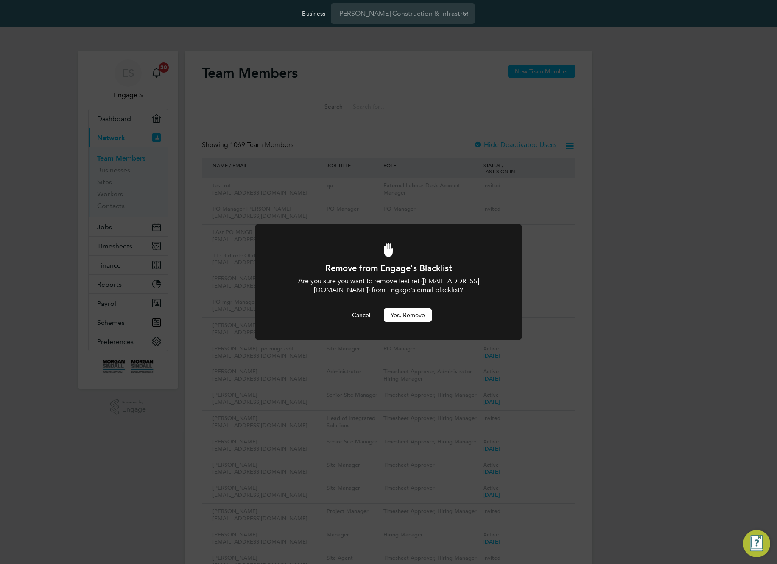
click at [416, 317] on button "Yes, Remove" at bounding box center [408, 315] width 48 height 14
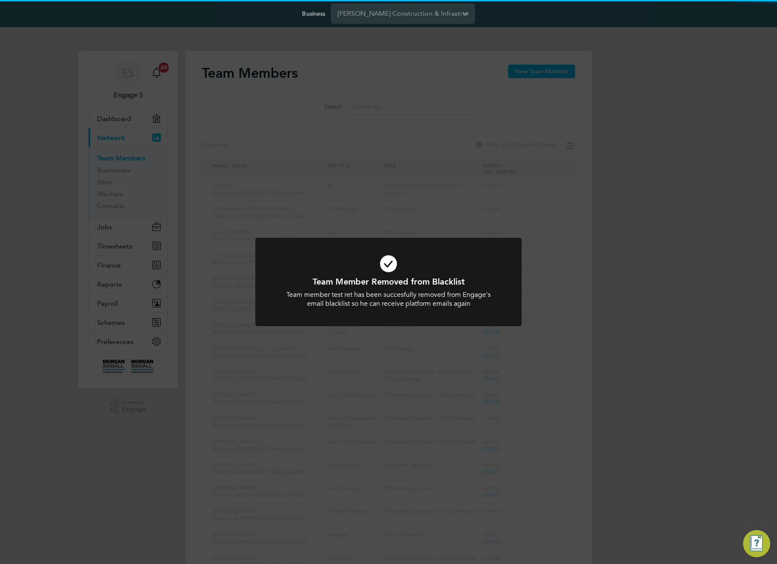
drag, startPoint x: 623, startPoint y: 298, endPoint x: 629, endPoint y: 303, distance: 7.6
click at [624, 300] on div "Team Member Removed from Blacklist Team member test ret has been succesfully re…" at bounding box center [388, 282] width 777 height 564
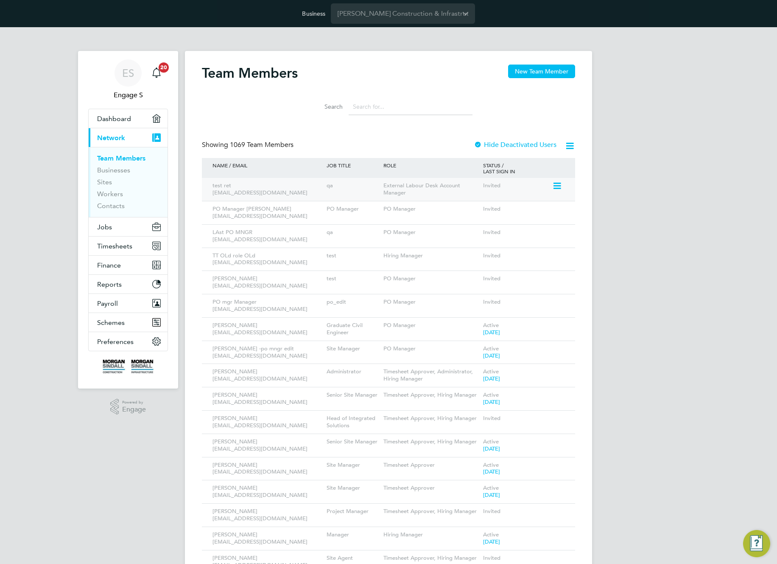
click at [558, 185] on icon at bounding box center [556, 186] width 8 height 10
click at [486, 278] on li "Impersonate" at bounding box center [510, 282] width 102 height 12
click at [552, 186] on div "Invited" at bounding box center [516, 186] width 71 height 16
click at [558, 184] on icon at bounding box center [556, 186] width 8 height 10
click at [475, 306] on li "Deactivate User" at bounding box center [510, 306] width 102 height 12
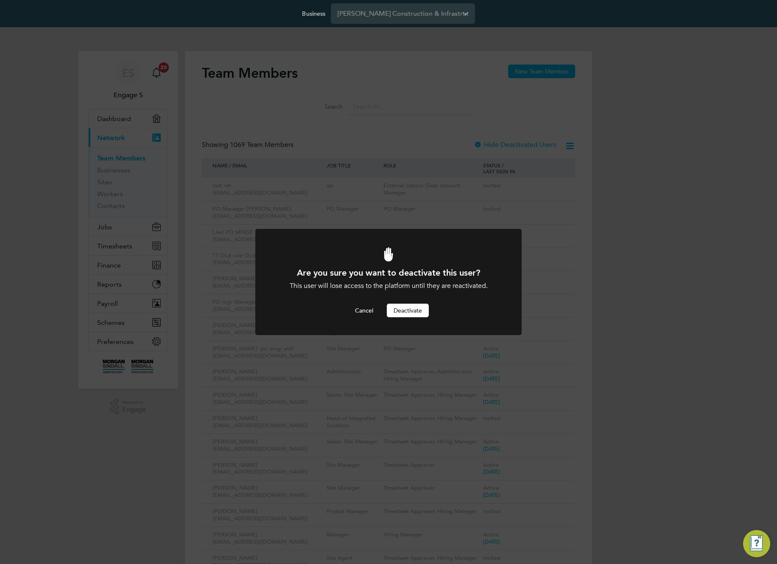
click at [398, 314] on button "Deactivate" at bounding box center [408, 310] width 42 height 14
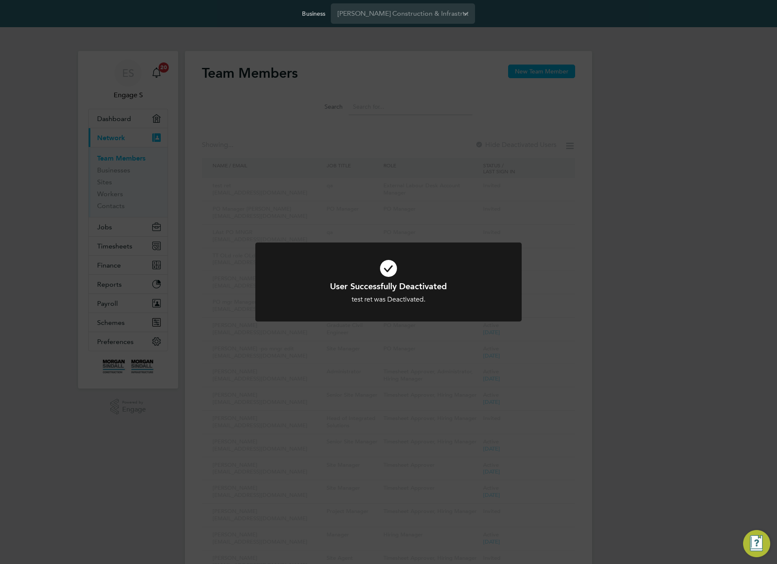
click at [639, 182] on div "User Successfully Deactivated test ret was Deactivated. Cancel Okay" at bounding box center [388, 282] width 777 height 564
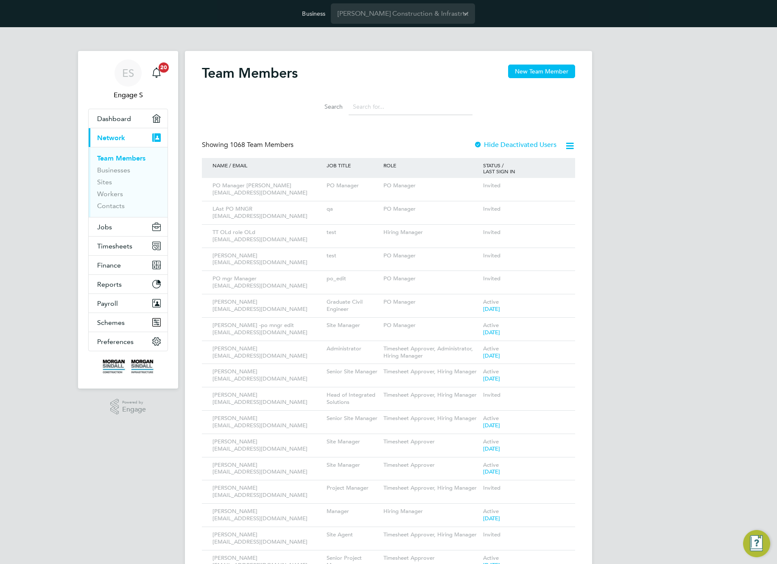
click at [474, 144] on div at bounding box center [478, 145] width 8 height 8
click at [519, 147] on label "Hide Deactivated Users" at bounding box center [515, 144] width 83 height 8
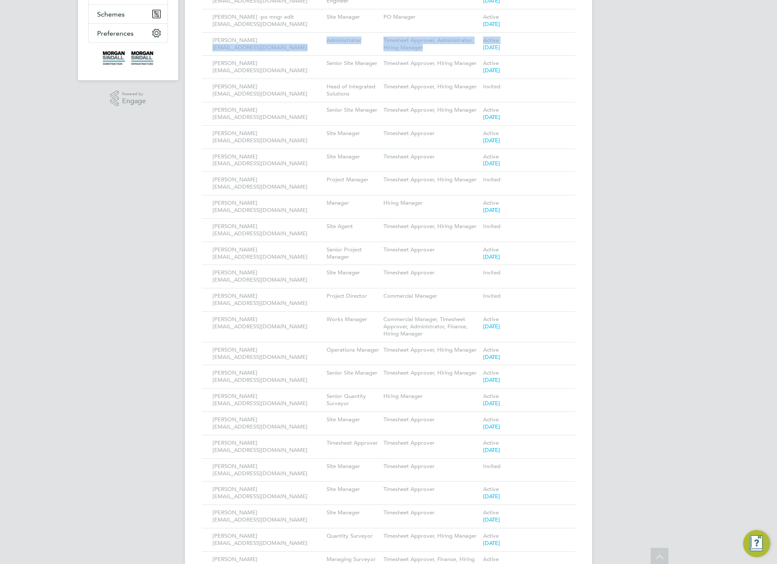
scroll to position [0, 0]
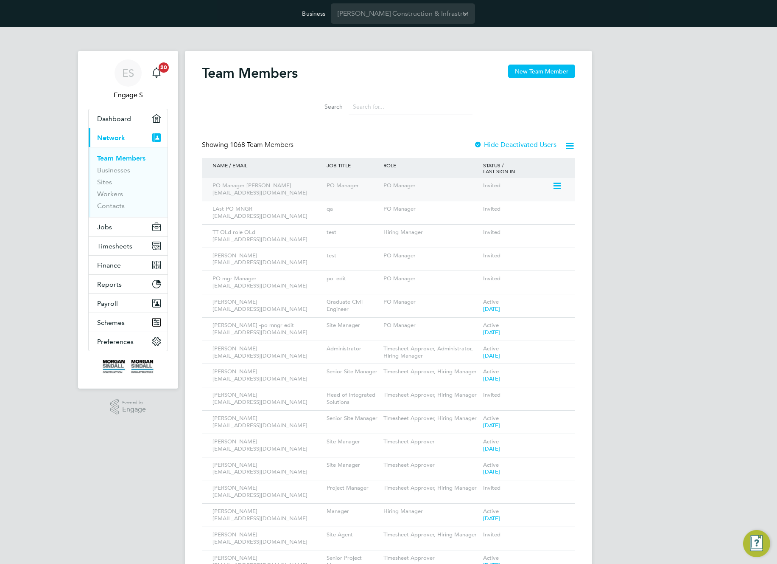
click at [555, 185] on icon at bounding box center [556, 186] width 8 height 10
click at [474, 207] on li "Edit User" at bounding box center [510, 205] width 102 height 12
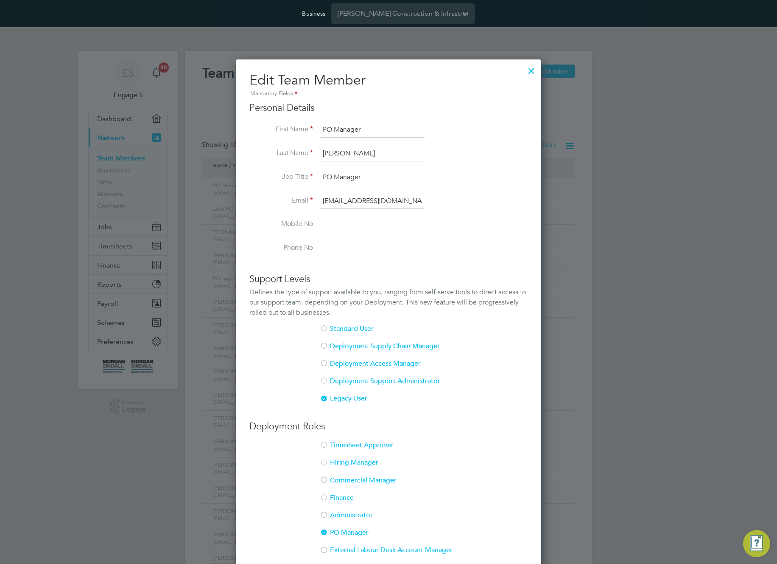
drag, startPoint x: 509, startPoint y: 95, endPoint x: 525, endPoint y: 62, distance: 37.2
click at [510, 90] on div "Mandatory Fields" at bounding box center [389, 93] width 278 height 9
click at [534, 70] on div at bounding box center [531, 68] width 15 height 15
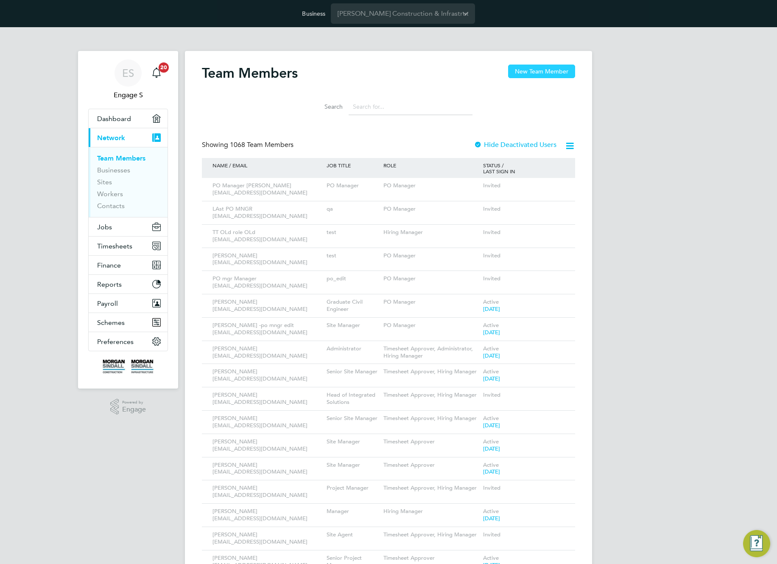
click at [544, 73] on button "New Team Member" at bounding box center [541, 71] width 67 height 14
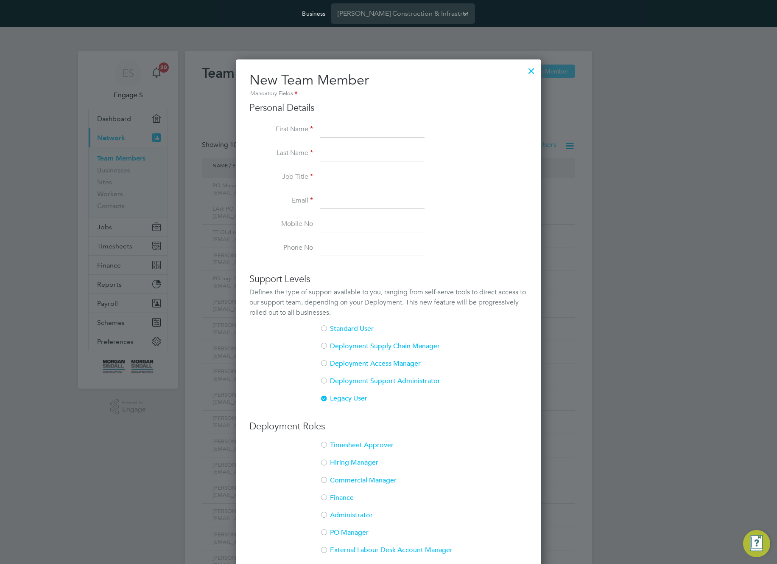
scroll to position [543, 306]
click at [350, 134] on input at bounding box center [372, 129] width 105 height 15
type input "Luka"
type input "S T"
click at [279, 171] on li "Job Title" at bounding box center [389, 182] width 278 height 24
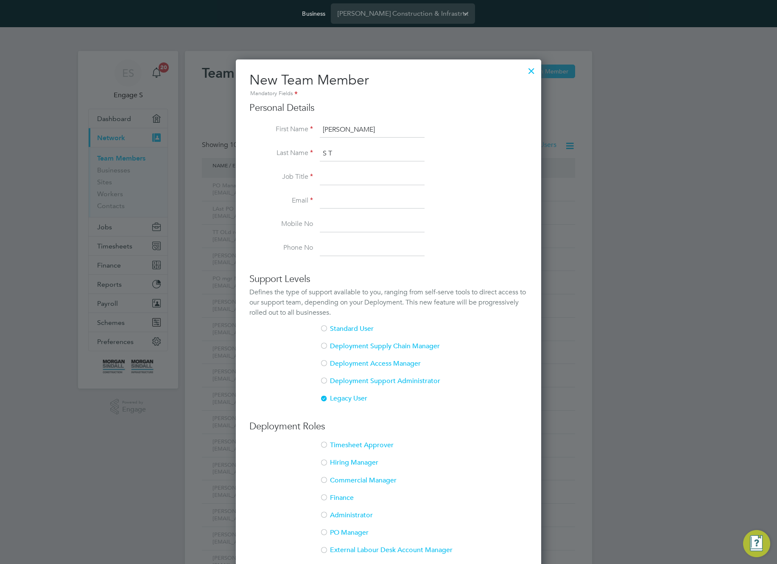
click at [330, 173] on input at bounding box center [372, 177] width 105 height 15
type input "qa"
click at [336, 199] on input at bounding box center [372, 200] width 105 height 15
click at [387, 201] on input "asdfcdsx@gmail.c" at bounding box center [372, 200] width 105 height 15
type input "asdfcdsx@gmail.com"
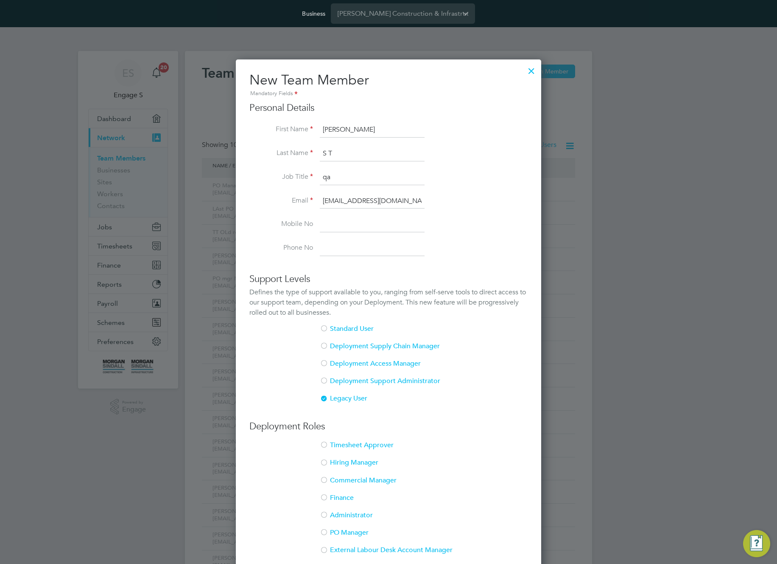
click at [315, 249] on li "Phone No" at bounding box center [389, 248] width 278 height 15
click at [332, 224] on input at bounding box center [372, 224] width 105 height 15
type input "+381642200303"
click at [327, 167] on li "Last Name S T" at bounding box center [389, 158] width 278 height 24
click at [325, 166] on li "Last Name S T" at bounding box center [389, 158] width 278 height 24
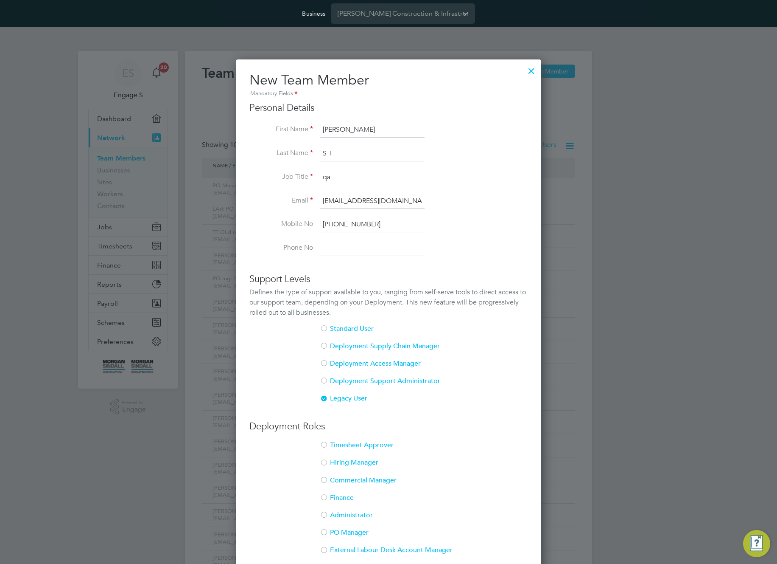
scroll to position [384, 0]
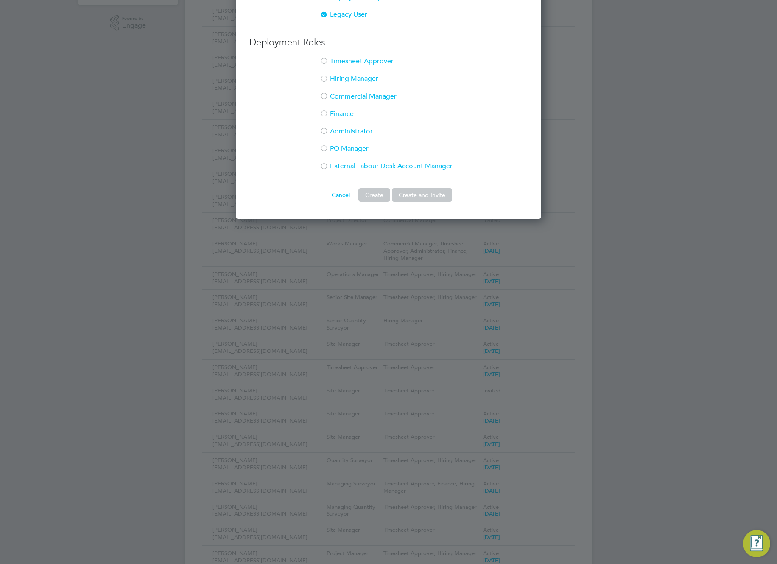
click at [325, 168] on div at bounding box center [324, 167] width 8 height 8
click at [370, 197] on button "Create" at bounding box center [375, 195] width 32 height 14
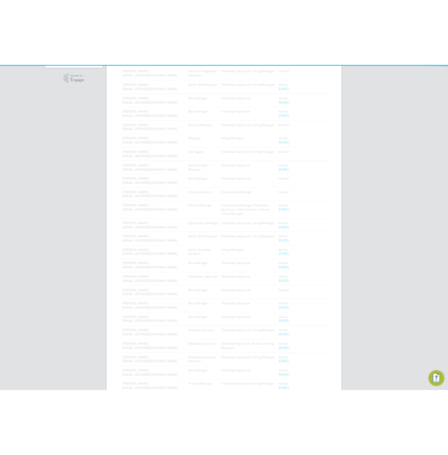
scroll to position [0, 0]
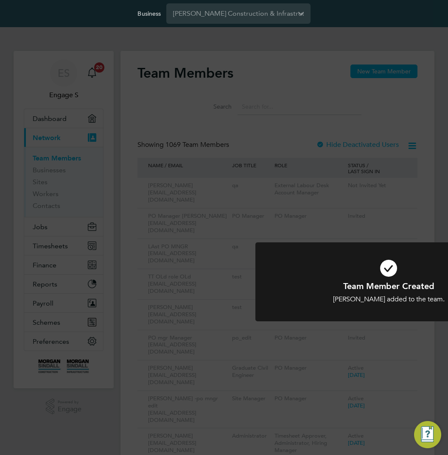
click at [398, 178] on div "Team Member Created Luka S T added to the team. Cancel Okay" at bounding box center [224, 227] width 448 height 455
click at [330, 144] on div "Team Member Created Luka S T added to the team. Cancel Okay" at bounding box center [224, 227] width 448 height 455
click at [322, 226] on div "Team Member Created Luka S T added to the team. Cancel Okay" at bounding box center [224, 227] width 448 height 455
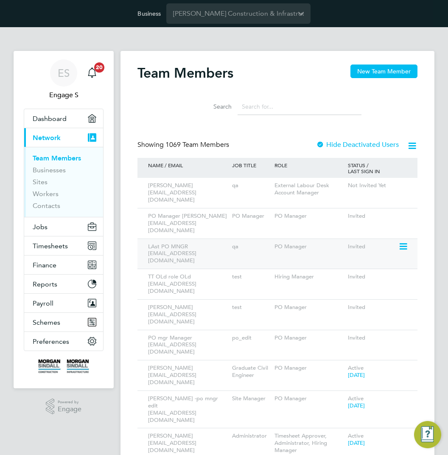
click at [392, 208] on div "Invited" at bounding box center [377, 216] width 63 height 16
click at [391, 96] on div "Search" at bounding box center [277, 104] width 280 height 29
click at [258, 15] on input "Morgan Sindall Construction & Infrastructure Ltd" at bounding box center [238, 13] width 144 height 20
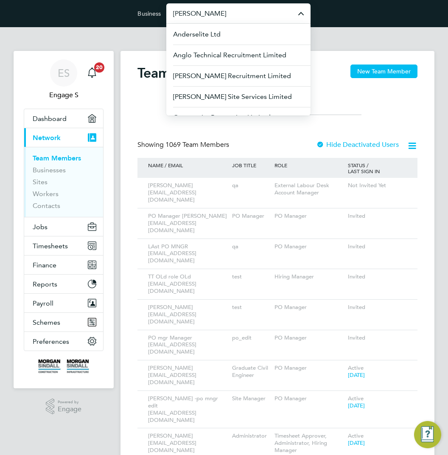
click at [250, 11] on input "lovell" at bounding box center [238, 13] width 144 height 20
click at [247, 14] on input "lovell" at bounding box center [238, 13] width 144 height 20
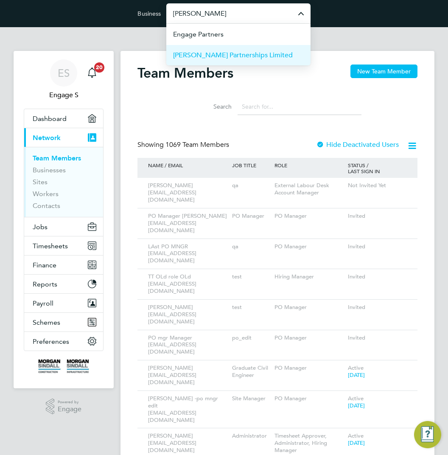
click at [208, 54] on span "Lovell Partnerships Limited" at bounding box center [233, 55] width 120 height 10
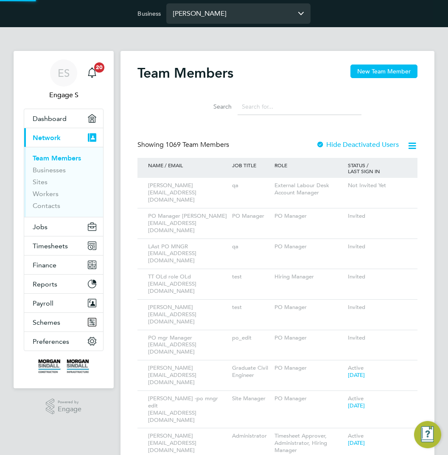
type input "Lovell Partnerships Limited"
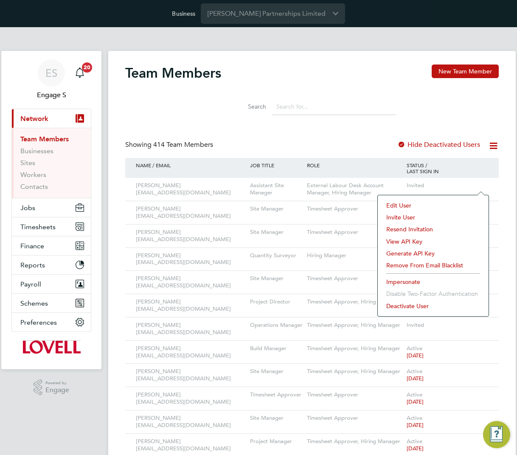
click at [398, 280] on li "Impersonate" at bounding box center [433, 282] width 102 height 12
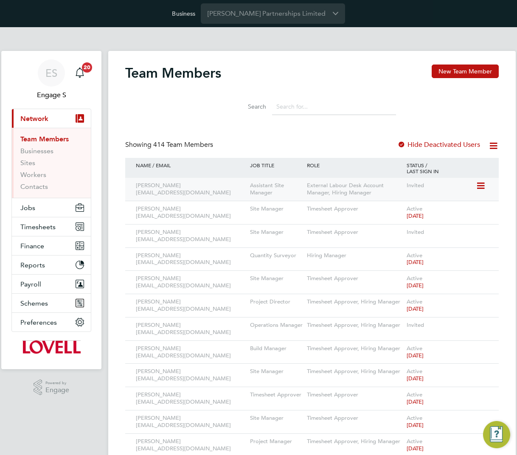
click at [480, 184] on icon at bounding box center [480, 186] width 8 height 10
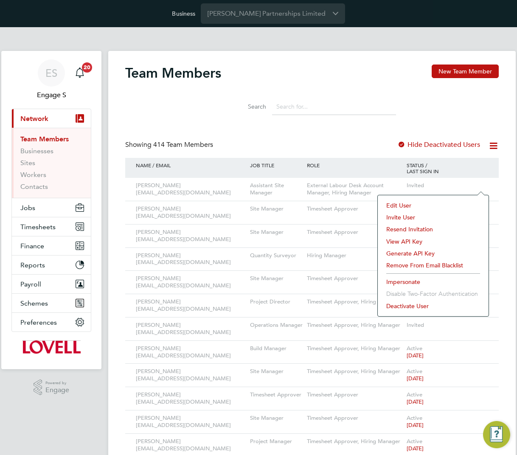
click at [400, 205] on li "Edit User" at bounding box center [433, 205] width 102 height 12
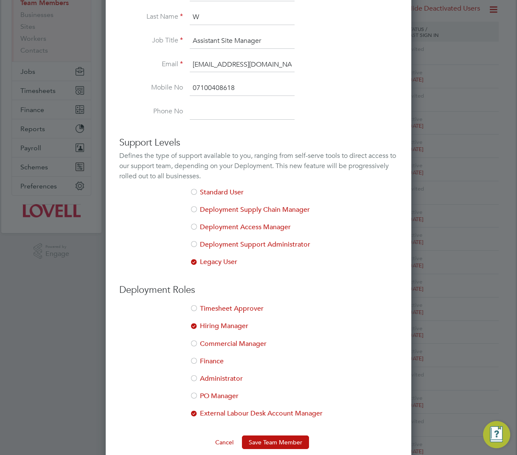
scroll to position [345, 0]
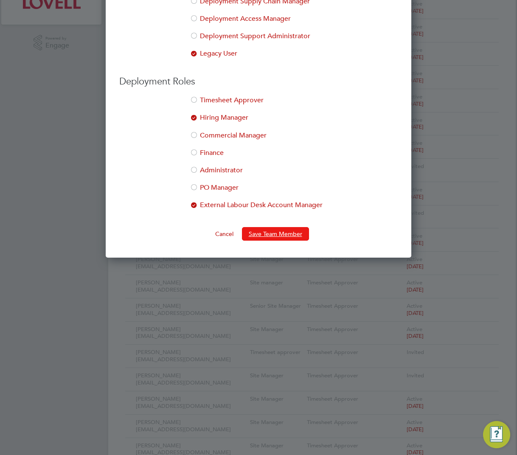
click at [255, 233] on button "Save Team Member" at bounding box center [275, 234] width 67 height 14
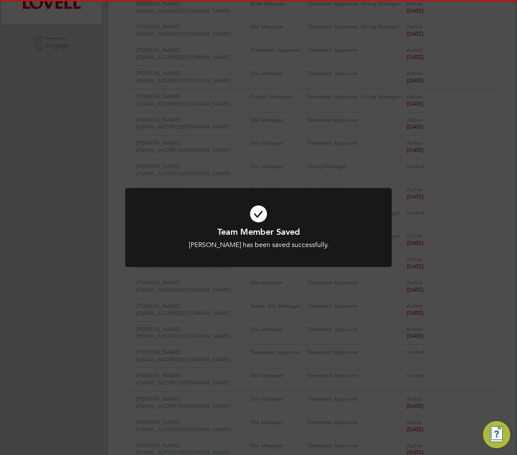
click at [336, 105] on div "Team Member Saved Aaron W has been saved successfully. Cancel Okay" at bounding box center [258, 227] width 517 height 455
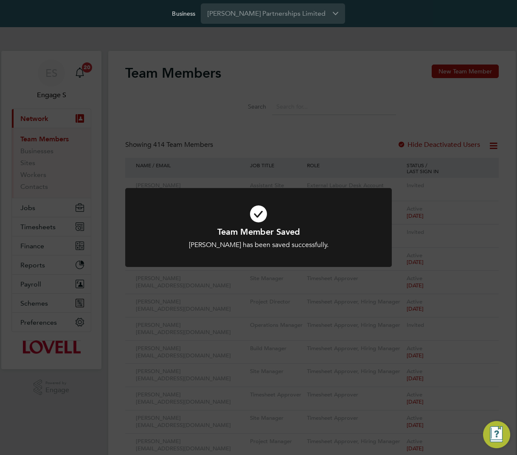
click at [336, 105] on div "Team Member Saved Aaron W has been saved successfully. Cancel Okay" at bounding box center [258, 227] width 517 height 455
click at [336, 105] on input at bounding box center [334, 106] width 124 height 17
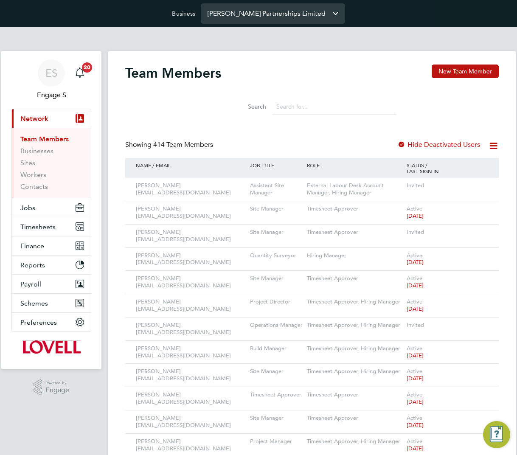
click at [303, 13] on input "[PERSON_NAME] Partnerships Limited" at bounding box center [273, 13] width 144 height 20
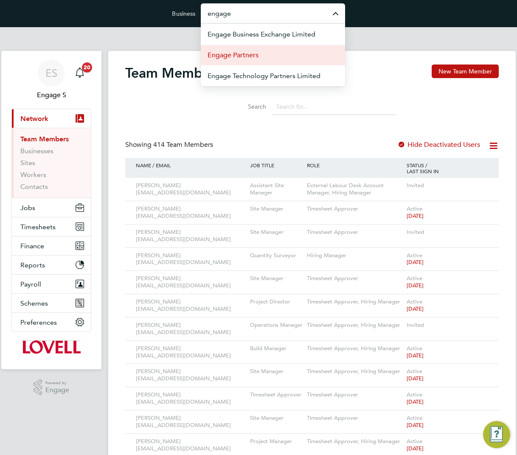
click at [246, 57] on span "Engage Partners" at bounding box center [233, 55] width 51 height 10
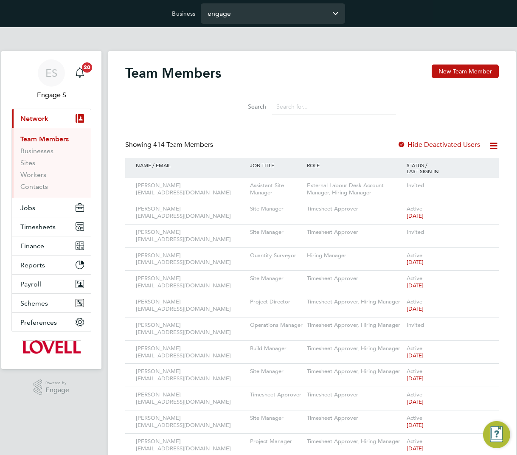
type input "Engage Partners"
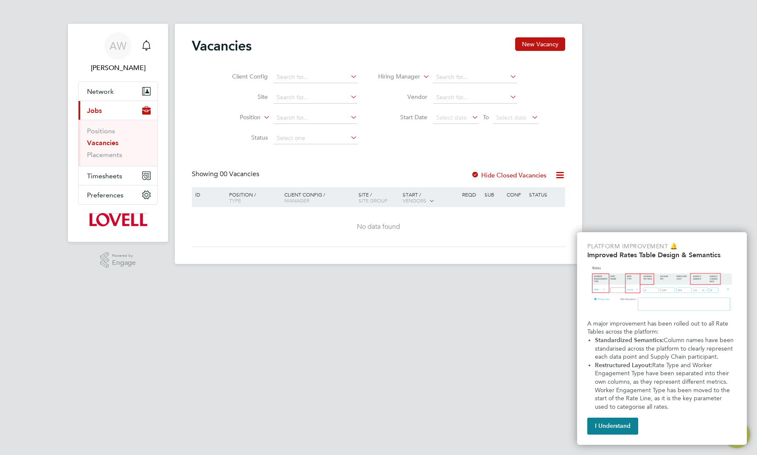
click at [371, 170] on div "Showing 00 Vacancies Hide Closed Vacancies" at bounding box center [378, 178] width 373 height 17
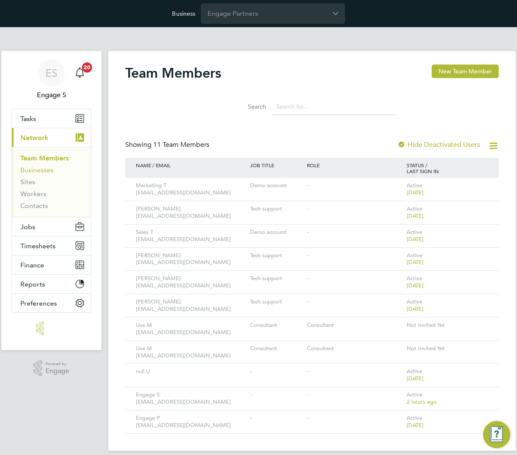
click at [43, 171] on link "Businesses" at bounding box center [36, 170] width 33 height 8
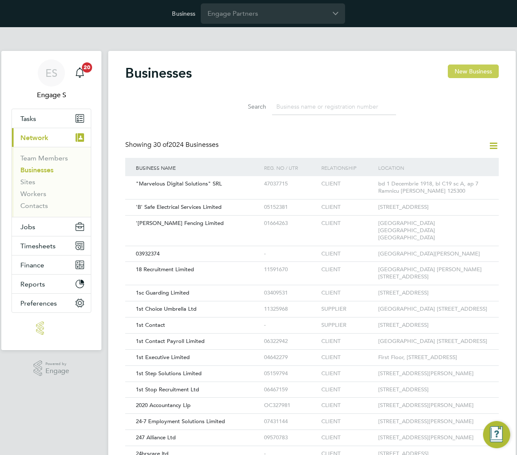
click at [475, 71] on button "New Business" at bounding box center [473, 71] width 51 height 14
type input "[GEOGRAPHIC_DATA]"
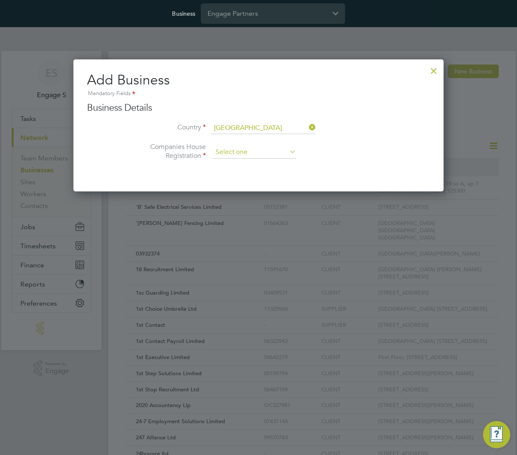
click at [261, 149] on input at bounding box center [255, 152] width 84 height 13
click at [238, 174] on li "Unregistered" at bounding box center [254, 175] width 84 height 11
type input "Unregistered"
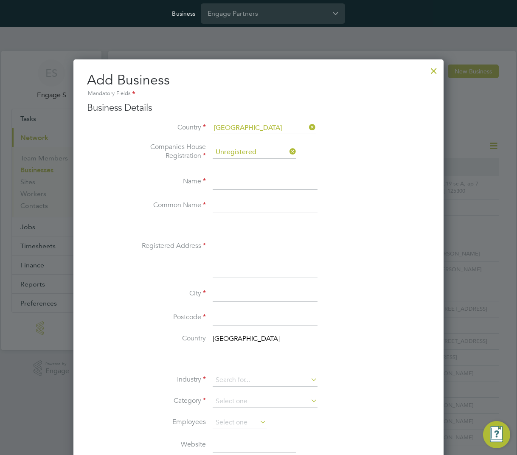
click at [225, 184] on input at bounding box center [265, 181] width 105 height 15
click at [224, 205] on input at bounding box center [265, 205] width 105 height 15
drag, startPoint x: 298, startPoint y: 175, endPoint x: 292, endPoint y: 181, distance: 8.4
click at [295, 177] on input "Update new" at bounding box center [265, 181] width 105 height 15
click at [292, 182] on input "Update new" at bounding box center [265, 181] width 105 height 15
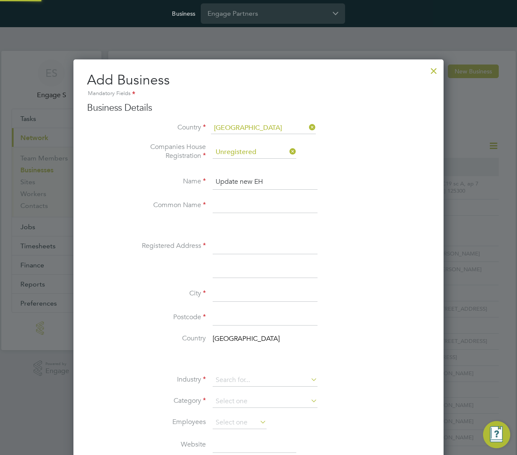
click at [292, 182] on input "Update new EH" at bounding box center [265, 181] width 105 height 15
type input "Update new EH"
click at [263, 209] on input at bounding box center [265, 205] width 105 height 15
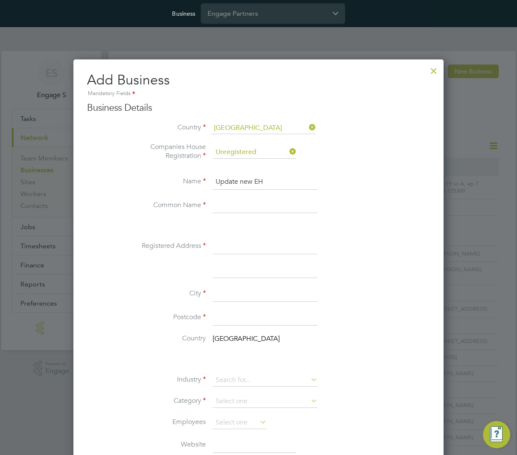
paste input "Update new EH"
type input "Update new EH"
click at [231, 246] on input at bounding box center [265, 246] width 105 height 15
type input "addr34"
click at [227, 301] on input at bounding box center [265, 293] width 105 height 15
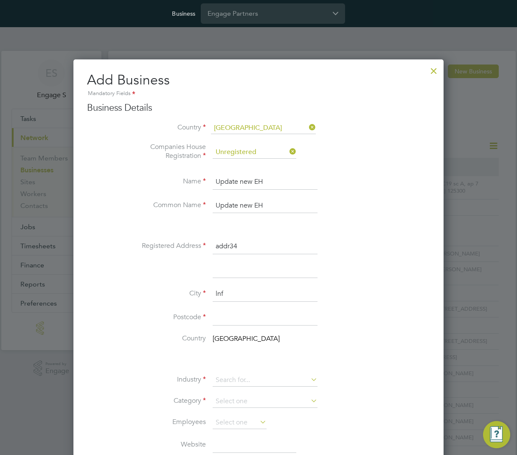
click at [231, 294] on input "lnf" at bounding box center [265, 293] width 105 height 15
type input "LND"
click at [152, 300] on li "City LND" at bounding box center [275, 298] width 309 height 24
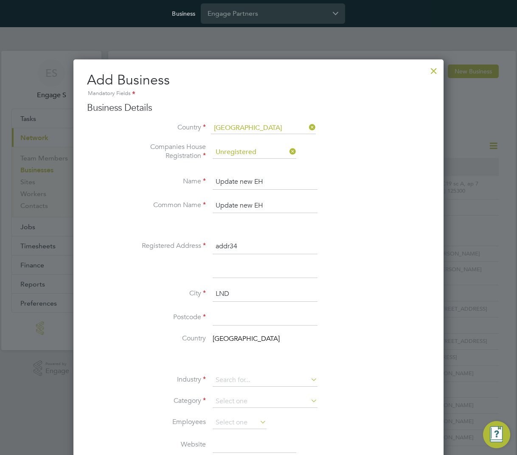
click at [229, 317] on input at bounding box center [265, 317] width 105 height 15
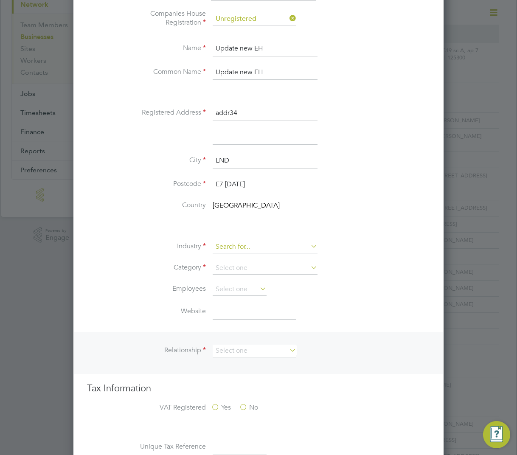
type input "E7 1AD"
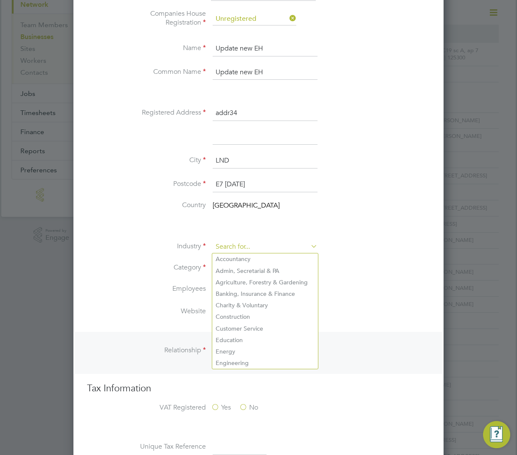
click at [255, 246] on input at bounding box center [265, 247] width 105 height 13
click at [234, 290] on li "Banking, Insurance & Finance" at bounding box center [265, 293] width 106 height 11
type input "Banking, Insurance & Finance"
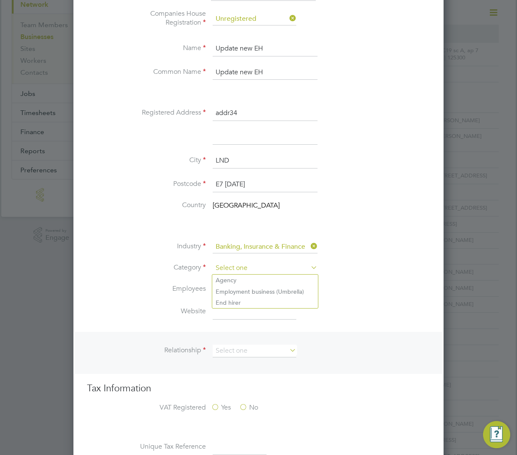
click at [270, 269] on input at bounding box center [265, 268] width 105 height 13
click at [260, 300] on li "End hirer" at bounding box center [265, 302] width 106 height 11
type input "End hirer"
click at [239, 281] on li "Category End hirer" at bounding box center [275, 272] width 309 height 21
click at [241, 287] on input at bounding box center [240, 289] width 54 height 13
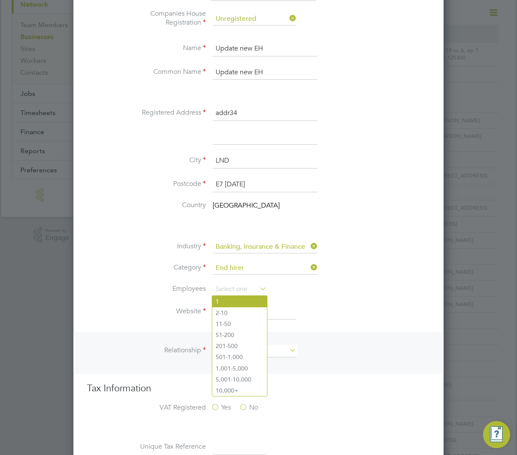
click at [216, 300] on li "1" at bounding box center [239, 301] width 55 height 11
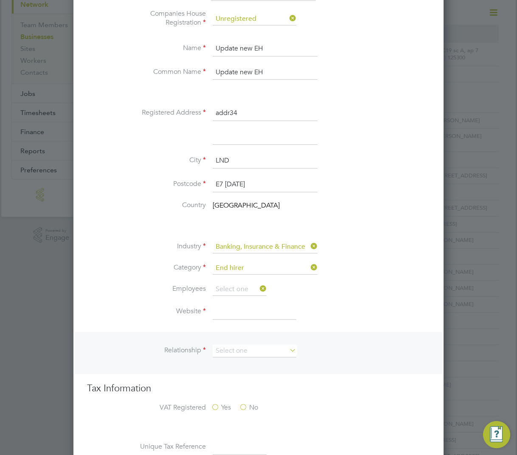
type input "1"
click at [241, 311] on input at bounding box center [255, 311] width 84 height 15
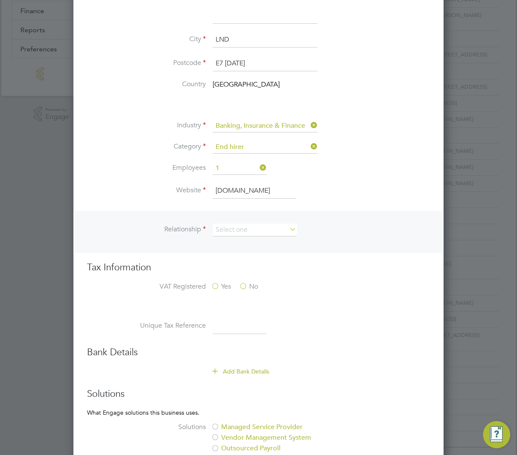
type input "[DOMAIN_NAME]"
click at [281, 351] on h3 "Bank Details" at bounding box center [258, 352] width 343 height 12
click at [272, 228] on input at bounding box center [255, 230] width 84 height 13
click at [230, 243] on li "Client" at bounding box center [254, 241] width 84 height 11
type input "Client"
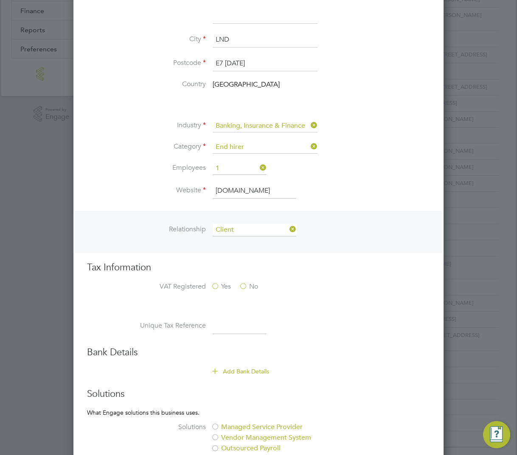
click at [295, 269] on h3 "Tax Information" at bounding box center [258, 267] width 343 height 12
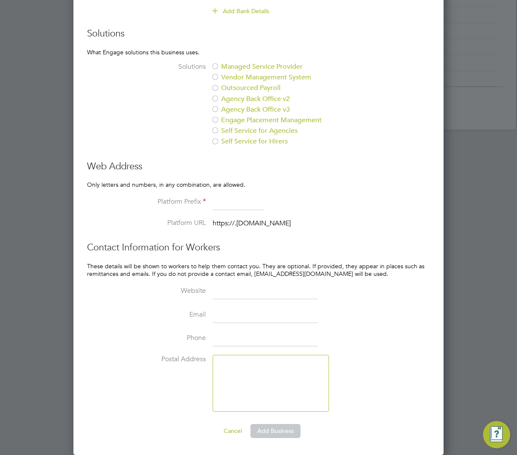
click at [216, 67] on div at bounding box center [215, 67] width 8 height 8
click at [236, 199] on input at bounding box center [239, 202] width 52 height 15
type input "qwerr"
drag, startPoint x: 275, startPoint y: 431, endPoint x: 311, endPoint y: 313, distance: 123.8
click at [276, 430] on button "Add Business" at bounding box center [275, 431] width 50 height 14
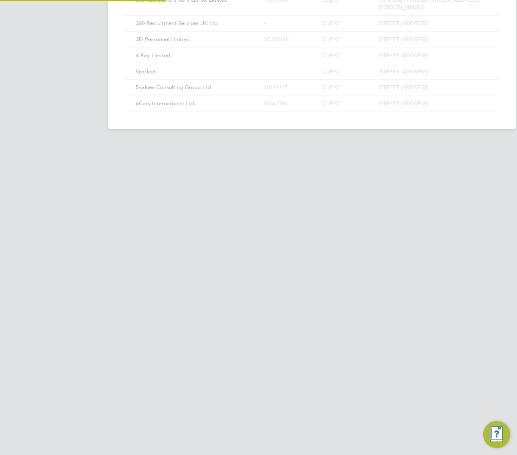
scroll to position [0, 0]
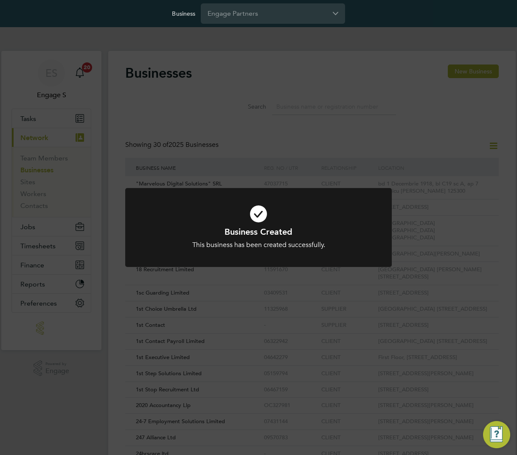
click at [297, 110] on div "Business Created This business has been created successfully. Cancel Okay" at bounding box center [258, 227] width 517 height 455
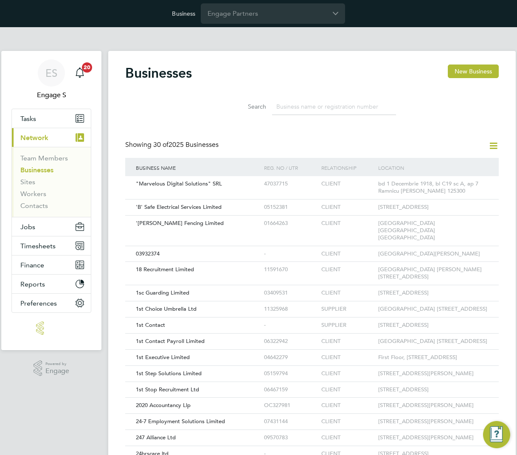
click at [297, 110] on input at bounding box center [334, 106] width 124 height 17
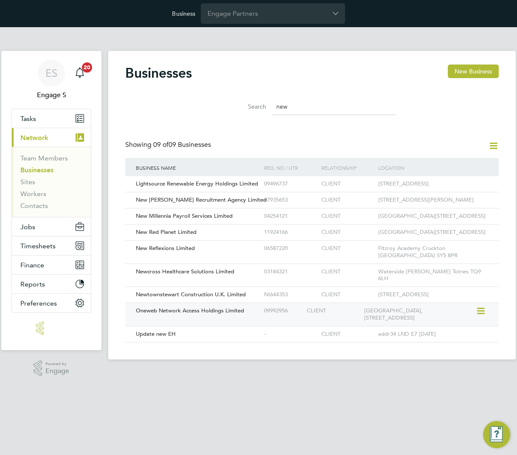
type input "new"
click at [152, 337] on span "Update new EH" at bounding box center [156, 333] width 40 height 7
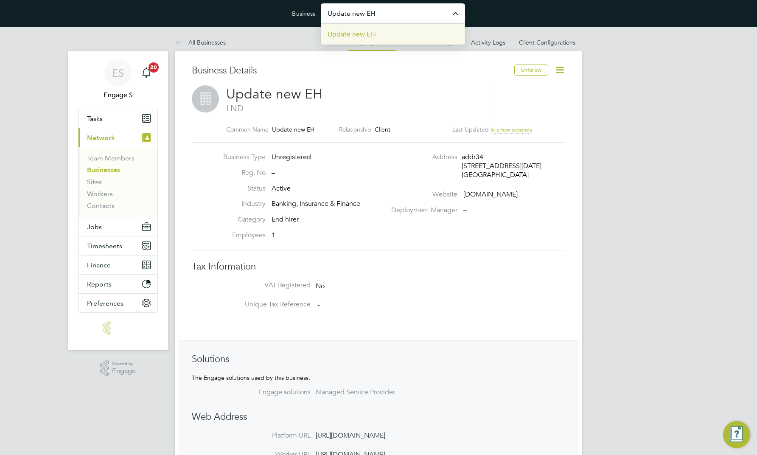
type input "Update new EH"
click at [349, 36] on span "Update new EH" at bounding box center [352, 34] width 48 height 10
